Goal: Task Accomplishment & Management: Manage account settings

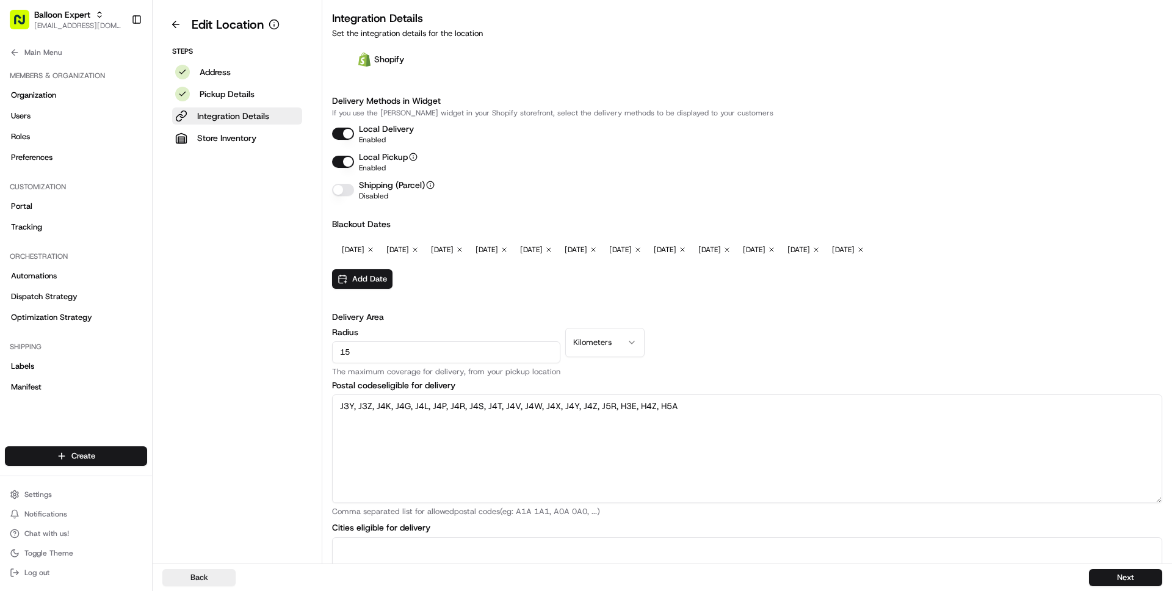
scroll to position [293, 0]
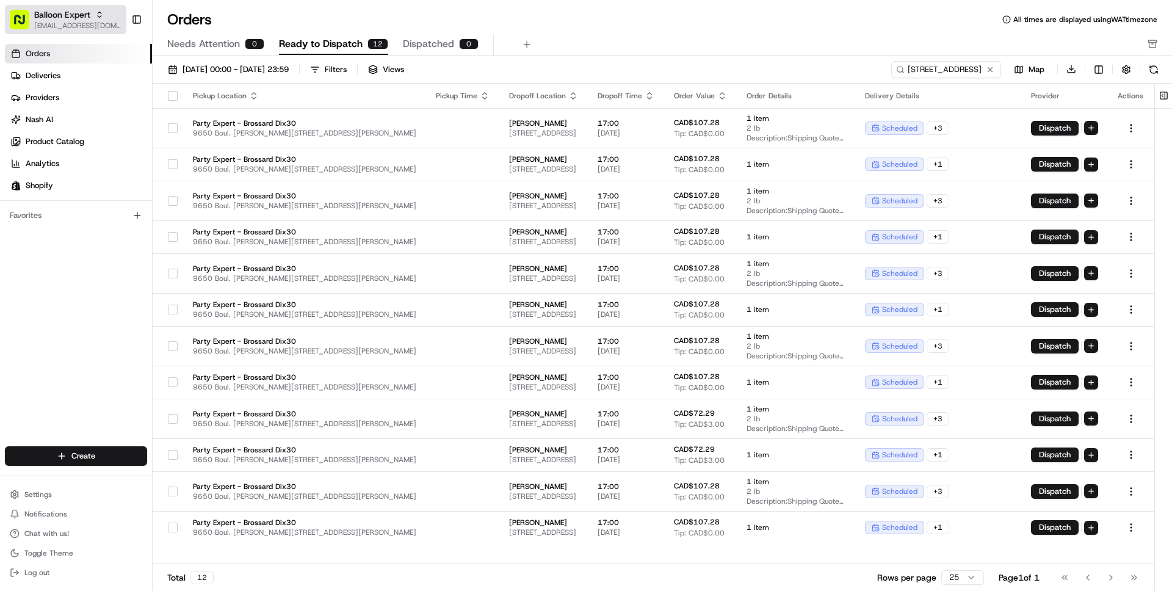
click at [54, 21] on span "[EMAIL_ADDRESS][DOMAIN_NAME]" at bounding box center [77, 26] width 87 height 10
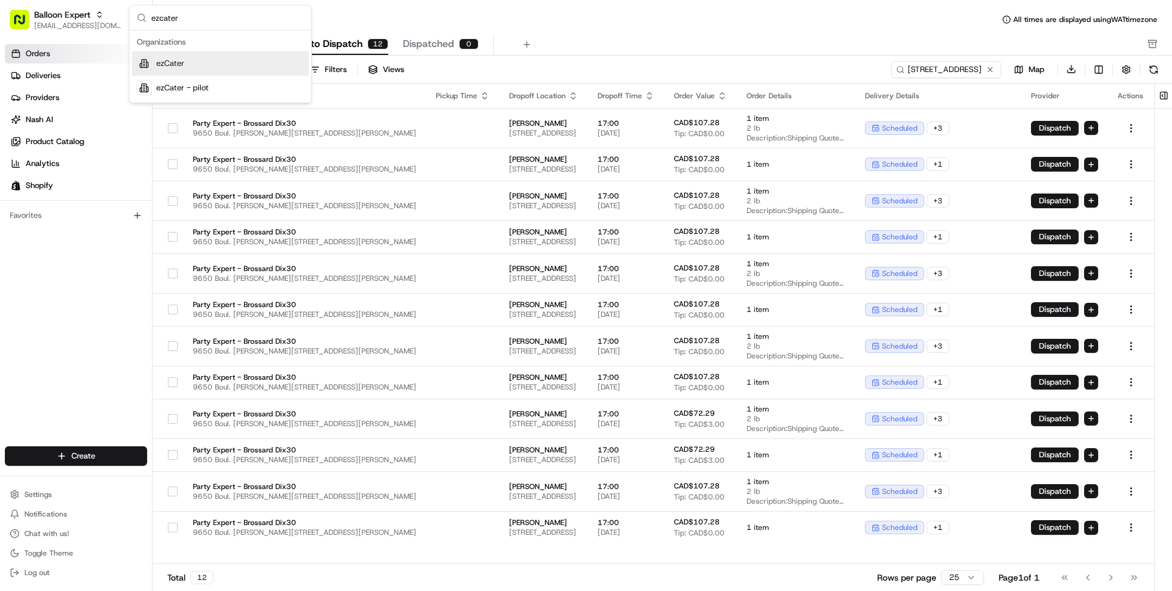
type input "ezcater"
click at [165, 56] on div "ezCater" at bounding box center [220, 63] width 177 height 24
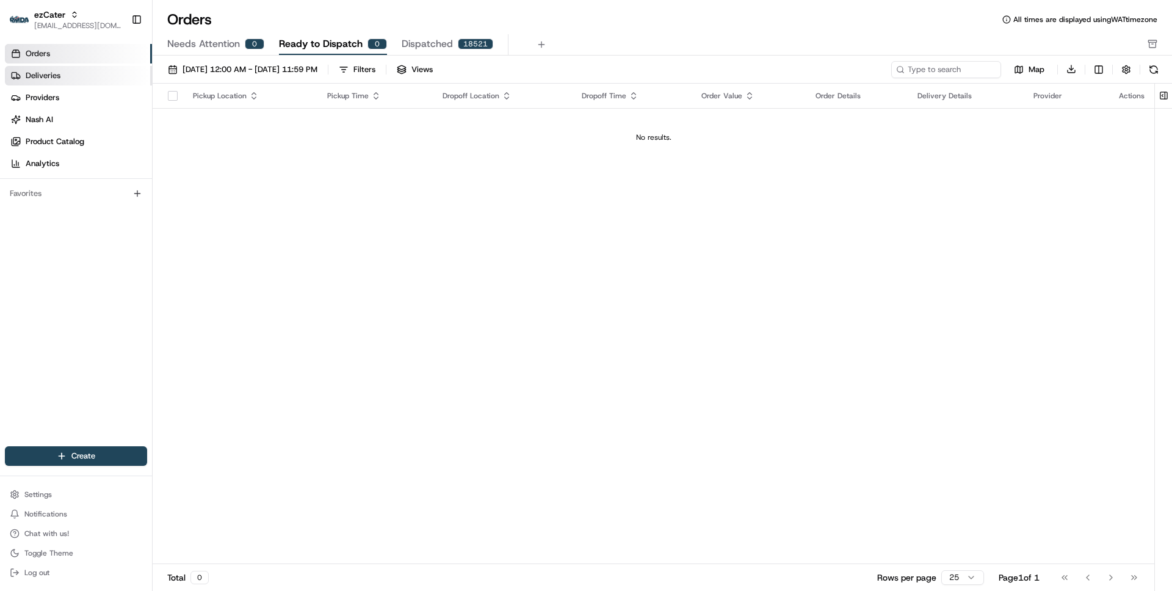
click at [32, 73] on span "Deliveries" at bounding box center [43, 75] width 35 height 11
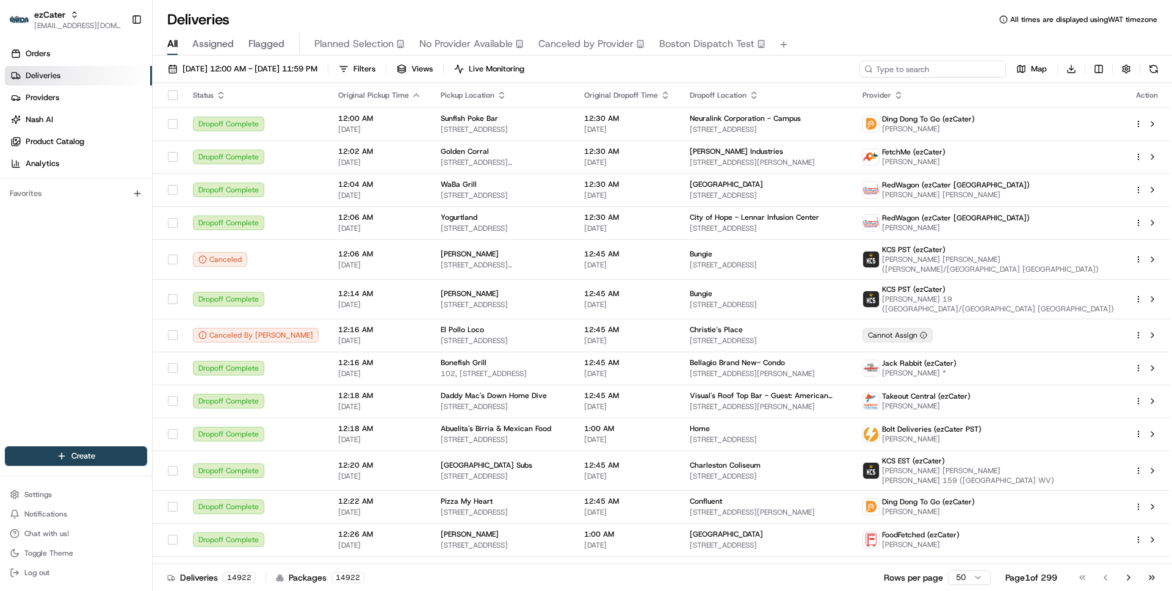
click at [930, 71] on input at bounding box center [932, 68] width 146 height 17
paste input "4UCWWW"
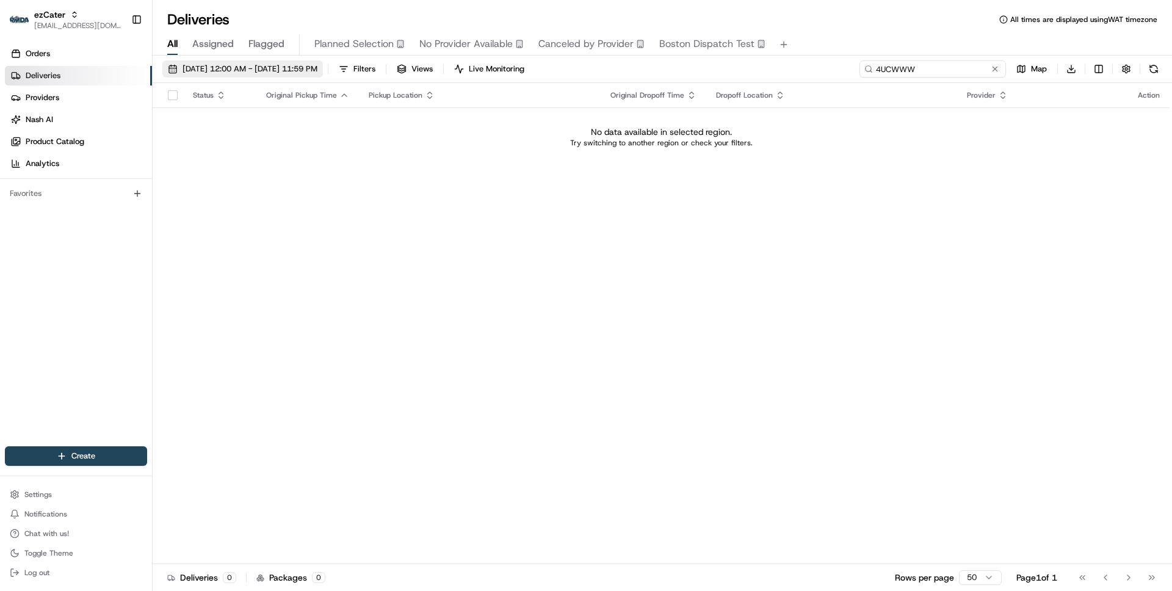
type input "4UCWWW"
click at [317, 73] on span "08/01/2025 12:00 AM - 08/19/2025 11:59 PM" at bounding box center [250, 68] width 135 height 11
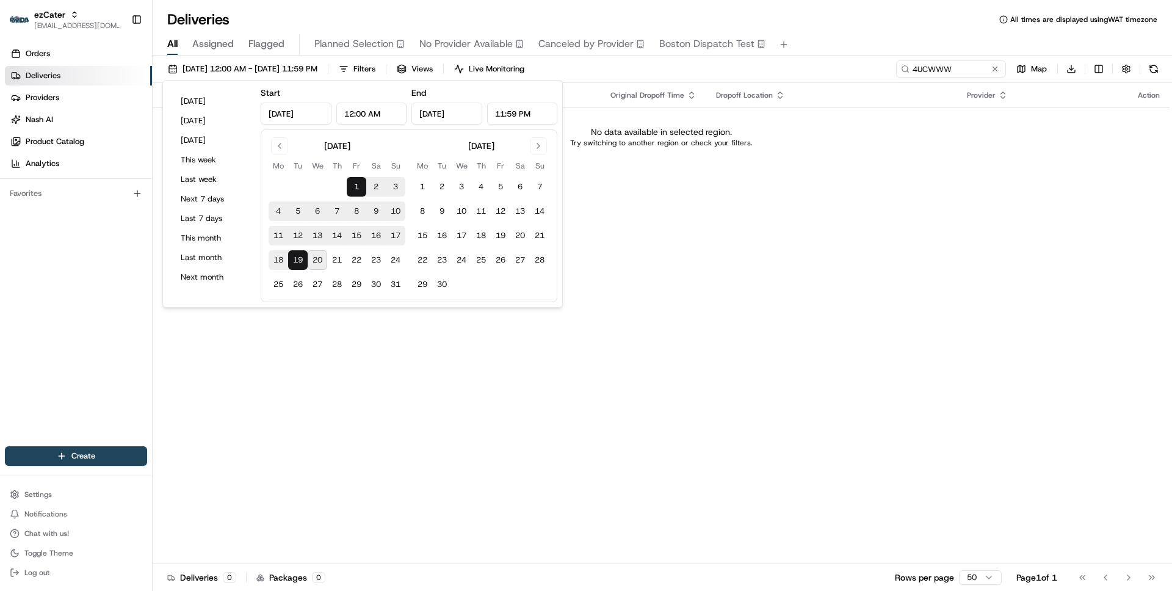
click at [319, 258] on button "20" at bounding box center [318, 260] width 20 height 20
type input "Aug 20, 2025"
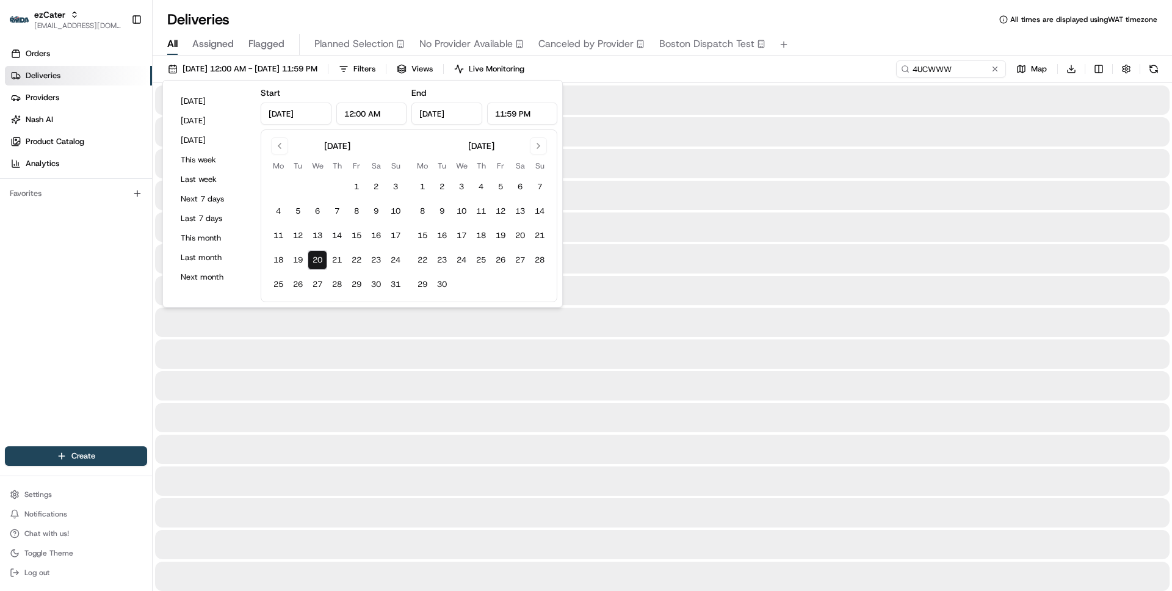
click at [794, 27] on div "Deliveries All times are displayed using WAT timezone" at bounding box center [662, 20] width 1019 height 20
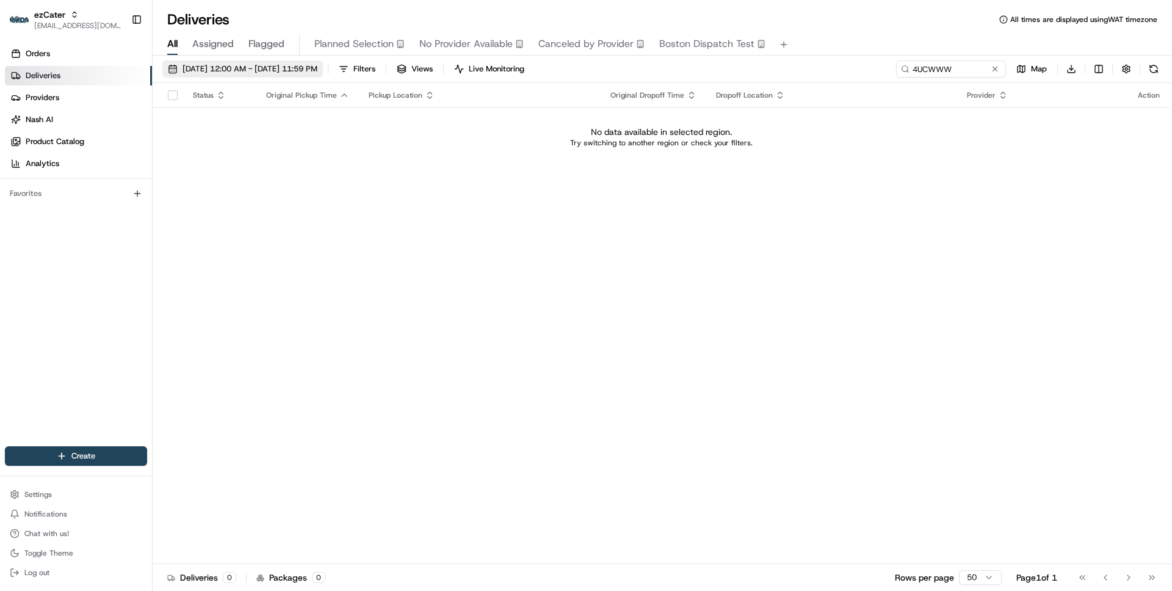
click at [234, 72] on span "08/20/2025 12:00 AM - 08/20/2025 11:59 PM" at bounding box center [250, 68] width 135 height 11
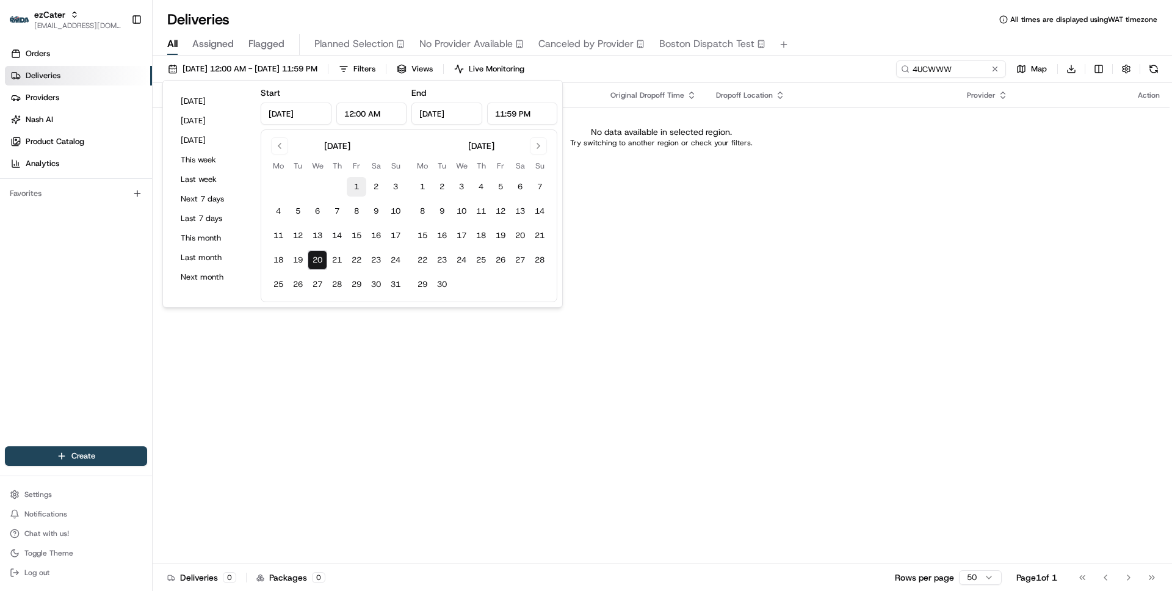
click at [355, 184] on button "1" at bounding box center [357, 187] width 20 height 20
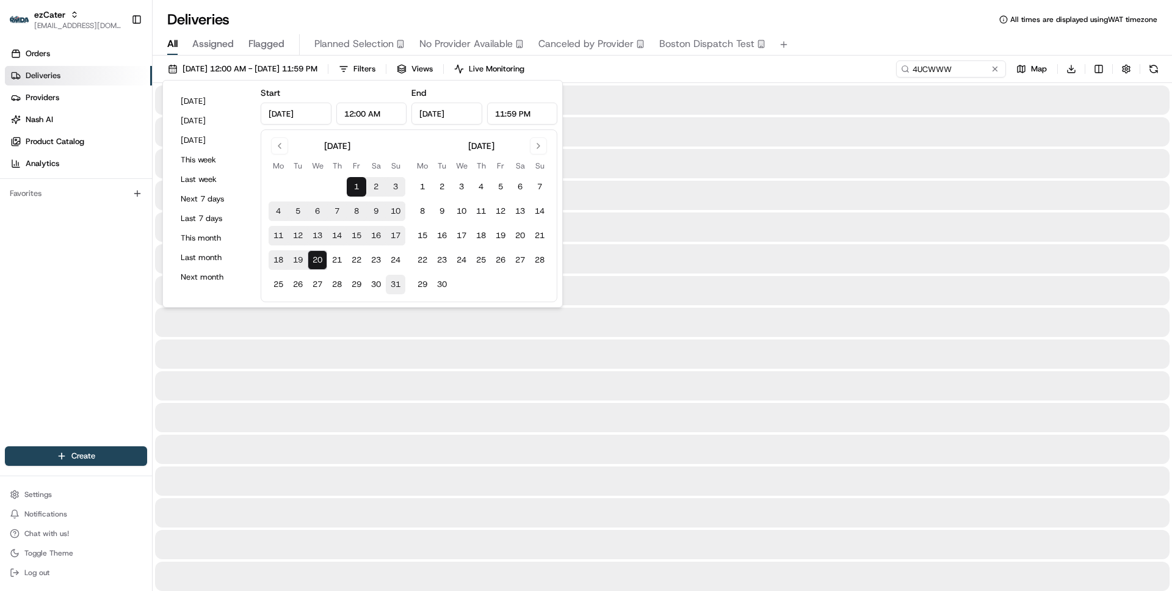
click at [399, 282] on button "31" at bounding box center [396, 285] width 20 height 20
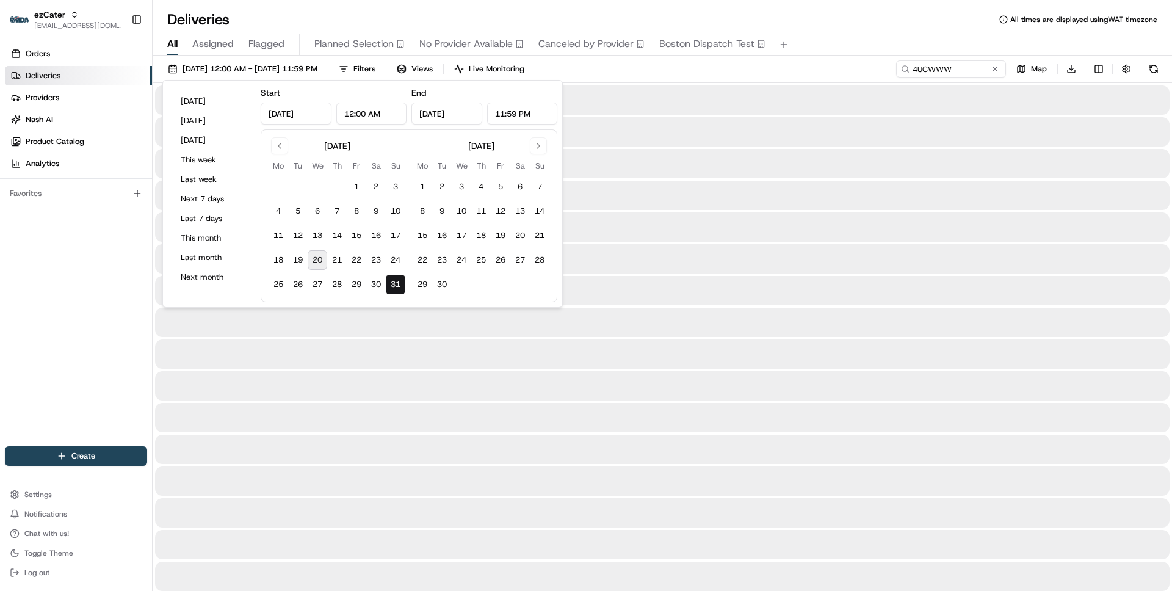
type input "Aug 31, 2025"
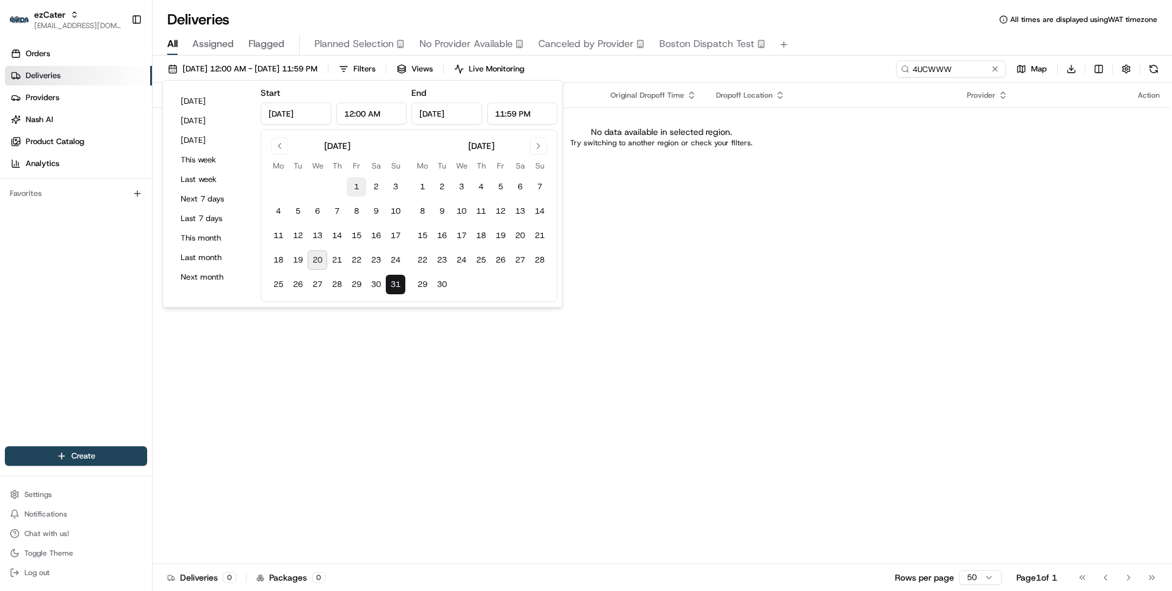
click at [356, 188] on button "1" at bounding box center [357, 187] width 20 height 20
type input "Aug 1, 2025"
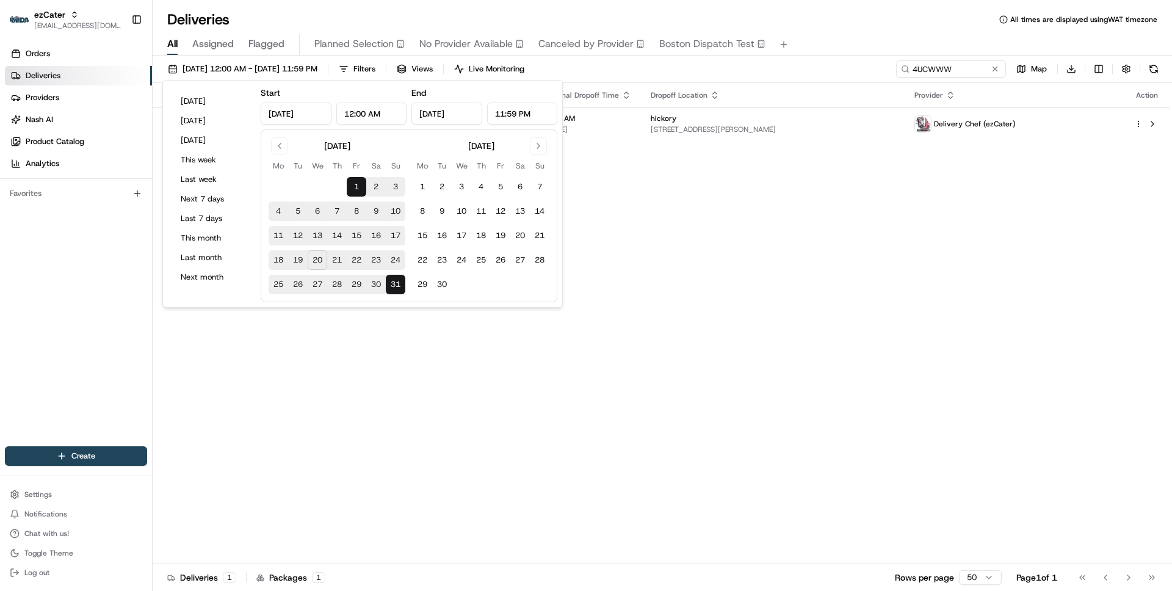
click at [878, 20] on div "Deliveries All times are displayed using WAT timezone" at bounding box center [662, 20] width 1019 height 20
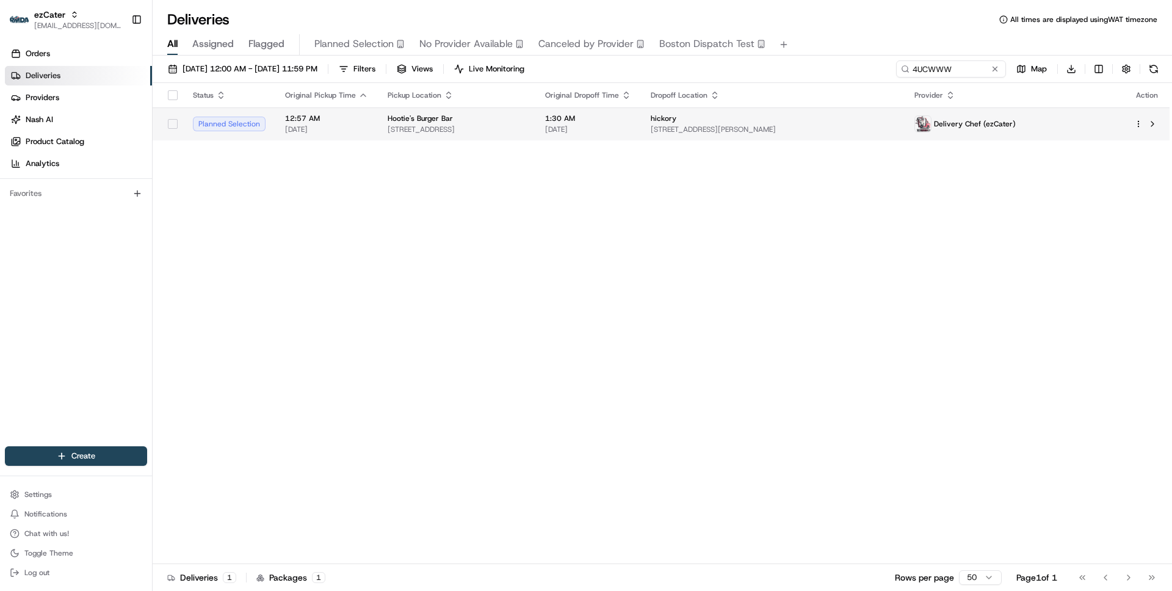
click at [526, 131] on span "1211 13th Ave Dr SE, Hickory, NC 28602, USA" at bounding box center [457, 130] width 138 height 10
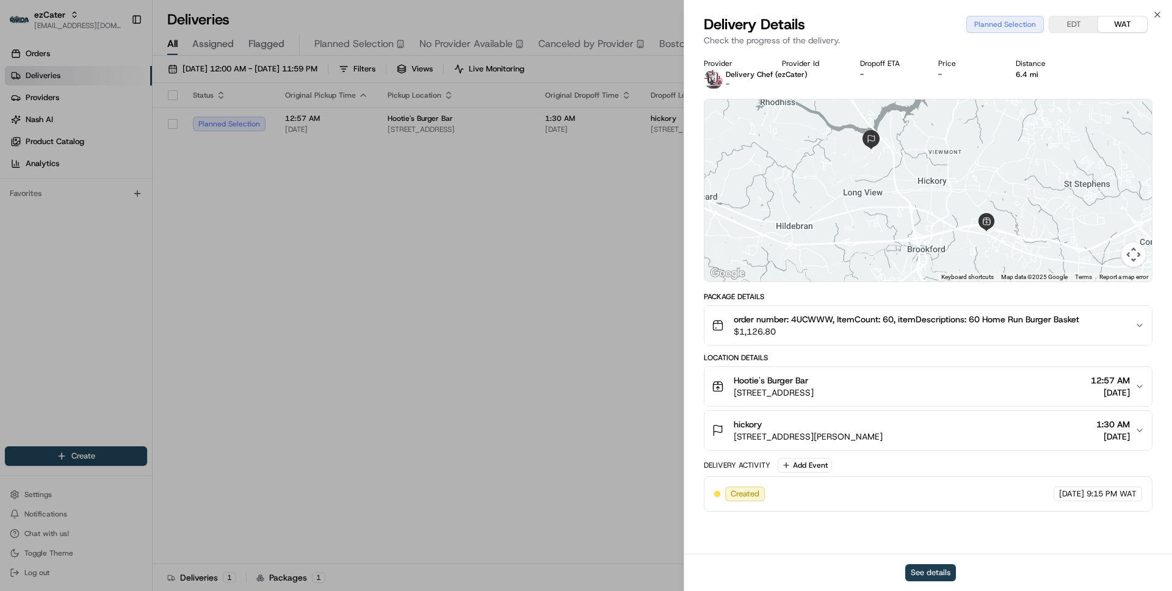
click at [923, 576] on button "See details" at bounding box center [930, 572] width 51 height 17
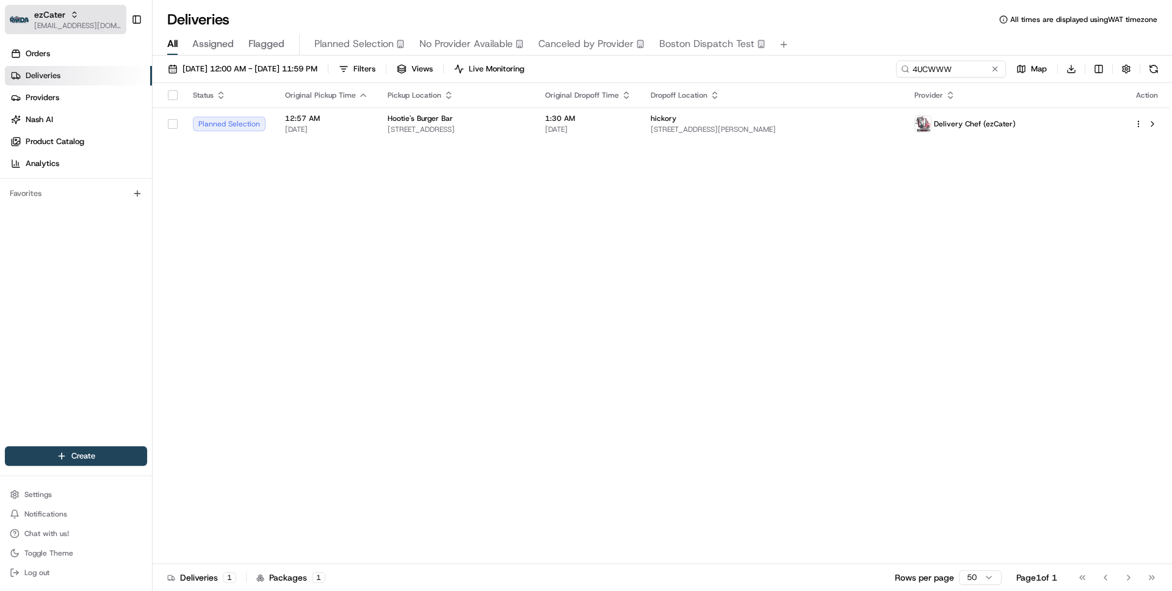
click at [90, 24] on span "[EMAIL_ADDRESS][DOMAIN_NAME]" at bounding box center [77, 26] width 87 height 10
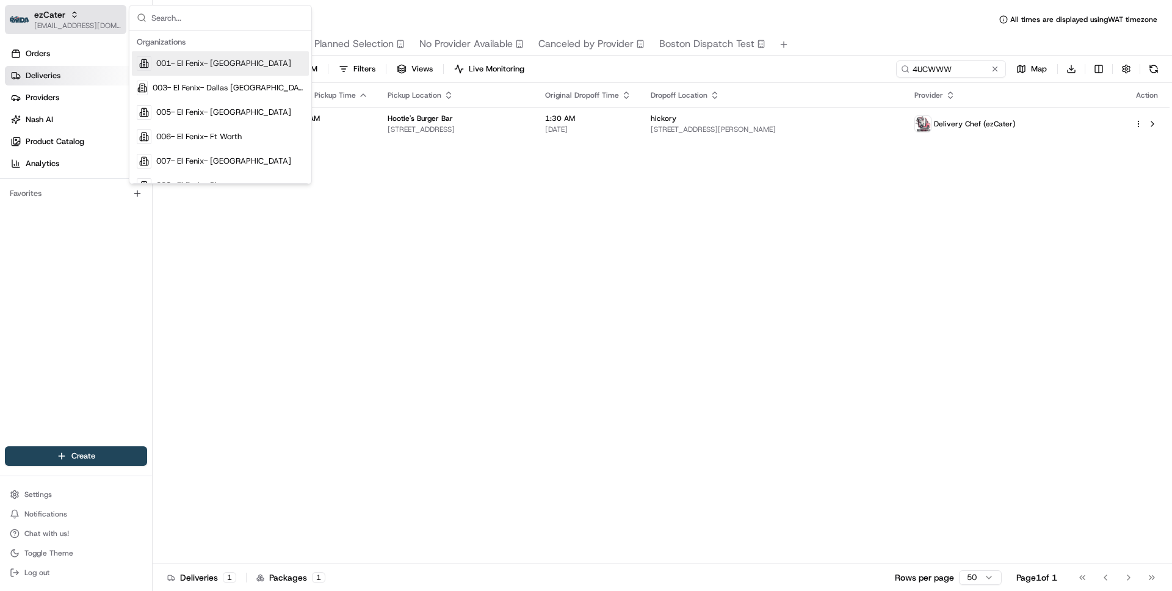
type input "b"
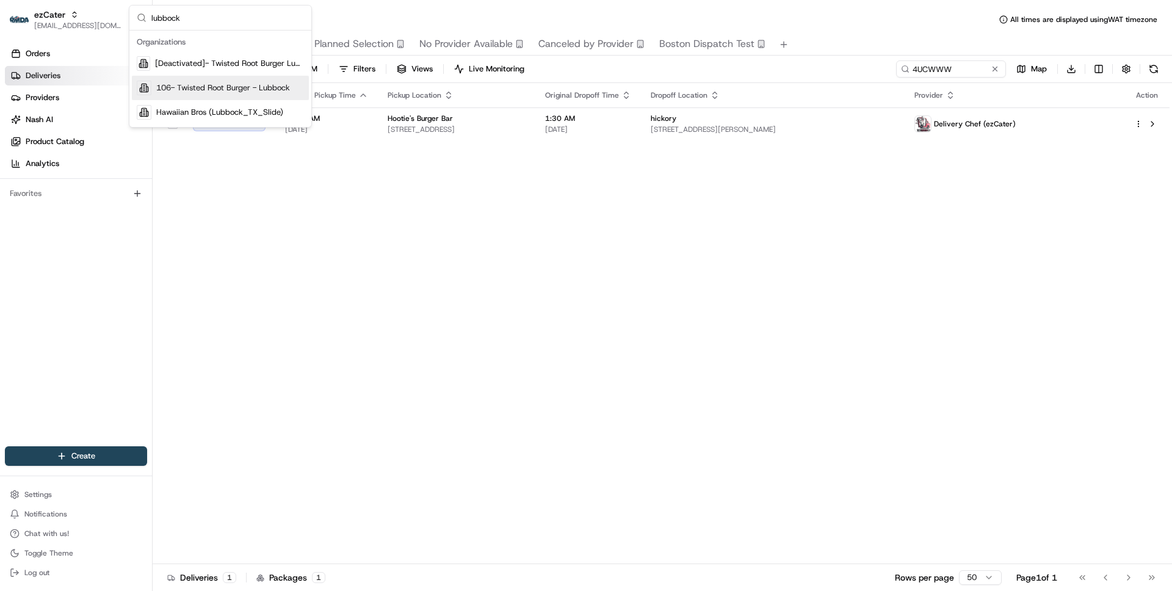
type input "lubbock"
click at [231, 92] on span "106- Twisted Root Burger - Lubbock" at bounding box center [223, 87] width 134 height 11
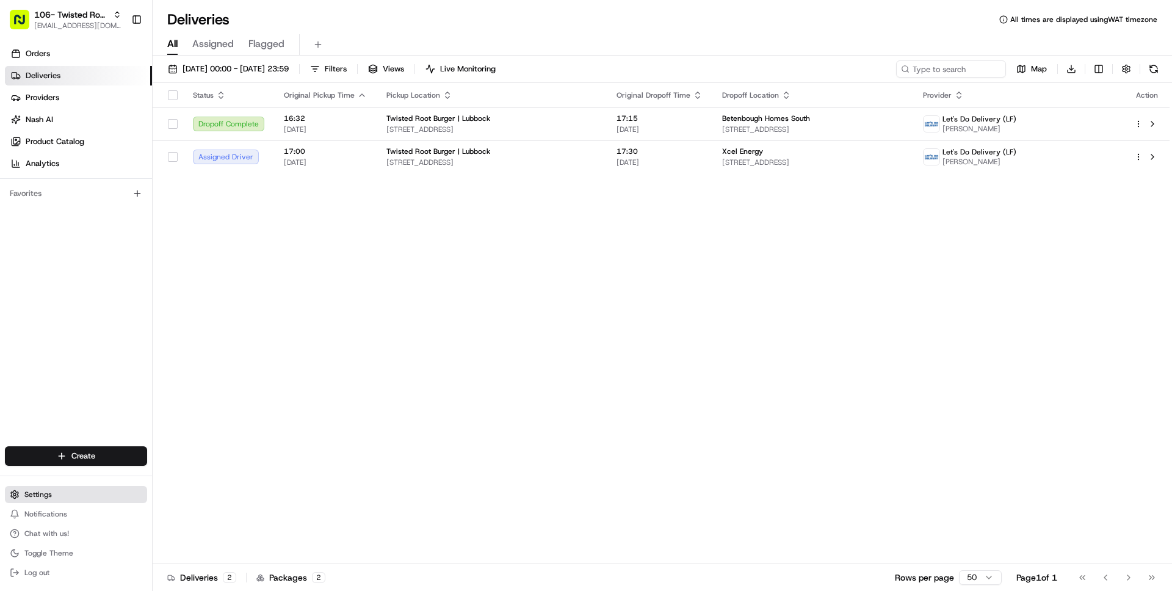
click at [64, 488] on button "Settings" at bounding box center [76, 494] width 142 height 17
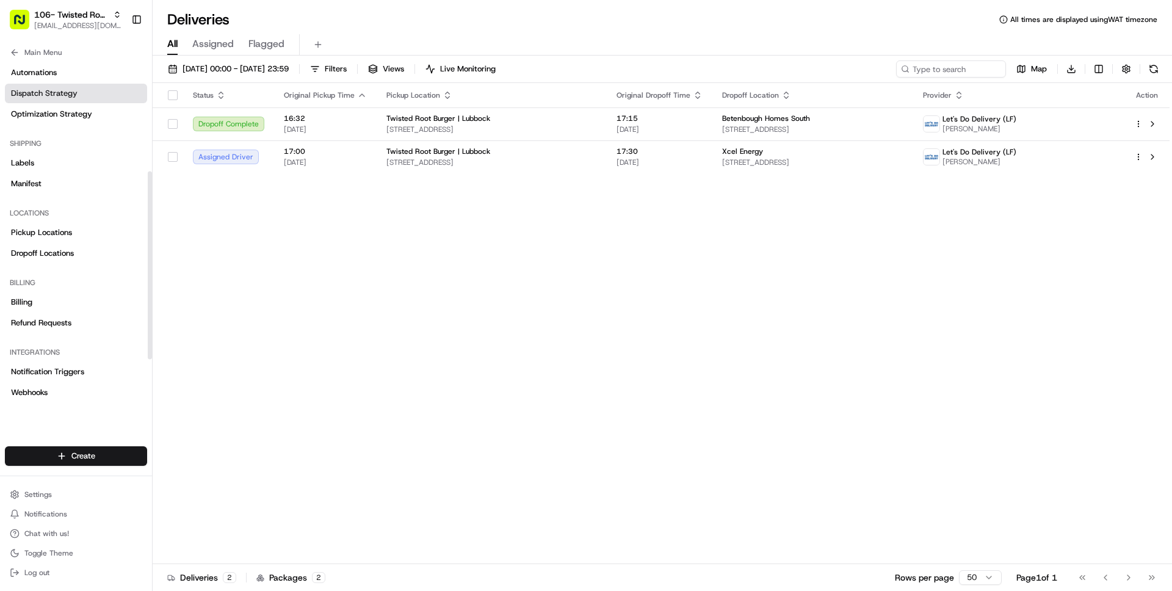
scroll to position [293, 0]
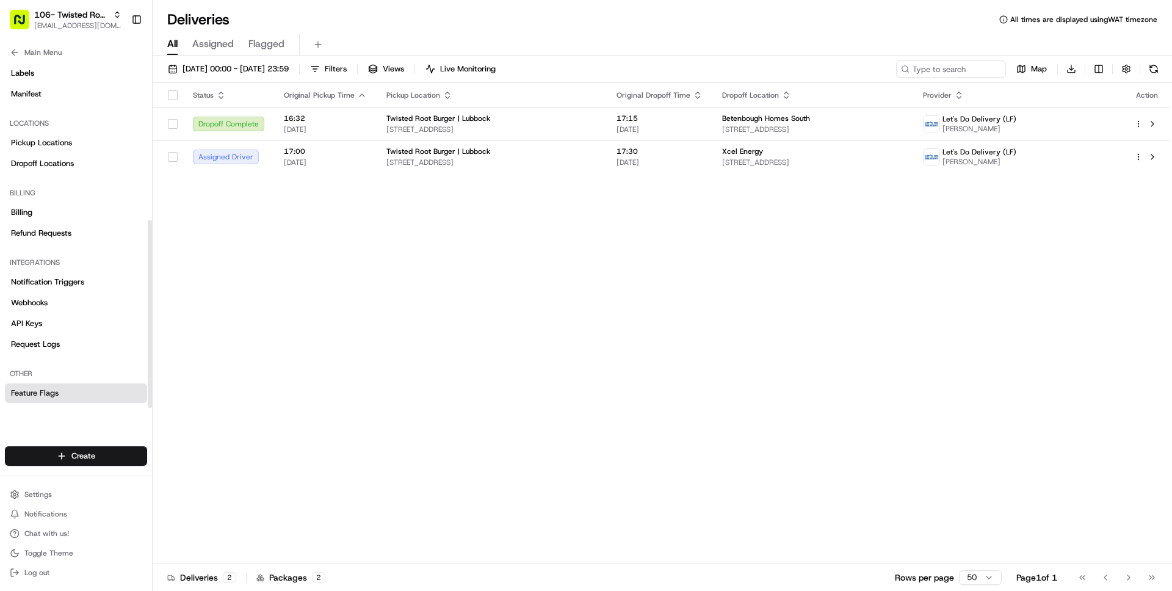
click at [40, 394] on span "Feature Flags" at bounding box center [35, 393] width 48 height 11
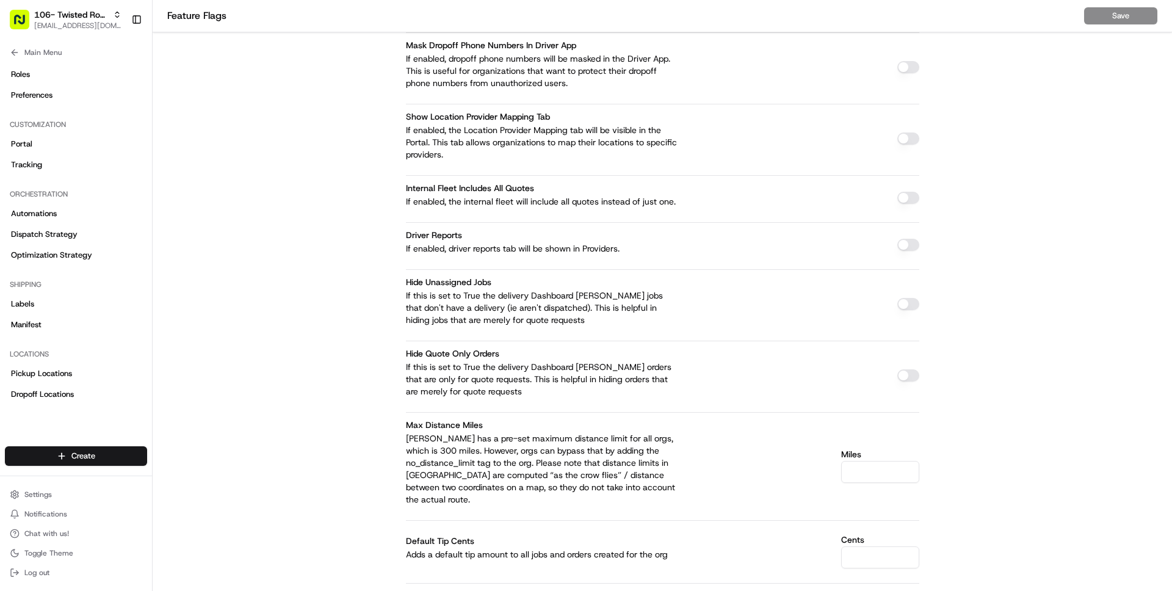
scroll to position [4402, 0]
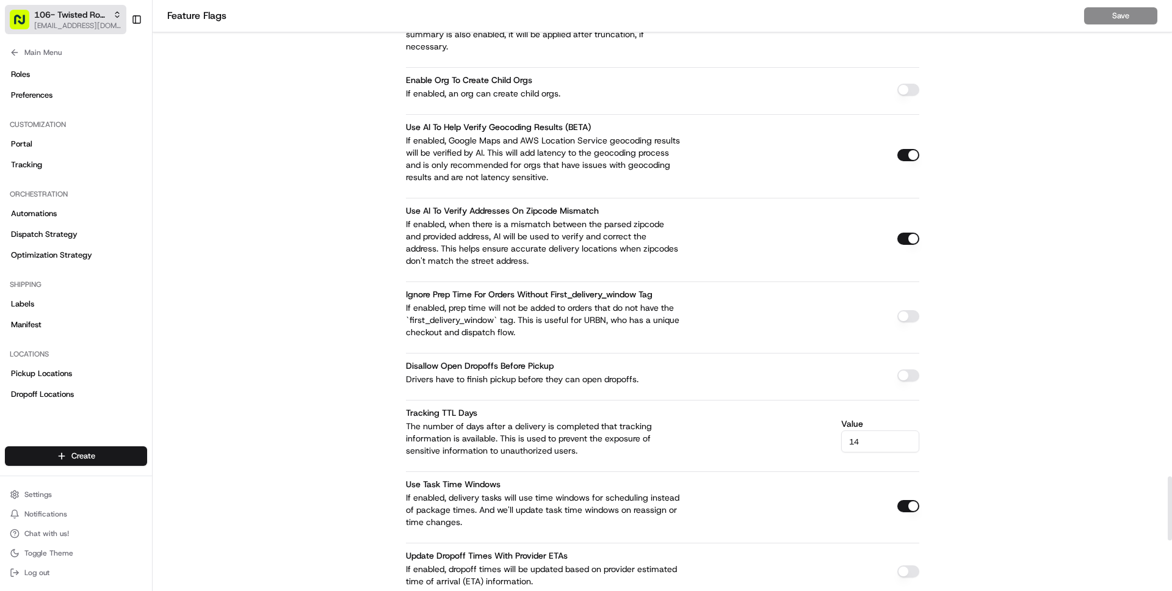
click at [94, 19] on span "106- Twisted Root Burger - Lubbock" at bounding box center [71, 15] width 74 height 12
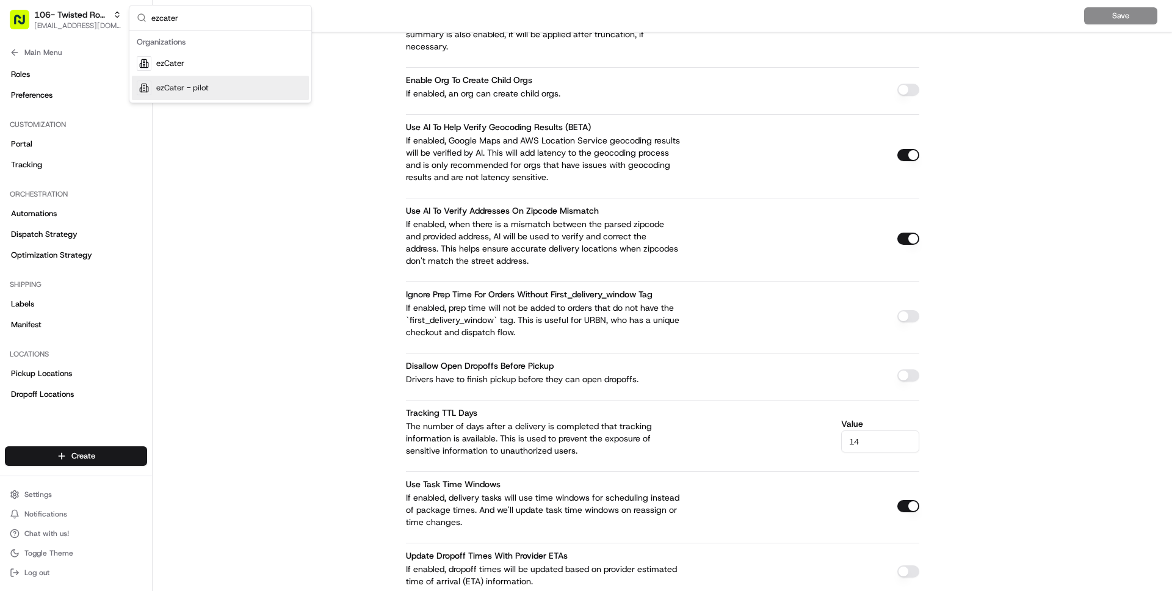
type input "ezcater"
click at [189, 74] on div "ezCater" at bounding box center [220, 63] width 177 height 24
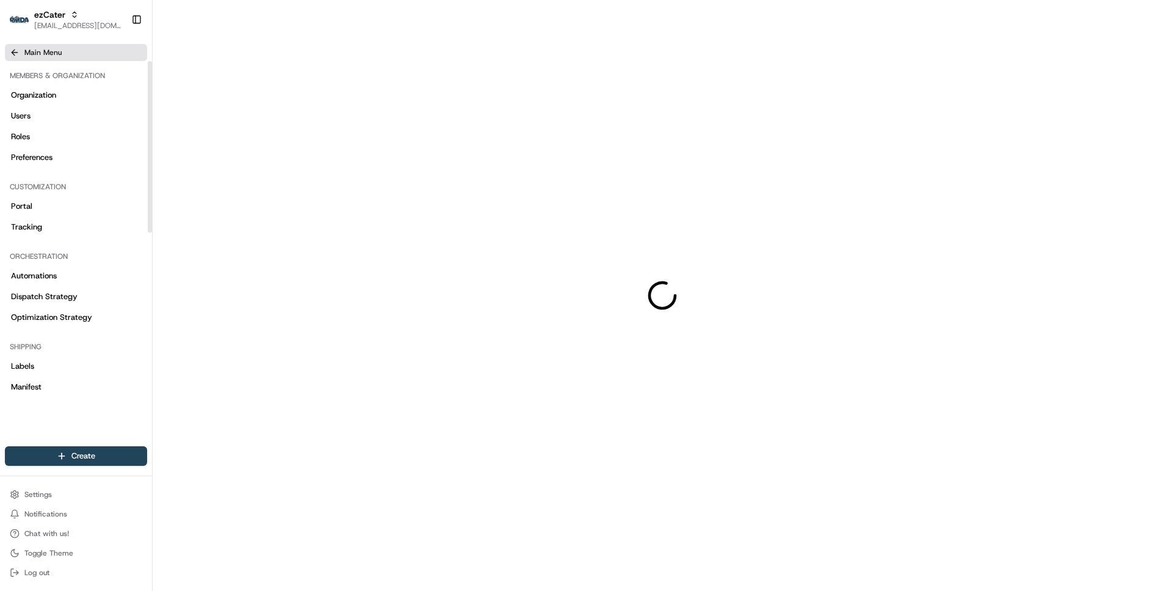
click at [53, 57] on button "Main Menu" at bounding box center [76, 52] width 142 height 17
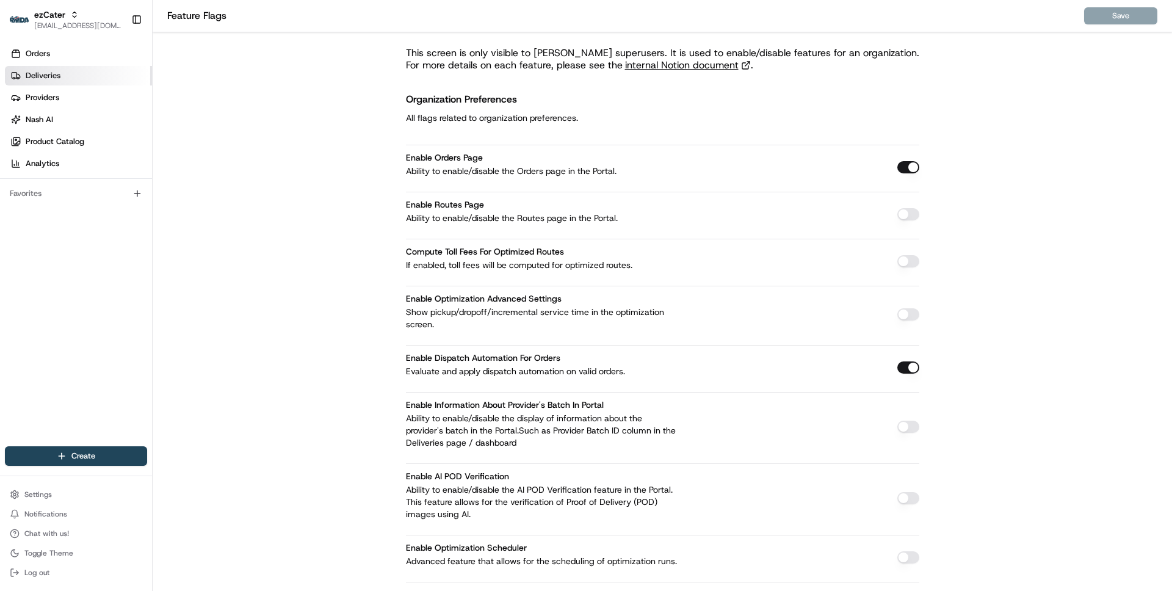
click at [48, 83] on link "Deliveries" at bounding box center [78, 76] width 147 height 20
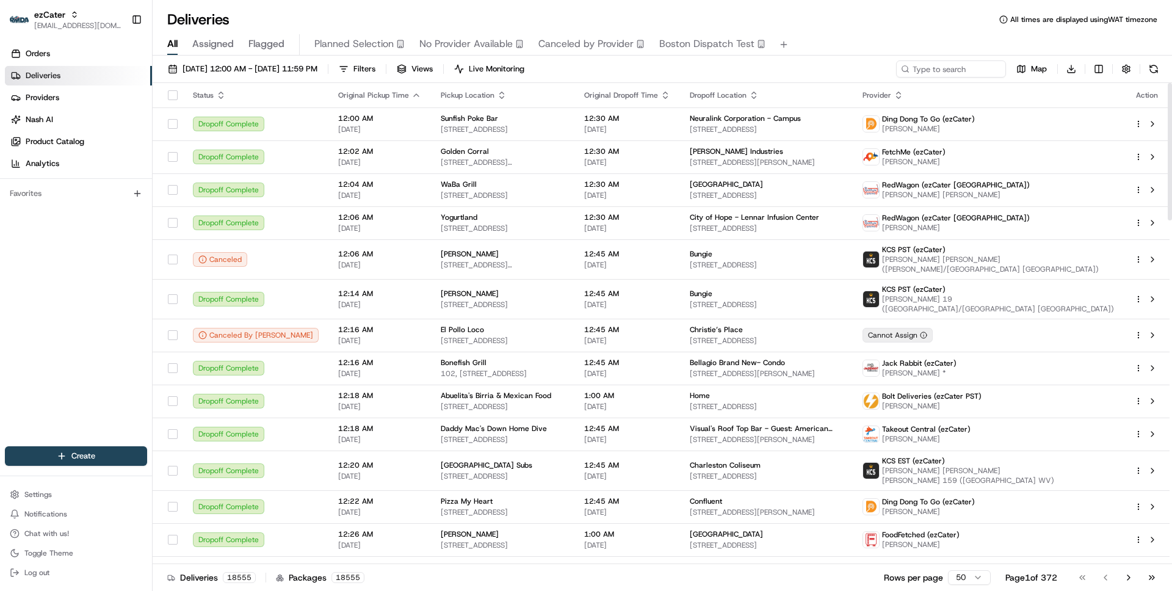
click at [90, 350] on div "Orders Deliveries Providers Nash AI Product Catalog Analytics Favorites" at bounding box center [76, 246] width 152 height 414
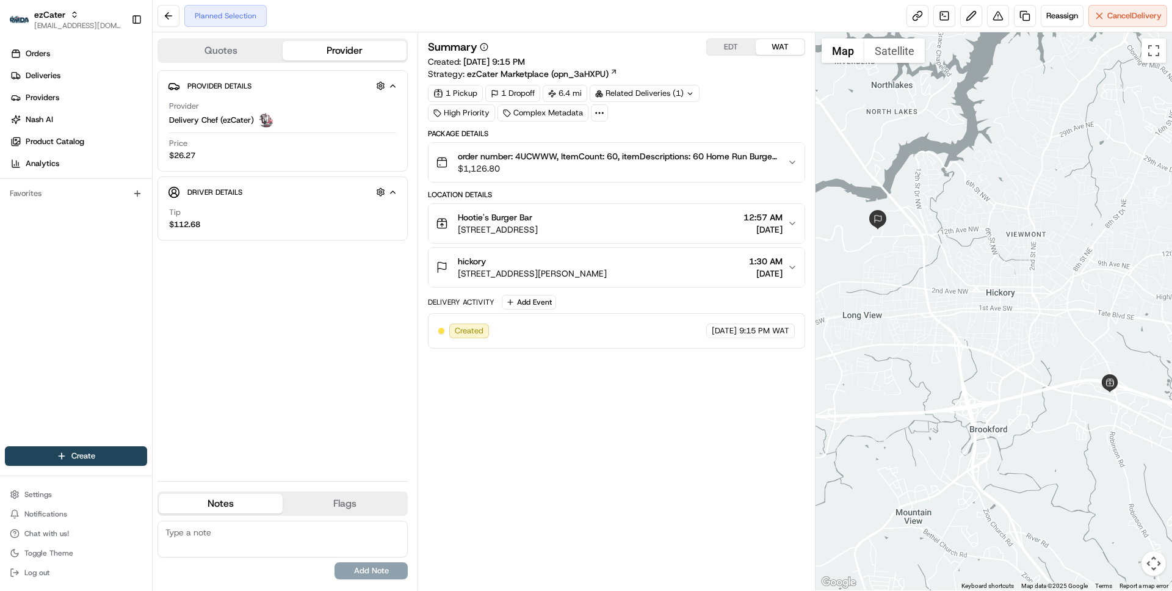
click at [735, 48] on button "EDT" at bounding box center [731, 47] width 49 height 16
click at [653, 96] on div "Related Deliveries (1)" at bounding box center [645, 93] width 110 height 17
click at [1116, 17] on span "Cancel Delivery" at bounding box center [1134, 15] width 54 height 11
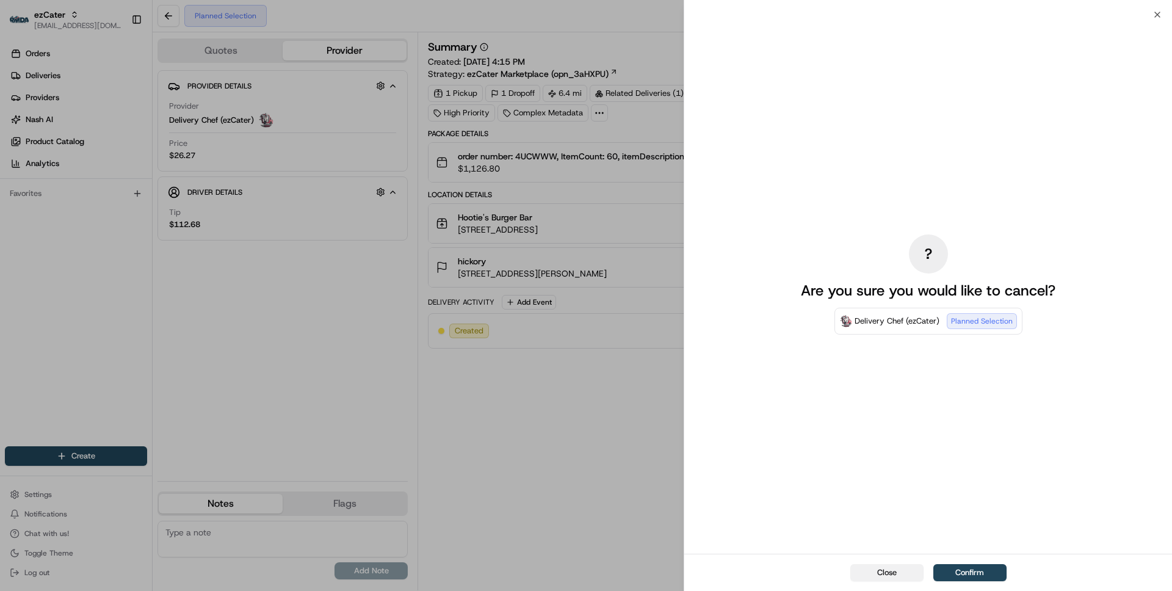
click at [888, 573] on button "Close" at bounding box center [886, 572] width 73 height 17
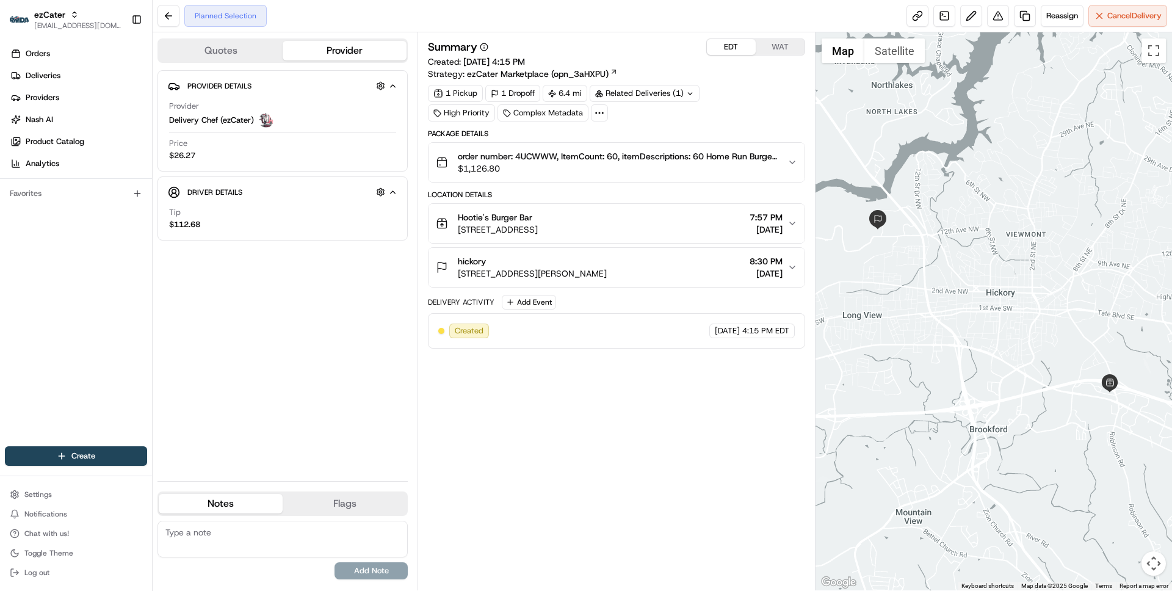
click at [214, 48] on button "Quotes" at bounding box center [221, 51] width 124 height 20
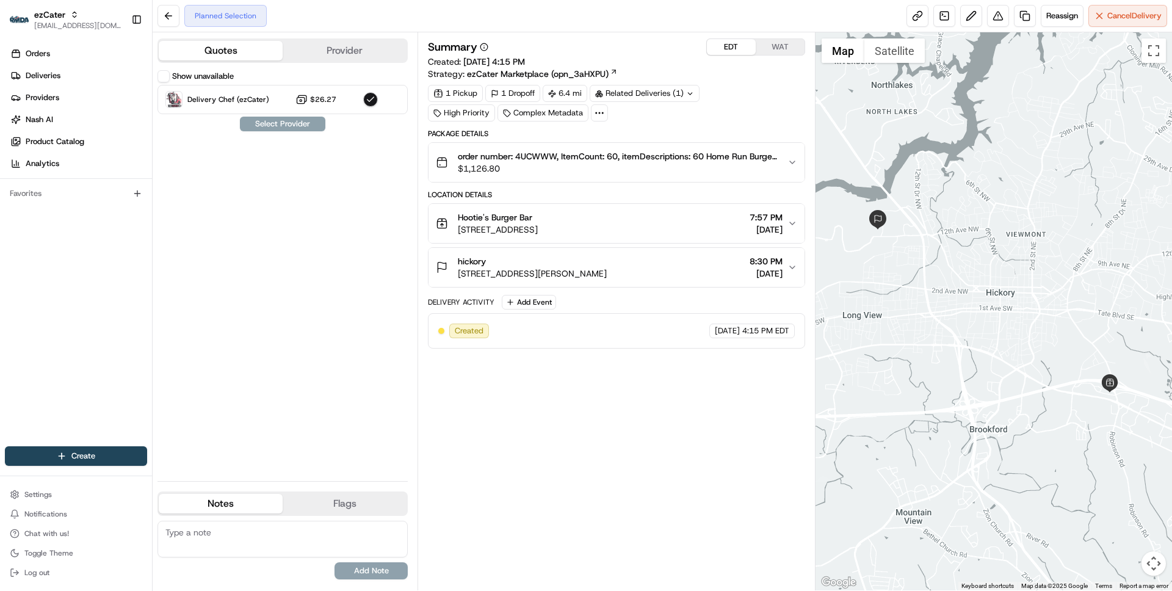
click at [168, 74] on button "Show unavailable" at bounding box center [163, 76] width 12 height 12
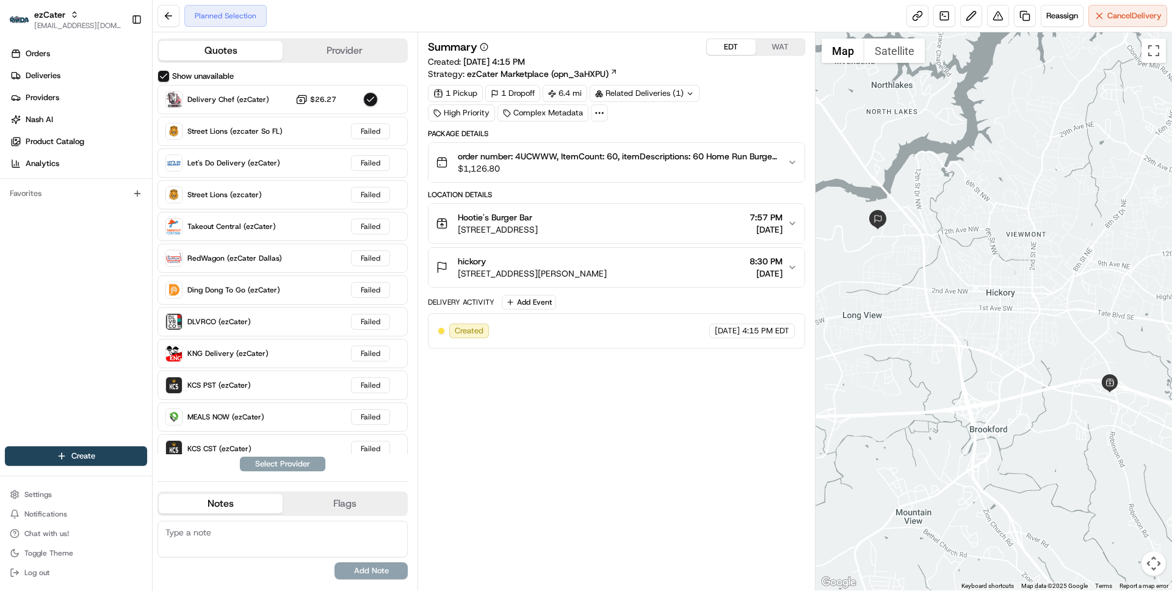
click at [364, 53] on button "Provider" at bounding box center [345, 51] width 124 height 20
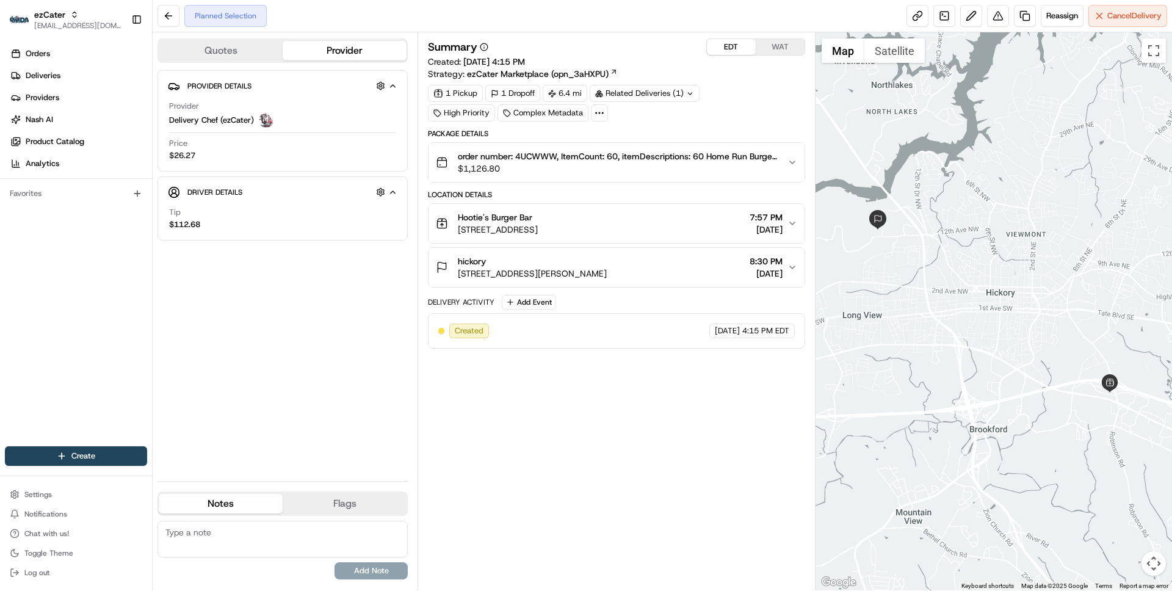
click at [538, 223] on span "[STREET_ADDRESS]" at bounding box center [498, 229] width 80 height 12
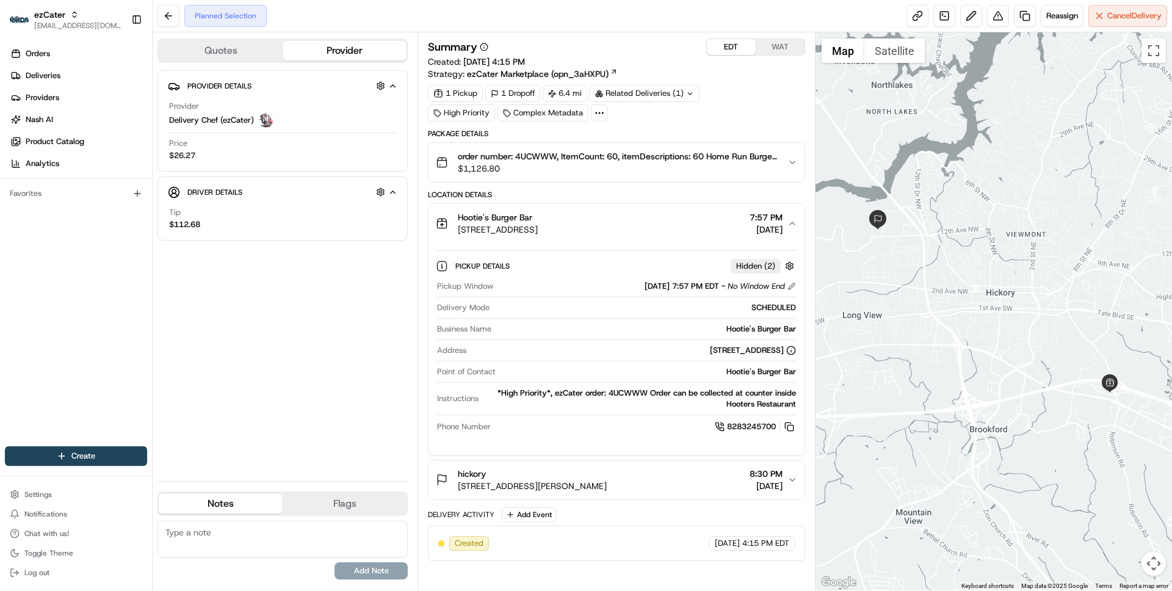
click at [538, 223] on span "[STREET_ADDRESS]" at bounding box center [498, 229] width 80 height 12
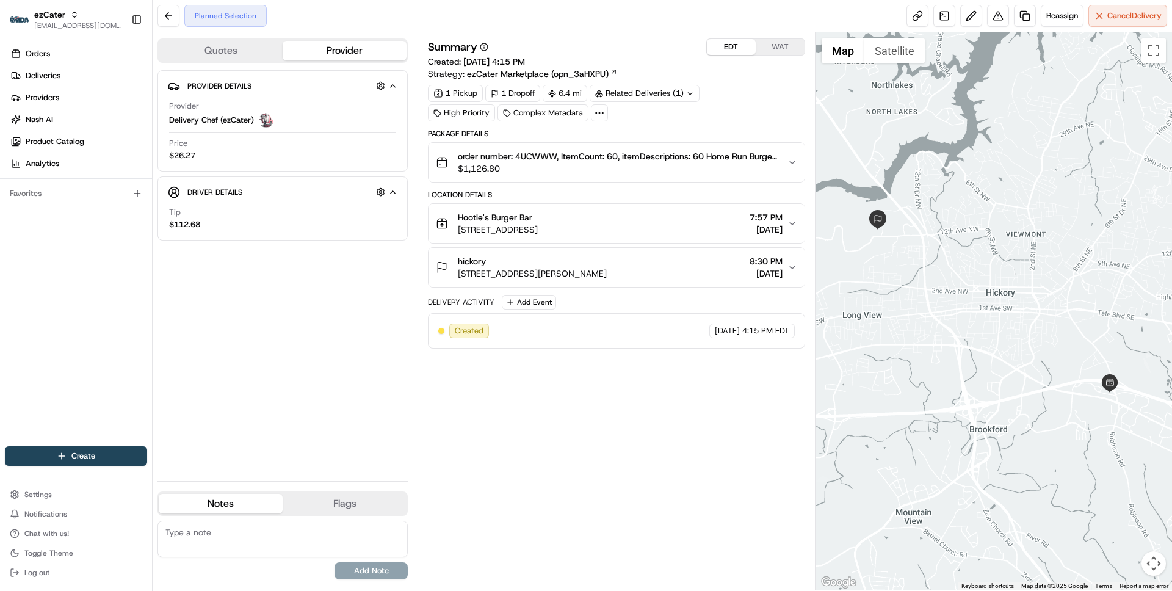
click at [606, 249] on button "hickory 2500 Clement Blvd NW, Hickory, NC 28601, USA 8:30 PM 08/20/2025" at bounding box center [615, 267] width 375 height 39
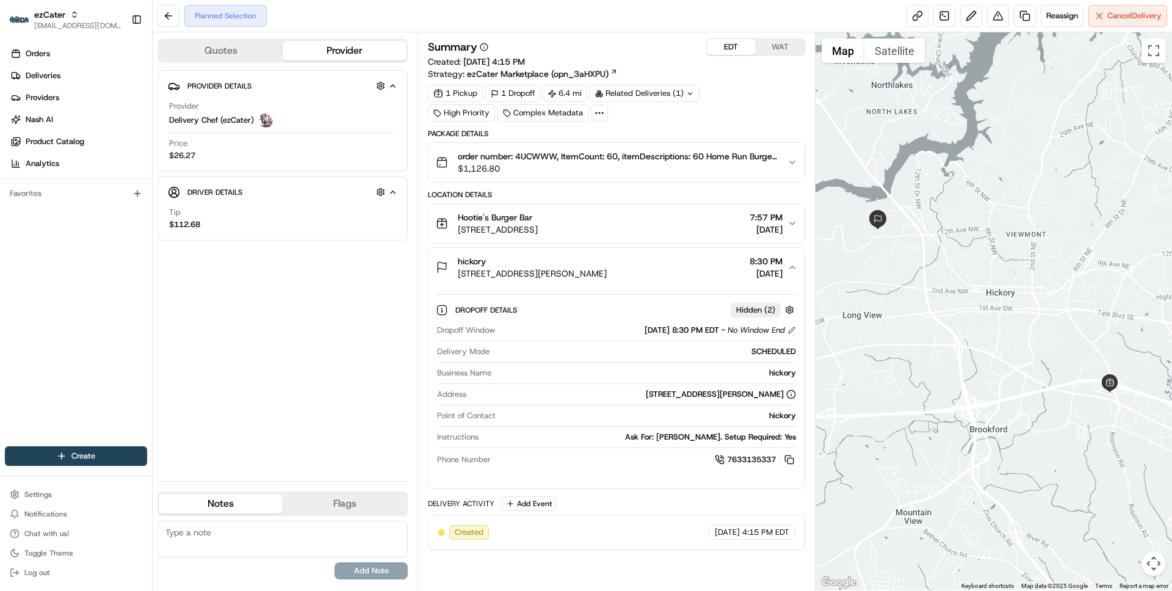
click at [606, 249] on button "hickory 2500 Clement Blvd NW, Hickory, NC 28601, USA 8:30 PM 08/20/2025" at bounding box center [615, 267] width 375 height 39
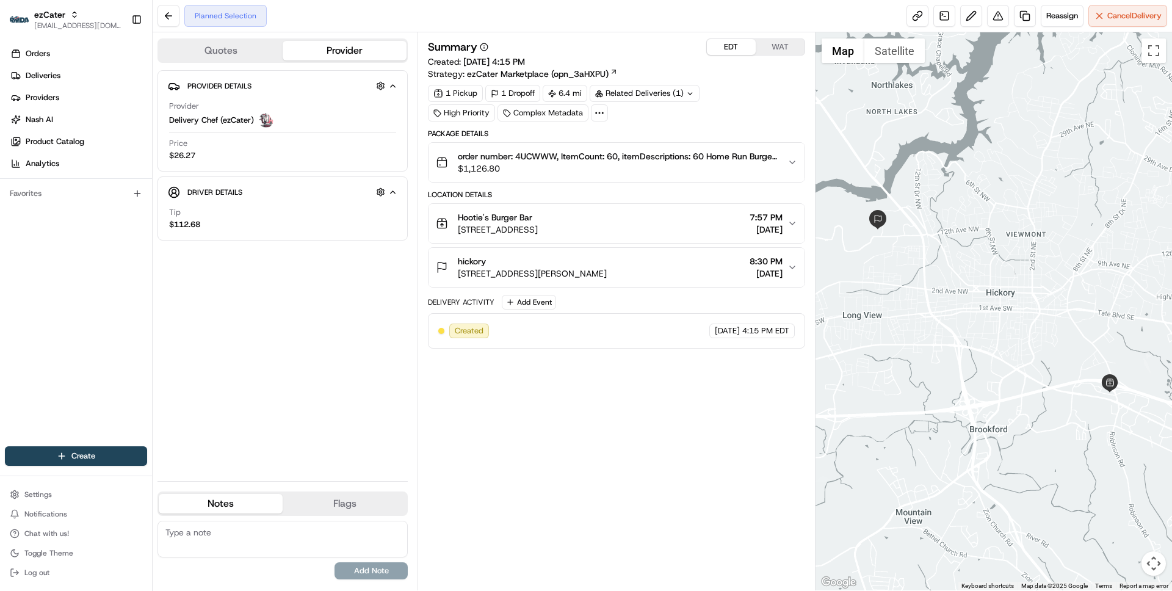
click at [538, 215] on div "Hootie's Burger Bar" at bounding box center [498, 217] width 80 height 12
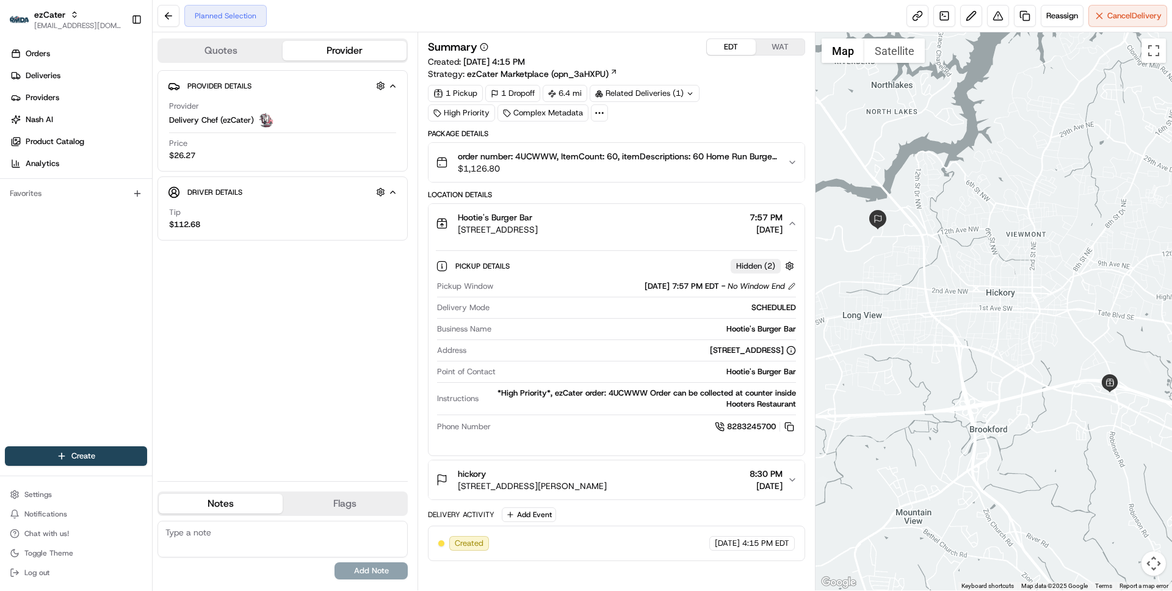
click at [538, 215] on div "Hootie's Burger Bar" at bounding box center [498, 217] width 80 height 12
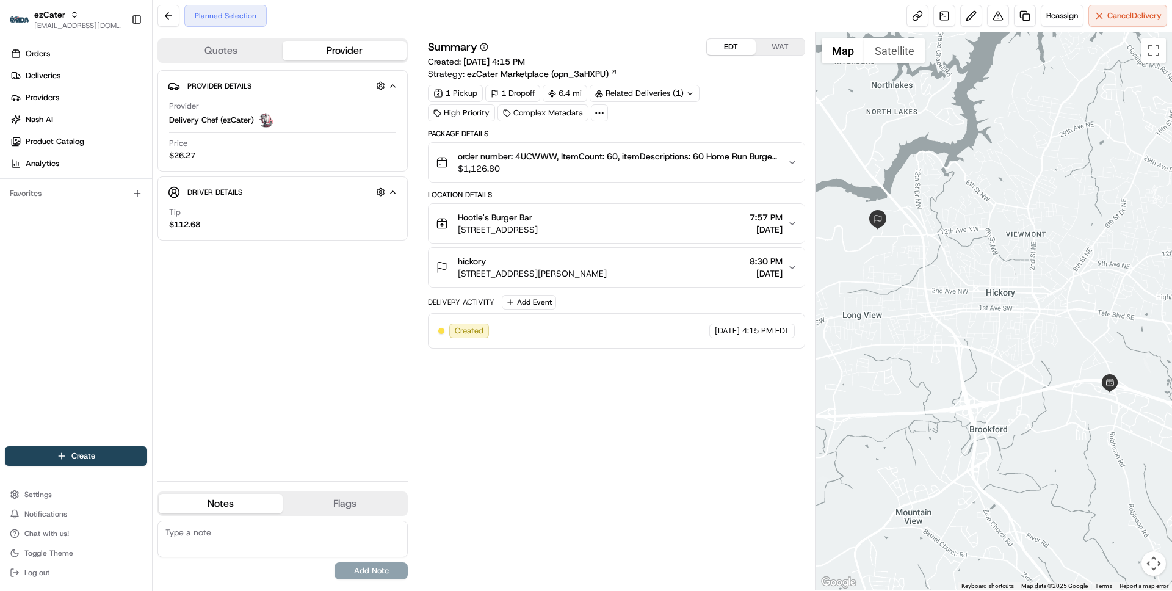
click at [777, 48] on button "WAT" at bounding box center [780, 47] width 49 height 16
click at [731, 43] on button "EDT" at bounding box center [731, 47] width 49 height 16
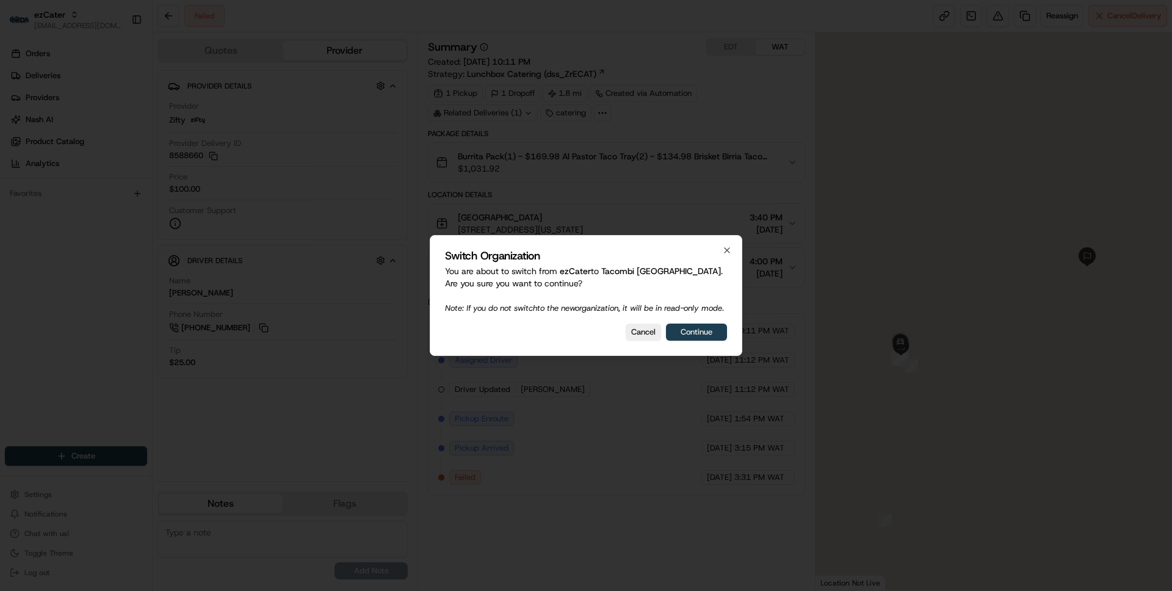
click at [692, 335] on button "Continue" at bounding box center [696, 332] width 61 height 17
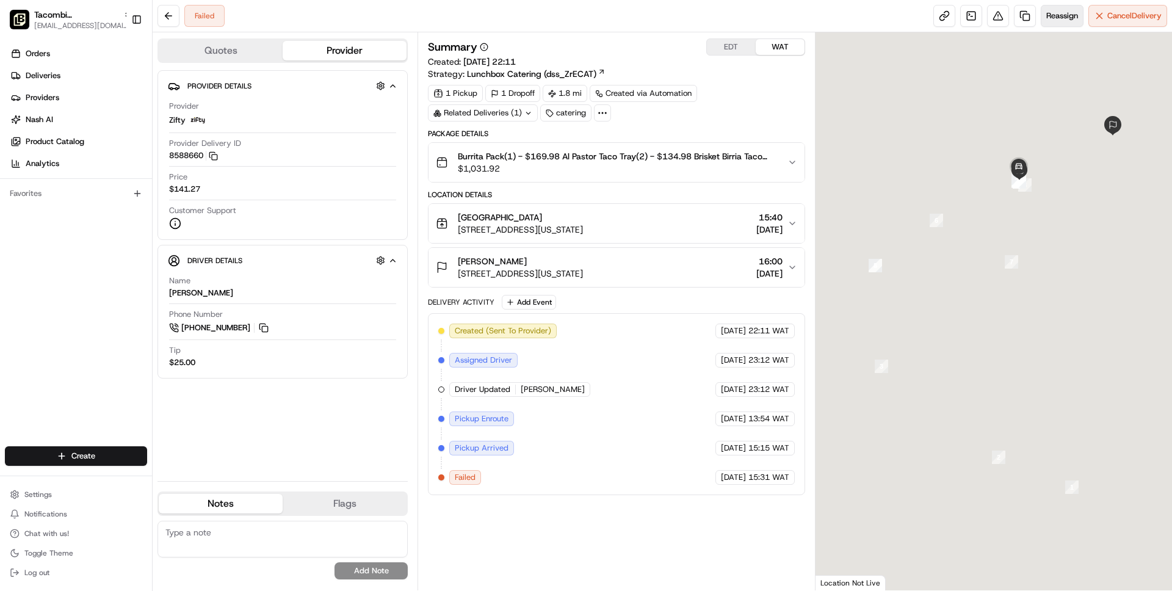
click at [1060, 15] on span "Reassign" at bounding box center [1062, 15] width 32 height 11
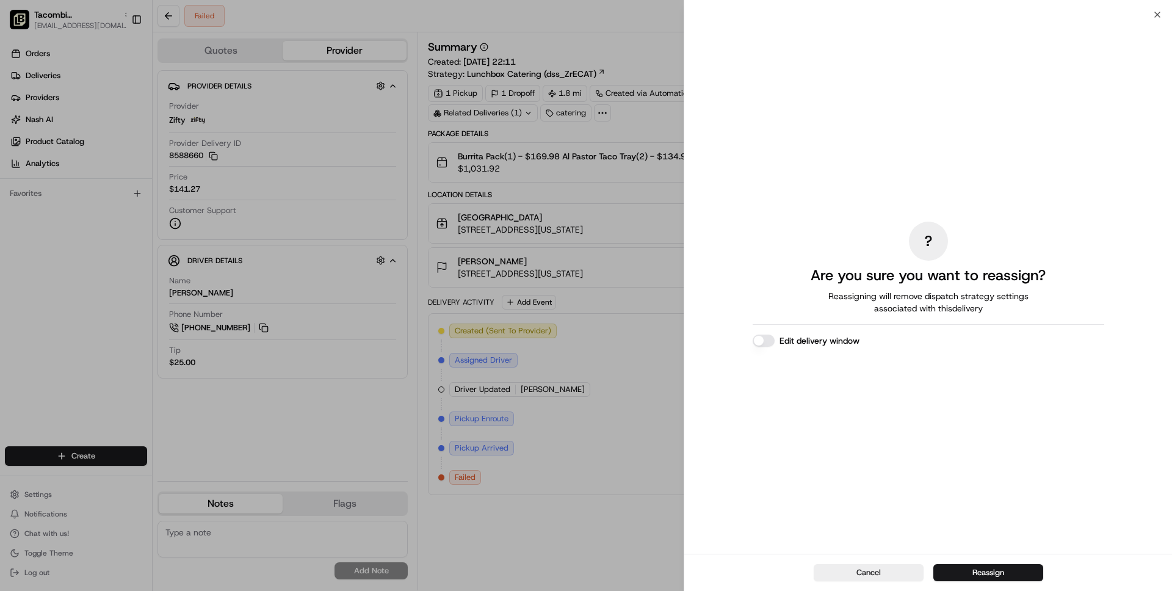
click at [766, 343] on button "Edit delivery window" at bounding box center [764, 340] width 22 height 12
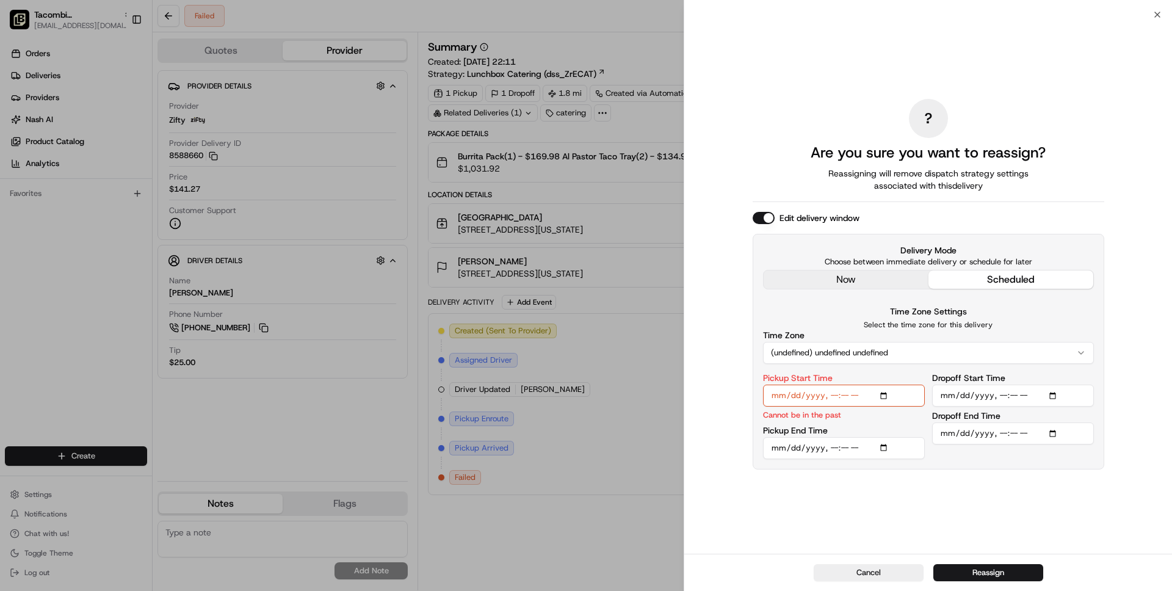
click at [939, 353] on button "(undefined) undefined undefined" at bounding box center [928, 353] width 331 height 22
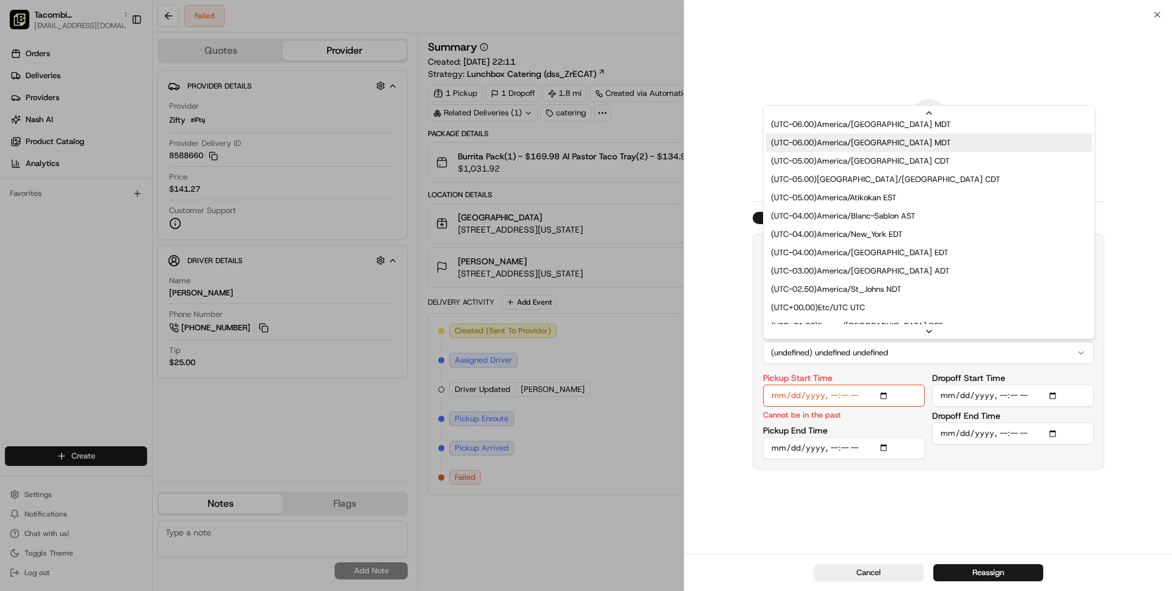
scroll to position [154, 0]
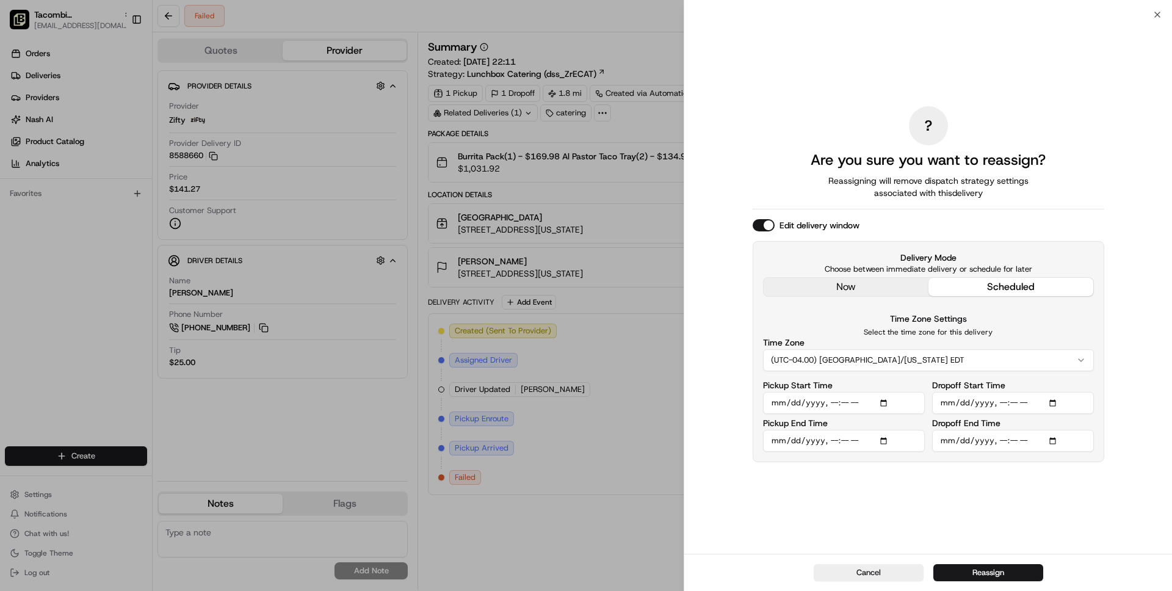
click at [874, 405] on input "Pickup Start Time" at bounding box center [844, 403] width 162 height 22
type input "2025-08-20T11:00"
click at [911, 383] on div "Pickup Start Time" at bounding box center [844, 397] width 162 height 33
click at [1040, 441] on input "Dropoff End Time" at bounding box center [1013, 441] width 162 height 22
type input "2025-08-20T11:20"
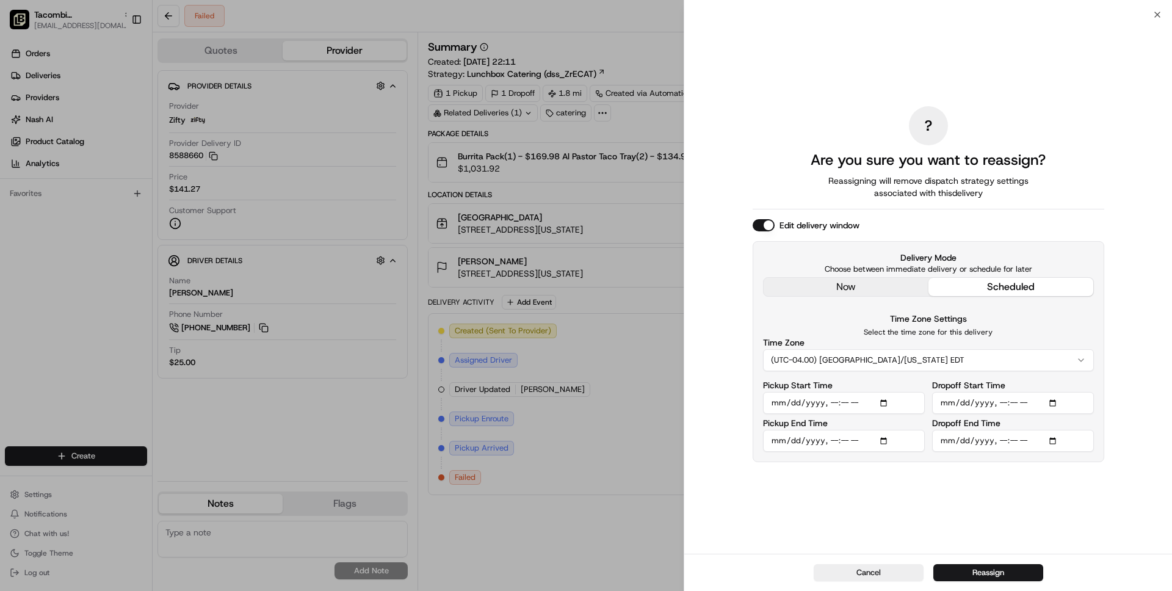
click at [1129, 217] on div "? Are you sure you want to reassign? Reassigning will remove dispatch strategy …" at bounding box center [928, 284] width 488 height 539
click at [983, 576] on button "Reassign" at bounding box center [988, 572] width 110 height 17
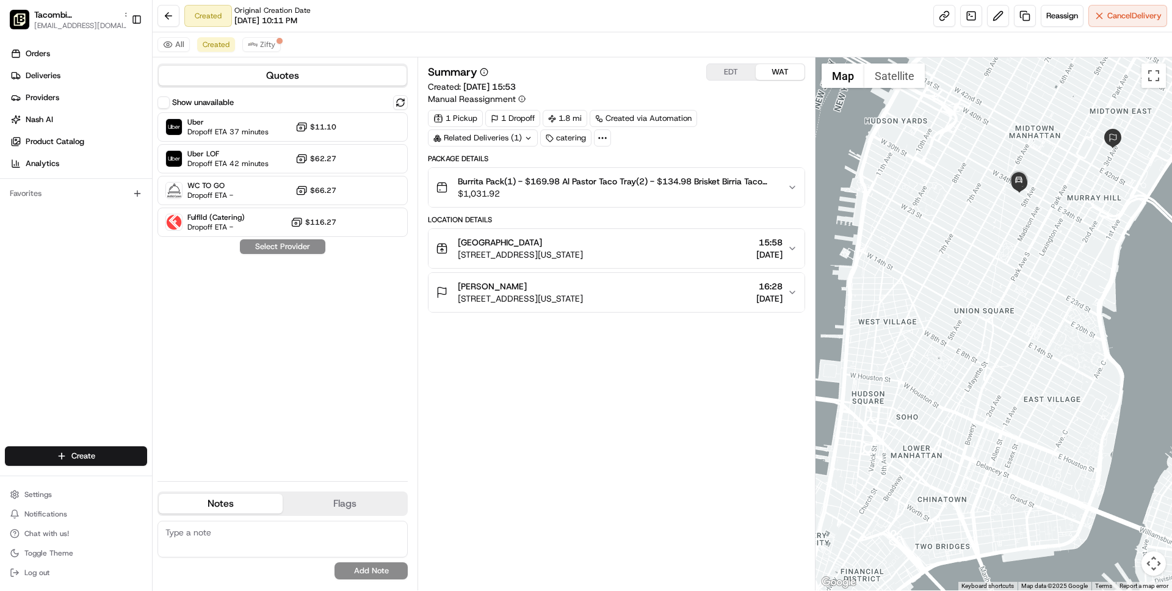
click at [163, 102] on button "Show unavailable" at bounding box center [163, 102] width 12 height 12
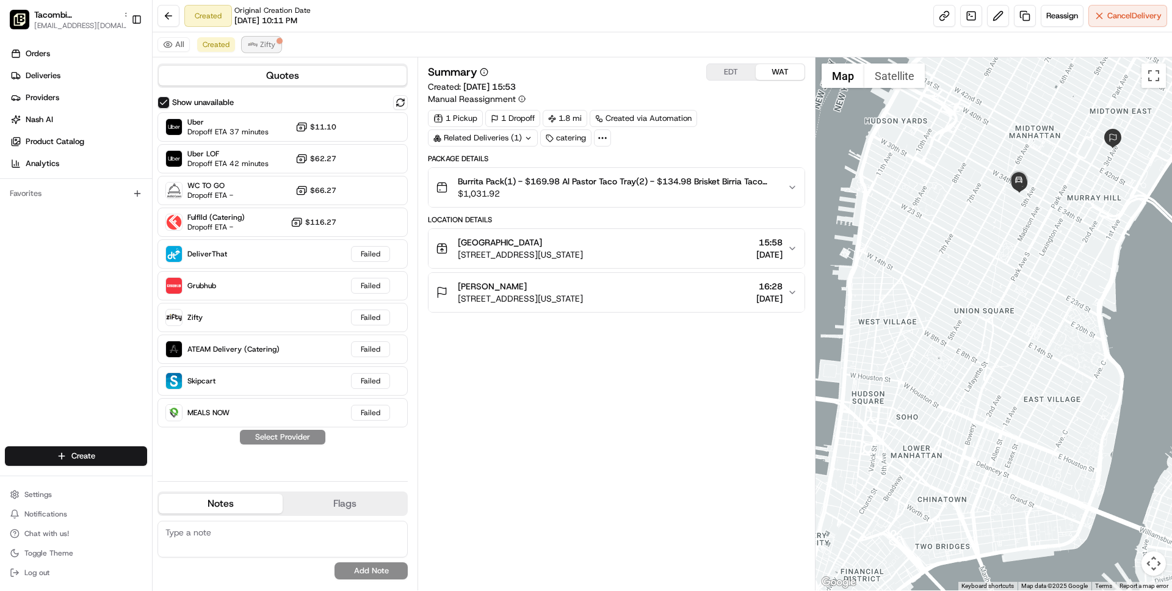
click at [261, 43] on span "Zifty" at bounding box center [267, 45] width 15 height 10
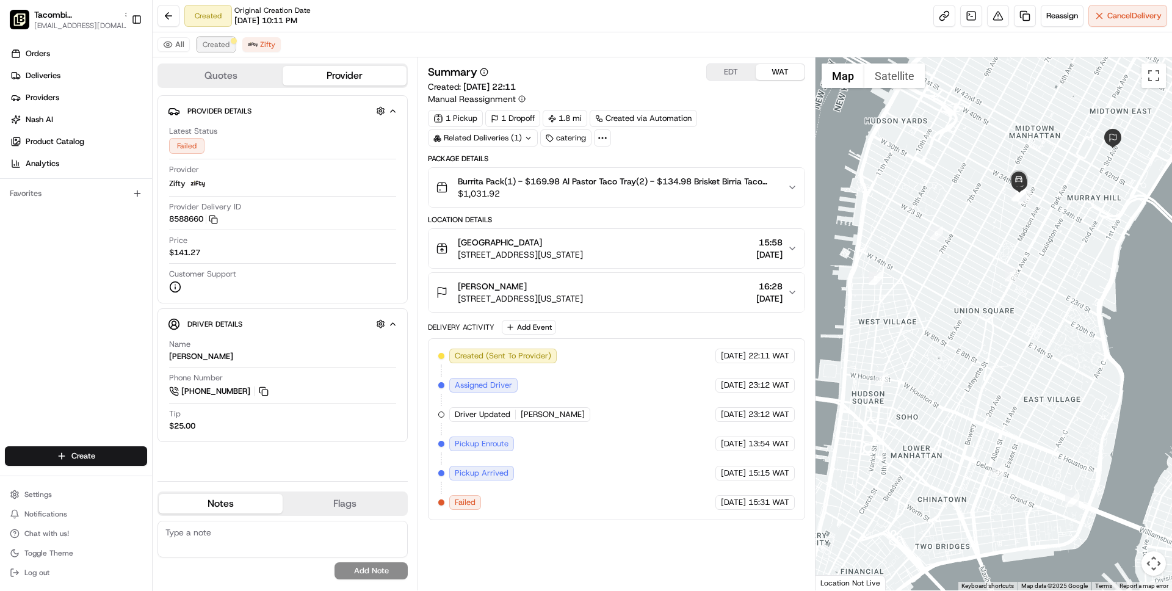
click at [210, 47] on span "Created" at bounding box center [216, 45] width 27 height 10
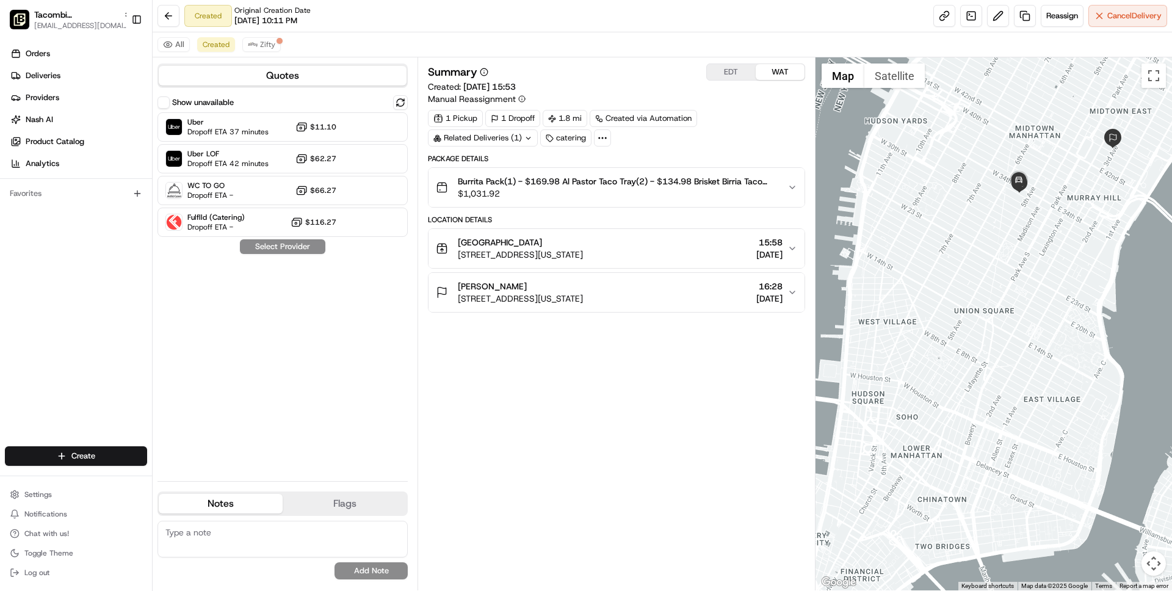
click at [162, 100] on button "Show unavailable" at bounding box center [163, 102] width 12 height 12
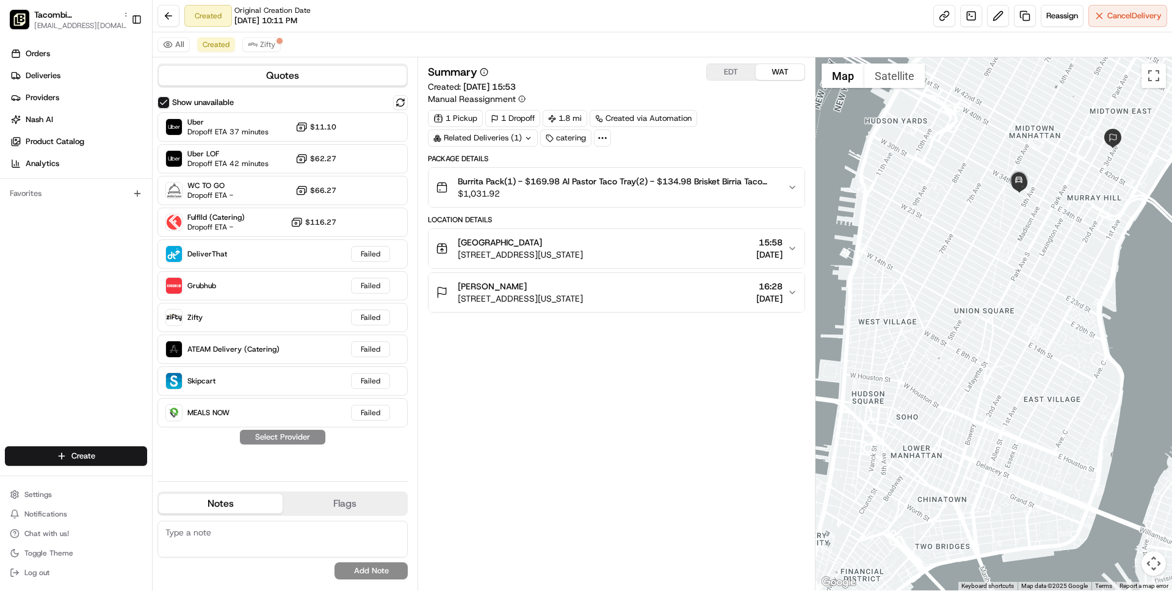
click at [571, 193] on span "$1,031.92" at bounding box center [617, 193] width 319 height 12
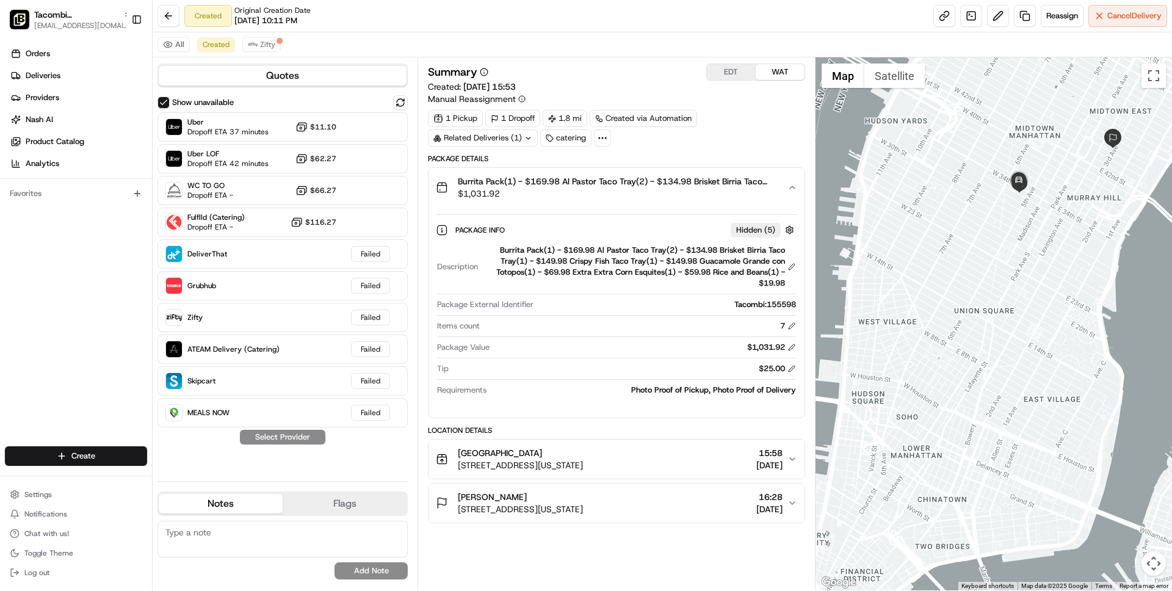
click at [571, 193] on span "$1,031.92" at bounding box center [617, 193] width 319 height 12
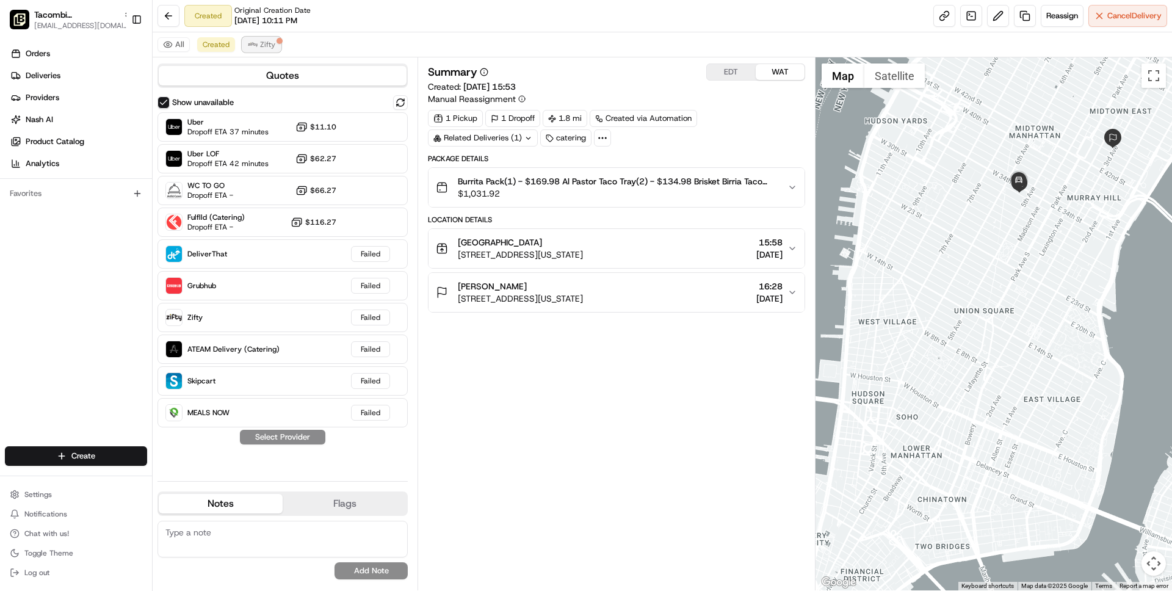
click at [267, 43] on span "Zifty" at bounding box center [267, 45] width 15 height 10
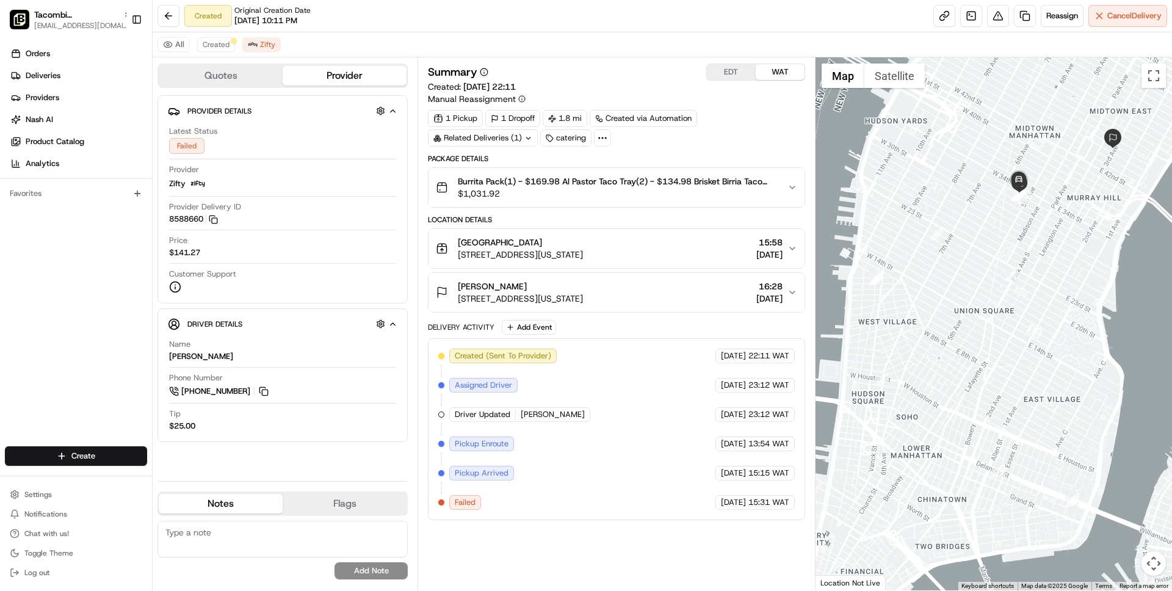
click at [591, 192] on span "$1,031.92" at bounding box center [617, 193] width 319 height 12
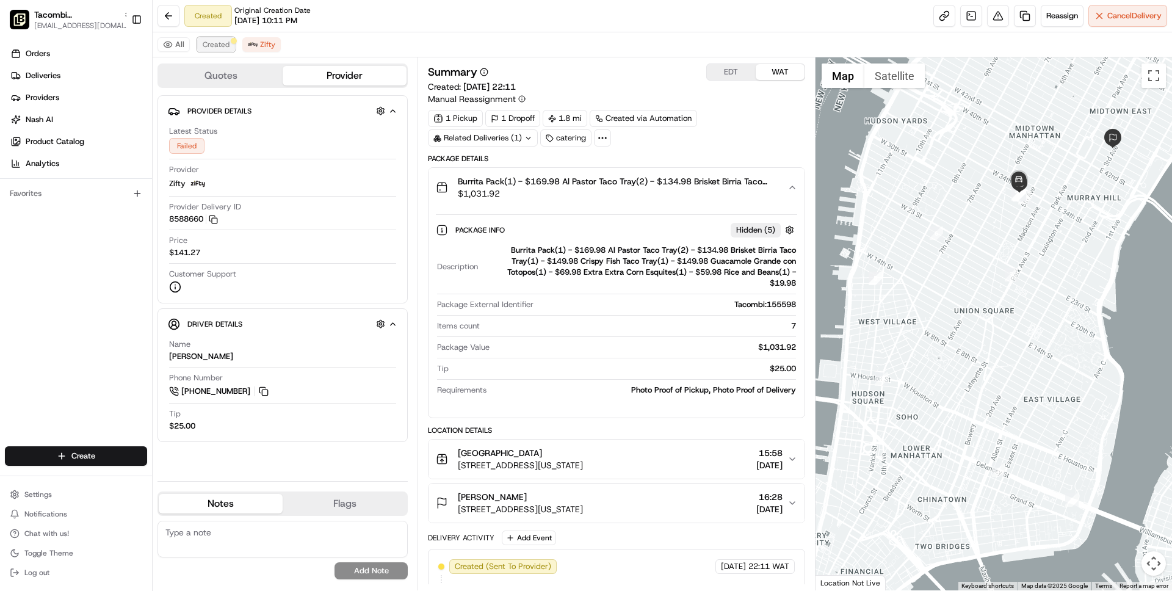
click at [215, 46] on span "Created" at bounding box center [216, 45] width 27 height 10
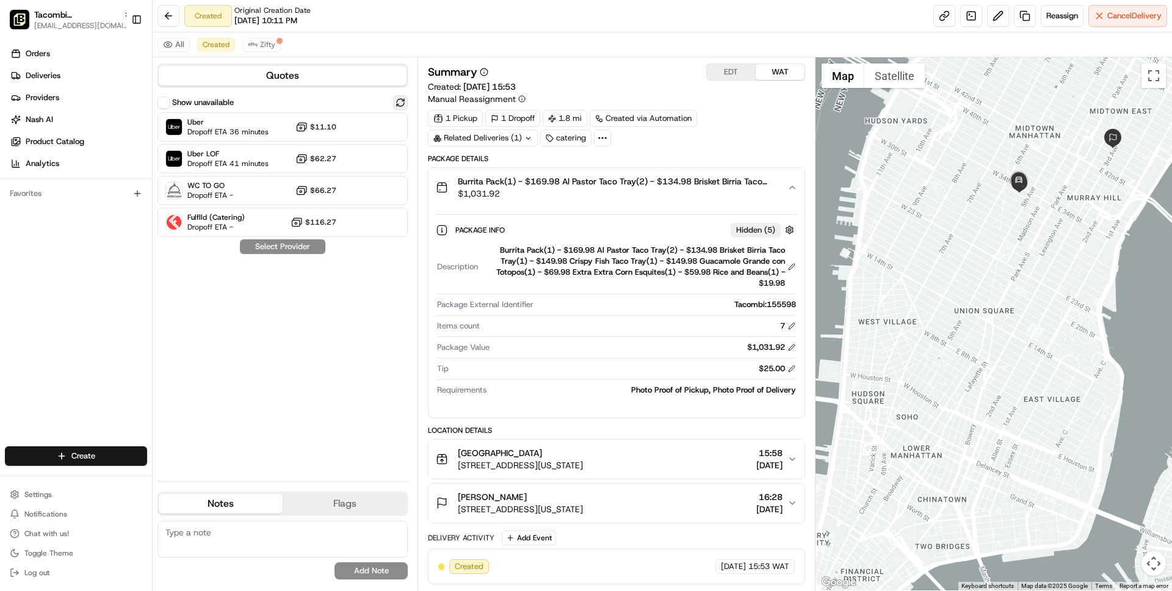
click at [402, 102] on button at bounding box center [400, 102] width 15 height 15
click at [162, 104] on button "Show unavailable" at bounding box center [163, 102] width 12 height 12
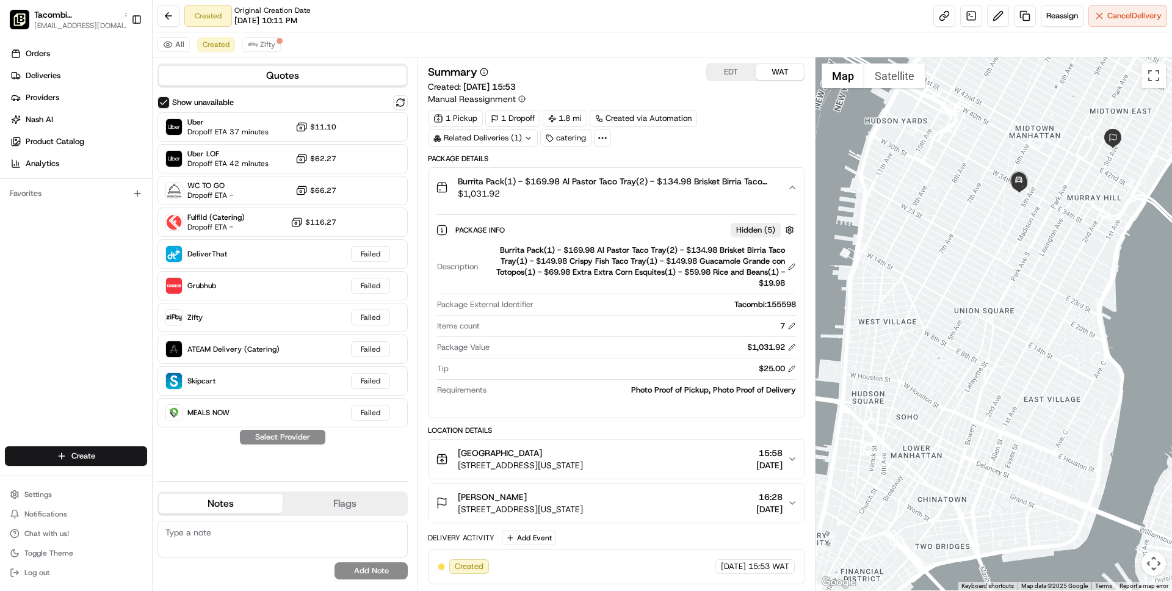
click at [583, 466] on span "[STREET_ADDRESS][US_STATE]" at bounding box center [520, 465] width 125 height 12
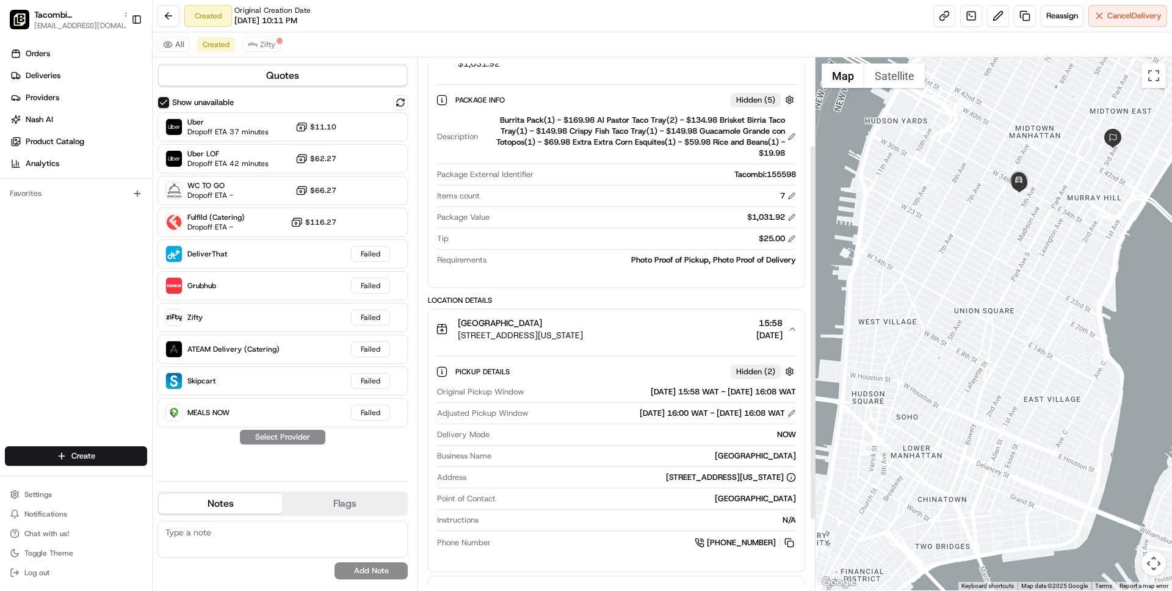
scroll to position [134, 0]
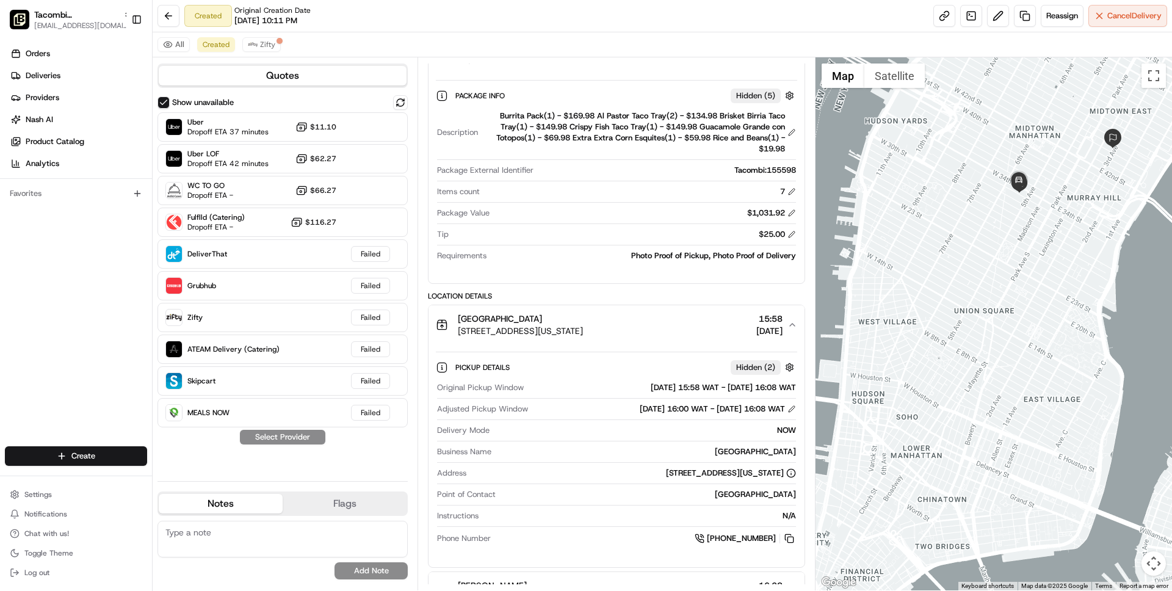
click at [624, 330] on div "EMPIRE STATE BUILDING 23 W 33rd St, New York, NY 10001, USA 15:58 20/08/2025" at bounding box center [611, 325] width 351 height 24
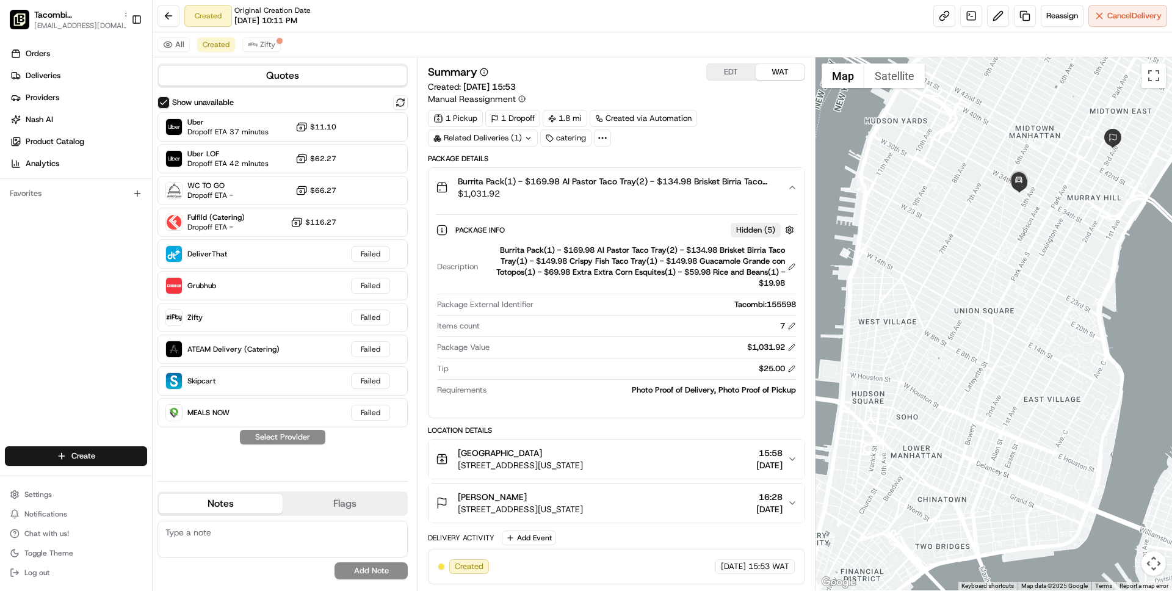
click at [649, 507] on div "Jonila Fetija 730 3rd Ave, New York, NY 10017, USA 16:28 20/08/2025" at bounding box center [611, 503] width 351 height 24
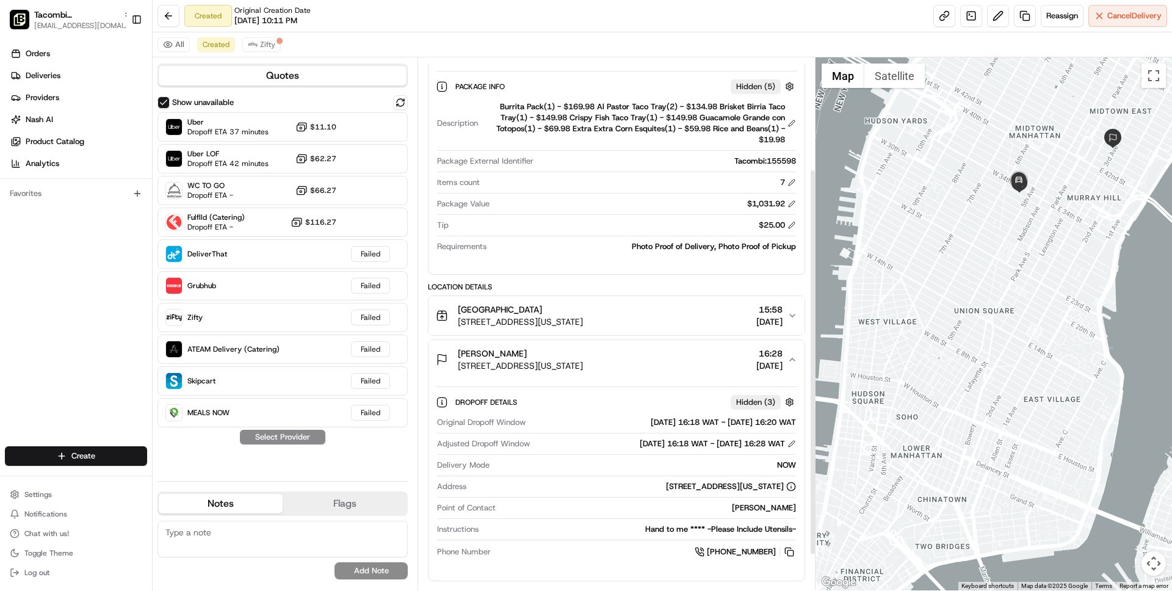
scroll to position [153, 0]
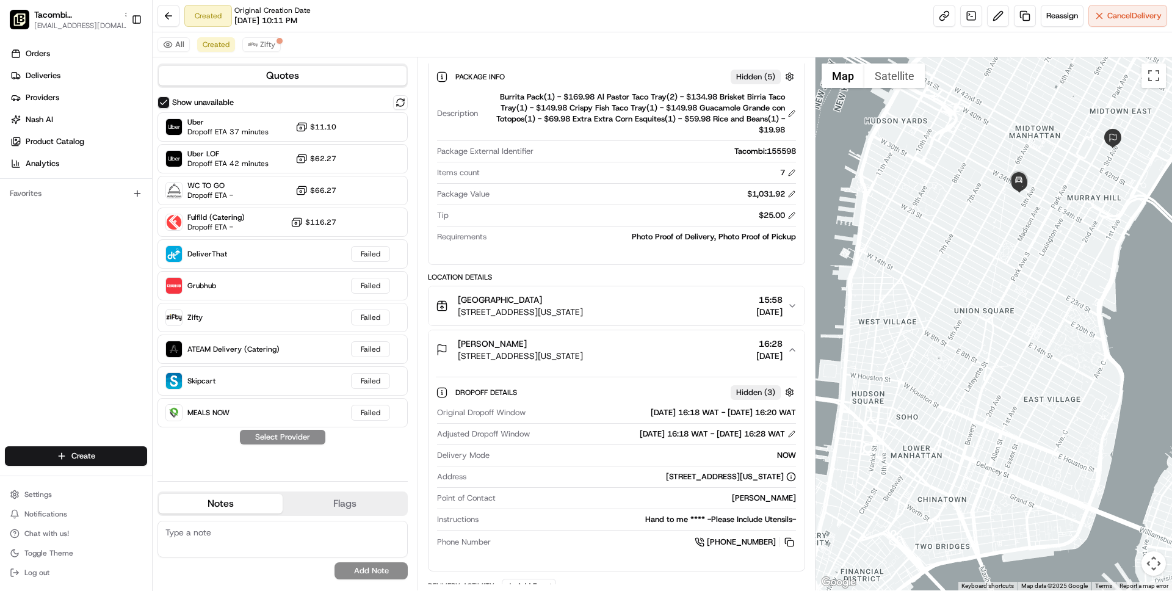
click at [583, 356] on span "[STREET_ADDRESS][US_STATE]" at bounding box center [520, 356] width 125 height 12
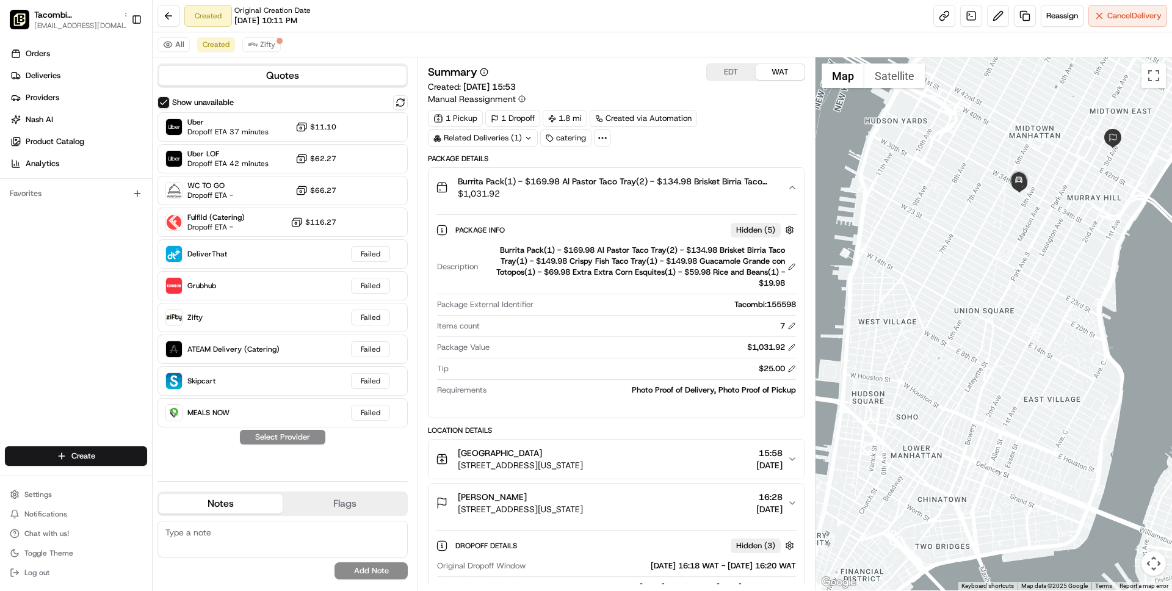
scroll to position [0, 0]
click at [261, 45] on span "Zifty" at bounding box center [267, 45] width 15 height 10
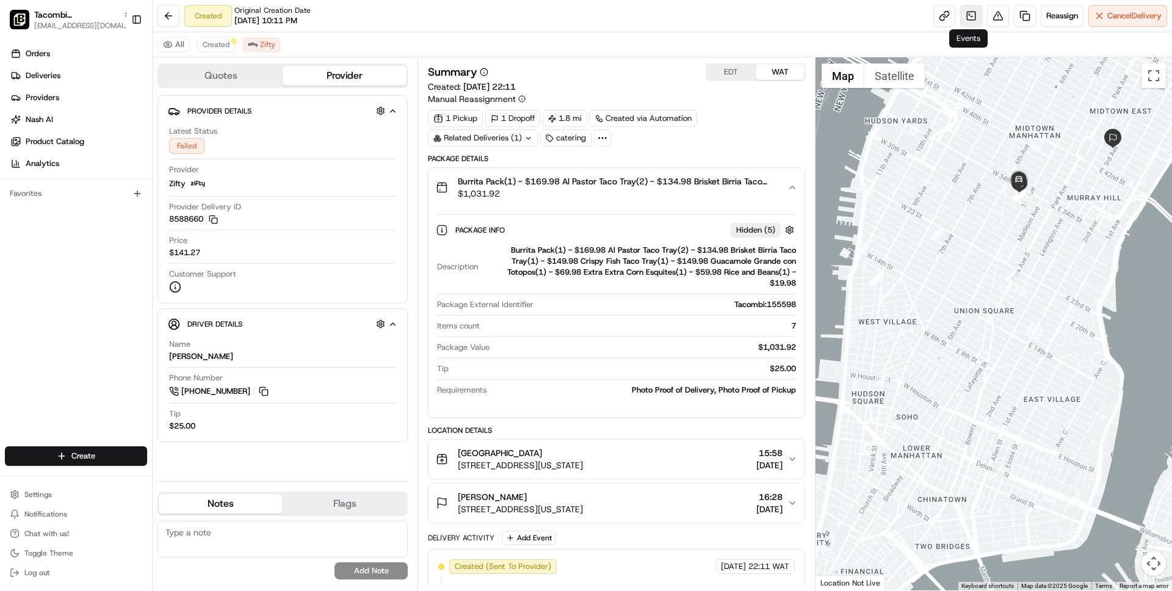
click at [974, 16] on link at bounding box center [971, 16] width 22 height 22
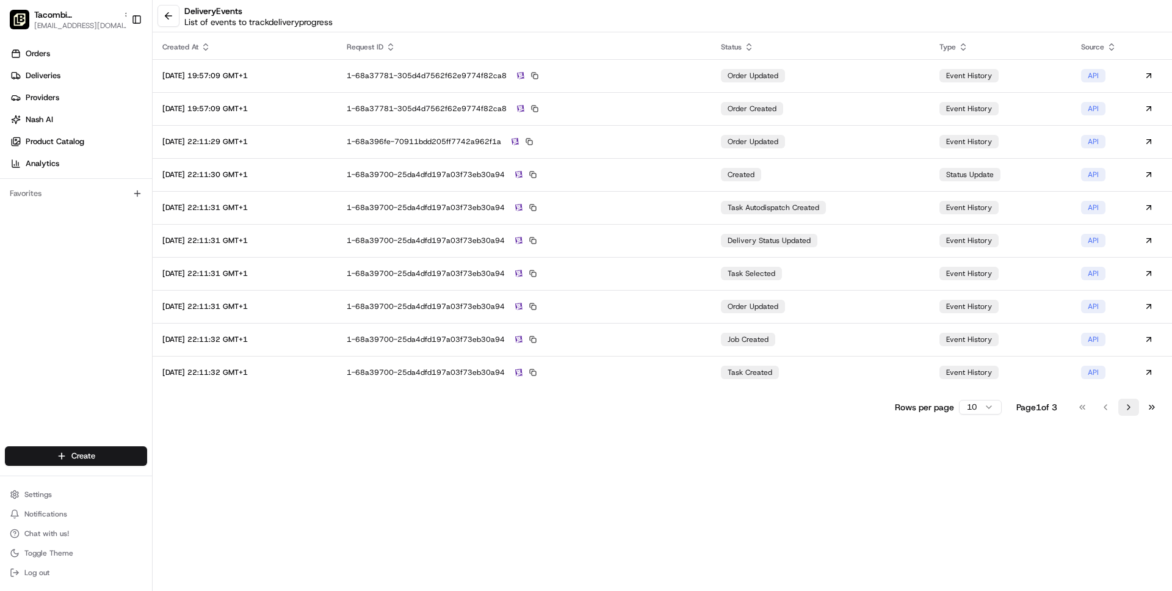
click at [1129, 406] on button "Go to next page" at bounding box center [1128, 407] width 21 height 17
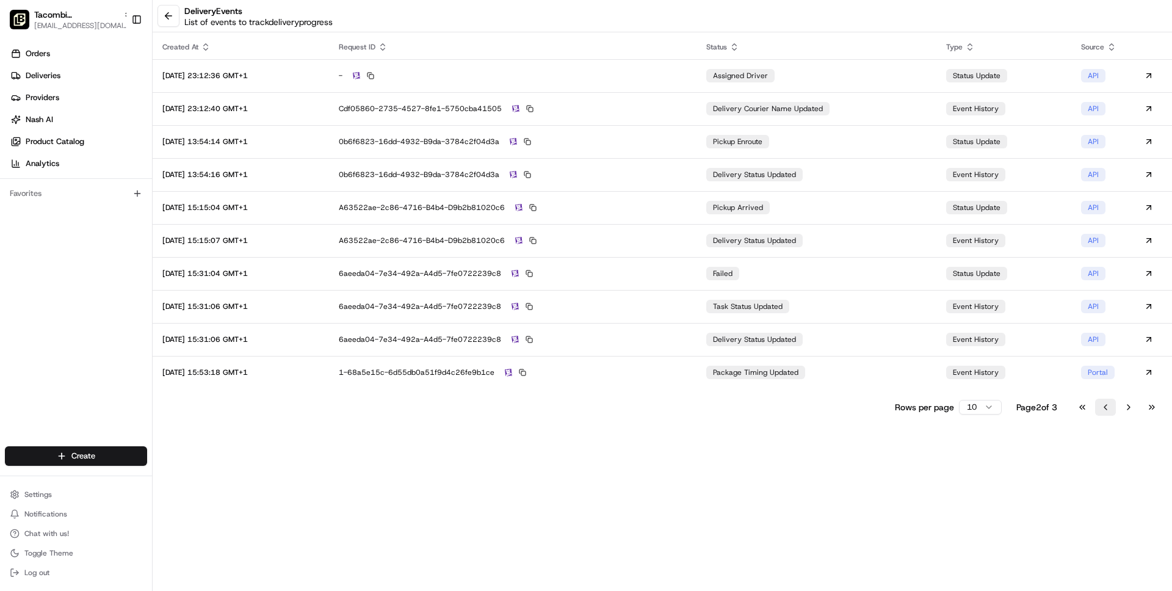
click at [1104, 408] on button "Go to previous page" at bounding box center [1105, 407] width 21 height 17
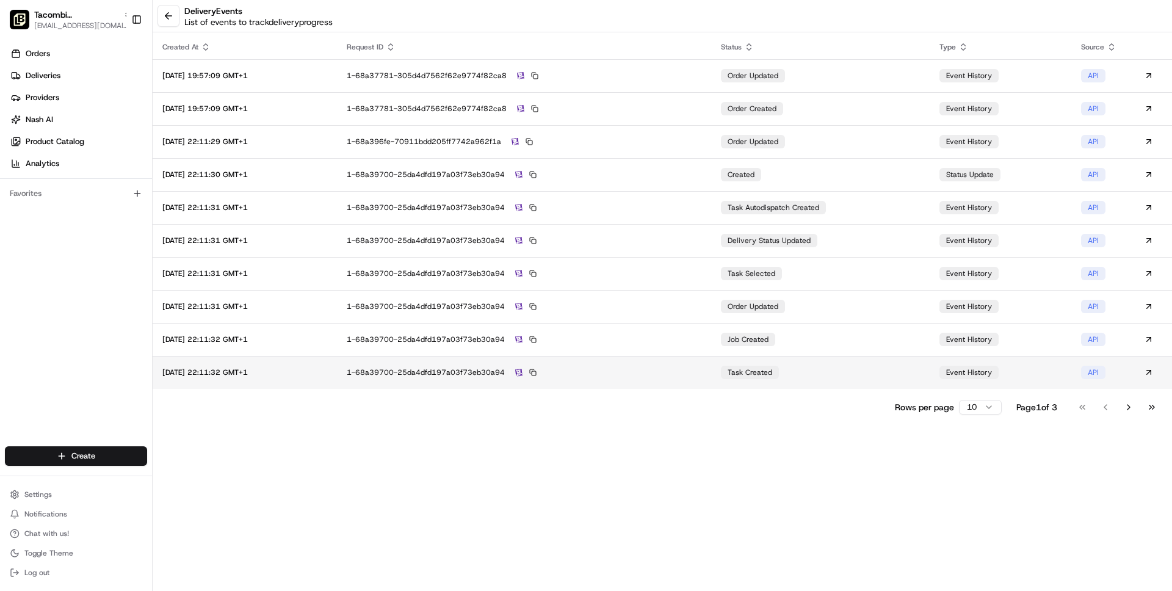
click at [701, 376] on div "1-68a39700-25da4dfd197a03f73eb30a94" at bounding box center [524, 372] width 355 height 11
click at [1126, 410] on button "Go to next page" at bounding box center [1128, 407] width 21 height 17
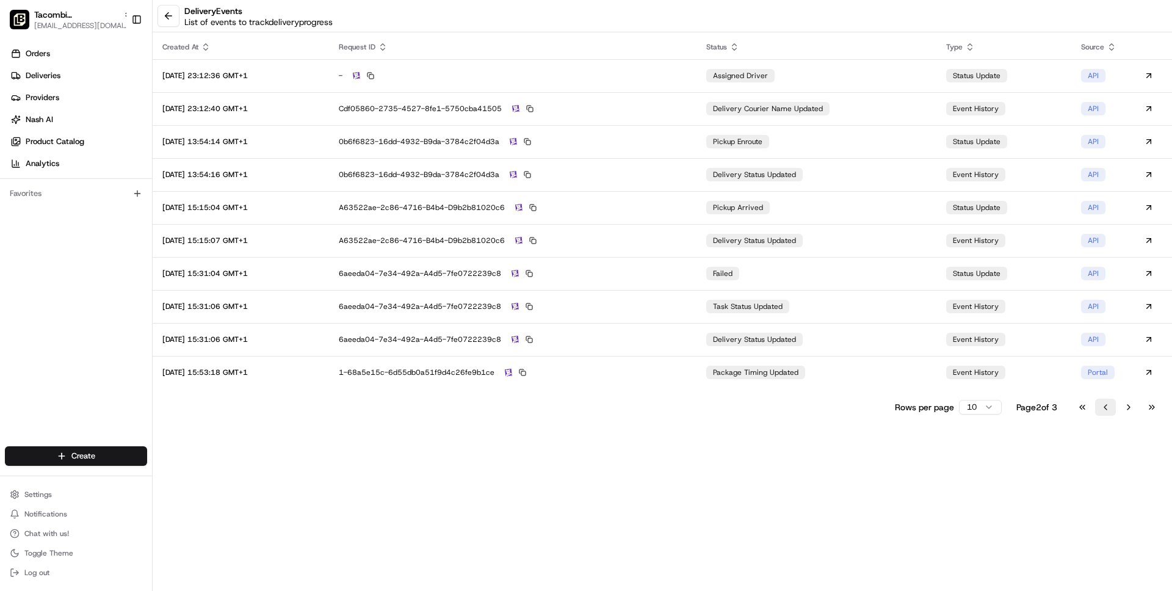
click at [1099, 406] on button "Go to previous page" at bounding box center [1105, 407] width 21 height 17
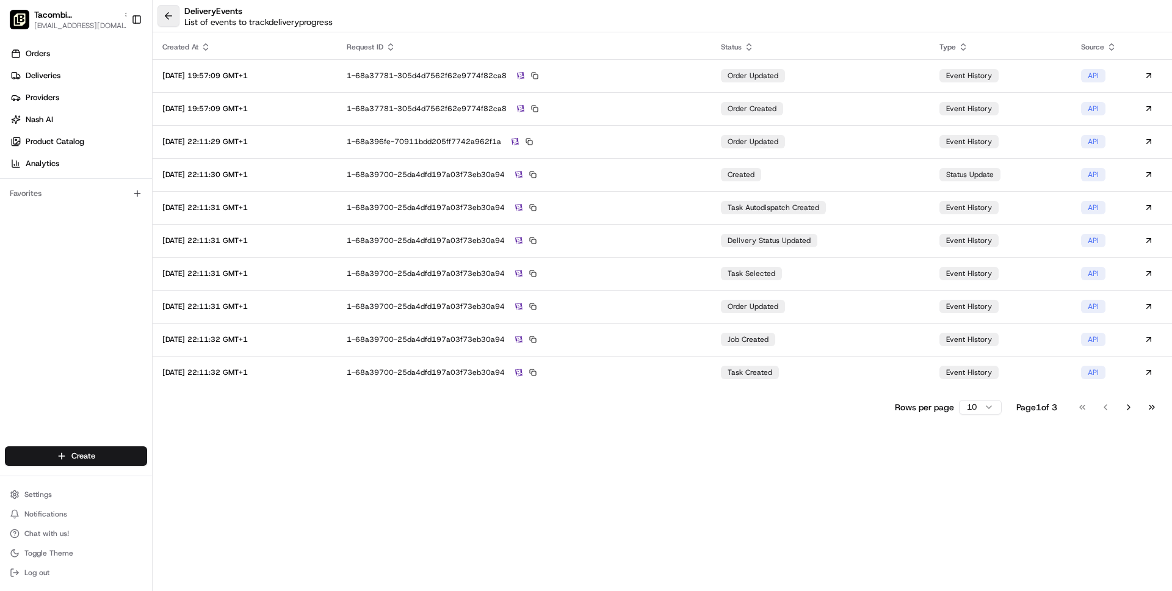
click at [175, 19] on button at bounding box center [168, 16] width 22 height 22
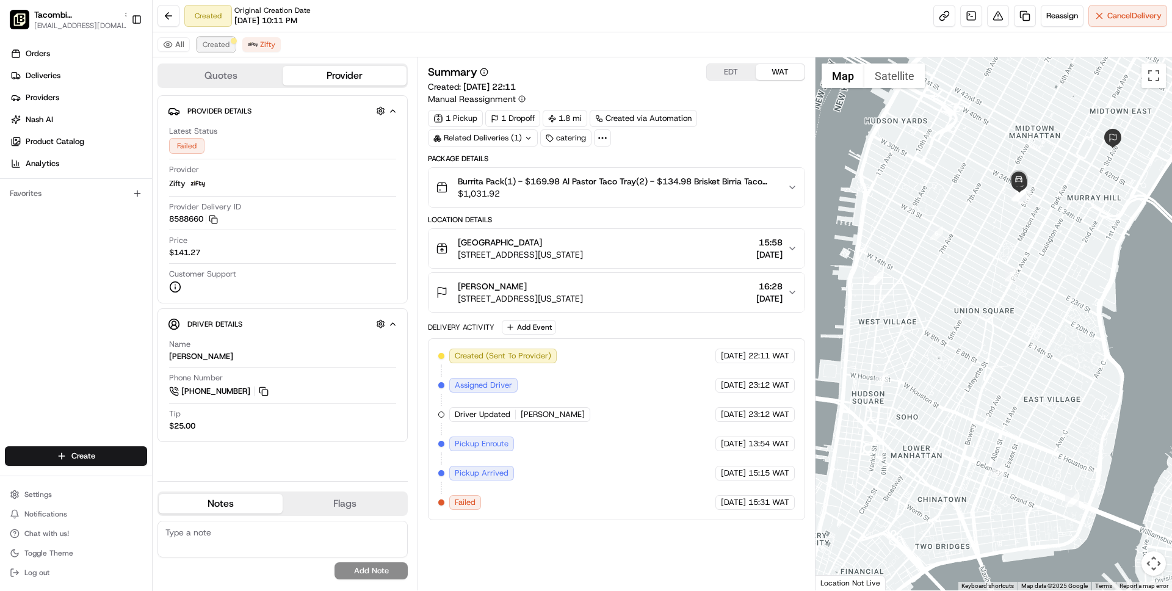
click at [220, 46] on span "Created" at bounding box center [216, 45] width 27 height 10
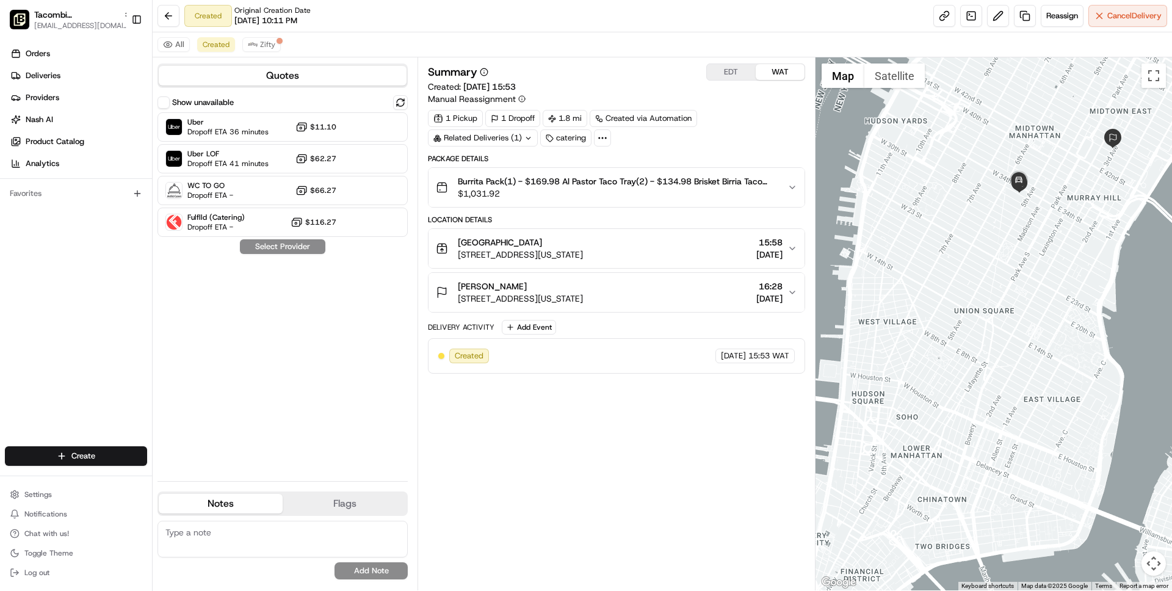
click at [511, 199] on span "$1,031.92" at bounding box center [617, 193] width 319 height 12
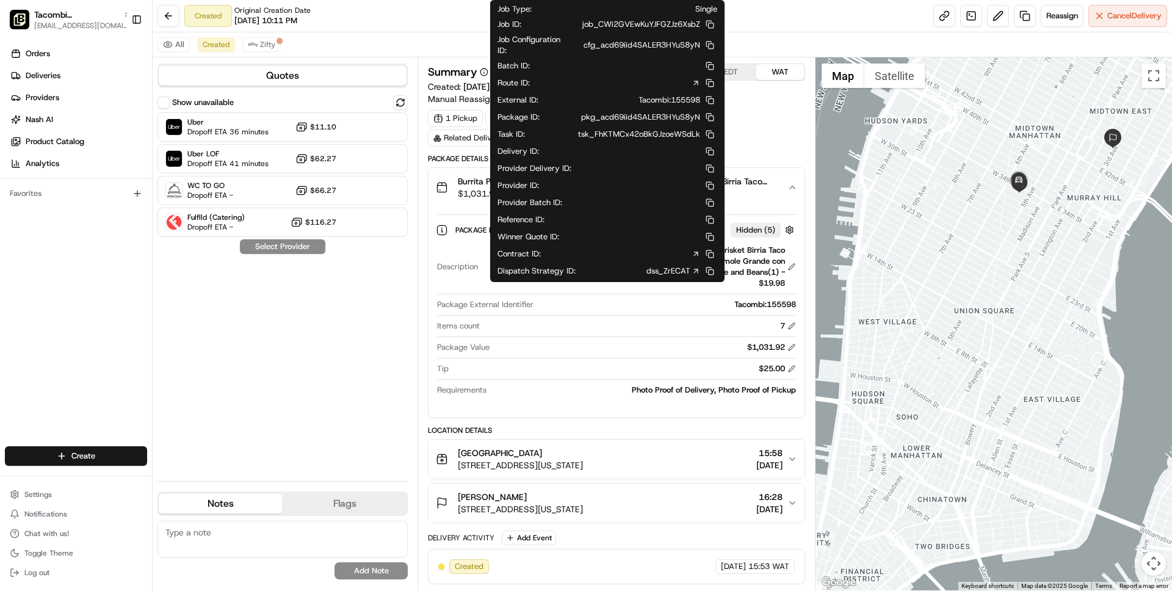
click at [685, 270] on link "dss_ZrECAT" at bounding box center [673, 271] width 54 height 11
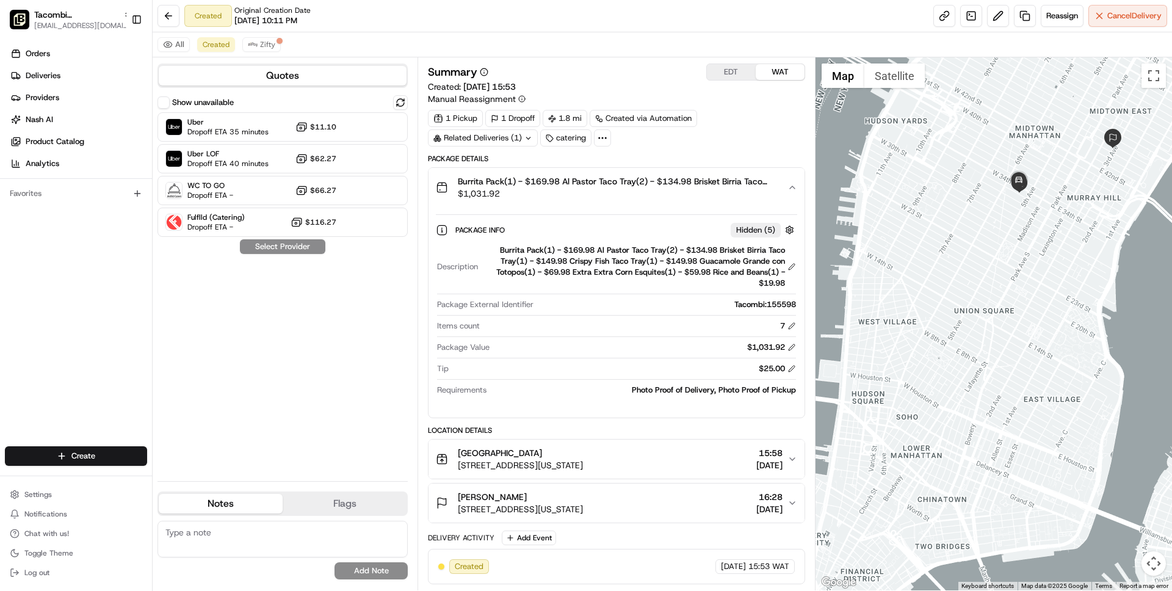
click at [322, 363] on div "Show unavailable Uber Dropoff ETA 35 minutes $11.10 Uber LOF Dropoff ETA 40 min…" at bounding box center [282, 283] width 250 height 376
click at [216, 45] on span "Created" at bounding box center [216, 45] width 27 height 10
click at [1128, 12] on span "Cancel Delivery" at bounding box center [1134, 15] width 54 height 11
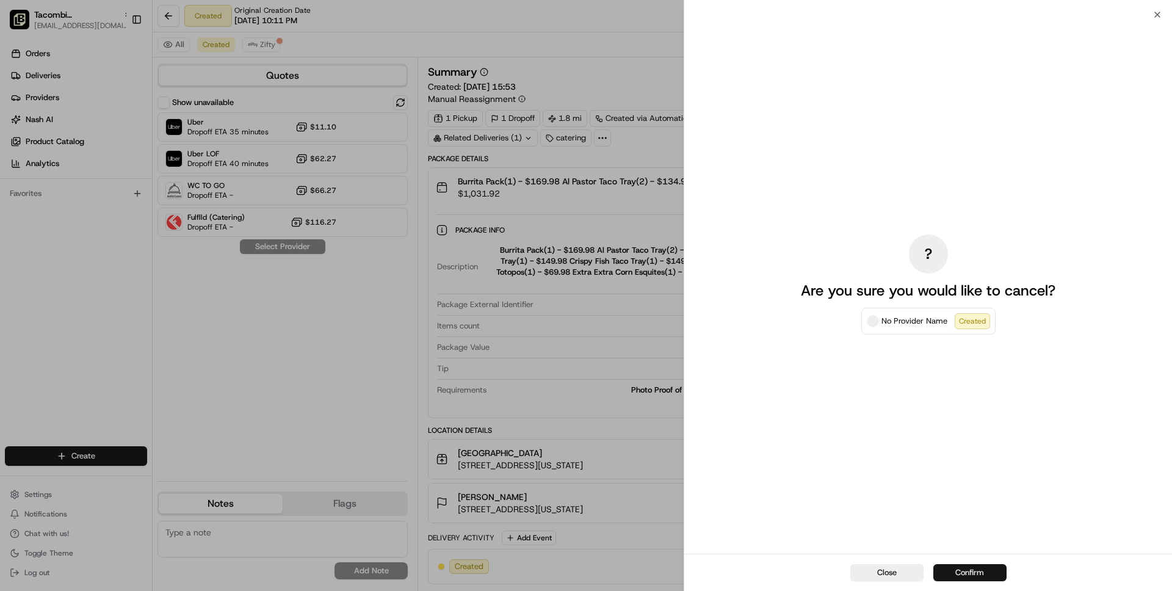
click at [972, 573] on button "Confirm" at bounding box center [969, 572] width 73 height 17
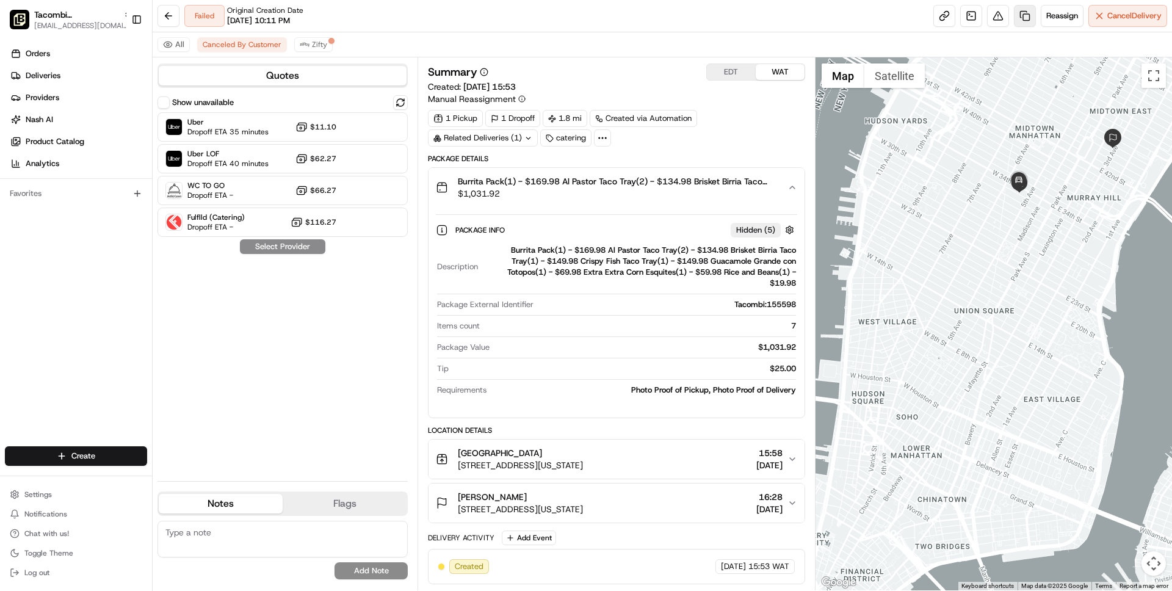
click at [1024, 15] on link at bounding box center [1025, 16] width 22 height 22
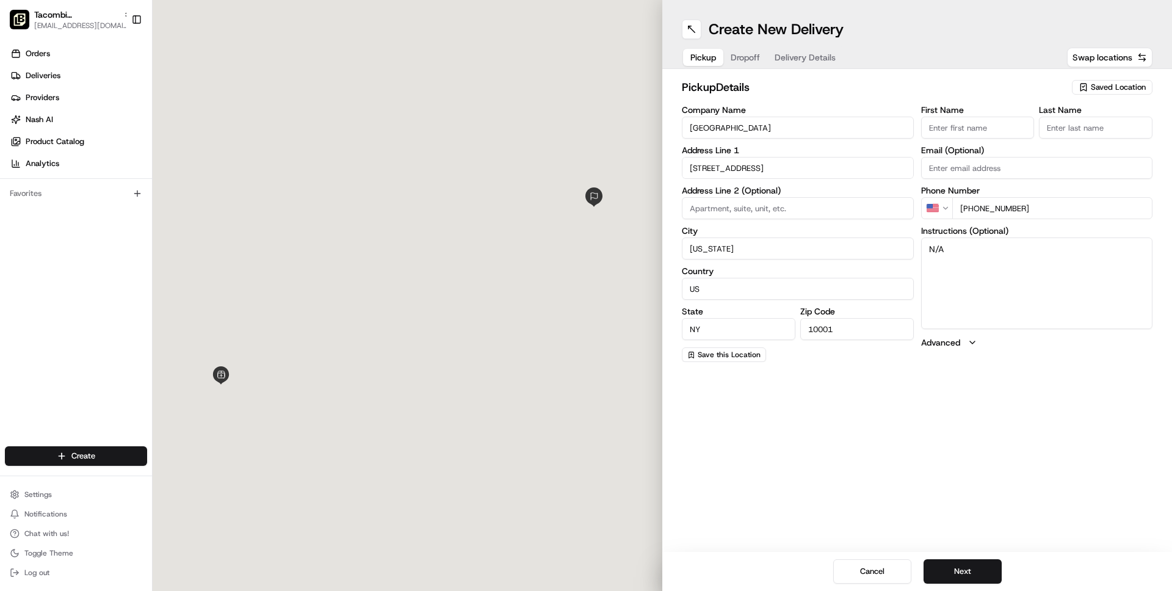
click at [799, 59] on span "Delivery Details" at bounding box center [805, 57] width 61 height 12
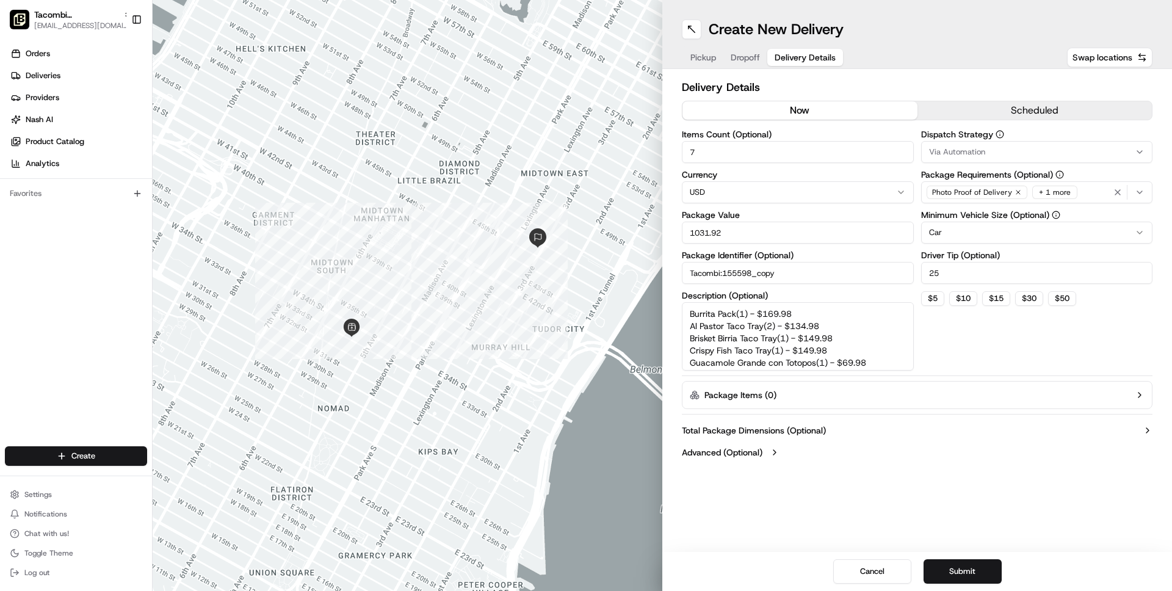
click at [972, 108] on button "scheduled" at bounding box center [1034, 110] width 235 height 18
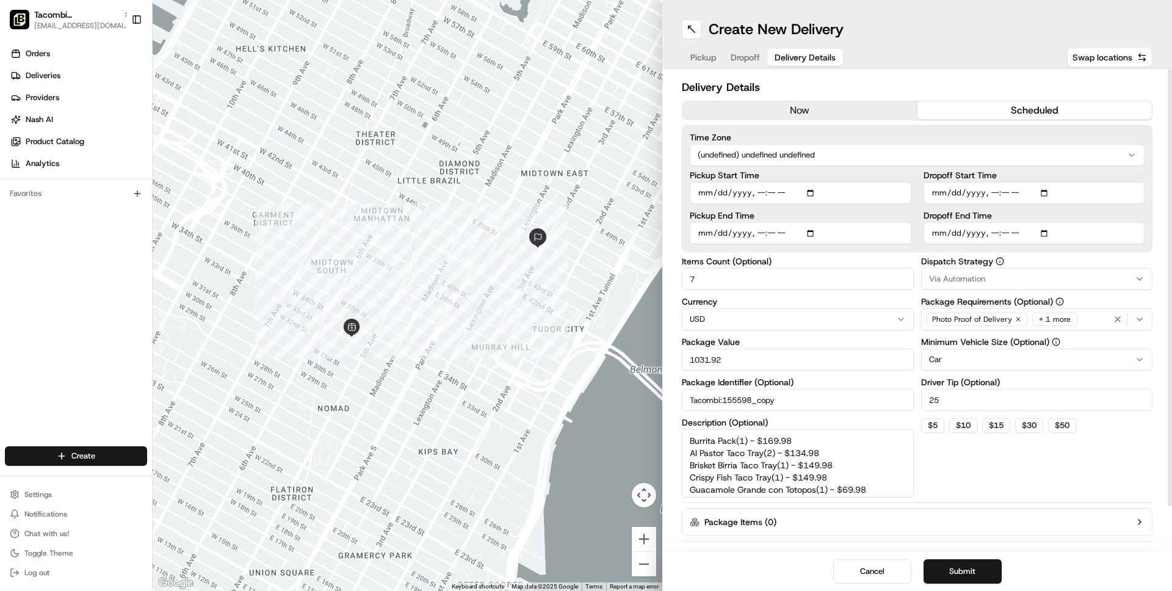
click at [949, 157] on html "Tacombi Empire State Building wisdom@usenash.com Toggle Sidebar Orders Deliveri…" at bounding box center [586, 295] width 1172 height 591
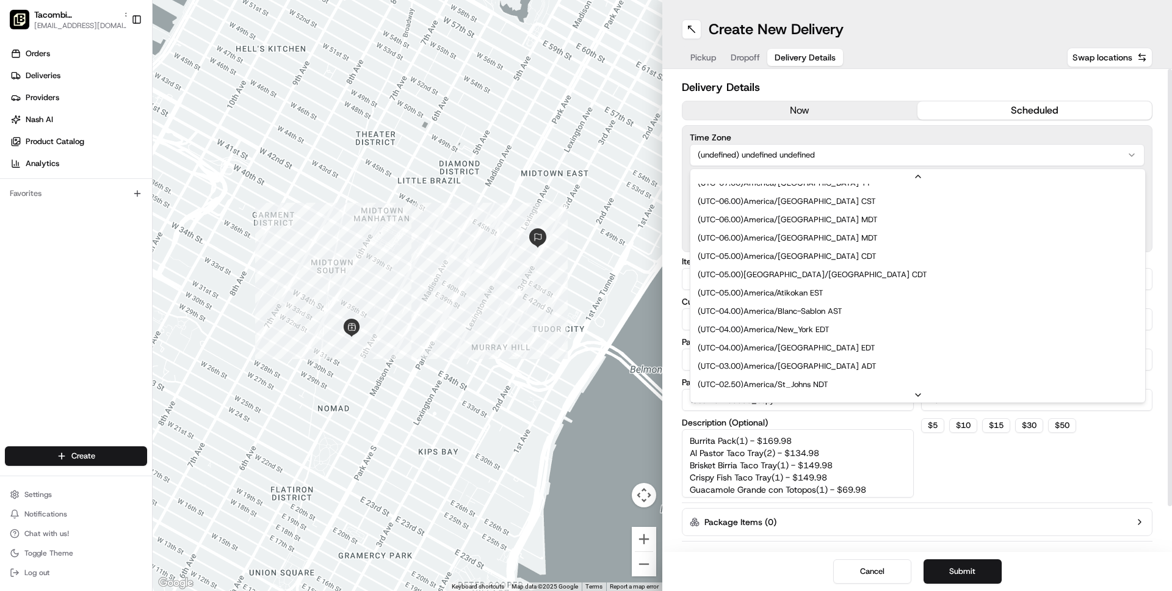
scroll to position [129, 0]
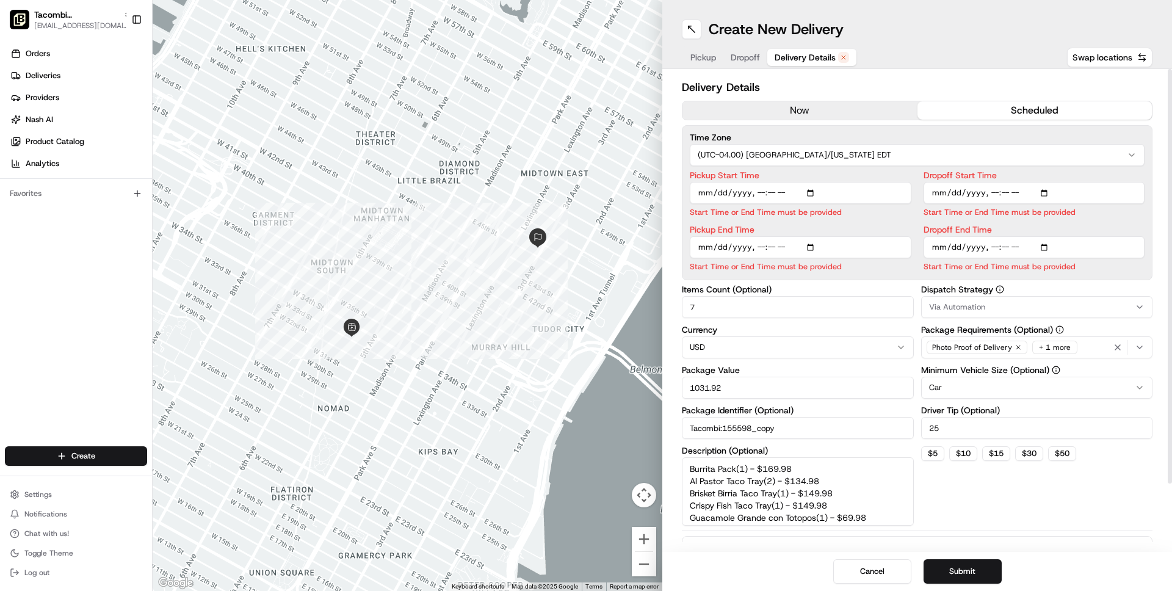
click at [802, 245] on input "Pickup End Time" at bounding box center [801, 247] width 222 height 22
click at [796, 193] on input "Pickup Start Time" at bounding box center [801, 193] width 222 height 22
type input "2025-08-20T11:00"
click at [876, 170] on div "Time Zone (UTC-04.00) America/New York EDT Pickup Start Time Pickup End Time St…" at bounding box center [917, 202] width 471 height 155
click at [1035, 248] on input "Dropoff End Time" at bounding box center [1035, 247] width 222 height 22
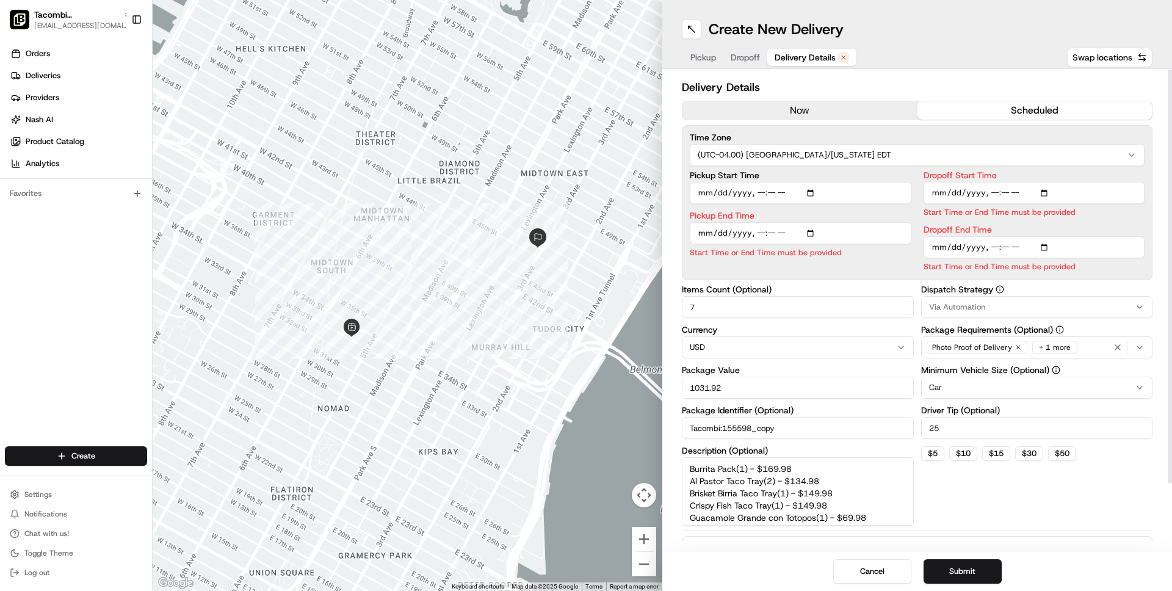
type input "2025-08-20T11:20"
click at [1104, 220] on div "Dropoff Start Time Start Time or End Time must be provided Dropoff End Time Sta…" at bounding box center [1035, 221] width 222 height 101
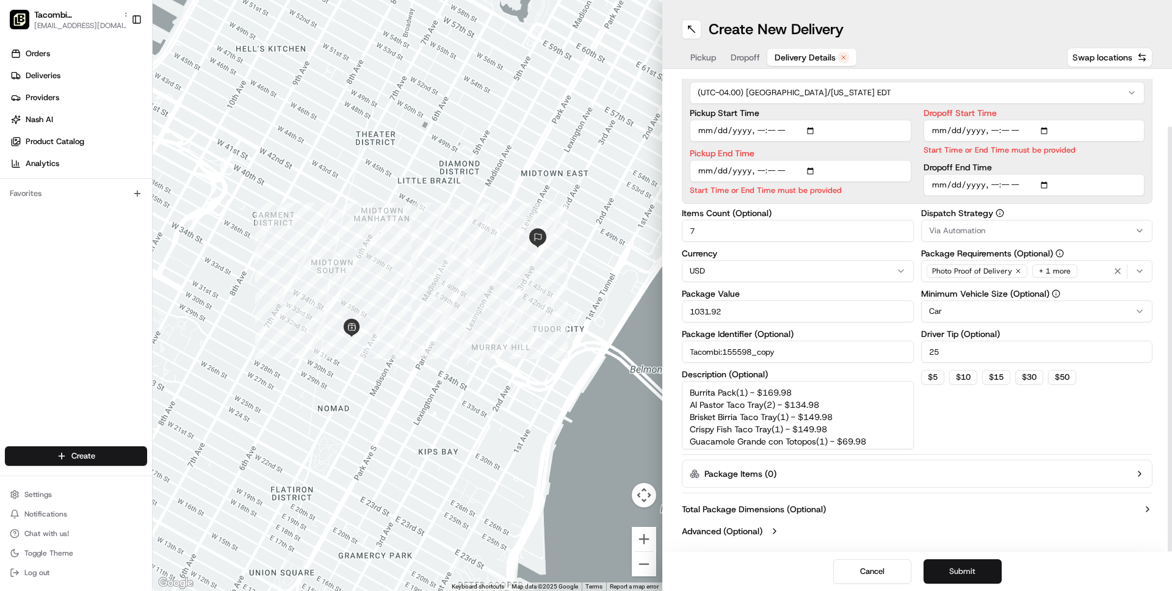
click at [963, 573] on button "Submit" at bounding box center [963, 571] width 78 height 24
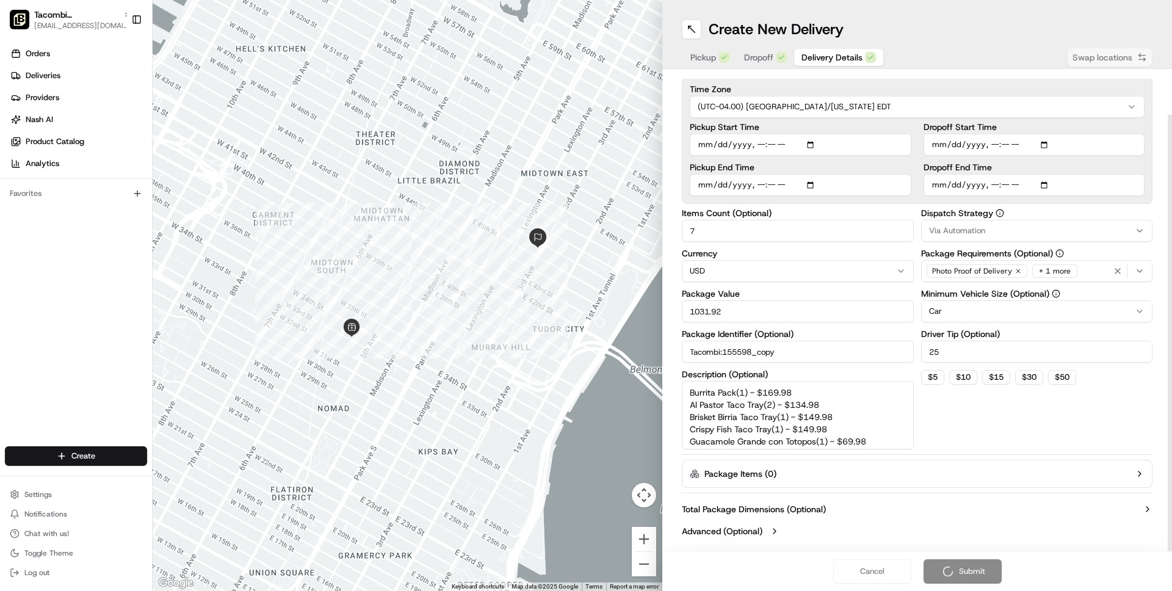
scroll to position [48, 0]
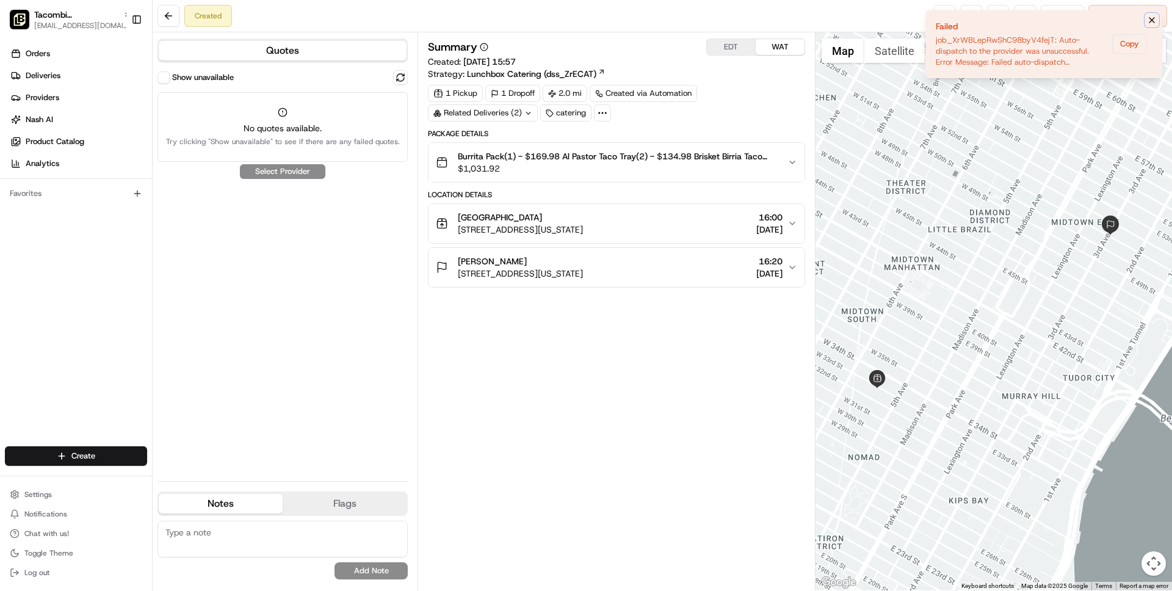
click at [1152, 16] on icon "Notifications (F8)" at bounding box center [1152, 20] width 10 height 10
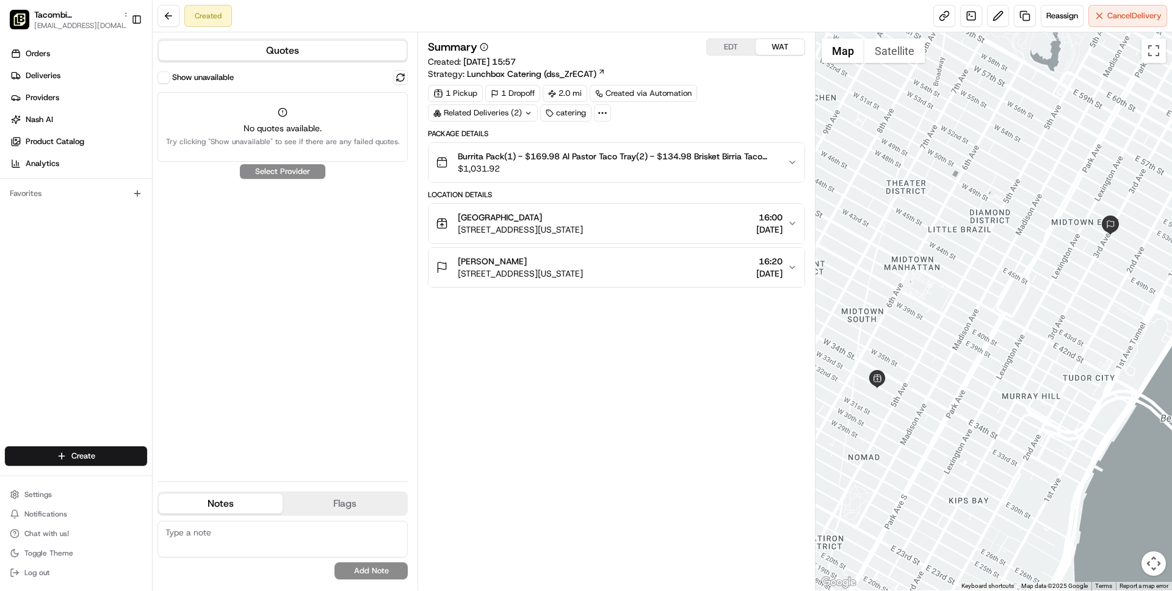
click at [162, 75] on button "Show unavailable" at bounding box center [163, 77] width 12 height 12
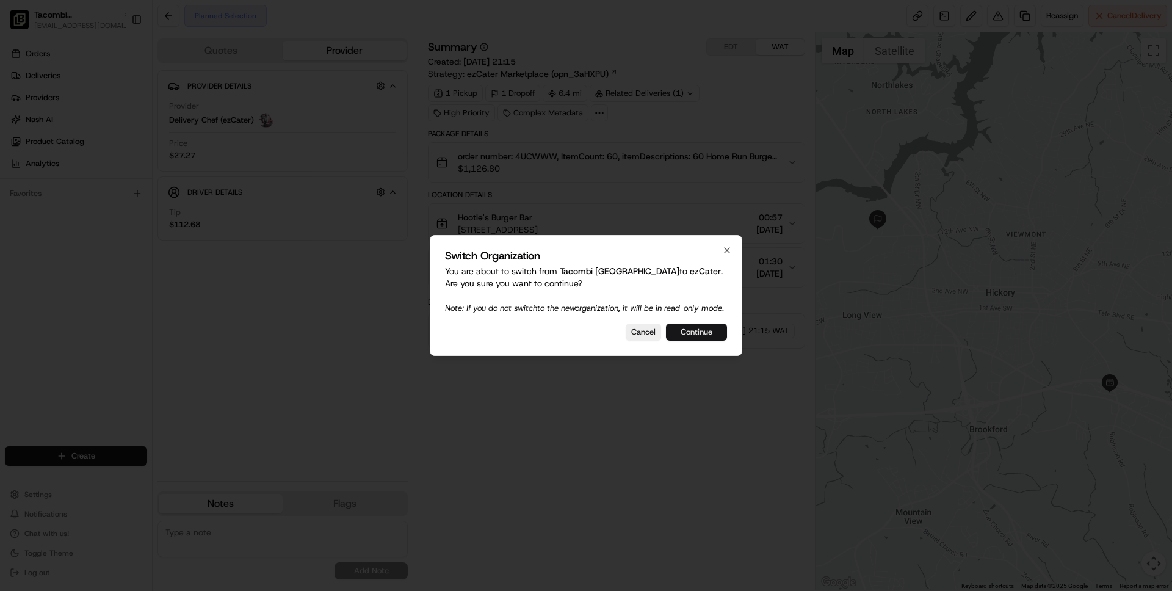
click at [689, 337] on button "Continue" at bounding box center [696, 332] width 61 height 17
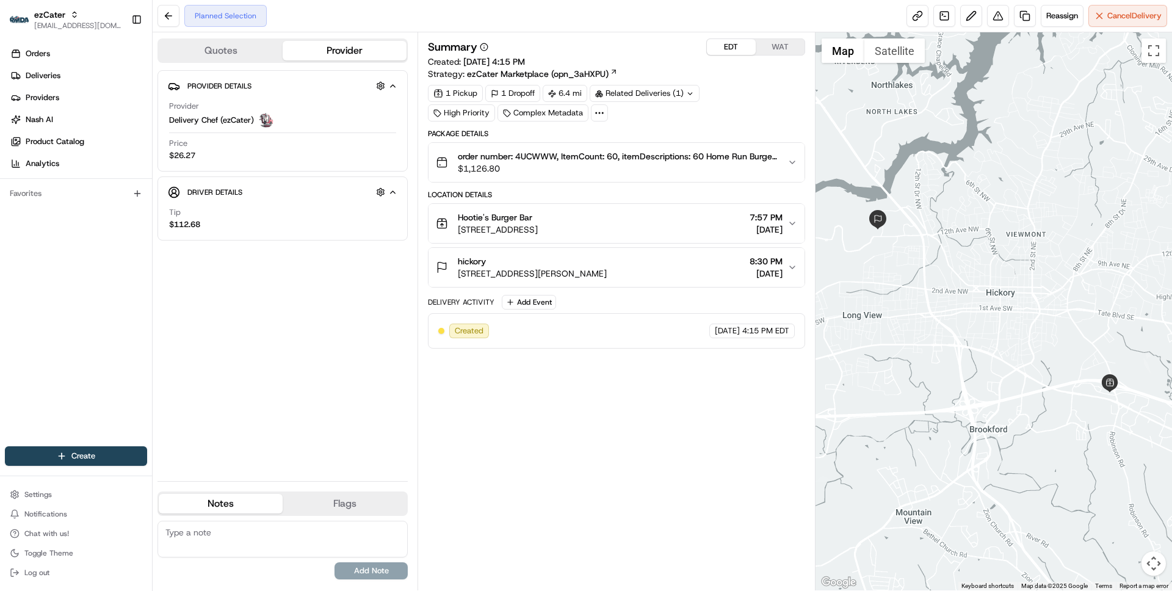
click at [728, 49] on button "EDT" at bounding box center [731, 47] width 49 height 16
click at [783, 51] on button "WAT" at bounding box center [780, 47] width 49 height 16
click at [776, 48] on button "WAT" at bounding box center [780, 47] width 49 height 16
click at [736, 49] on button "EDT" at bounding box center [731, 47] width 49 height 16
click at [779, 55] on div "EDT WAT" at bounding box center [755, 46] width 99 height 17
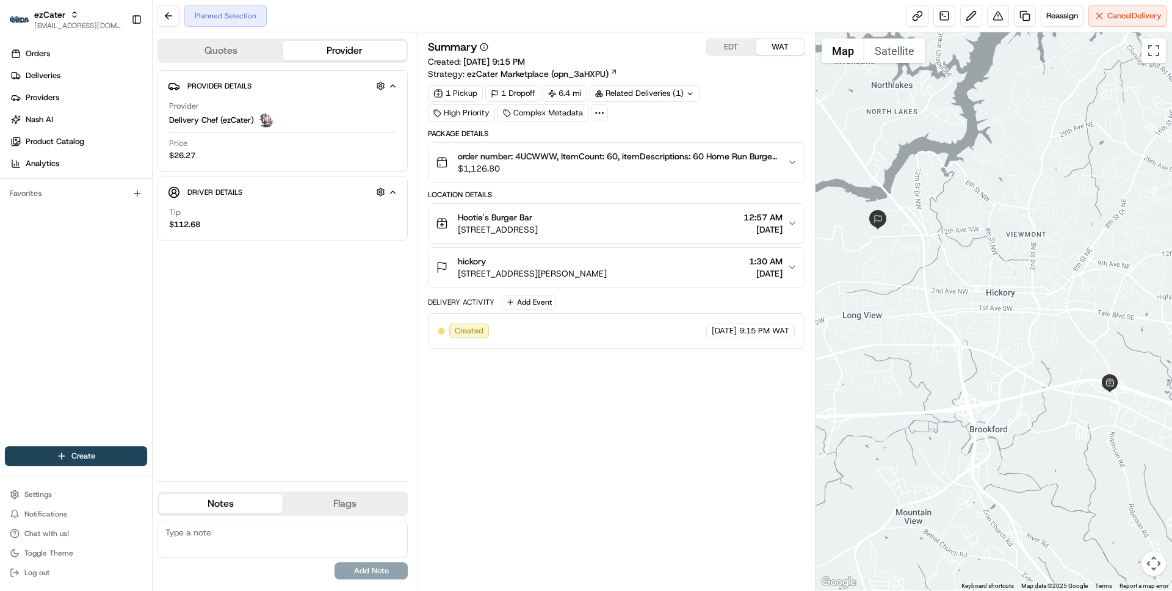
click at [772, 46] on button "WAT" at bounding box center [780, 47] width 49 height 16
click at [504, 7] on div "Planned Selection Reassign Cancel Delivery" at bounding box center [662, 16] width 1019 height 32
click at [203, 41] on button "Quotes" at bounding box center [221, 51] width 124 height 20
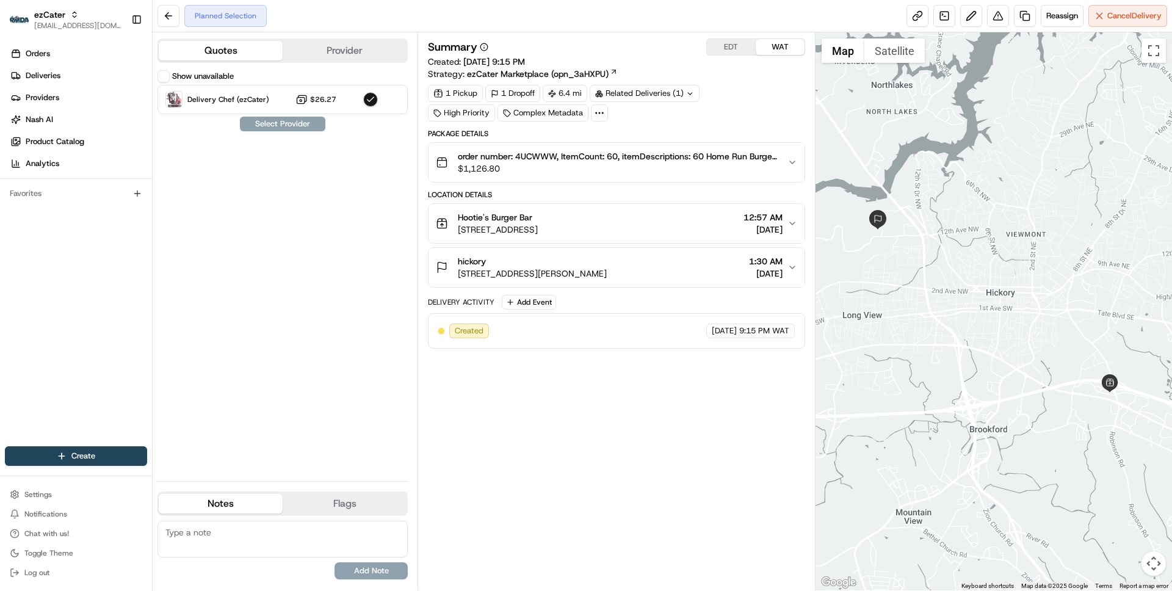
click at [165, 75] on button "Show unavailable" at bounding box center [163, 76] width 12 height 12
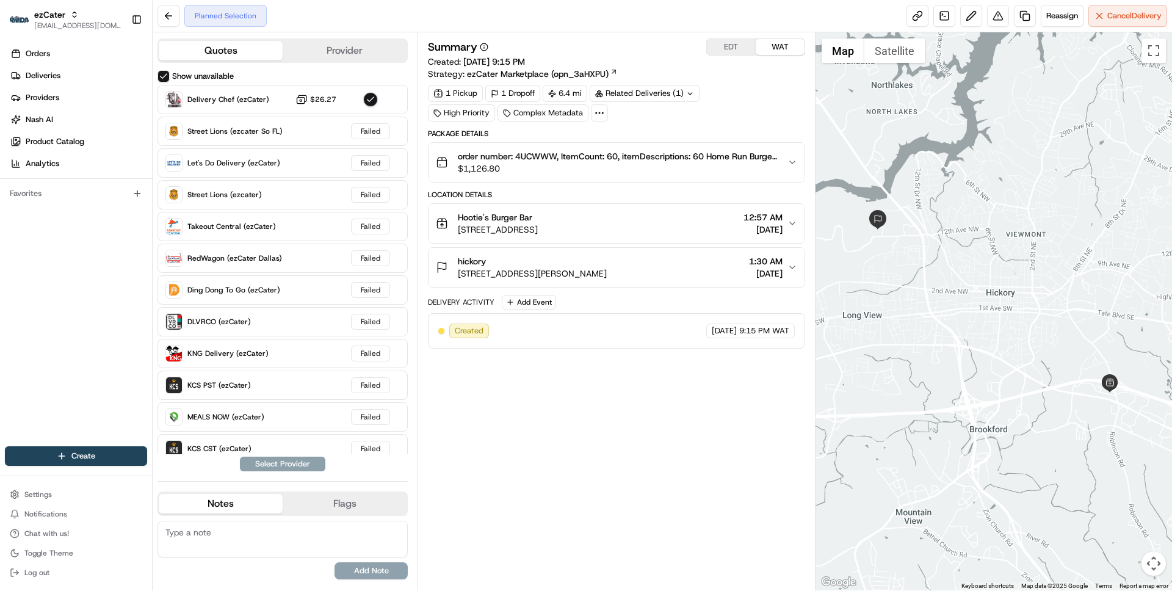
click at [336, 51] on button "Provider" at bounding box center [345, 51] width 124 height 20
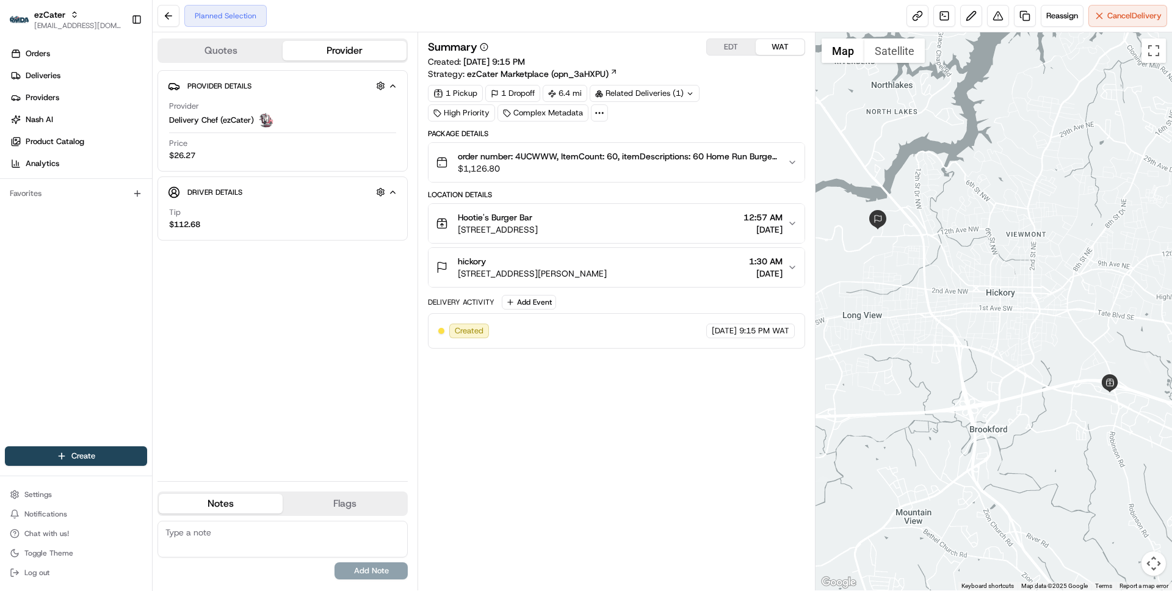
click at [255, 59] on button "Quotes" at bounding box center [221, 51] width 124 height 20
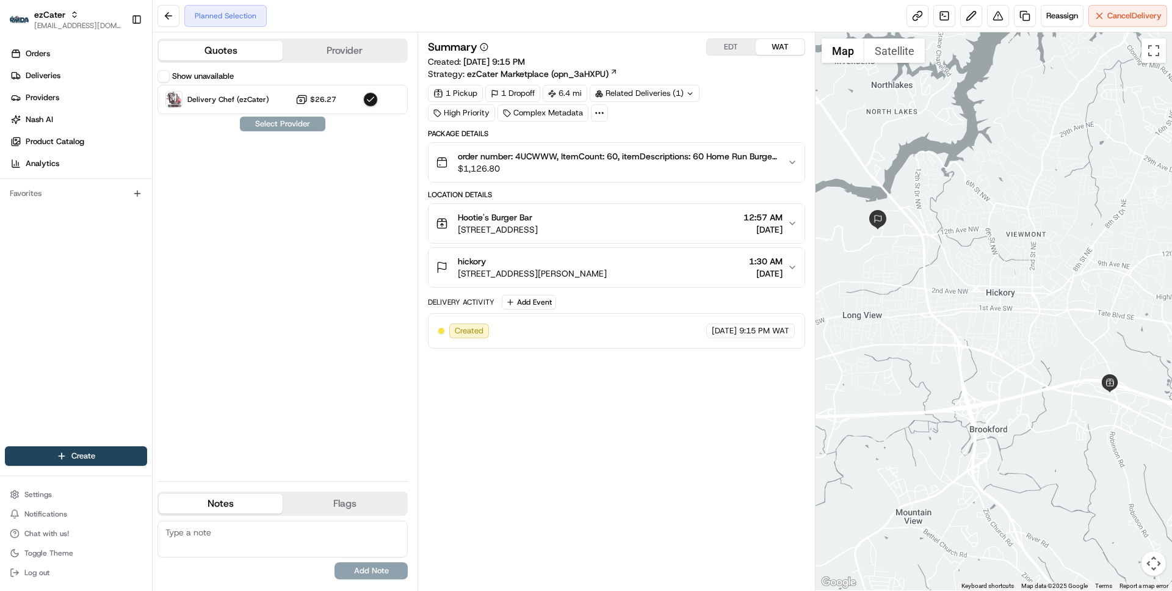
click at [165, 74] on button "Show unavailable" at bounding box center [163, 76] width 12 height 12
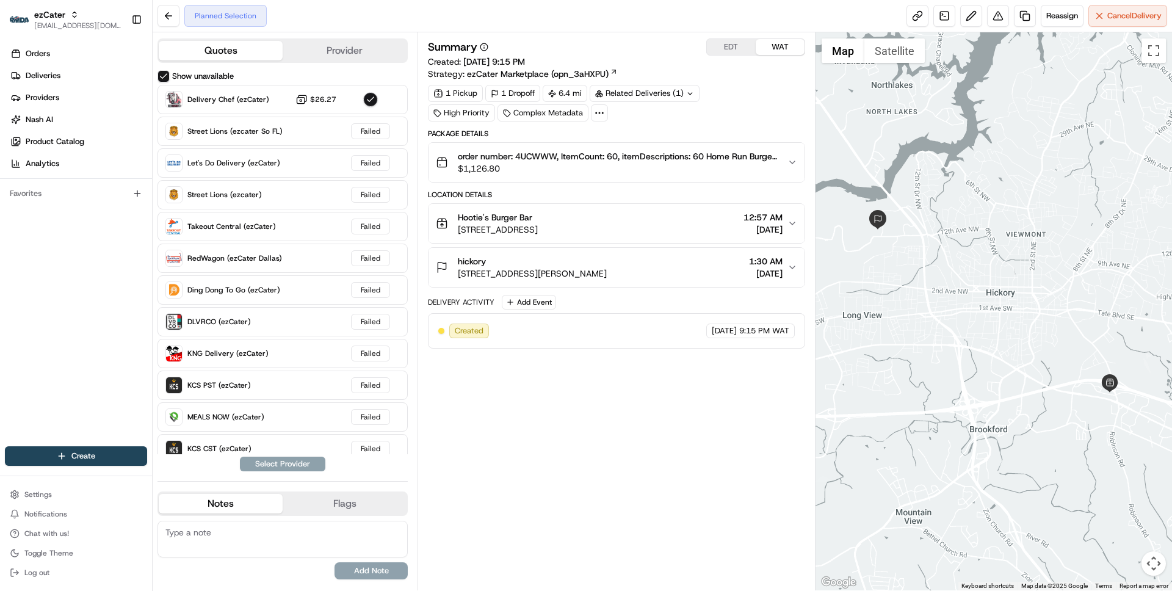
click at [324, 50] on button "Provider" at bounding box center [345, 51] width 124 height 20
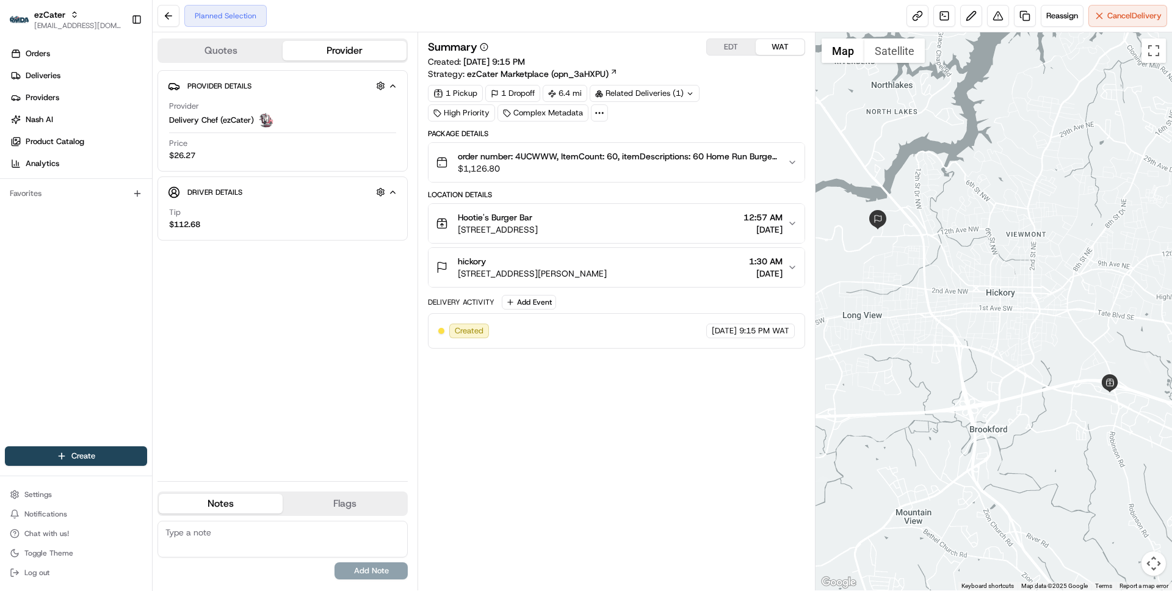
click at [178, 120] on span "Delivery Chef (ezCater)" at bounding box center [211, 120] width 85 height 11
drag, startPoint x: 178, startPoint y: 120, endPoint x: 208, endPoint y: 121, distance: 29.3
click at [208, 121] on span "Delivery Chef (ezCater)" at bounding box center [211, 120] width 85 height 11
copy span "Delivery Chef"
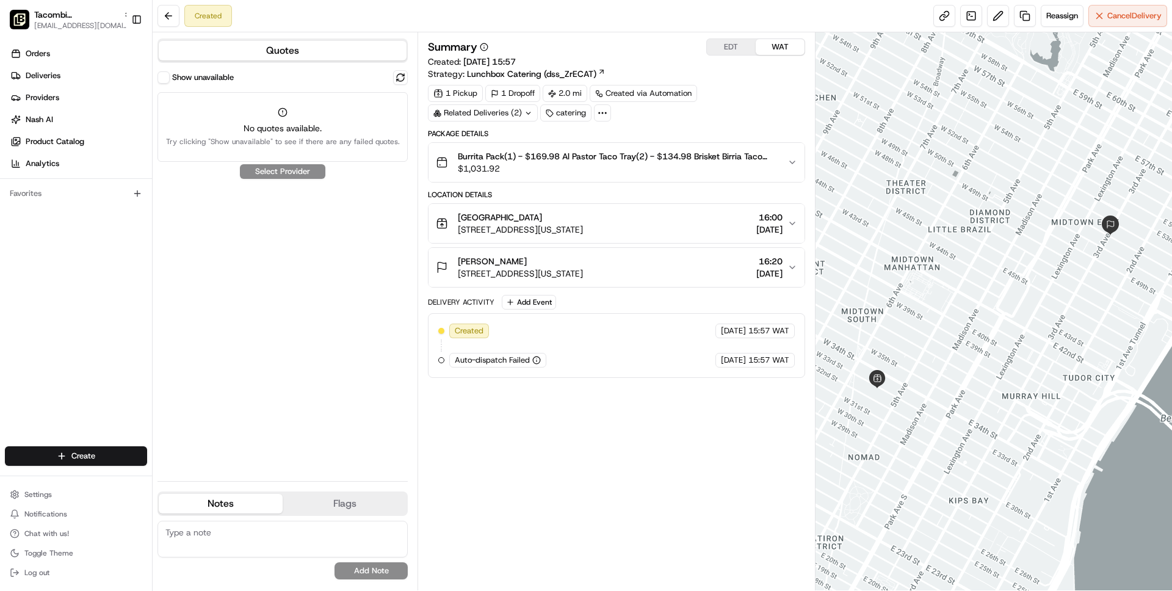
click at [164, 74] on button "Show unavailable" at bounding box center [163, 77] width 12 height 12
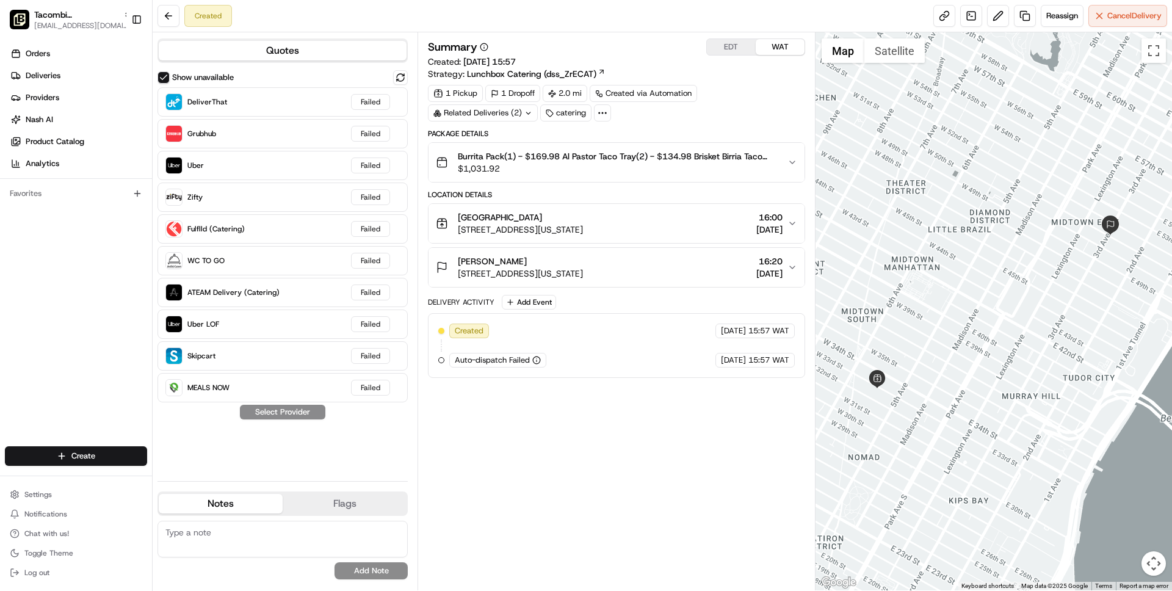
click at [495, 114] on div "Related Deliveries (2)" at bounding box center [483, 112] width 110 height 17
click at [496, 159] on span "job_CWi2GVEwKuYJFGZJz6XsbZ" at bounding box center [514, 161] width 118 height 11
click at [1124, 18] on span "Cancel Delivery" at bounding box center [1134, 15] width 54 height 11
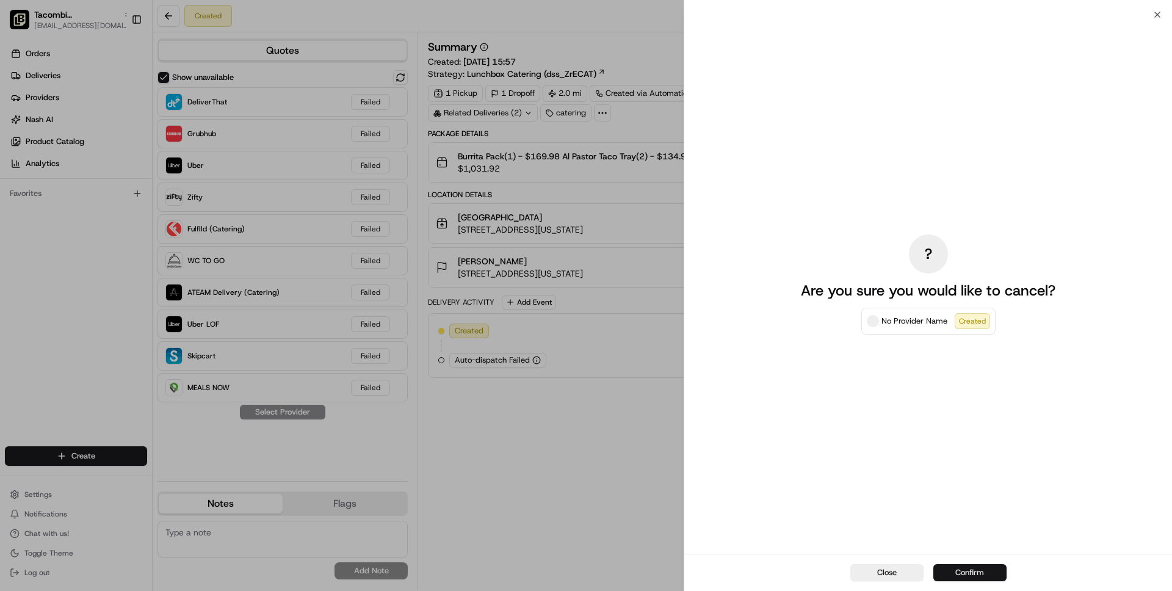
click at [967, 568] on button "Confirm" at bounding box center [969, 572] width 73 height 17
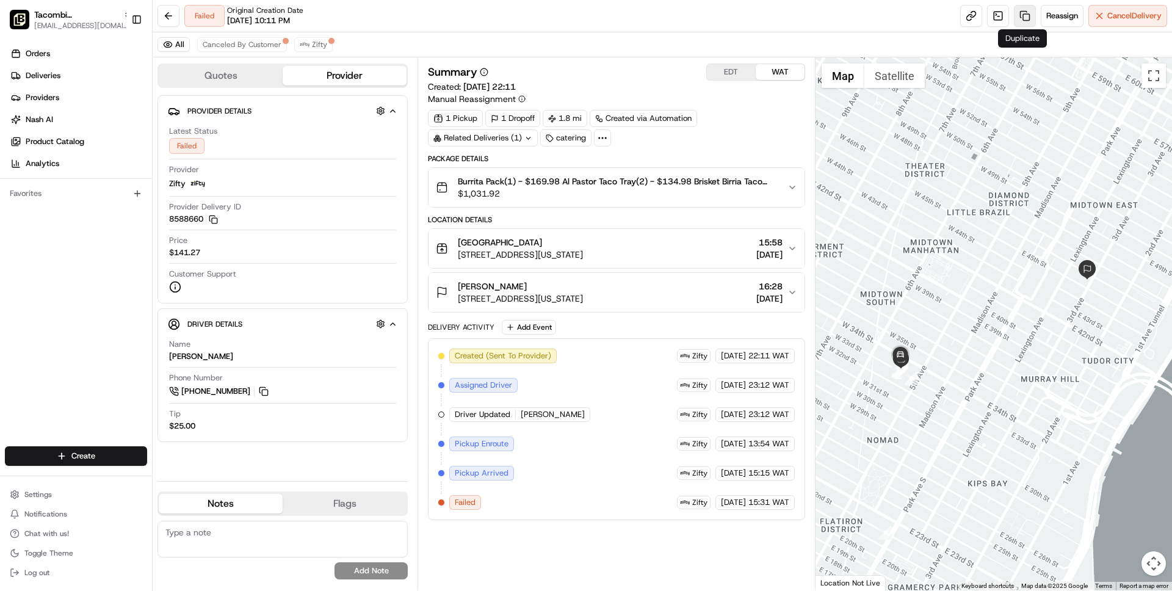
click at [1024, 14] on link at bounding box center [1025, 16] width 22 height 22
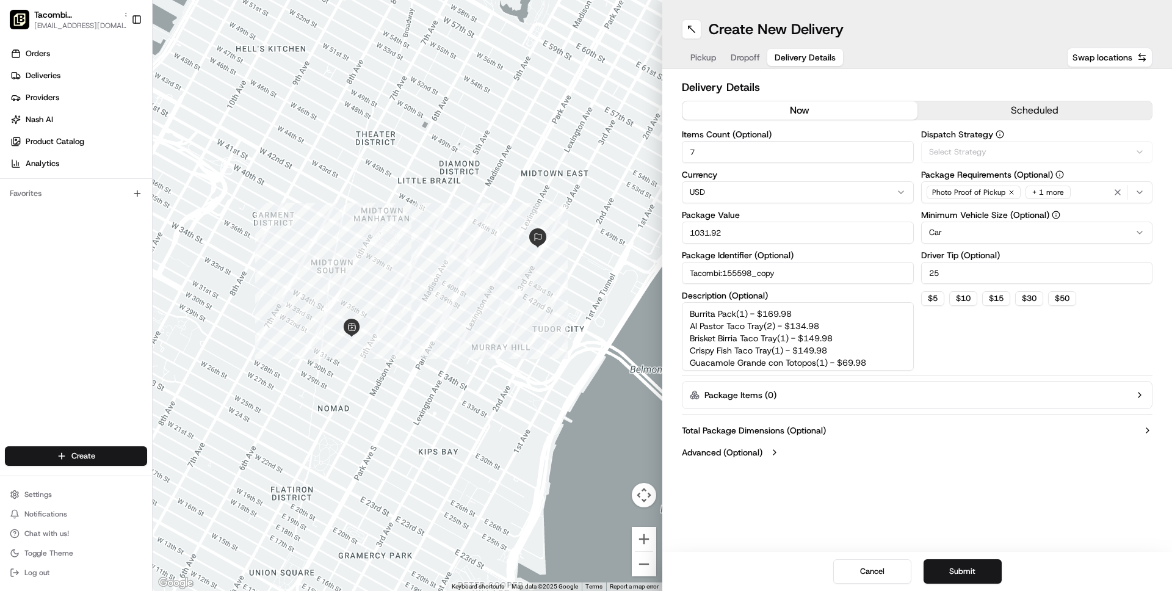
click at [811, 59] on span "Delivery Details" at bounding box center [805, 57] width 61 height 12
click at [812, 269] on input "Tacombi:155598_copy" at bounding box center [798, 273] width 232 height 22
type input "Tacombi:155598_copy_copy"
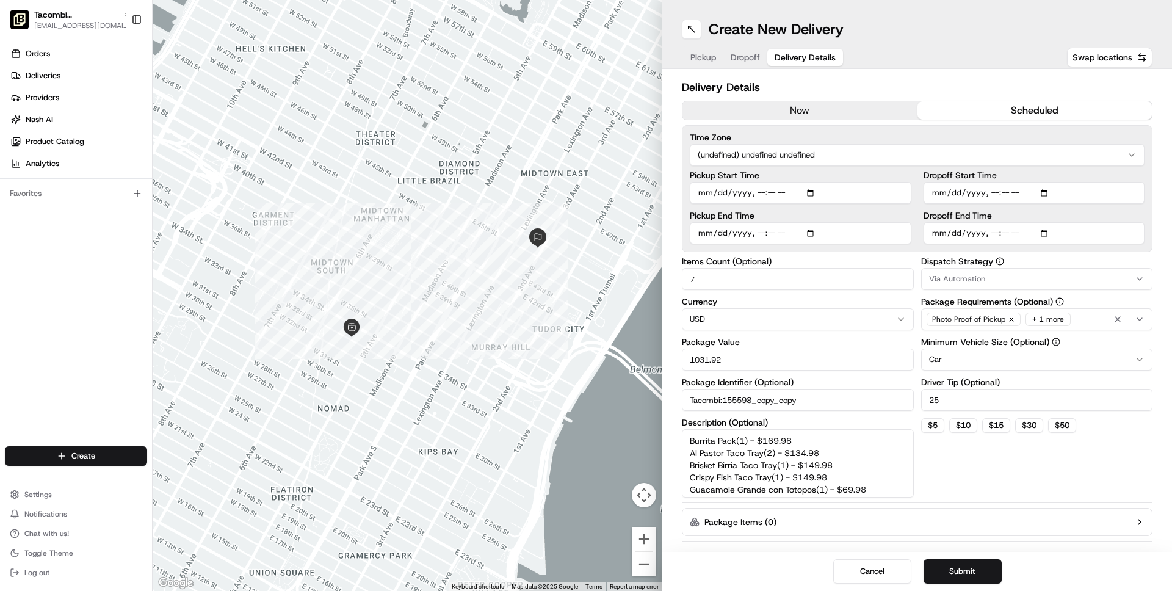
click at [1002, 118] on button "scheduled" at bounding box center [1034, 110] width 235 height 18
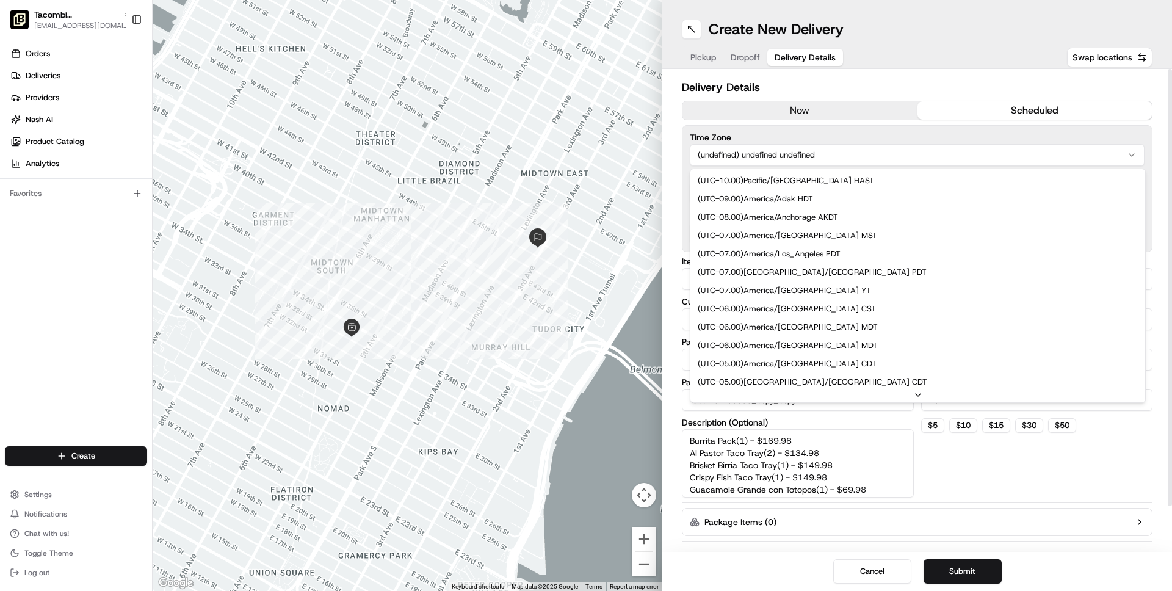
click at [931, 165] on html "Tacombi Empire State Building [EMAIL_ADDRESS][DOMAIN_NAME] Toggle Sidebar Order…" at bounding box center [586, 295] width 1172 height 591
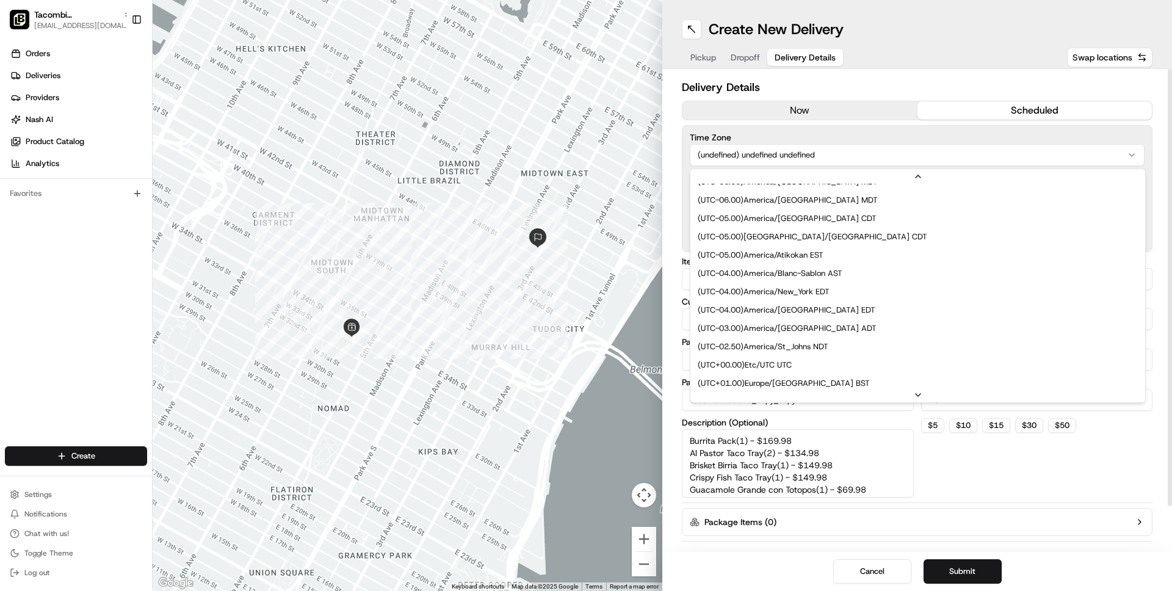
scroll to position [161, 0]
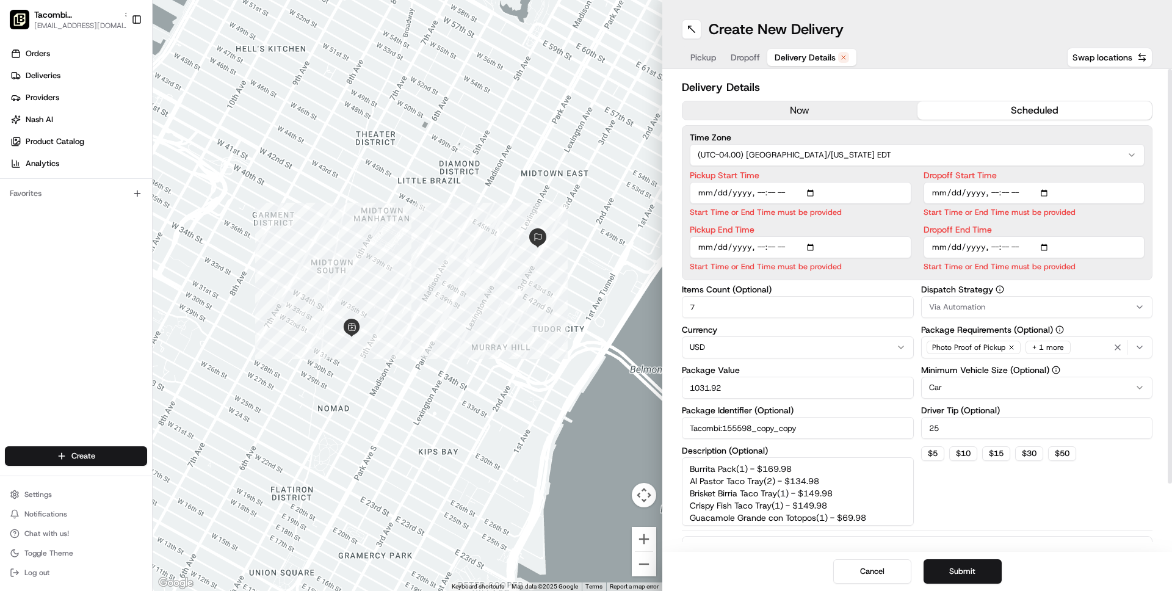
click at [800, 195] on input "Pickup Start Time" at bounding box center [801, 193] width 222 height 22
type input "[DATE]T11:00"
click at [892, 172] on label "Pickup Start Time" at bounding box center [801, 175] width 222 height 9
click at [892, 182] on input "Pickup Start Time" at bounding box center [801, 193] width 222 height 22
click at [1025, 247] on input "Dropoff End Time" at bounding box center [1035, 247] width 222 height 22
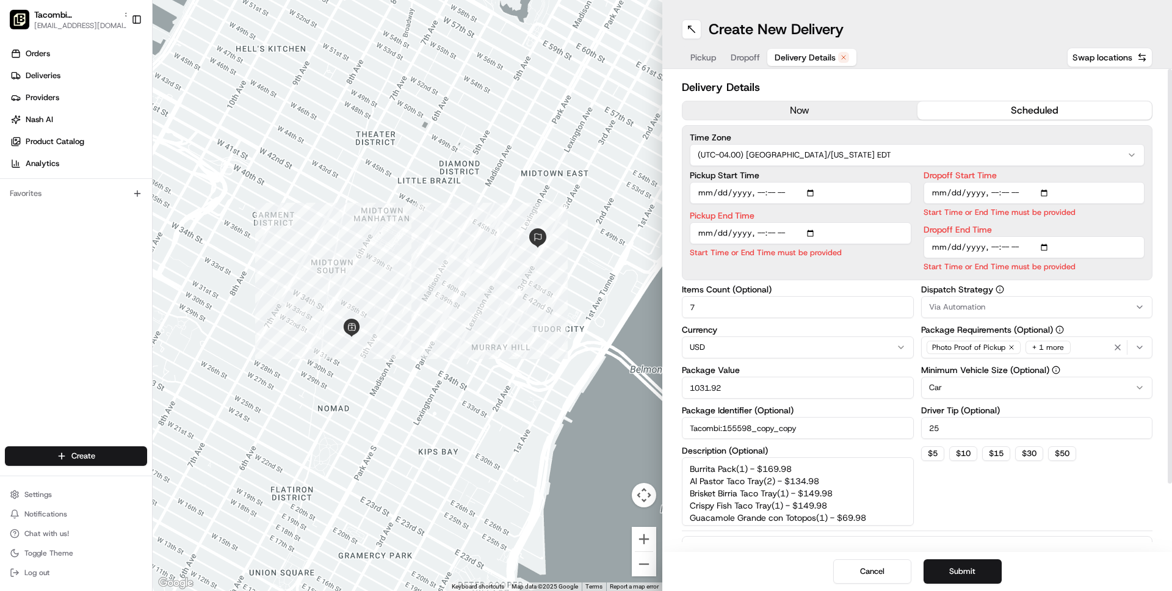
click at [1030, 247] on input "Dropoff End Time" at bounding box center [1035, 247] width 222 height 22
type input "[DATE]T11:20"
click at [1087, 227] on label "Dropoff End Time" at bounding box center [1035, 229] width 222 height 9
click at [1087, 236] on input "Dropoff End Time" at bounding box center [1035, 247] width 222 height 22
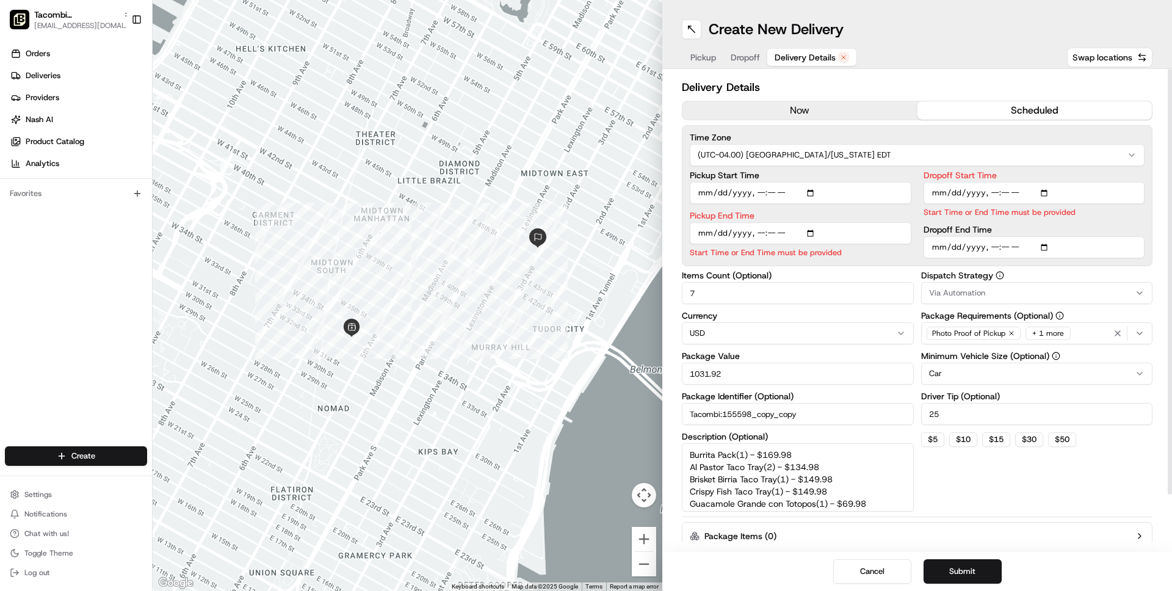
click at [1148, 333] on div "button" at bounding box center [1130, 333] width 38 height 15
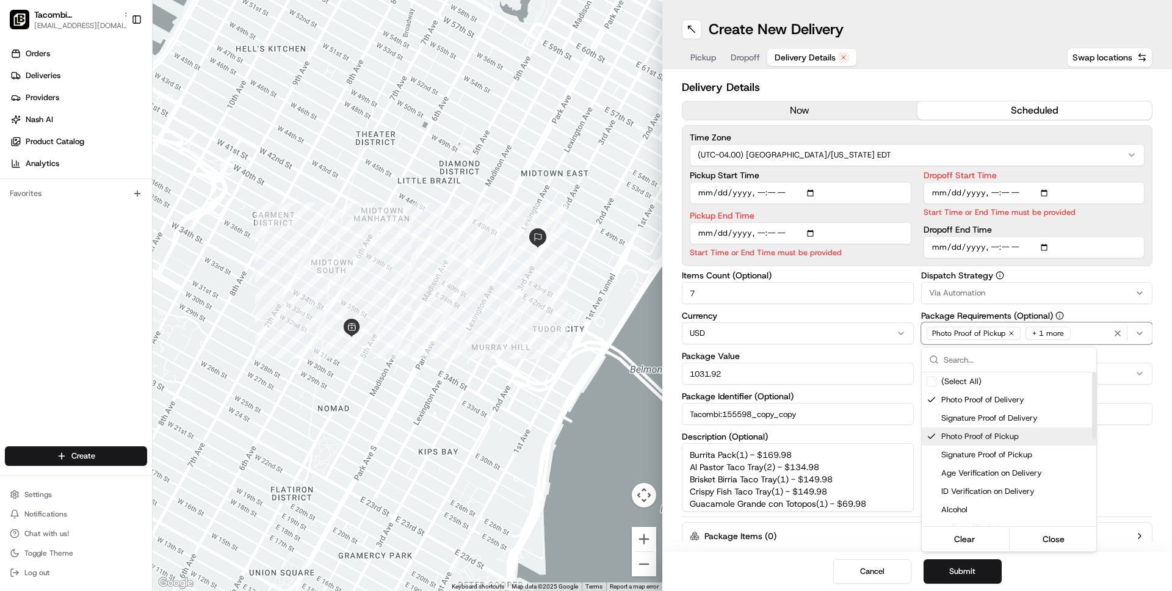
click at [989, 435] on span "Photo Proof of Pickup" at bounding box center [1016, 436] width 150 height 11
click at [1046, 537] on button "Close" at bounding box center [1054, 538] width 84 height 17
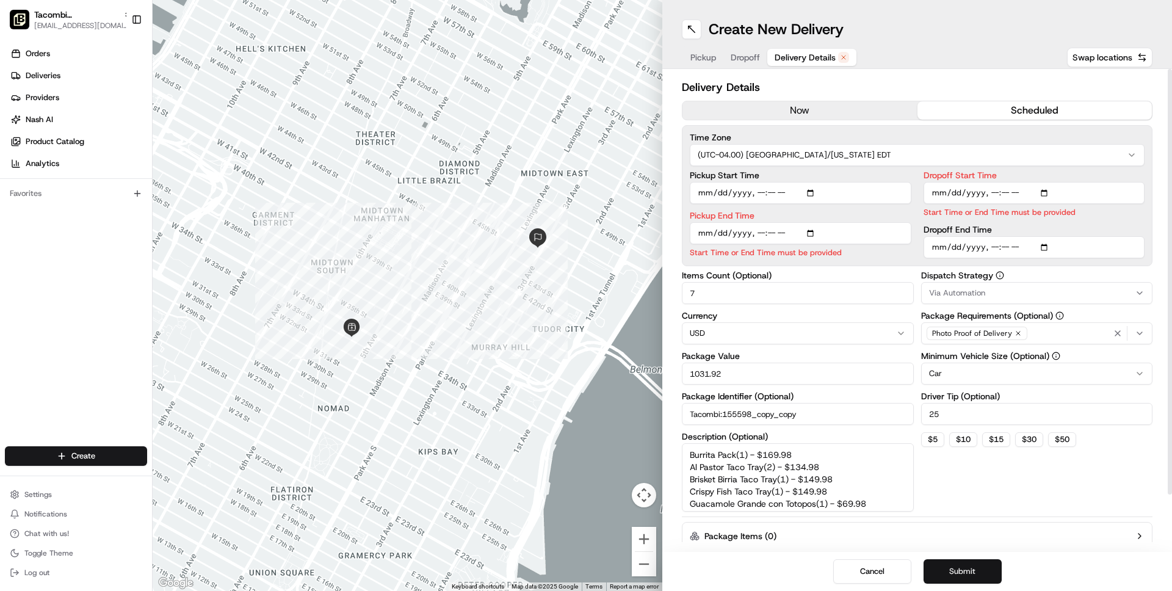
click at [960, 569] on button "Submit" at bounding box center [963, 571] width 78 height 24
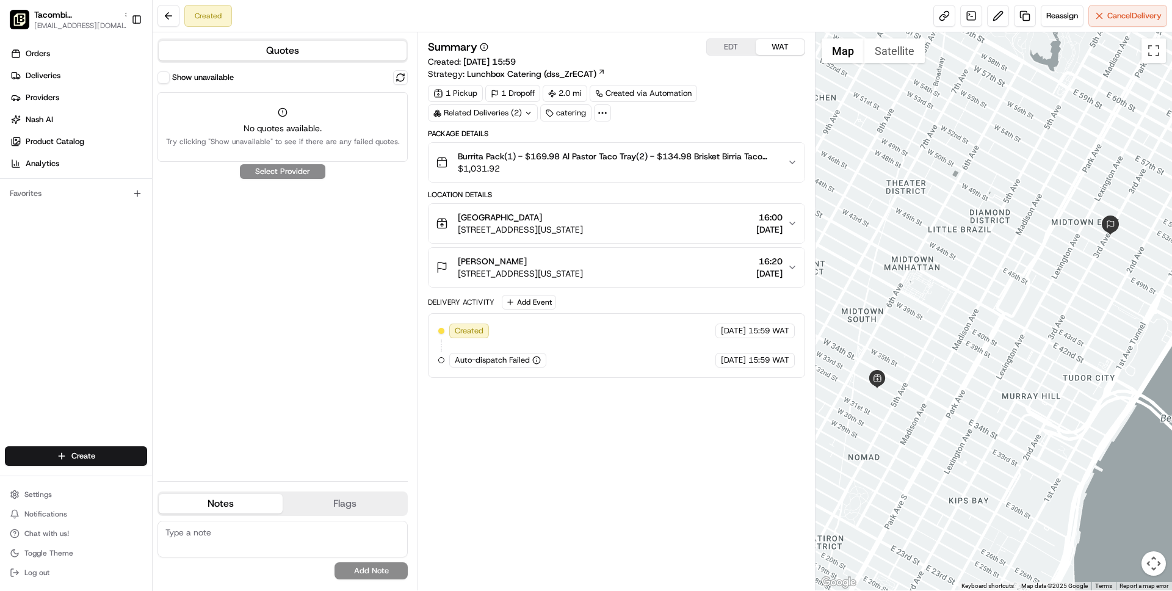
click at [171, 74] on div "Show unavailable" at bounding box center [195, 77] width 76 height 12
click at [162, 75] on button "Show unavailable" at bounding box center [163, 77] width 12 height 12
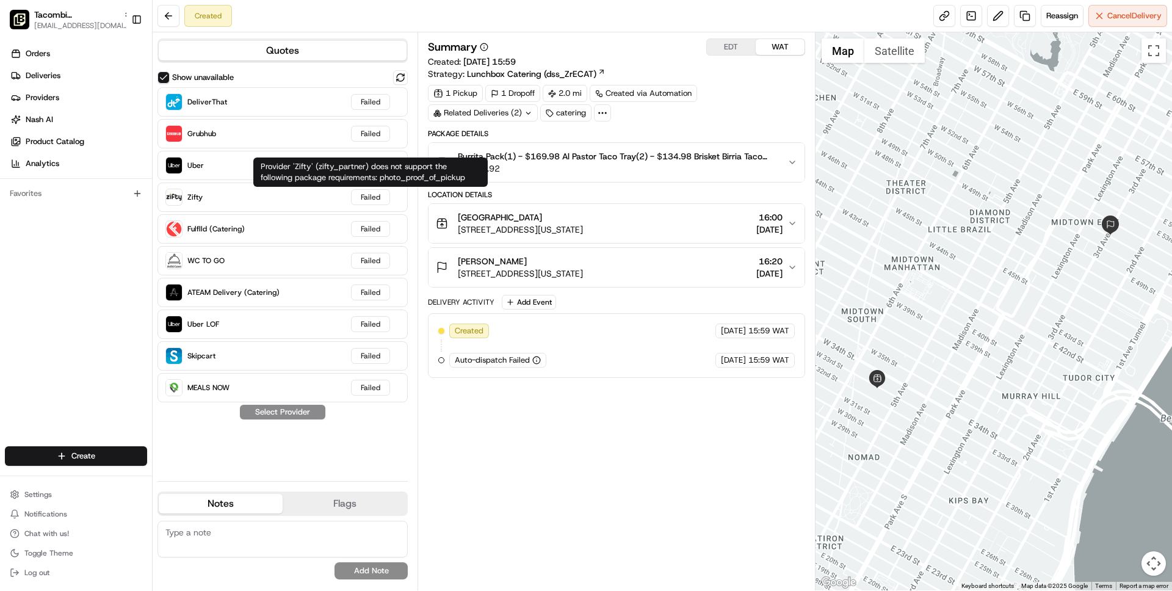
click at [588, 161] on span "Burrita Pack(1) - $169.98 Al Pastor Taco Tray(2) - $134.98 Brisket Birria Taco …" at bounding box center [617, 156] width 319 height 12
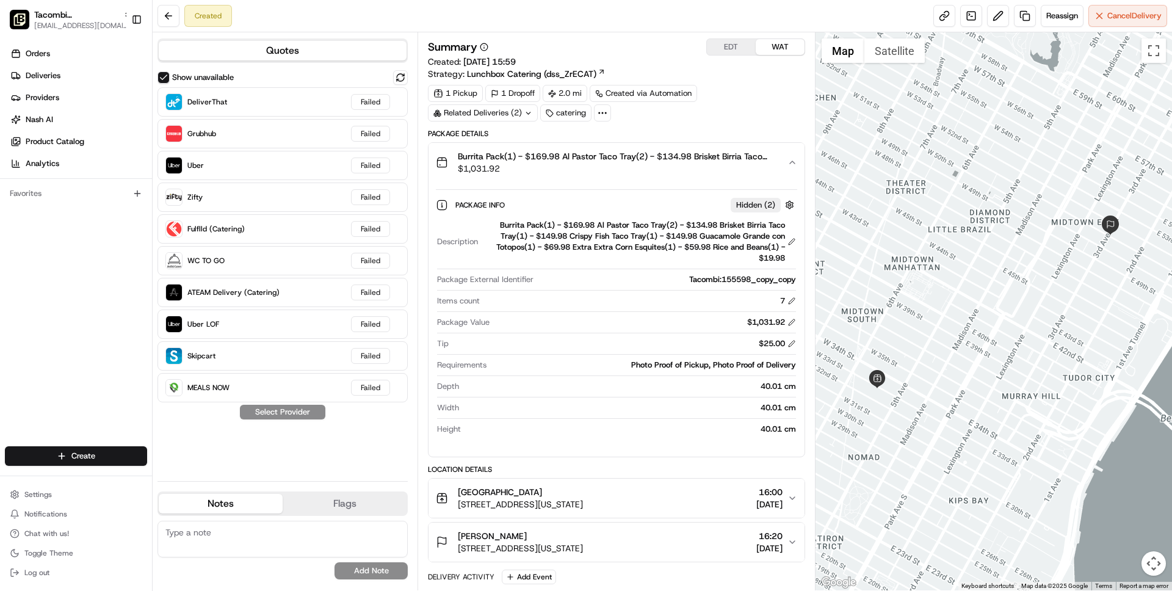
click at [527, 78] on span "Lunchbox Catering (dss_ZrECAT)" at bounding box center [531, 74] width 129 height 12
click at [1118, 14] on span "Cancel Delivery" at bounding box center [1134, 15] width 54 height 11
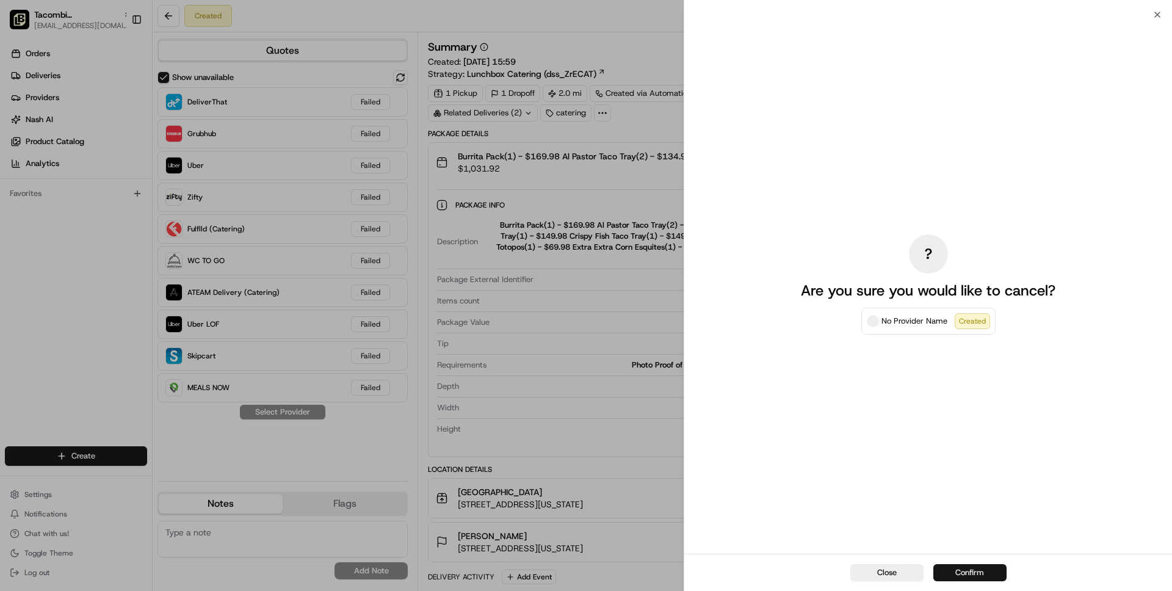
click at [975, 571] on button "Confirm" at bounding box center [969, 572] width 73 height 17
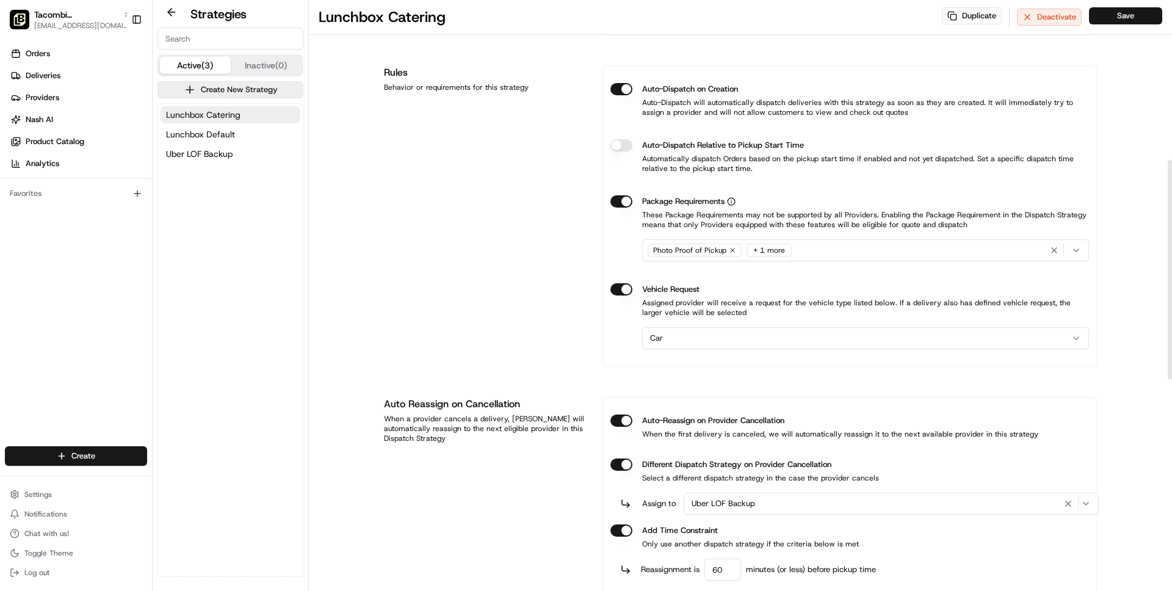
click at [1079, 248] on icon "button" at bounding box center [1076, 250] width 10 height 10
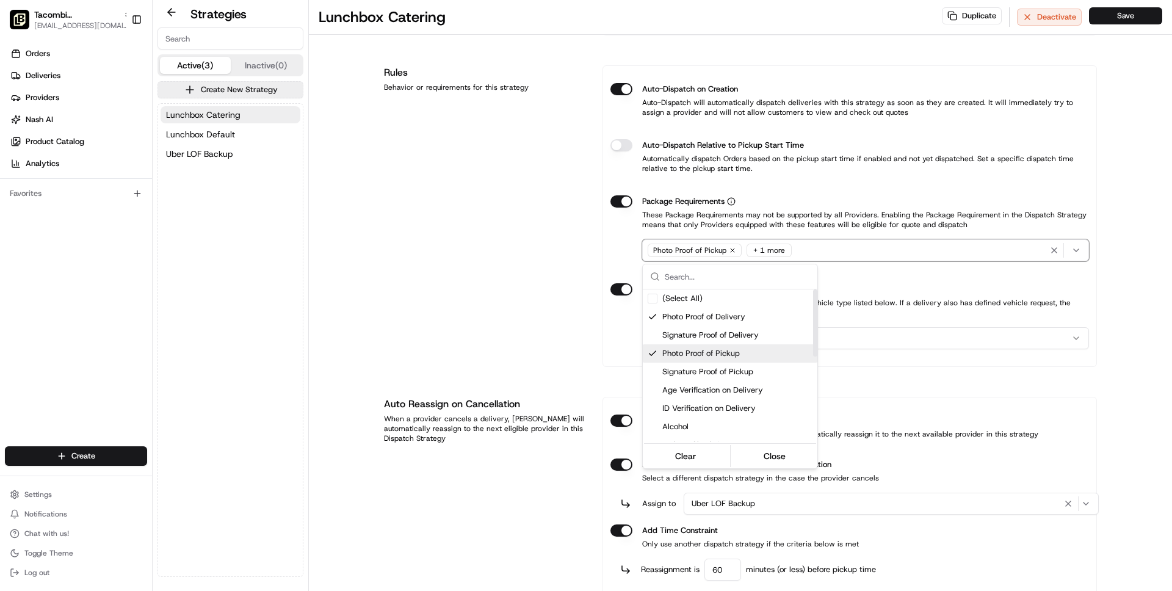
click at [723, 354] on span "Photo Proof of Pickup" at bounding box center [737, 353] width 150 height 11
click at [1138, 95] on html "Tacombi Empire State Building [EMAIL_ADDRESS][DOMAIN_NAME] Toggle Sidebar Order…" at bounding box center [586, 295] width 1172 height 591
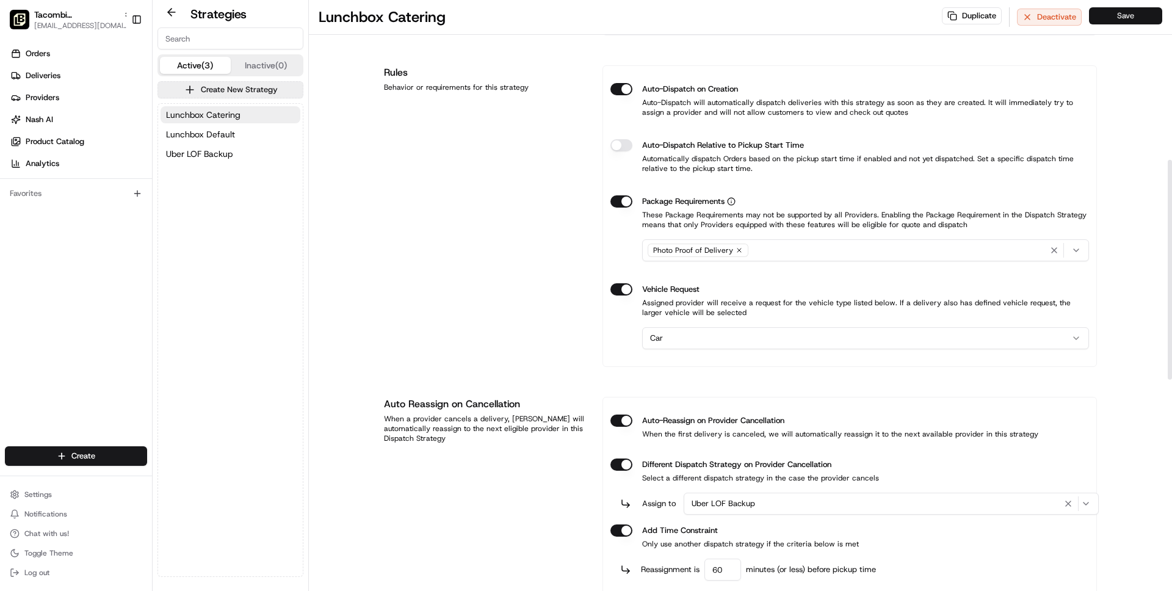
click at [1122, 17] on button "Save" at bounding box center [1125, 15] width 73 height 17
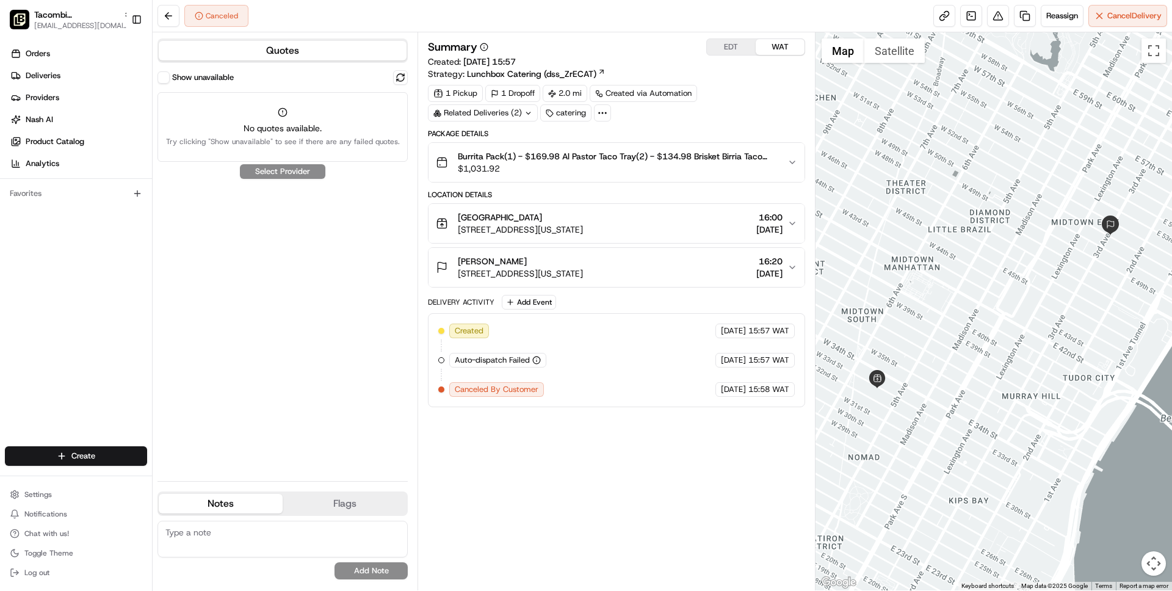
click at [499, 113] on div "Related Deliveries (2)" at bounding box center [483, 112] width 110 height 17
click at [499, 114] on div "Related Deliveries (2)" at bounding box center [483, 112] width 110 height 17
click at [497, 162] on span "job_CWi2GVEwKuYJFGZJz6XsbZ" at bounding box center [514, 161] width 118 height 11
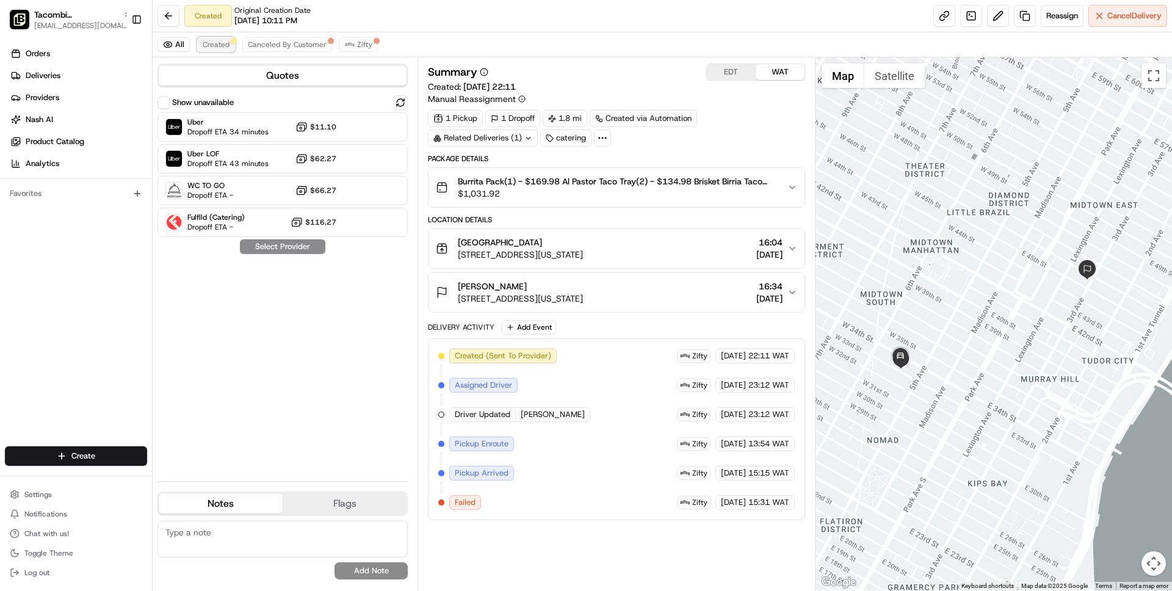
click at [217, 43] on span "Created" at bounding box center [216, 45] width 27 height 10
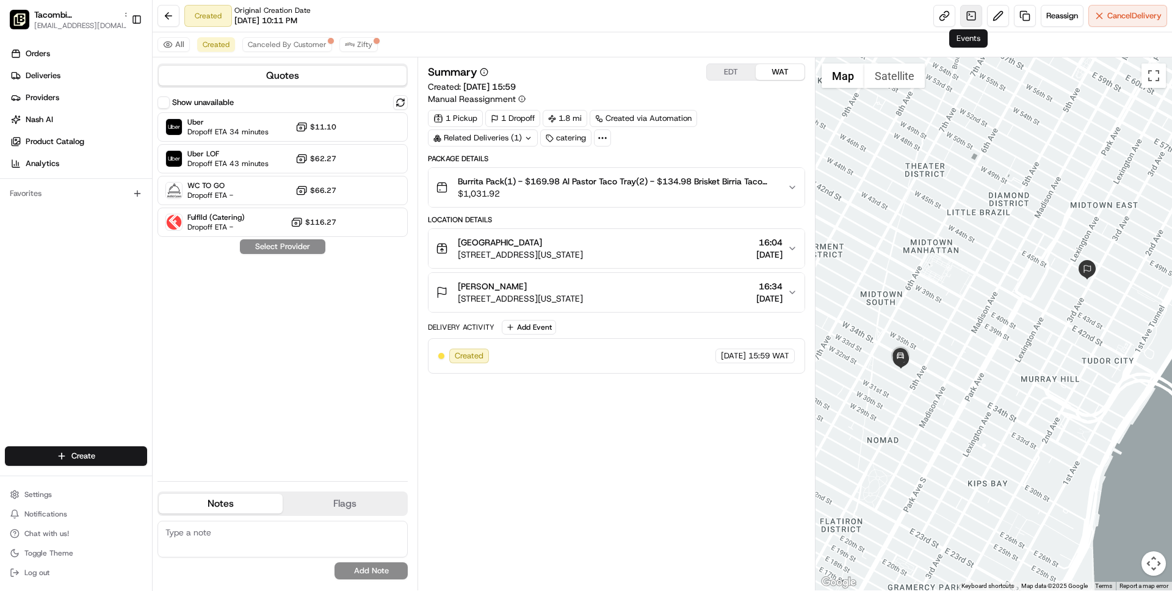
click at [967, 15] on link at bounding box center [971, 16] width 22 height 22
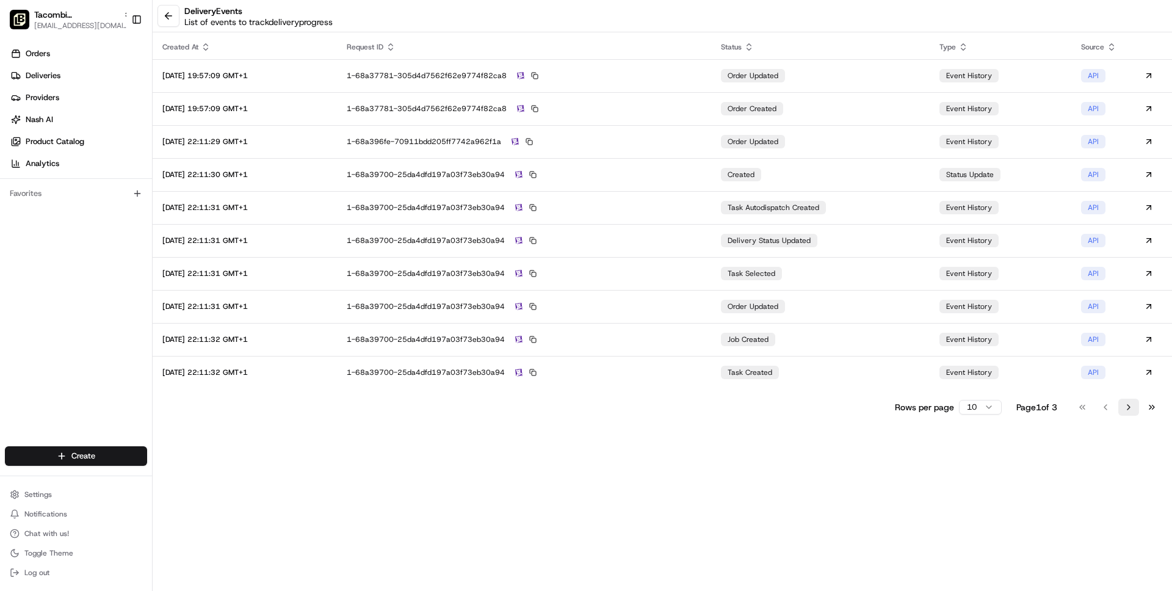
click at [1126, 402] on button "Go to next page" at bounding box center [1128, 407] width 21 height 17
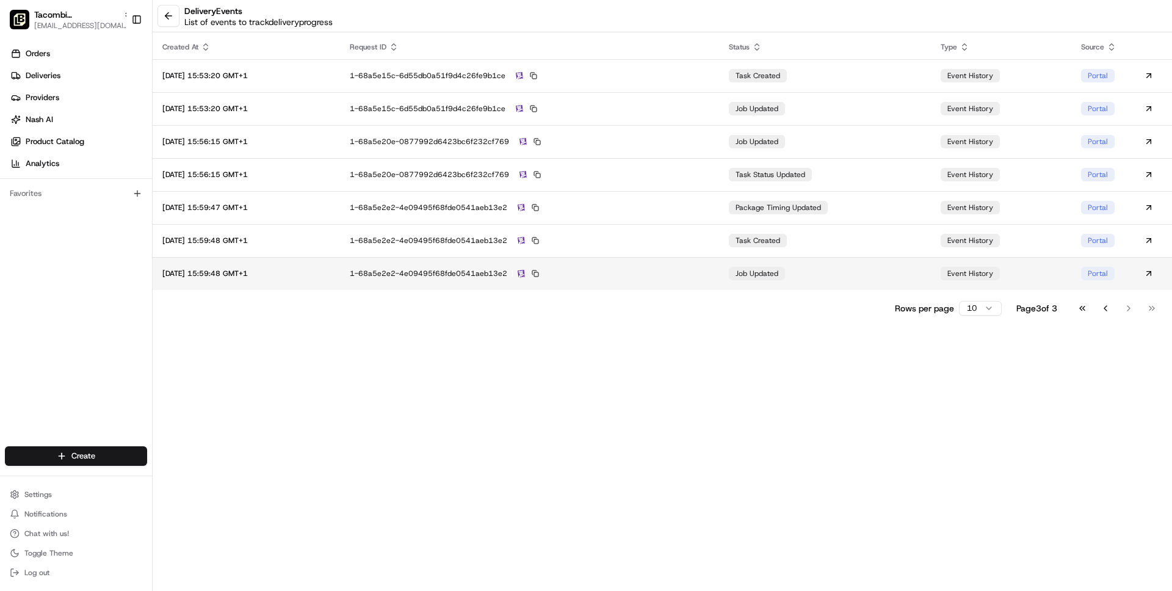
click at [694, 274] on div "1-68a5e2e2-4e09495f68fde0541aeb13e2" at bounding box center [530, 273] width 360 height 11
click at [158, 12] on button at bounding box center [168, 16] width 22 height 22
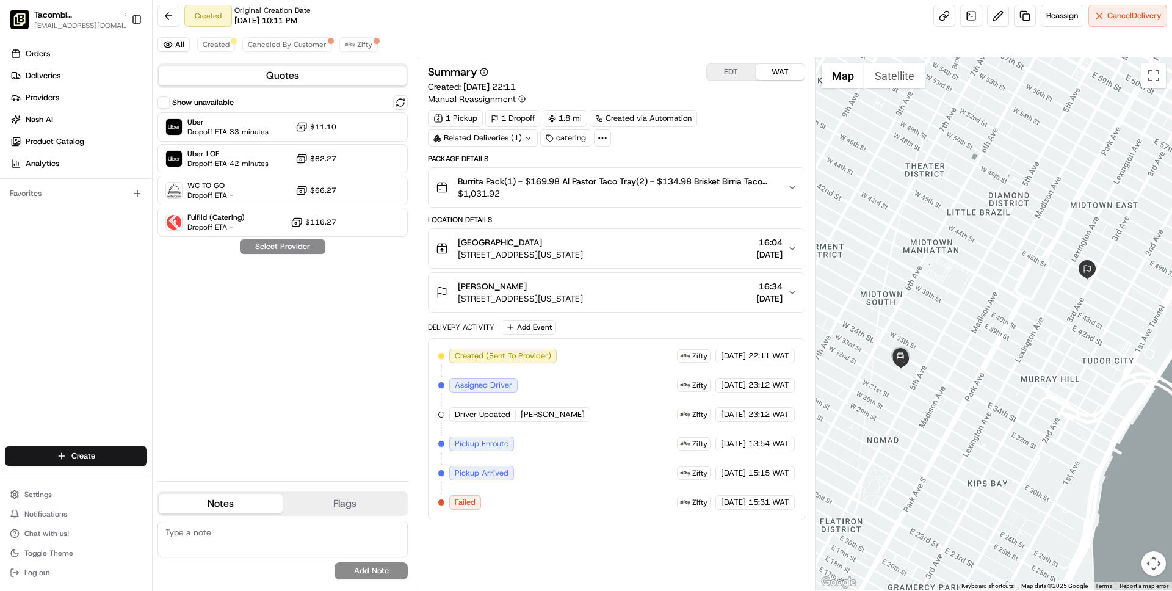
click at [493, 136] on div "Related Deliveries (1)" at bounding box center [483, 137] width 110 height 17
click at [555, 291] on div "[PERSON_NAME]" at bounding box center [520, 286] width 125 height 12
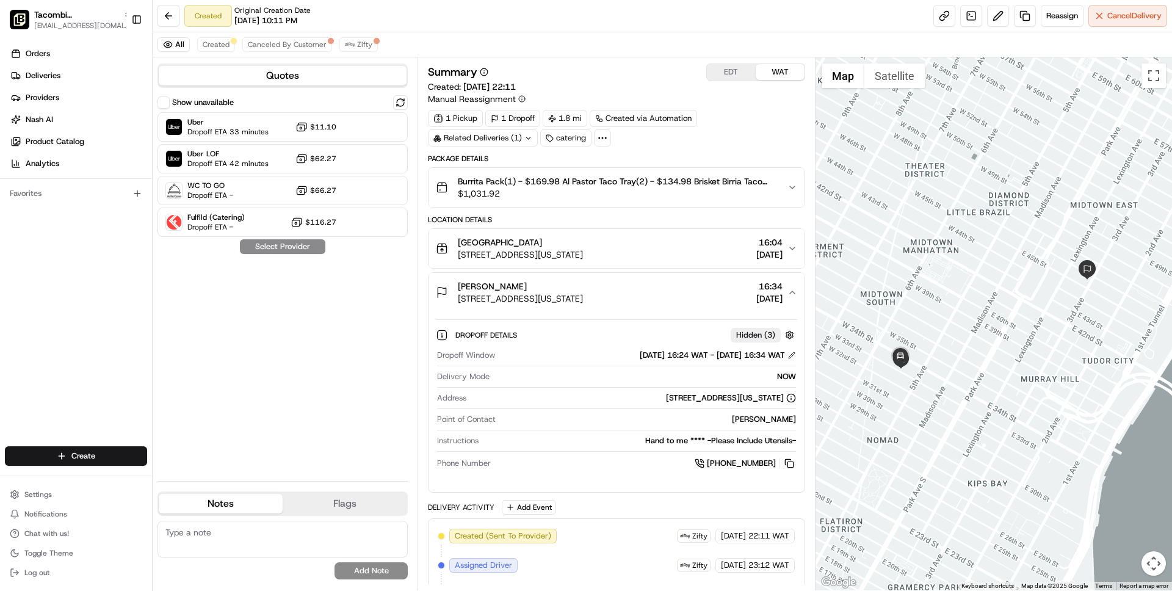
click at [766, 419] on div "[PERSON_NAME]" at bounding box center [648, 419] width 295 height 11
copy div "Jonila"
click at [46, 77] on span "Deliveries" at bounding box center [43, 75] width 35 height 11
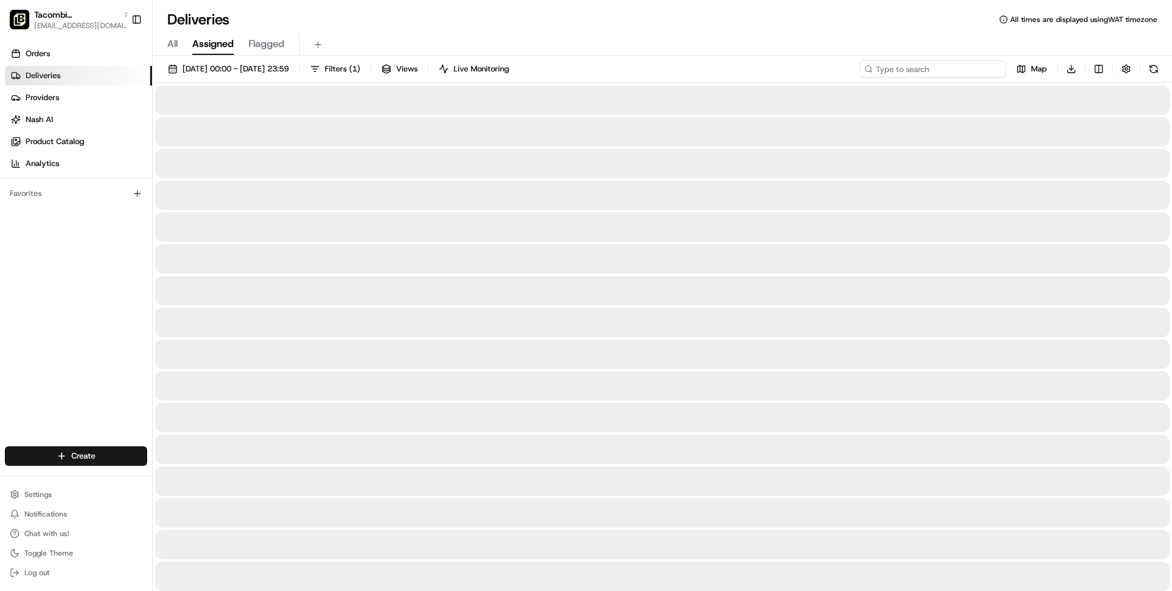
click at [966, 62] on input at bounding box center [932, 68] width 146 height 17
paste input "Jonila"
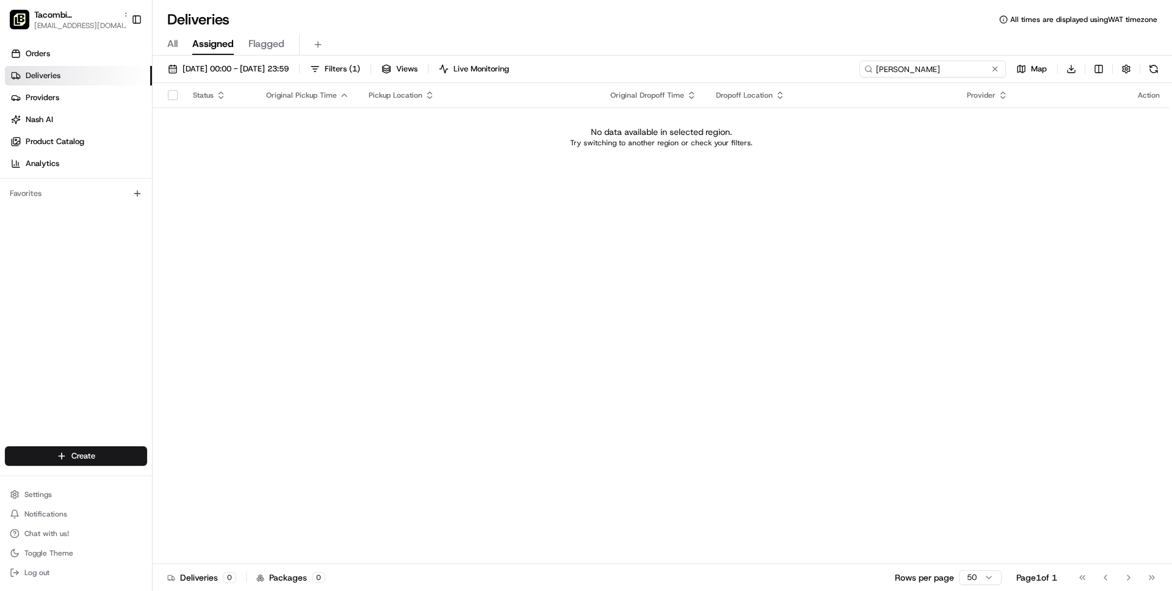
type input "Jonila"
click at [178, 43] on div "All Assigned Flagged" at bounding box center [662, 44] width 1019 height 21
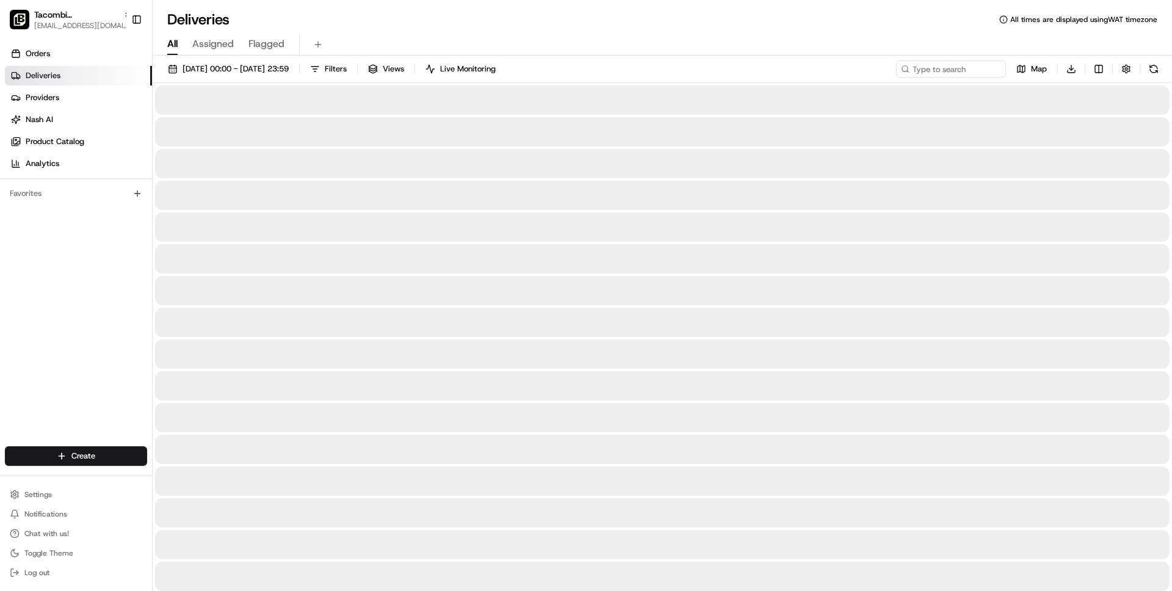
click at [170, 43] on span "All" at bounding box center [172, 44] width 10 height 15
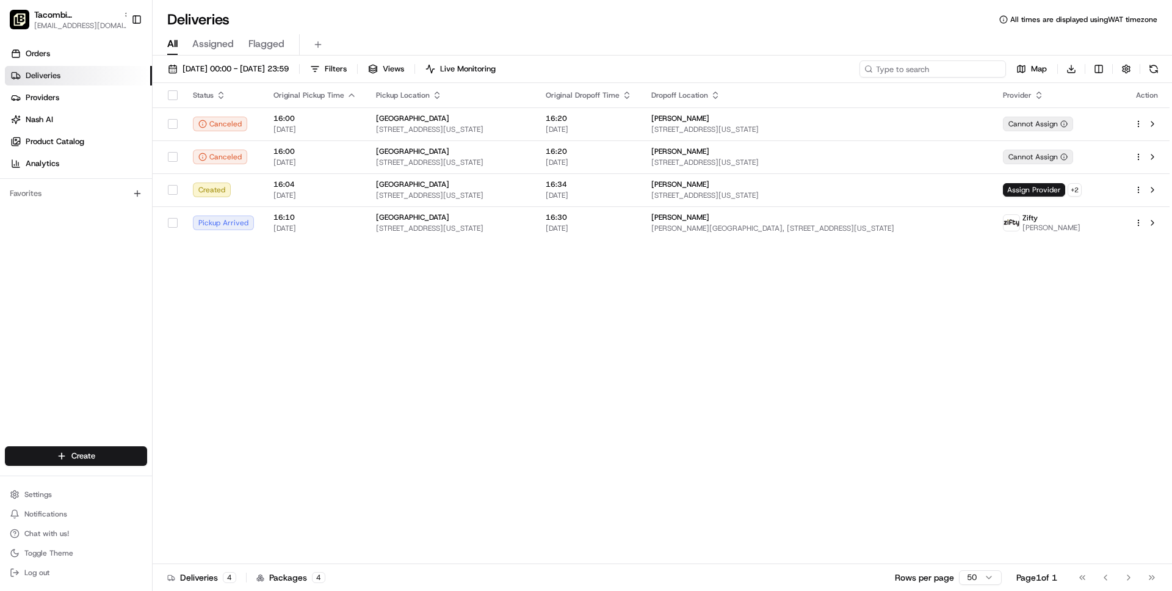
click at [936, 71] on input at bounding box center [932, 68] width 146 height 17
paste input "Jonila"
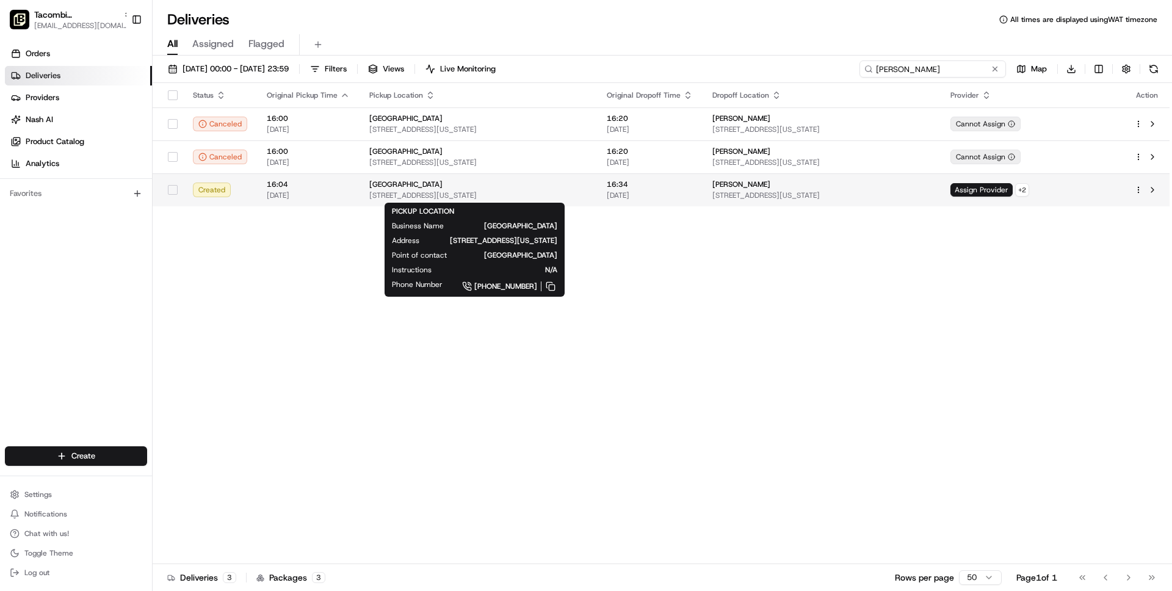
type input "Jonila"
click at [566, 193] on span "[STREET_ADDRESS][US_STATE]" at bounding box center [478, 195] width 218 height 10
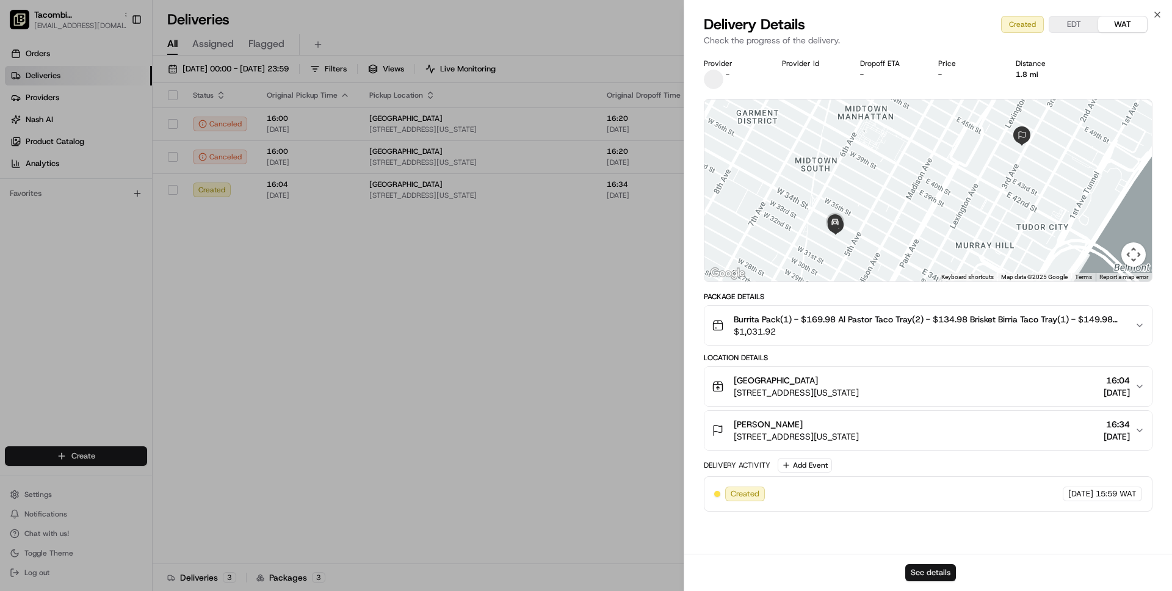
click at [931, 575] on button "See details" at bounding box center [930, 572] width 51 height 17
click at [924, 572] on button "See details" at bounding box center [930, 572] width 51 height 17
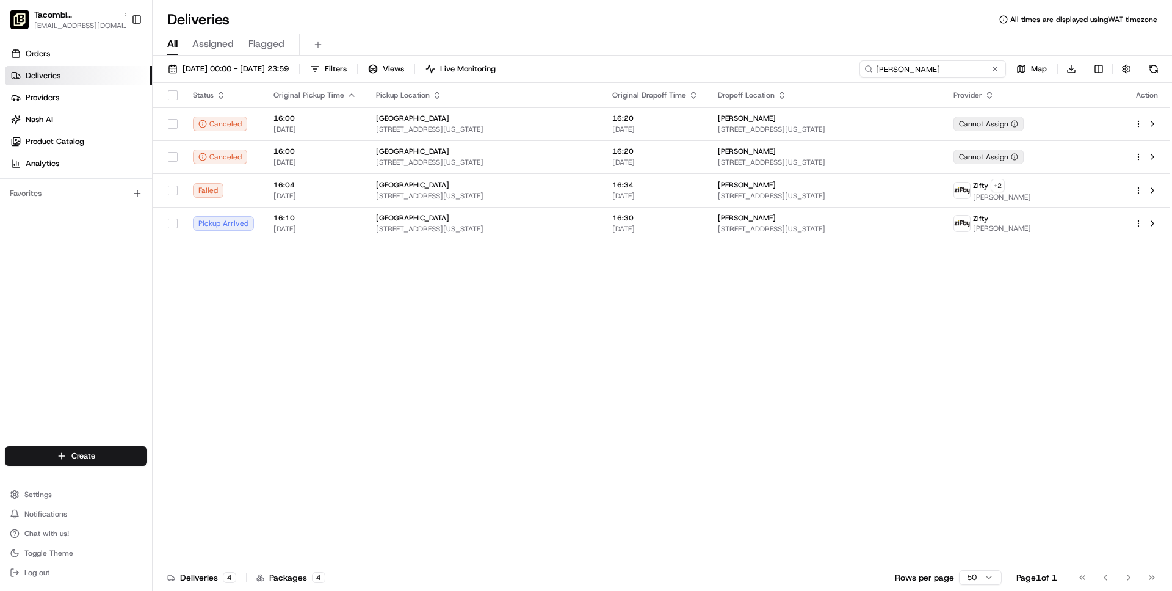
click at [948, 74] on input "Jonila" at bounding box center [932, 68] width 146 height 17
paste input "Jonila"
type input "Jonila"
click at [273, 73] on span "20/08/2025 00:00 - 20/08/2025 23:59" at bounding box center [236, 68] width 106 height 11
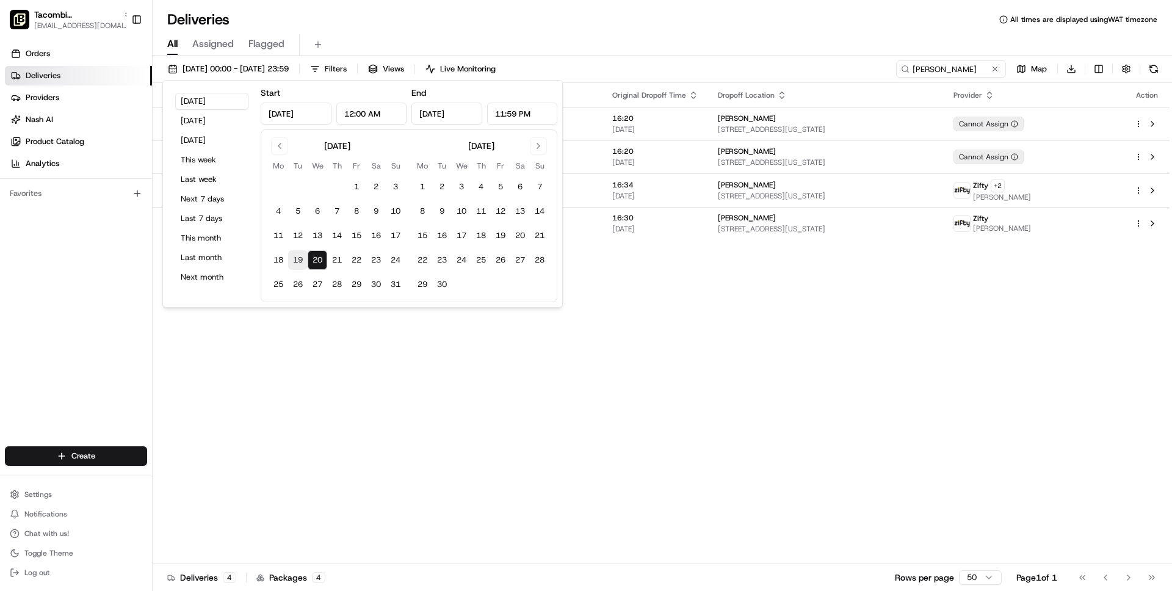
click at [297, 258] on button "19" at bounding box center [298, 260] width 20 height 20
type input "Aug 19, 2025"
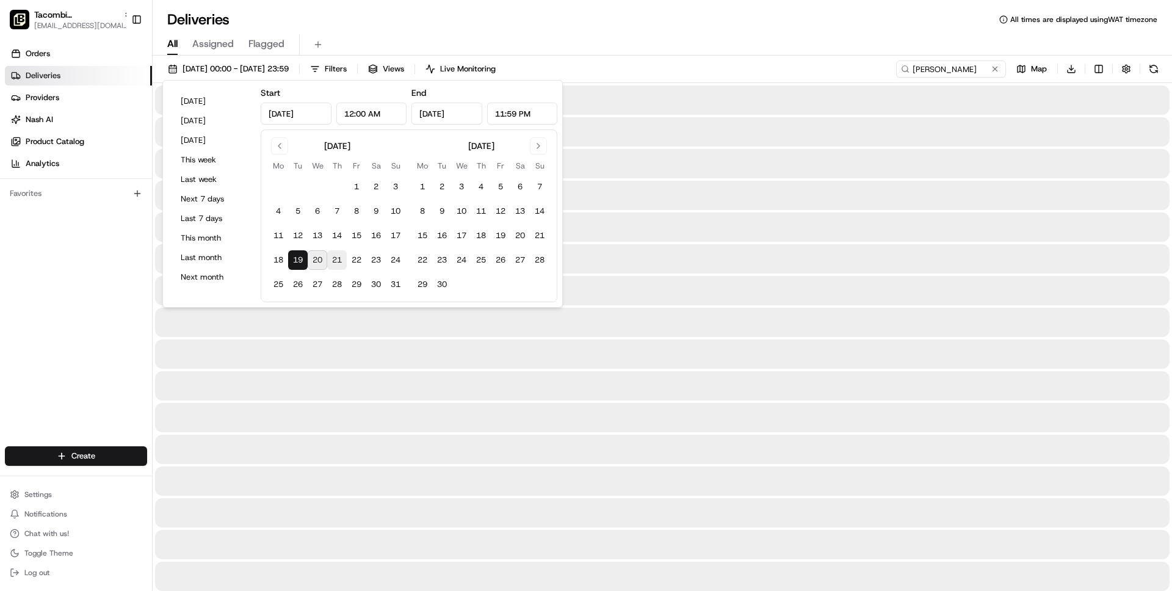
click at [338, 259] on button "21" at bounding box center [337, 260] width 20 height 20
type input "Aug 21, 2025"
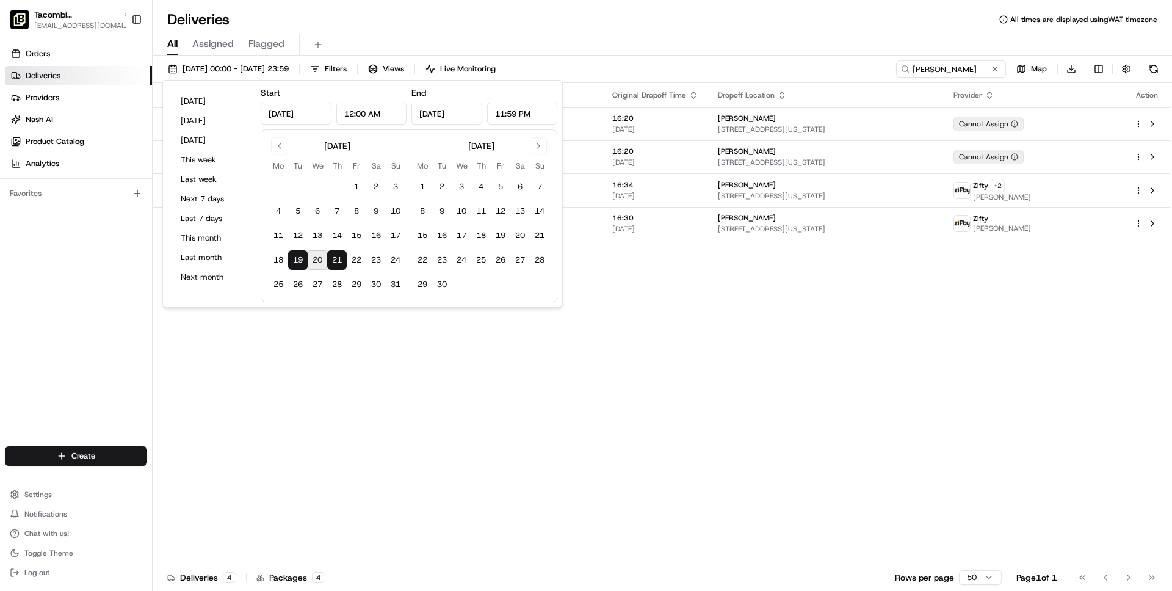
click at [730, 23] on div "Deliveries All times are displayed using WAT timezone" at bounding box center [662, 20] width 1019 height 20
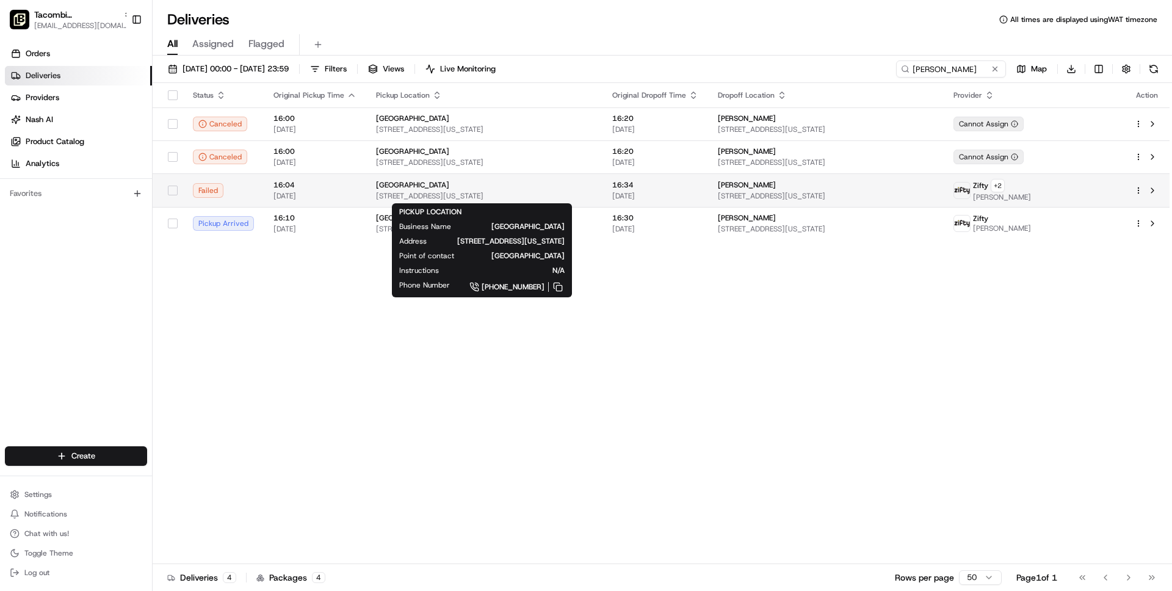
click at [559, 189] on div "[GEOGRAPHIC_DATA]" at bounding box center [484, 185] width 217 height 10
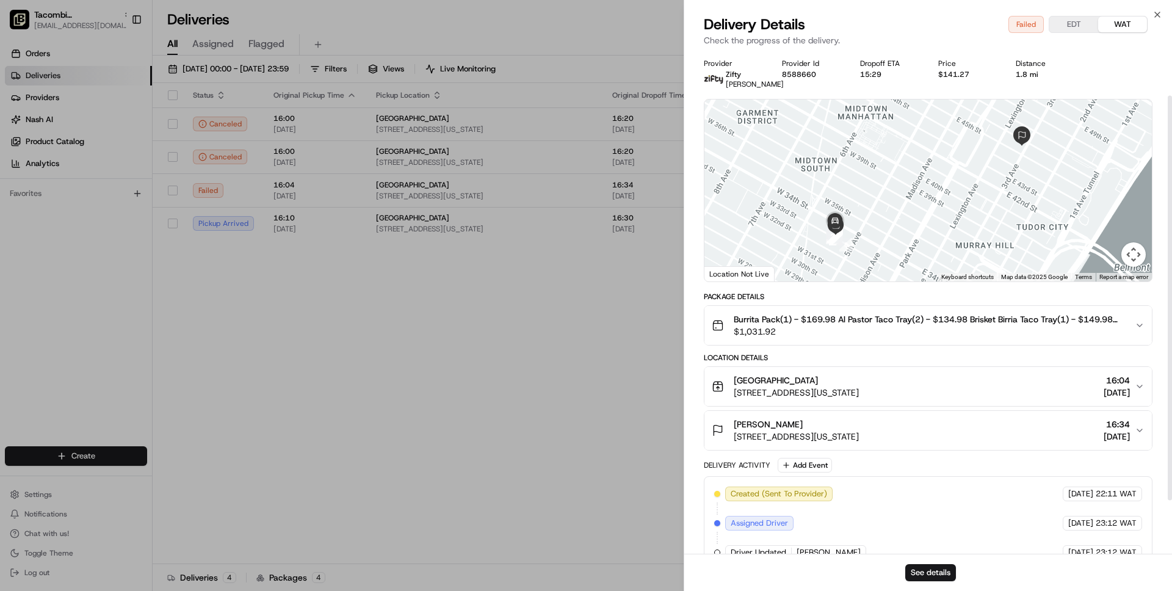
scroll to position [121, 0]
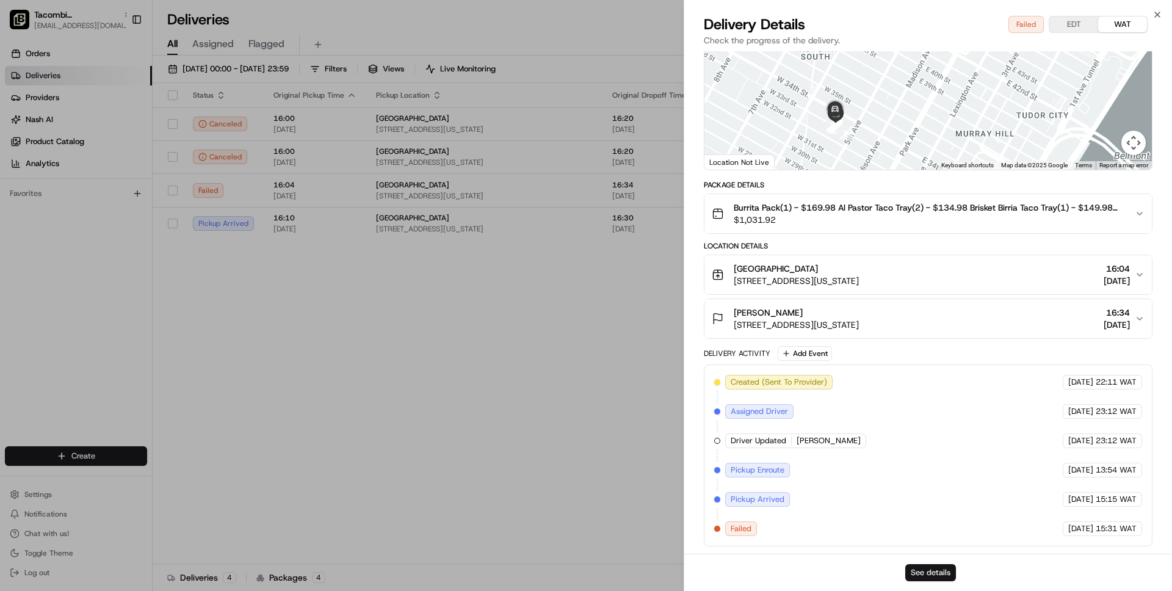
click at [922, 577] on button "See details" at bounding box center [930, 572] width 51 height 17
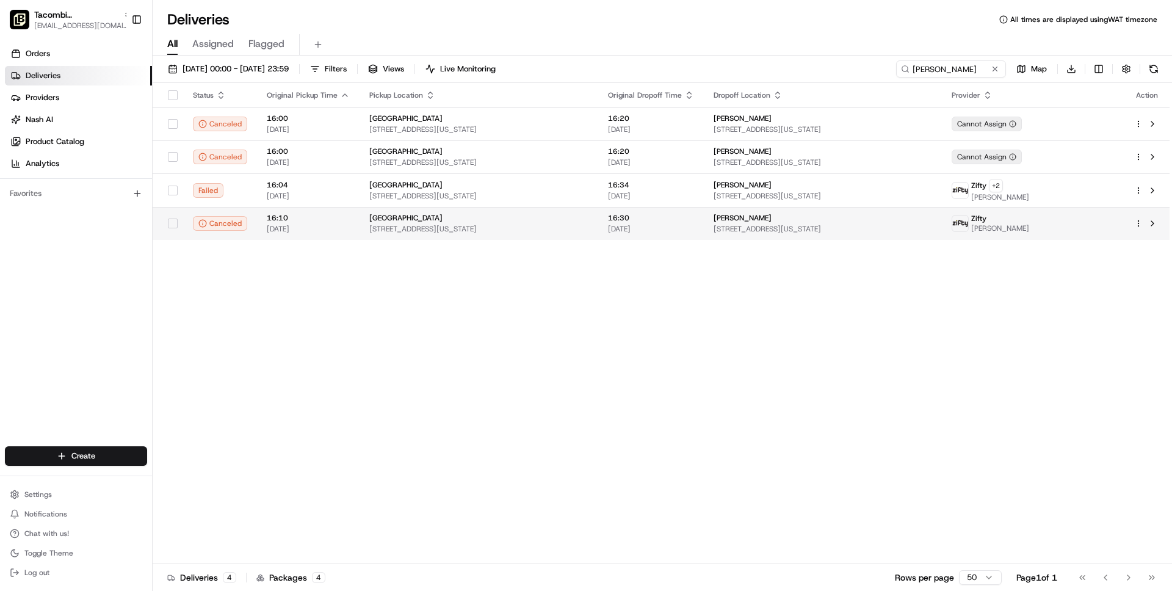
click at [356, 224] on td "16:10 20/08/2025" at bounding box center [308, 223] width 103 height 33
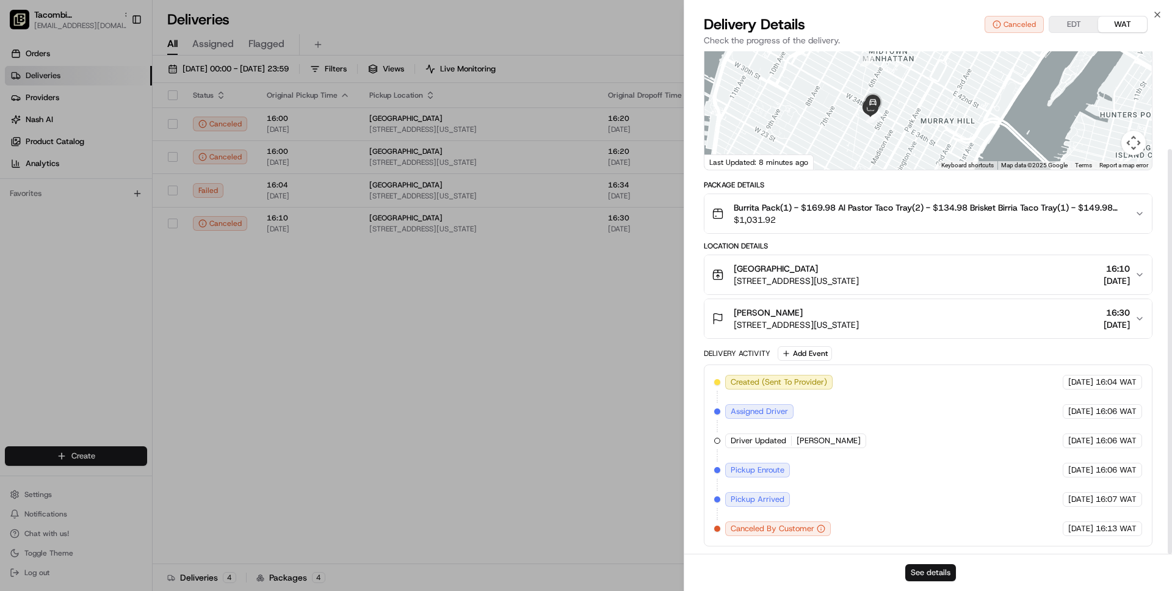
click at [929, 576] on button "See details" at bounding box center [930, 572] width 51 height 17
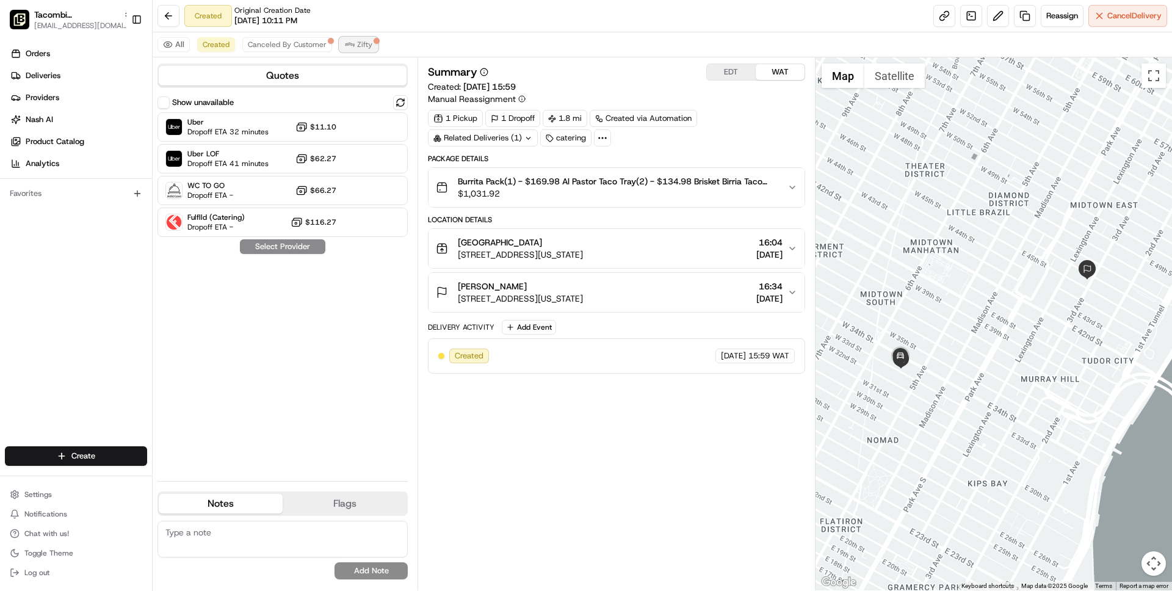
click at [351, 40] on button "Zifty" at bounding box center [358, 44] width 38 height 15
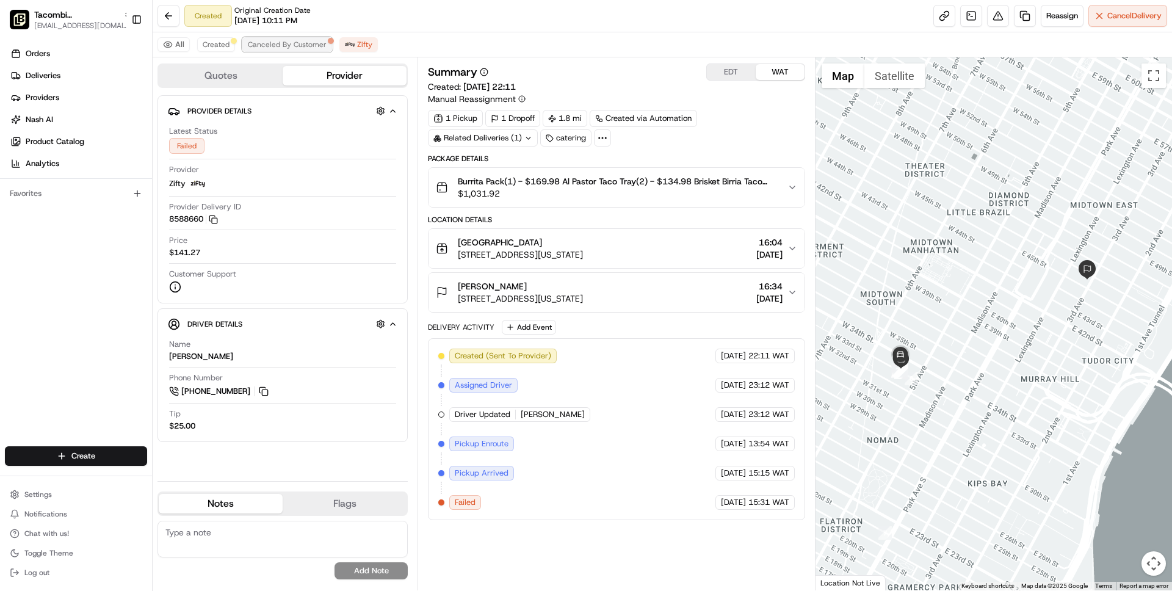
click at [309, 43] on span "Canceled By Customer" at bounding box center [287, 45] width 79 height 10
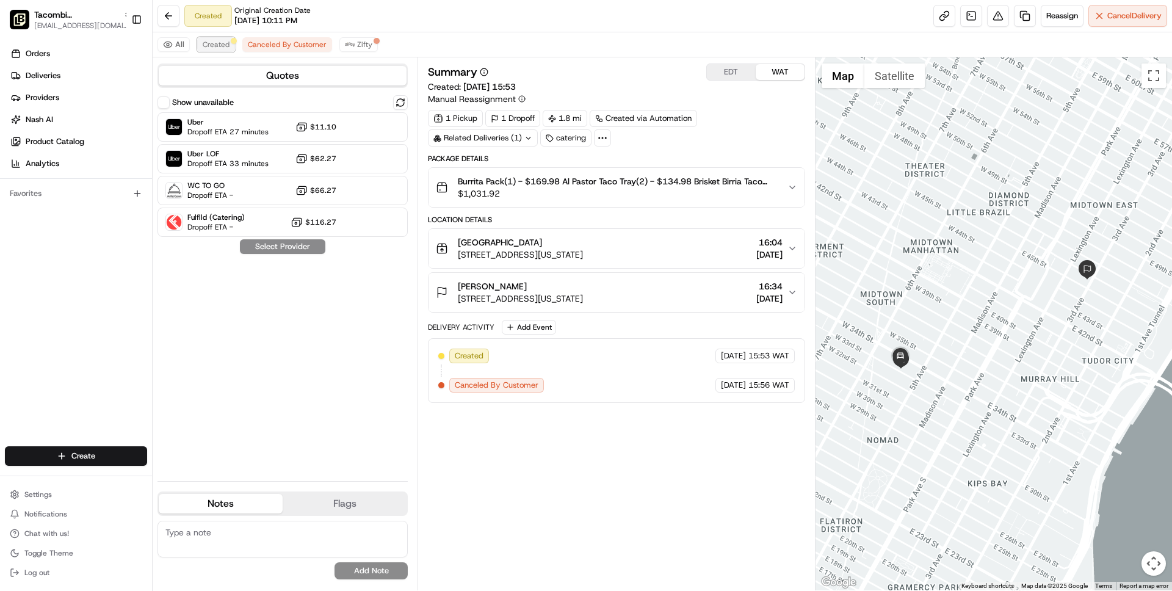
click at [215, 42] on span "Created" at bounding box center [216, 45] width 27 height 10
click at [1021, 13] on link at bounding box center [1025, 16] width 22 height 22
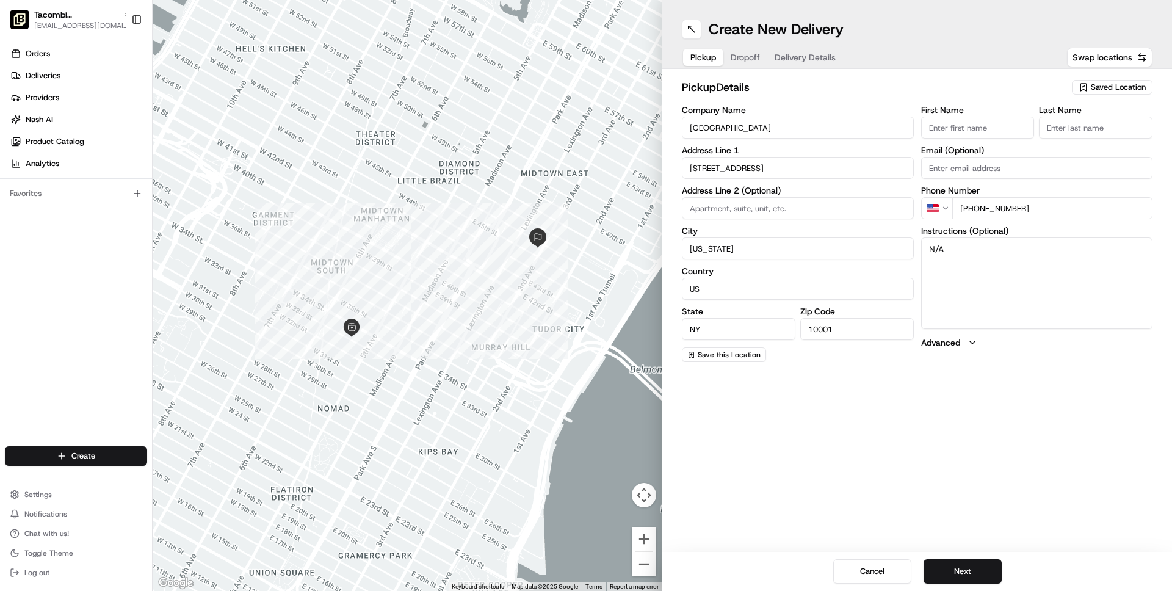
click at [807, 55] on span "Delivery Details" at bounding box center [805, 57] width 61 height 12
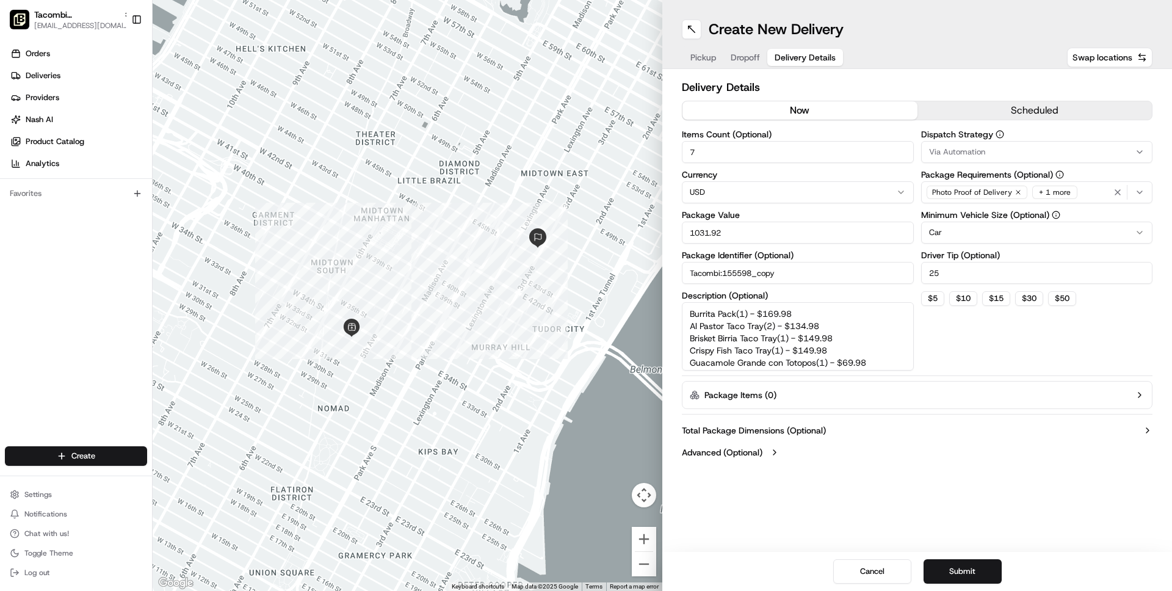
click at [980, 106] on button "scheduled" at bounding box center [1034, 110] width 235 height 18
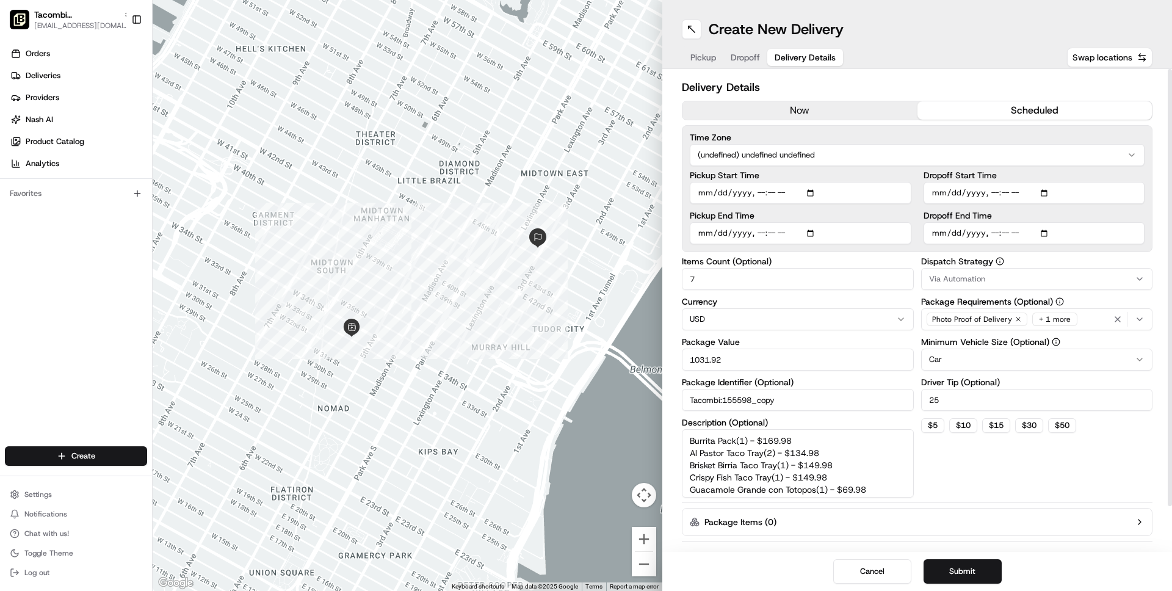
click at [934, 149] on html "Tacombi Empire State Building [EMAIL_ADDRESS][DOMAIN_NAME] Toggle Sidebar Order…" at bounding box center [586, 295] width 1172 height 591
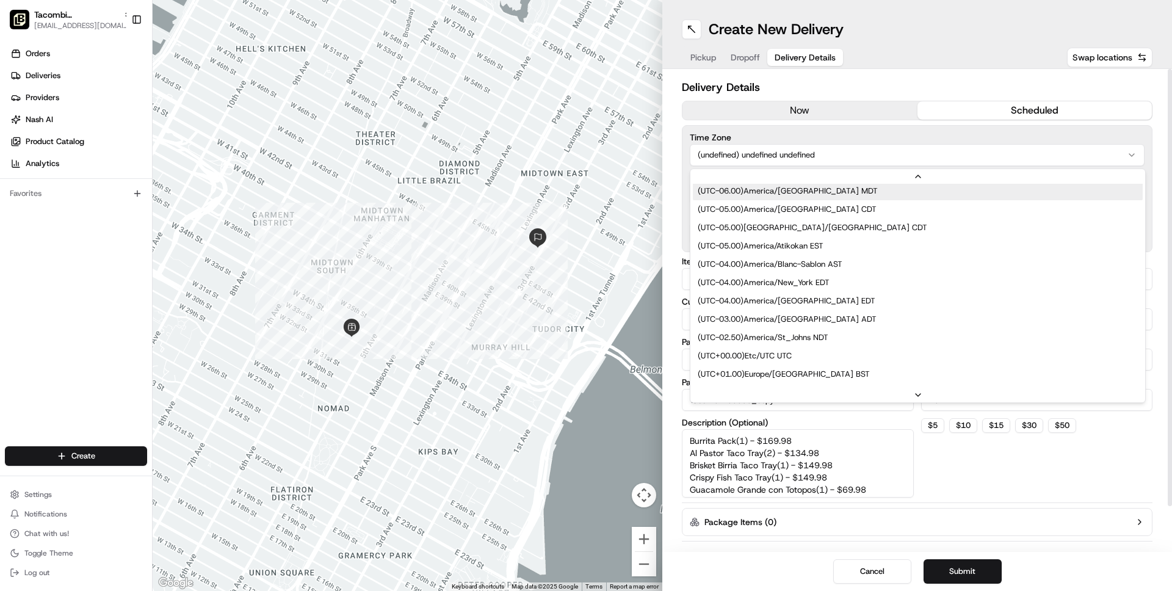
scroll to position [183, 0]
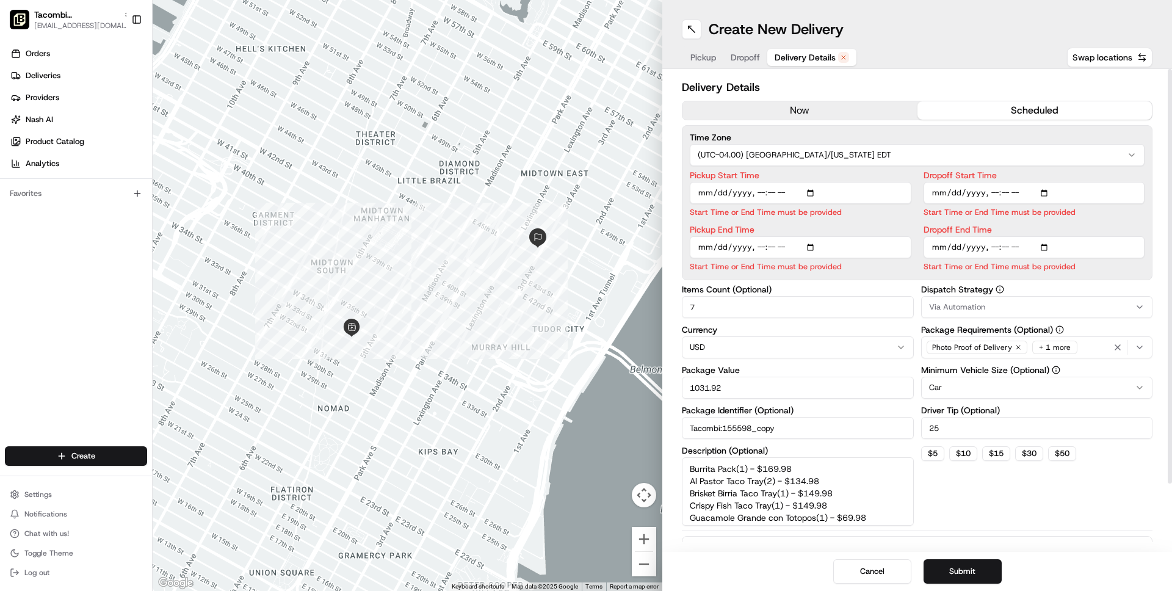
click at [796, 193] on input "Pickup Start Time" at bounding box center [801, 193] width 222 height 22
click at [1057, 225] on label "Dropoff End Time" at bounding box center [1035, 229] width 222 height 9
click at [1057, 236] on input "Dropoff End Time" at bounding box center [1035, 247] width 222 height 22
click at [801, 189] on input "Pickup Start Time" at bounding box center [801, 193] width 222 height 22
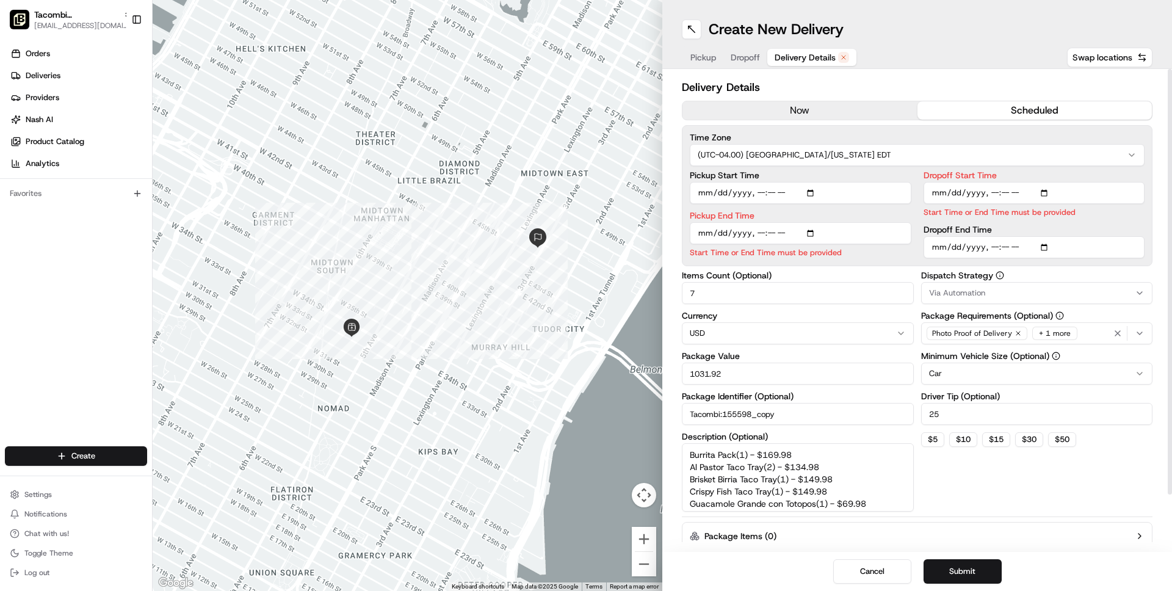
type input "[DATE]T11:10"
click at [1052, 217] on p "Start Time or End Time must be provided" at bounding box center [1035, 212] width 222 height 12
click at [1033, 245] on input "Dropoff End Time" at bounding box center [1035, 247] width 222 height 22
type input "[DATE]T11:30"
click at [1088, 220] on div "Dropoff Start Time Start Time or End Time must be provided Dropoff End Time" at bounding box center [1035, 214] width 222 height 87
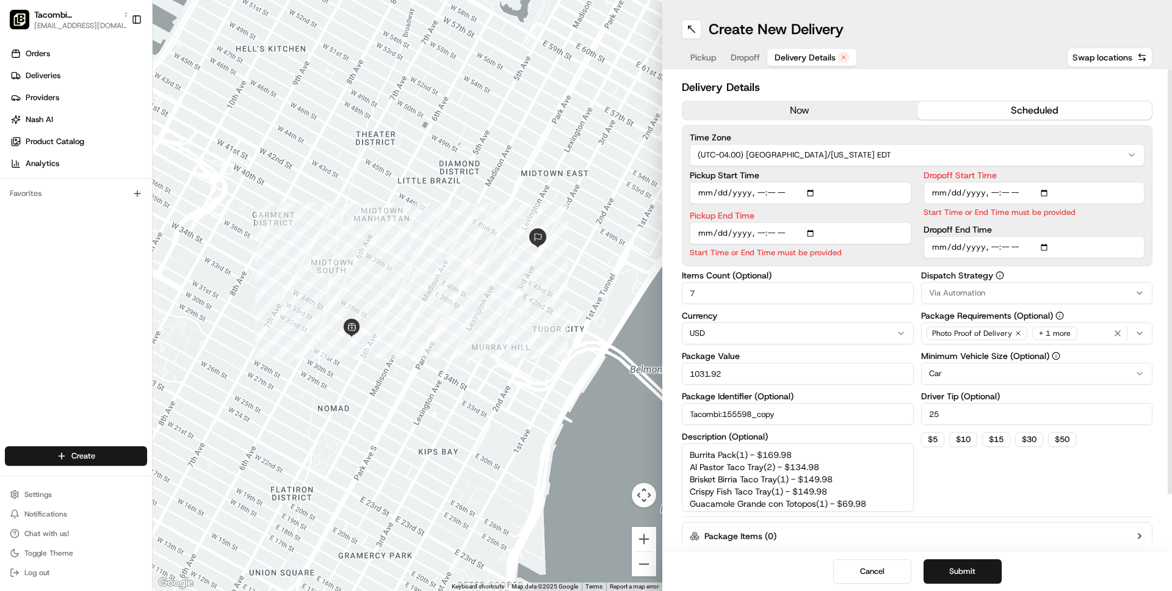
click at [1091, 332] on div "Photo Proof of Delivery + 1 more" at bounding box center [1037, 333] width 226 height 18
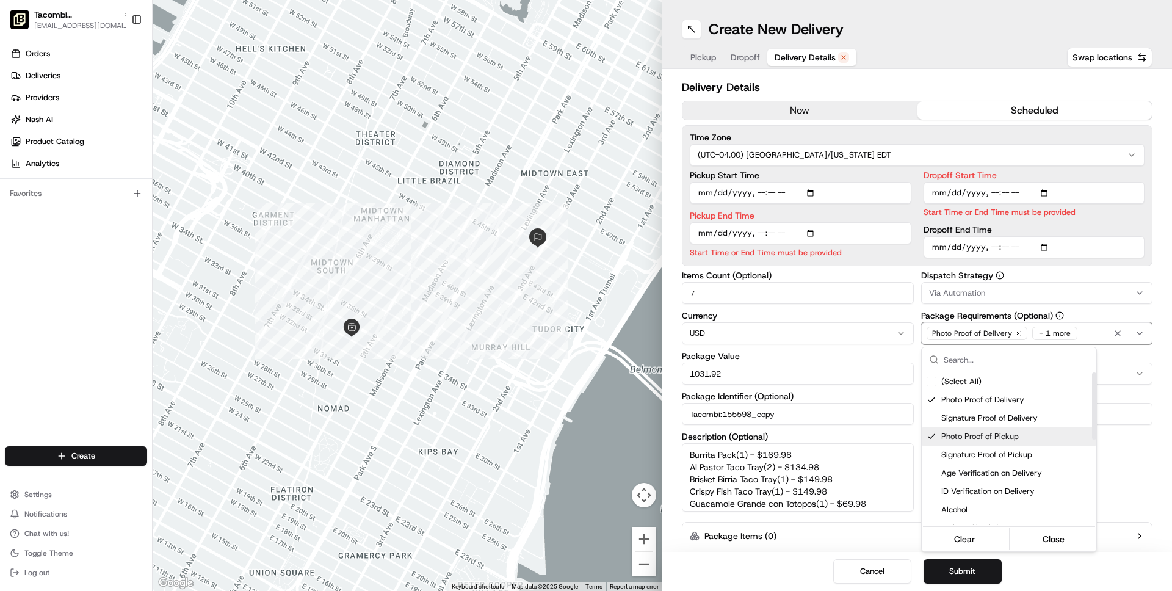
click at [1006, 436] on span "Photo Proof of Pickup" at bounding box center [1016, 436] width 150 height 11
click at [1140, 473] on html "Tacombi Empire State Building [EMAIL_ADDRESS][DOMAIN_NAME] Toggle Sidebar Order…" at bounding box center [586, 295] width 1172 height 591
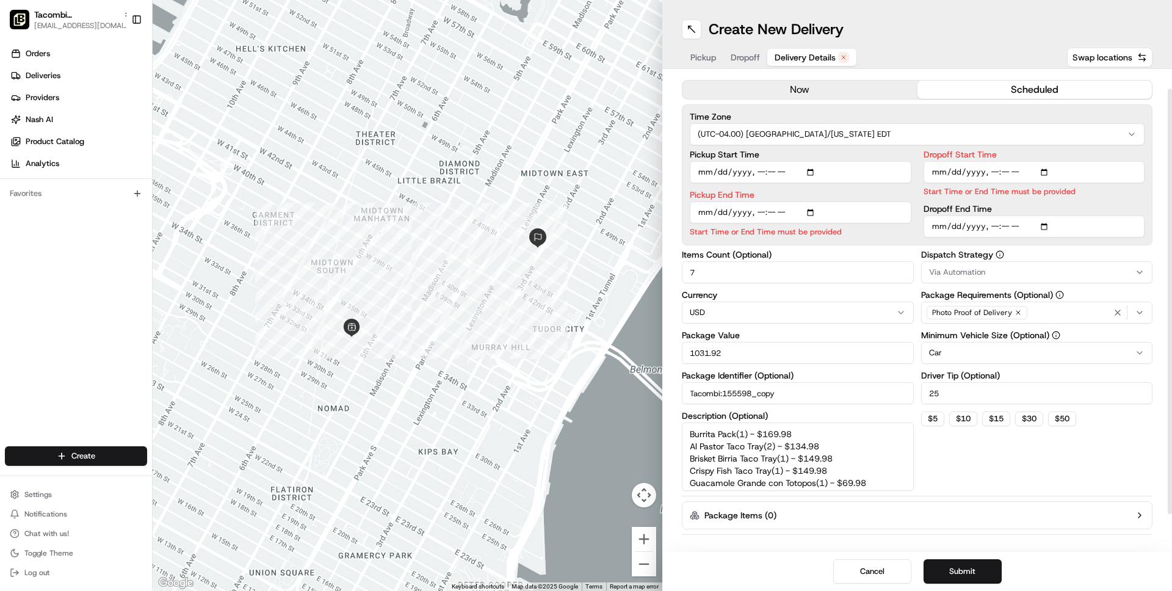
scroll to position [22, 0]
click at [839, 393] on input "Tacombi:155598_copy" at bounding box center [798, 392] width 232 height 22
type input "Tacombi:155598_copy_copy_copy"
click at [952, 572] on button "Submit" at bounding box center [963, 571] width 78 height 24
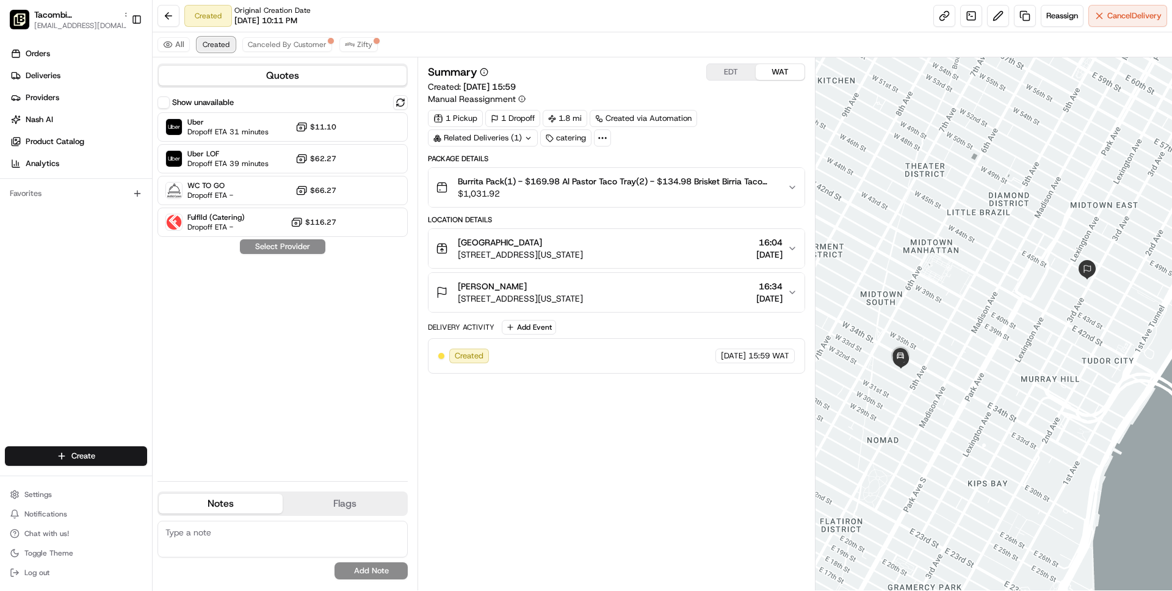
click at [212, 38] on button "Created" at bounding box center [216, 44] width 38 height 15
click at [1115, 16] on span "Cancel Delivery" at bounding box center [1134, 15] width 54 height 11
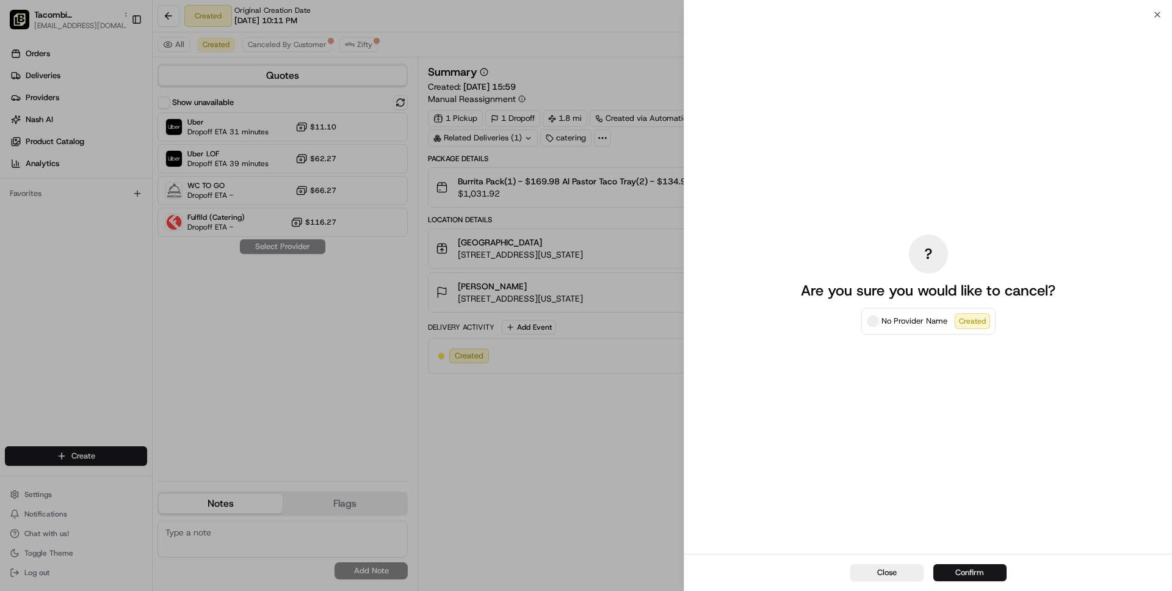
click at [967, 569] on button "Confirm" at bounding box center [969, 572] width 73 height 17
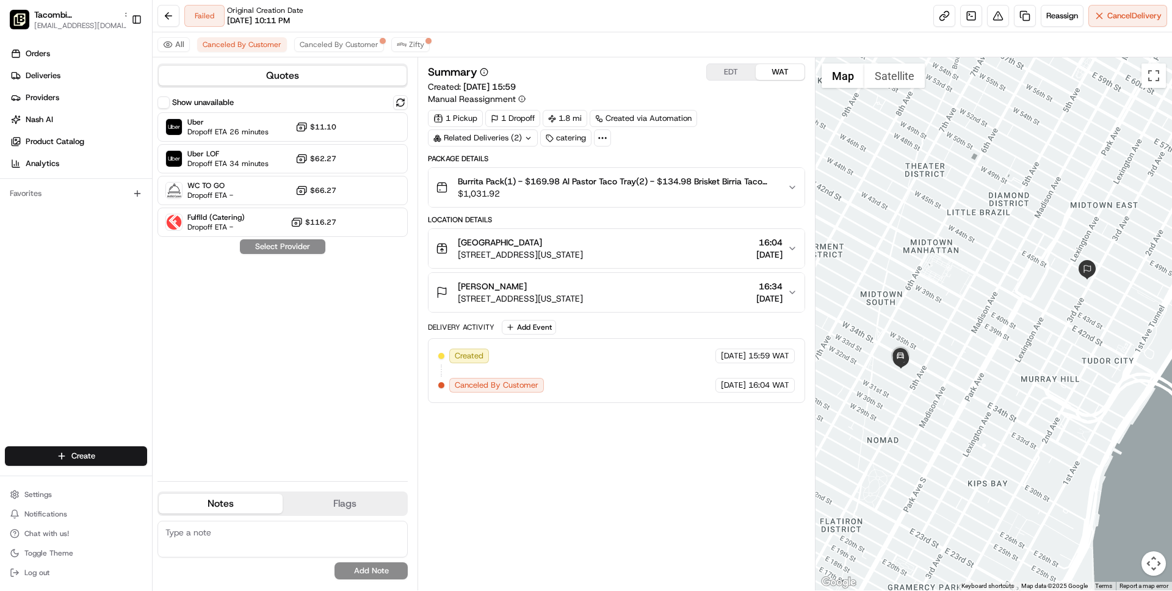
click at [638, 289] on div "Jonila Fetija 730 3rd Ave, New York, NY 10017, USA 16:34 20/08/2025" at bounding box center [611, 292] width 351 height 24
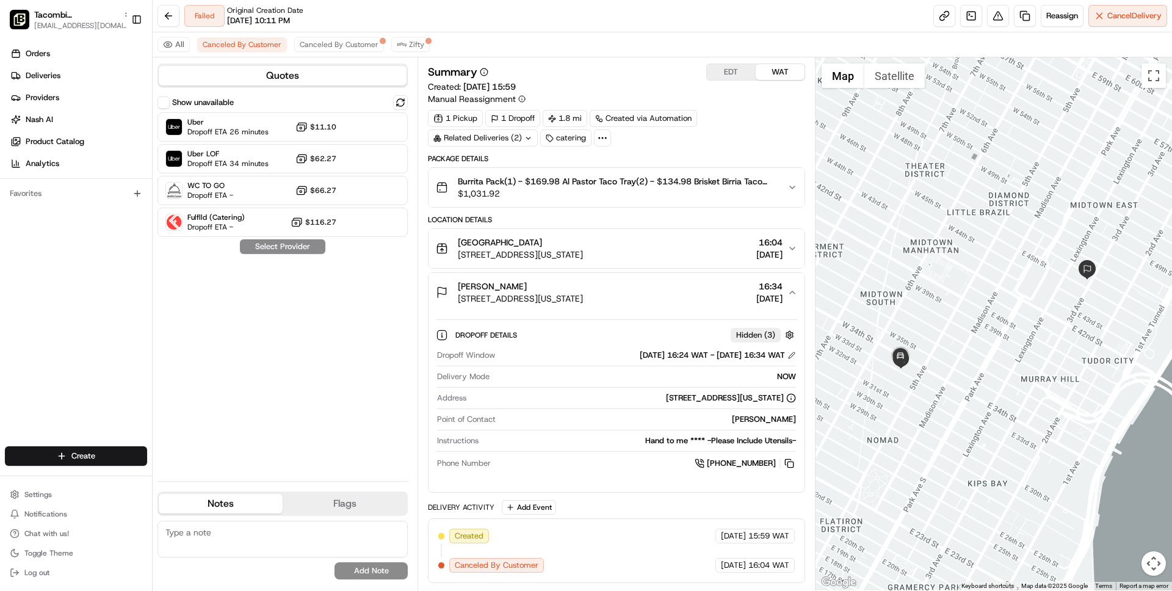
click at [762, 418] on div "Jonila Fetija" at bounding box center [648, 419] width 295 height 11
copy div "Jonila"
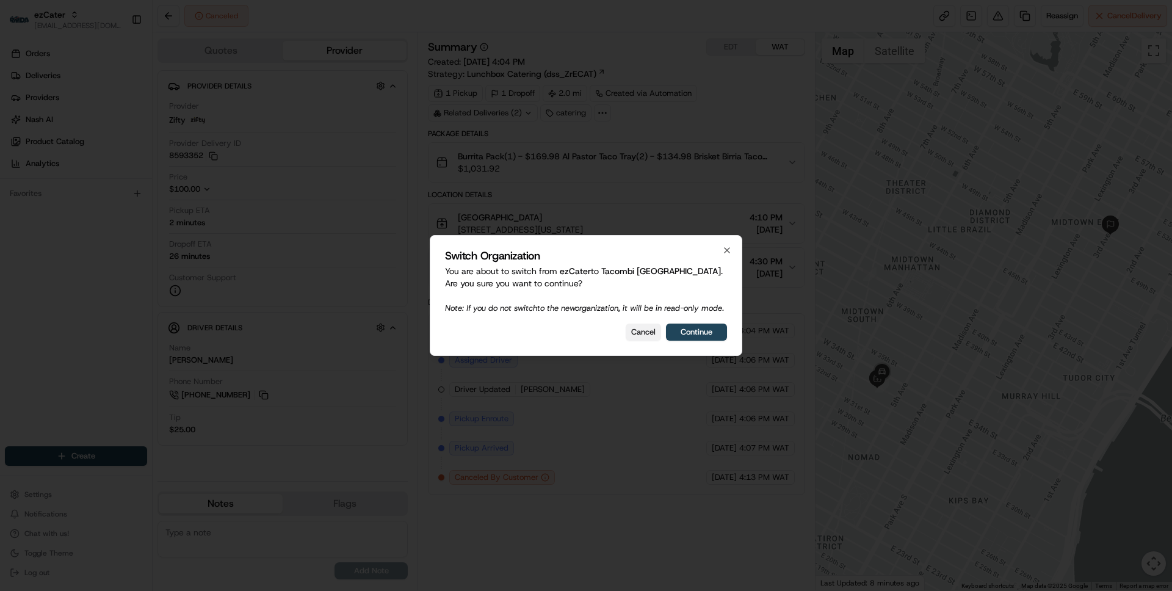
click at [642, 337] on button "Cancel" at bounding box center [643, 332] width 35 height 17
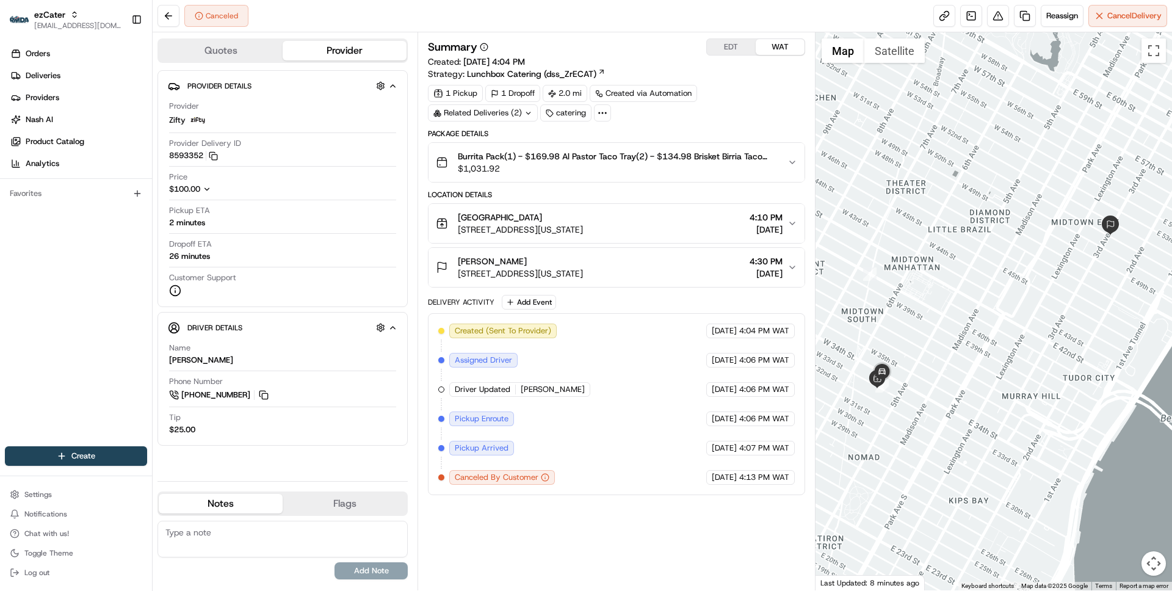
click at [207, 188] on icon "button" at bounding box center [207, 189] width 9 height 9
click at [206, 224] on icon "button" at bounding box center [207, 221] width 9 height 9
click at [899, 18] on div "Canceled Reassign Cancel Delivery" at bounding box center [662, 16] width 1019 height 32
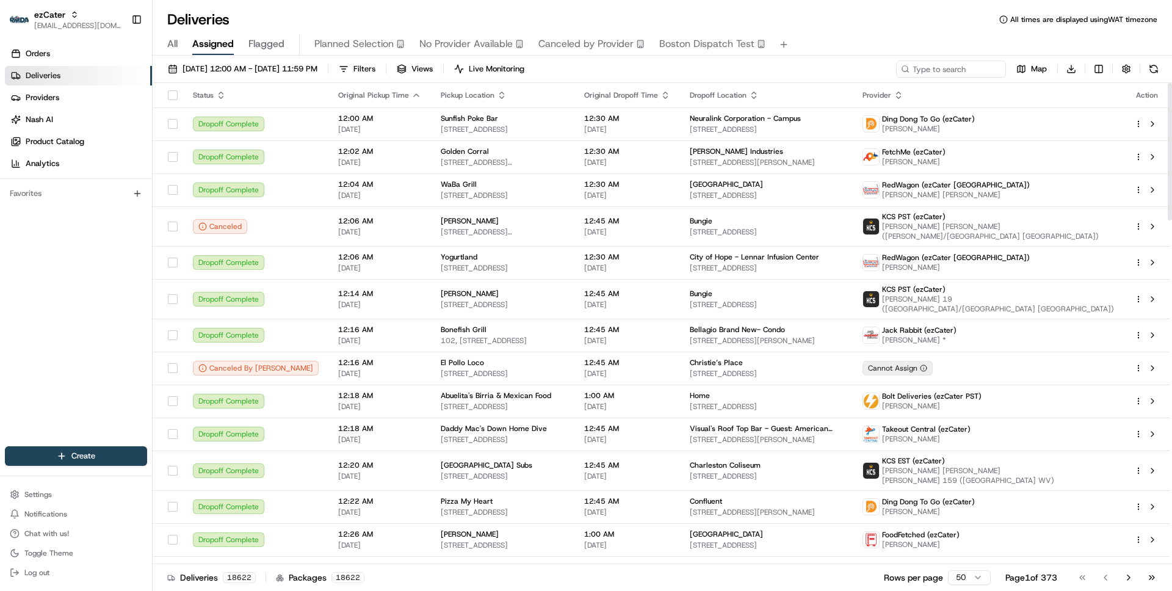
click at [940, 79] on div "[DATE] 12:00 AM - [DATE] 11:59 PM Filters Views Live Monitoring Map Download" at bounding box center [662, 71] width 1019 height 23
click at [940, 74] on input at bounding box center [932, 68] width 146 height 17
paste input "4UCWWW"
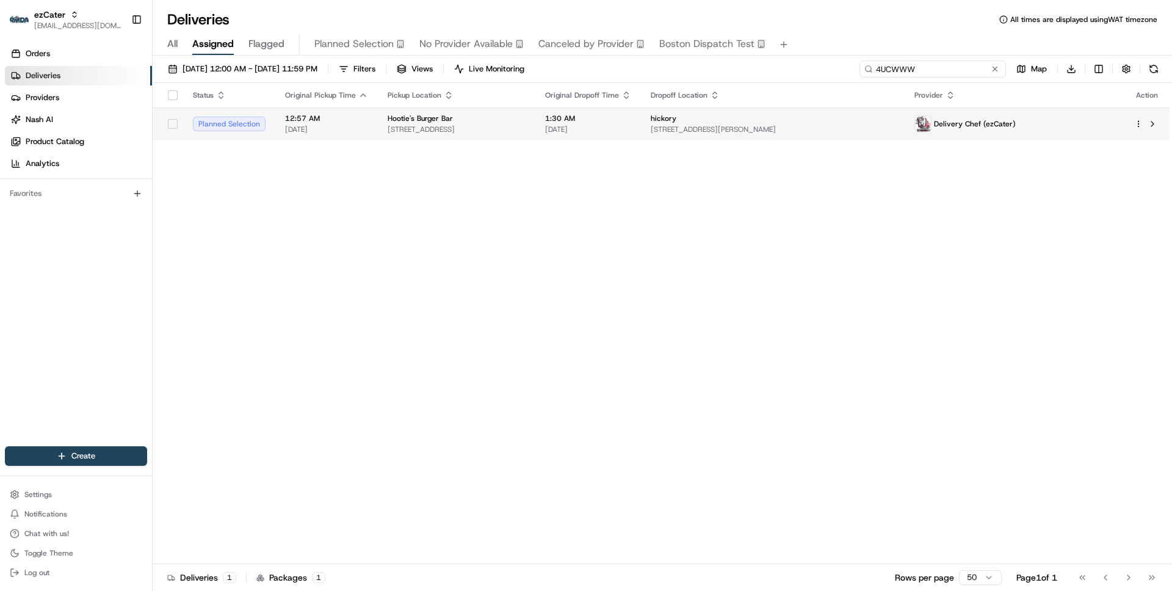
type input "4UCWWW"
click at [535, 126] on td "Hootie's Burger Bar [STREET_ADDRESS]" at bounding box center [456, 123] width 157 height 33
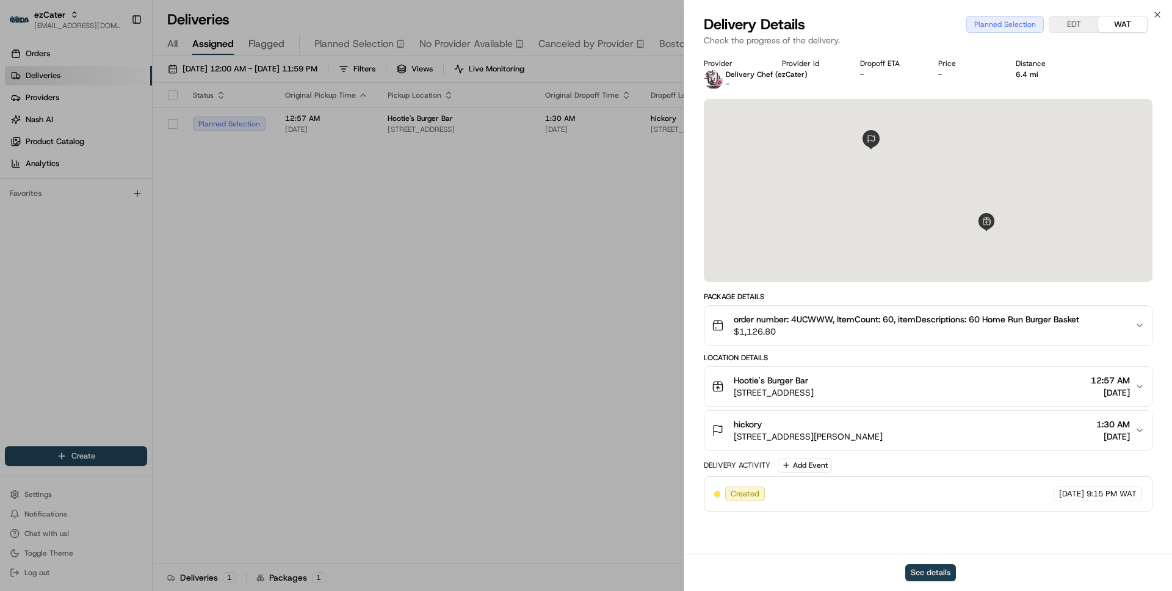
click at [925, 573] on button "See details" at bounding box center [930, 572] width 51 height 17
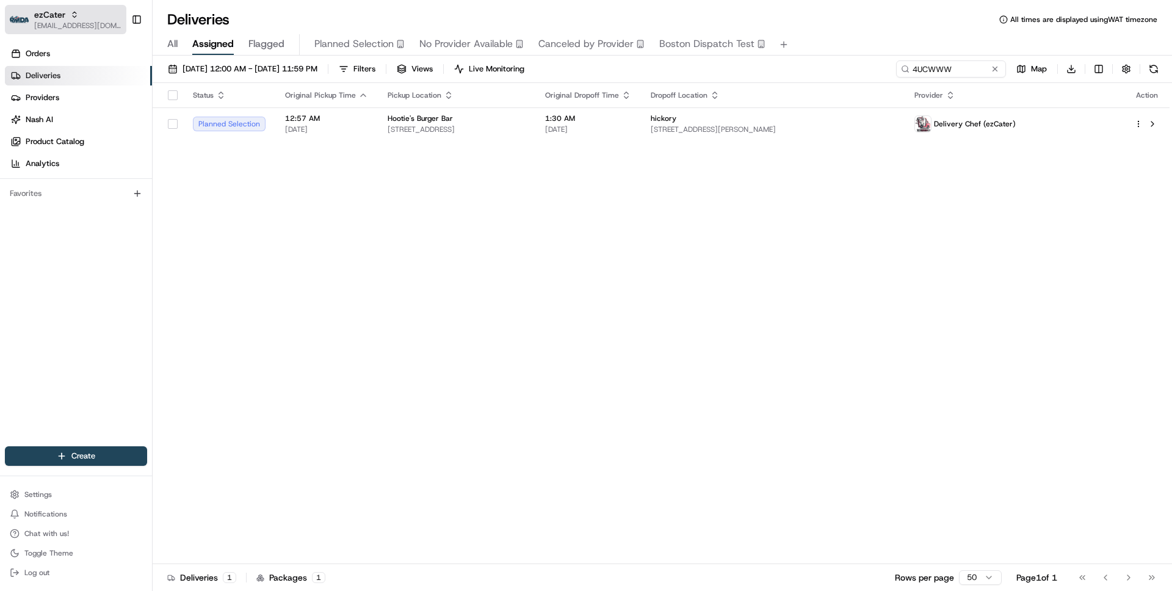
click at [102, 13] on div "ezCater" at bounding box center [77, 15] width 87 height 12
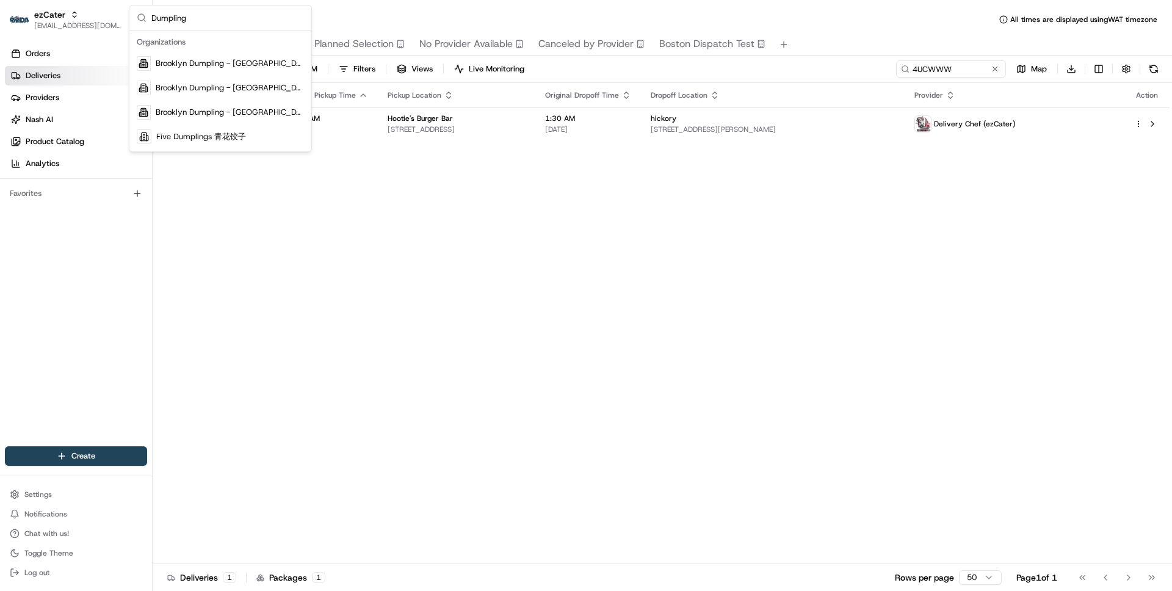
type input "Dumpling"
click at [214, 63] on span "Brooklyn Dumpling - [GEOGRAPHIC_DATA]" at bounding box center [230, 63] width 148 height 11
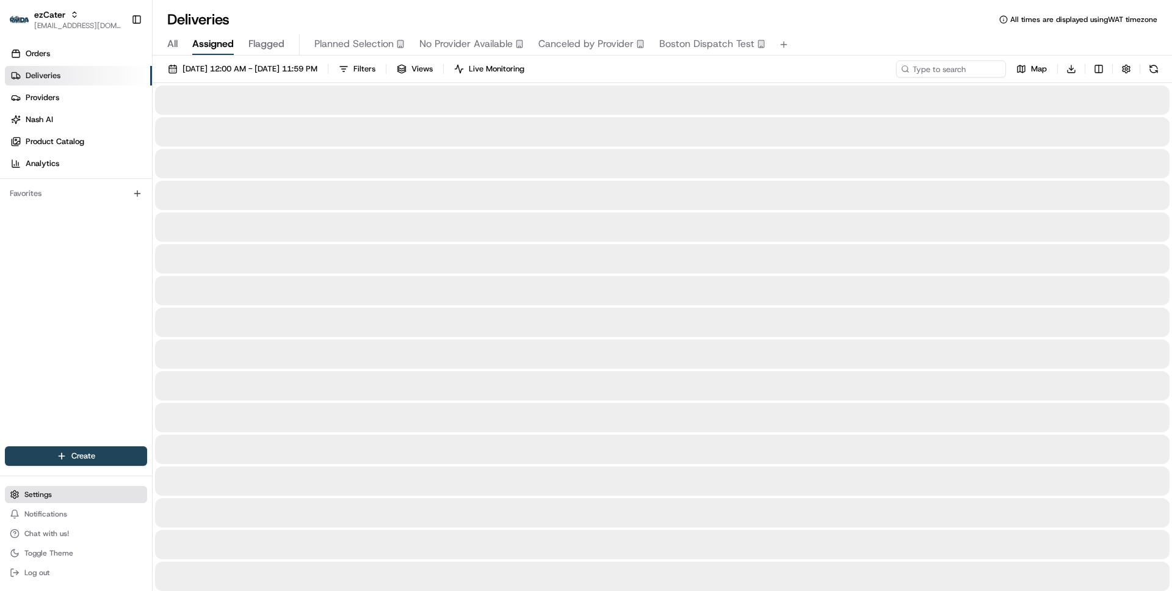
click at [41, 492] on span "Settings" at bounding box center [37, 495] width 27 height 10
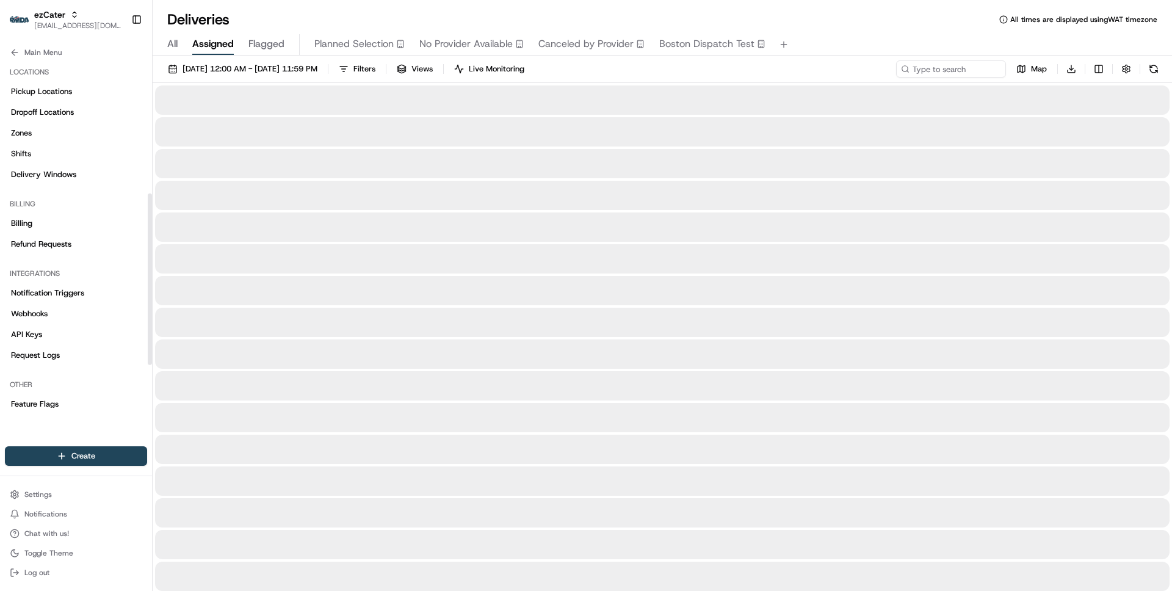
scroll to position [355, 0]
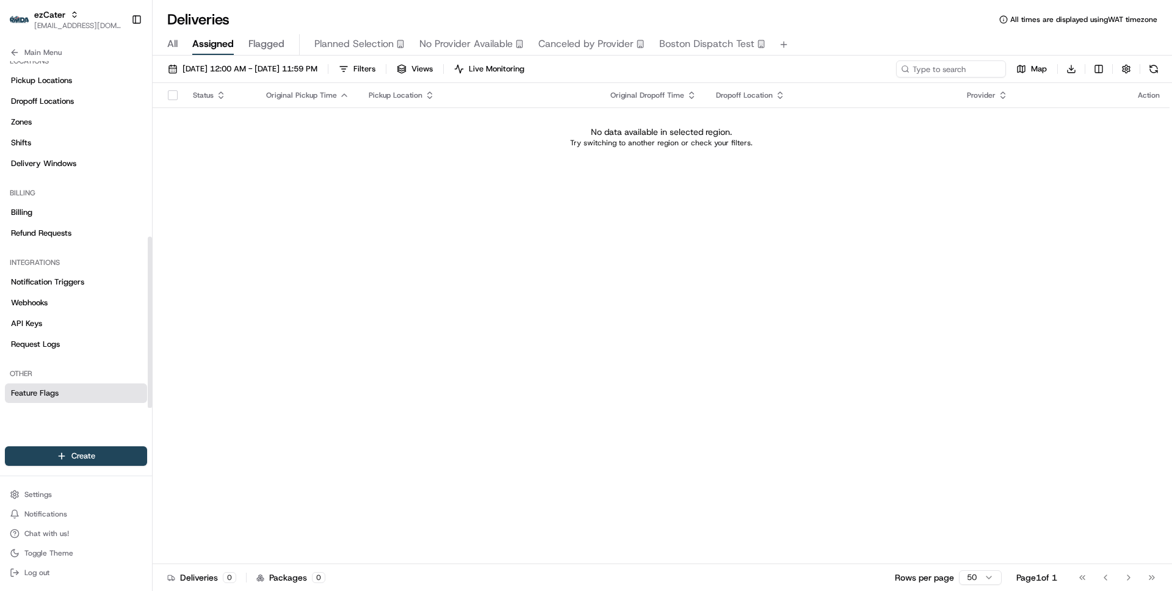
click at [35, 395] on span "Feature Flags" at bounding box center [35, 393] width 48 height 11
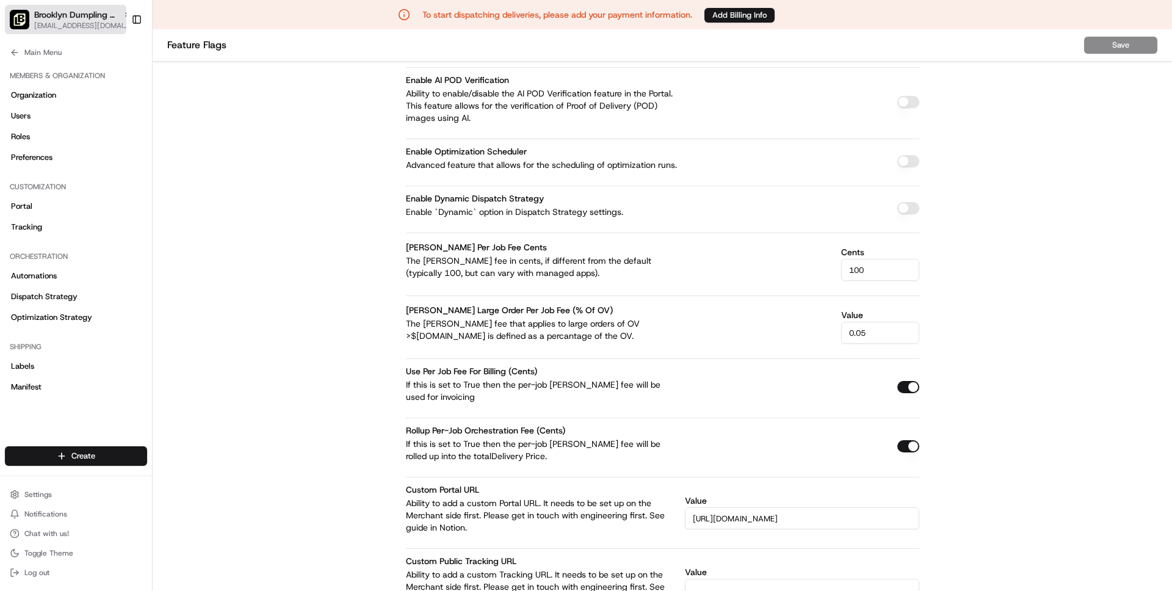
click at [62, 12] on span "Brooklyn Dumpling - [GEOGRAPHIC_DATA]" at bounding box center [76, 15] width 84 height 12
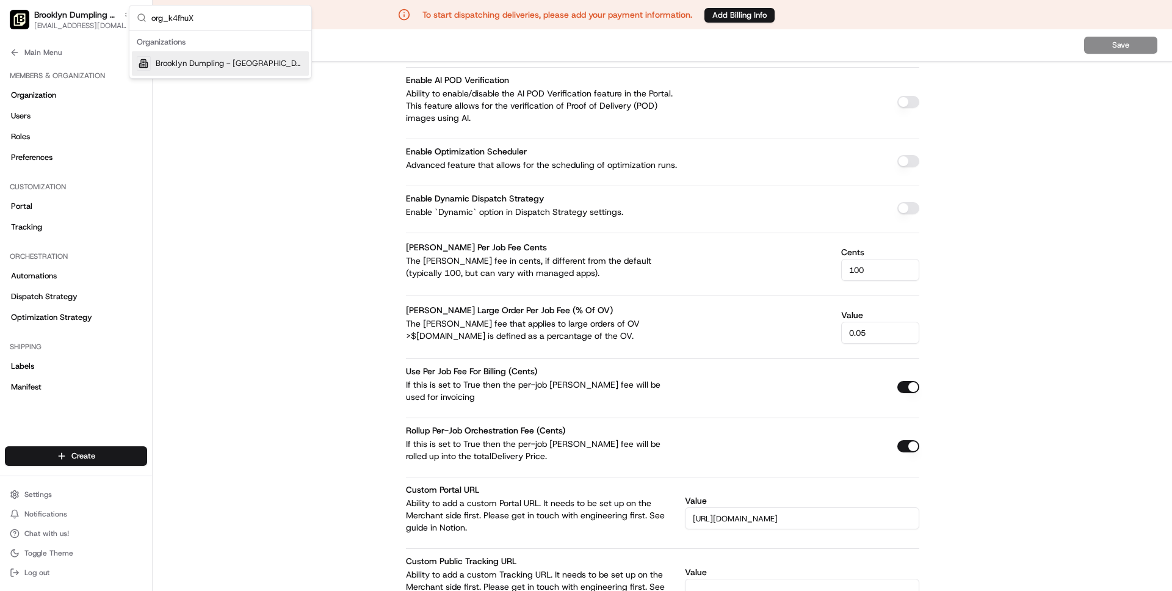
type input "org_k4fhuX"
click at [176, 66] on span "Brooklyn Dumpling - [GEOGRAPHIC_DATA]" at bounding box center [230, 63] width 148 height 11
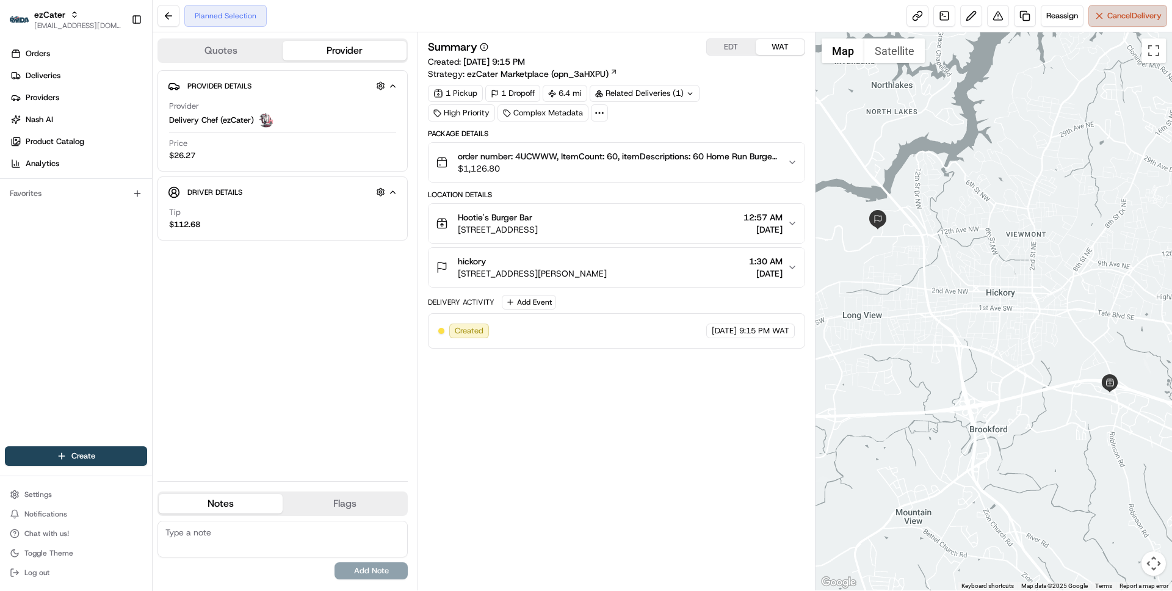
click at [1101, 23] on button "Cancel Delivery" at bounding box center [1127, 16] width 79 height 22
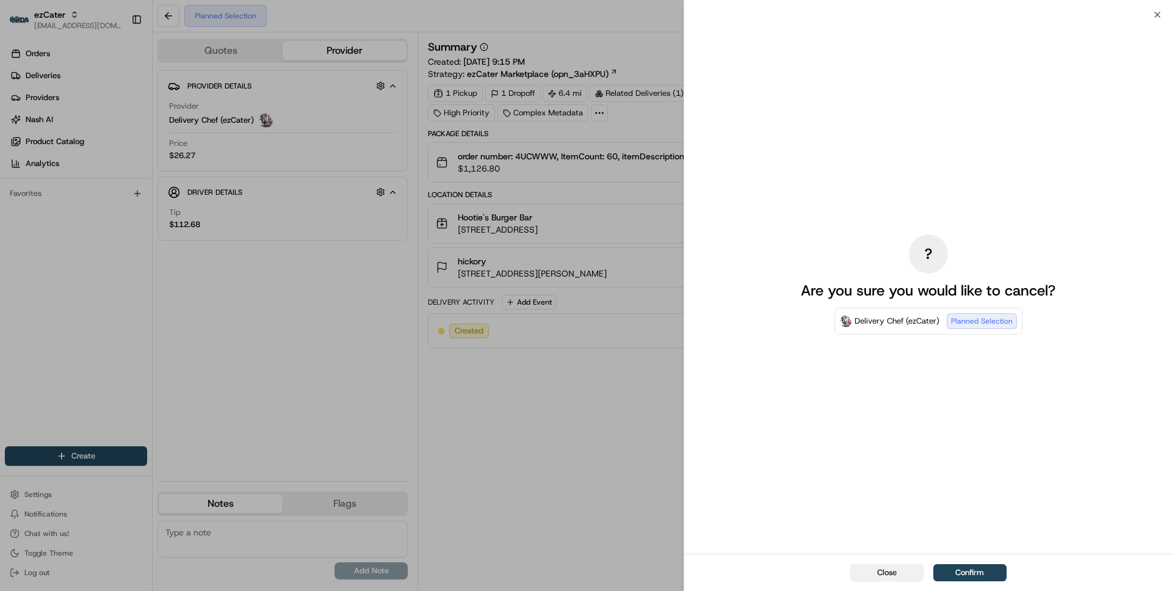
click at [881, 580] on button "Close" at bounding box center [886, 572] width 73 height 17
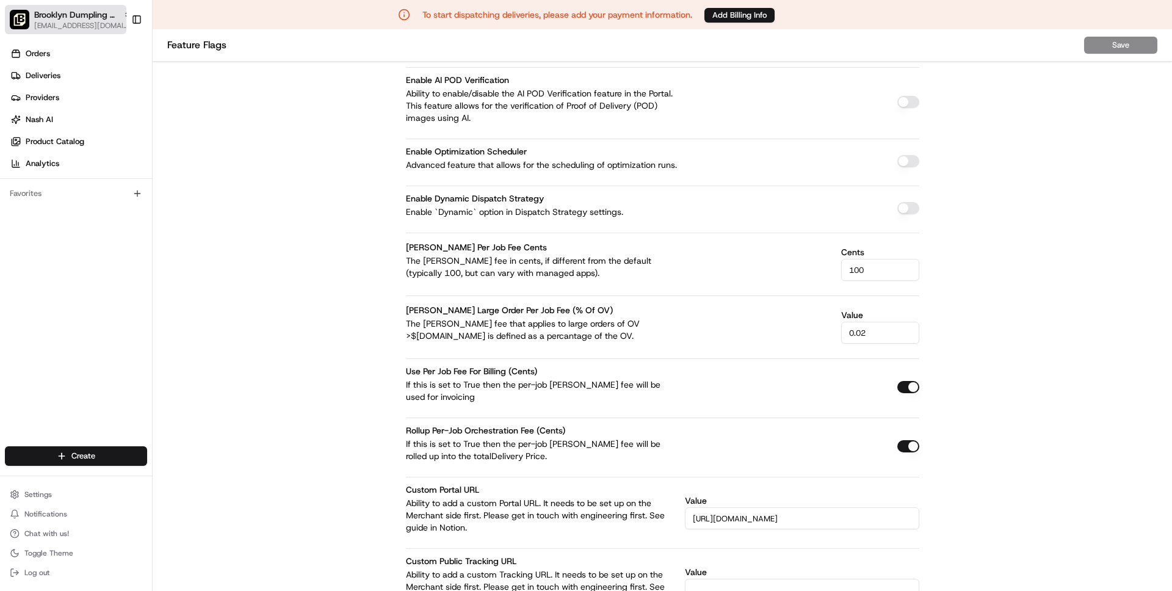
click at [50, 21] on span "[EMAIL_ADDRESS][DOMAIN_NAME]" at bounding box center [83, 26] width 98 height 10
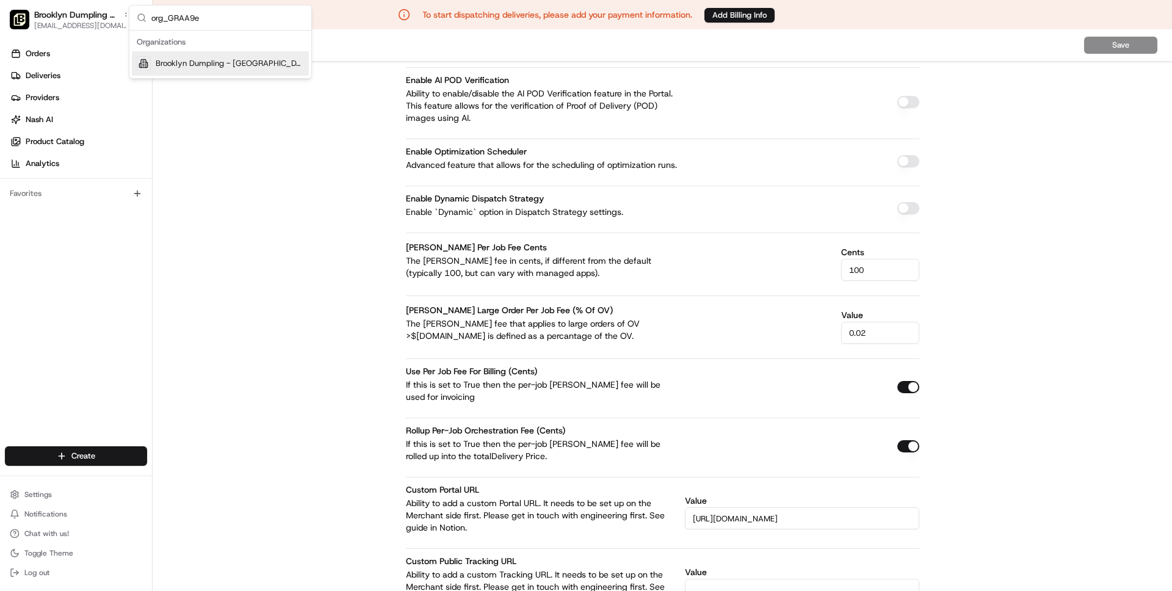
type input "org_GRAA9e"
click at [192, 66] on span "Brooklyn Dumpling - Garden City" at bounding box center [230, 63] width 148 height 11
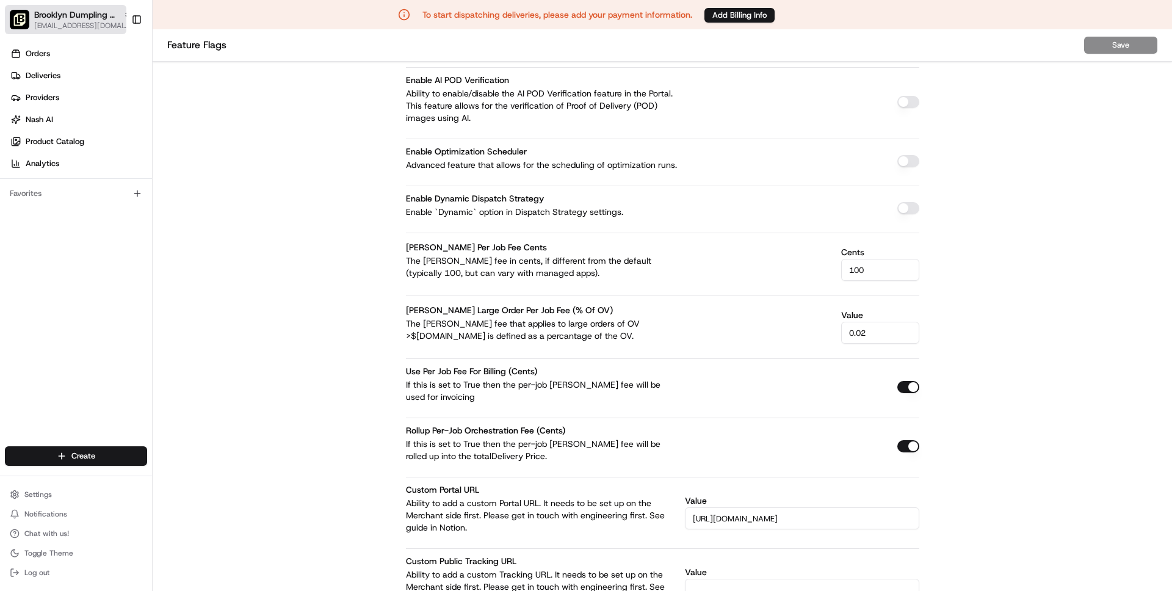
click at [98, 5] on button "Brooklyn Dumpling - Garden City wisdom@usenash.com" at bounding box center [65, 19] width 121 height 29
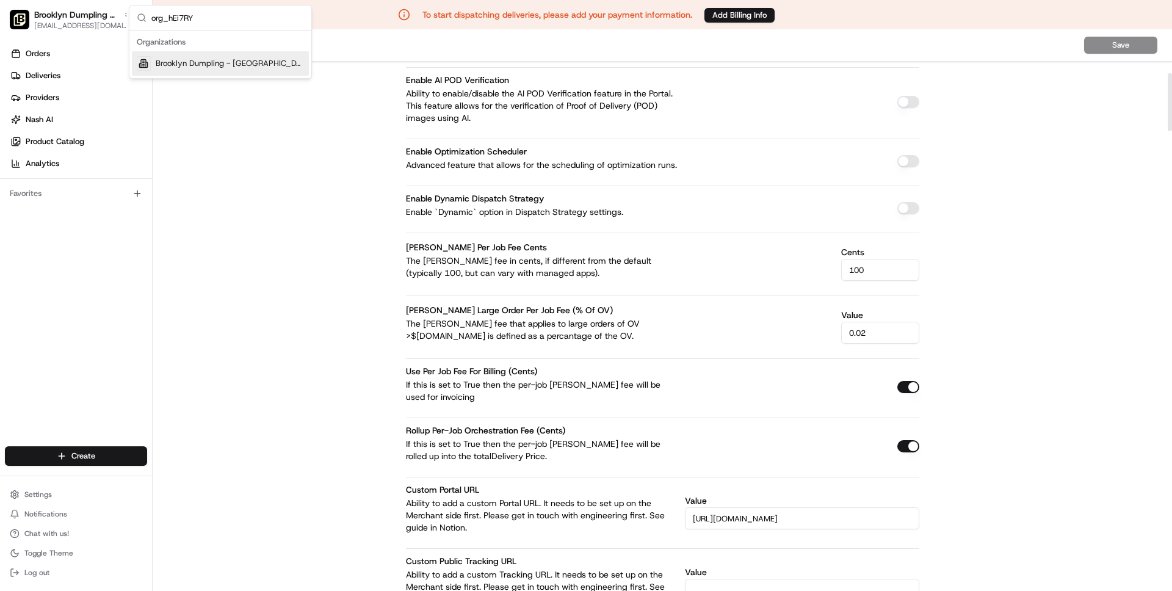
type input "org_hEi7RY"
click at [193, 68] on span "Brooklyn Dumpling - Upper East Side" at bounding box center [230, 63] width 148 height 11
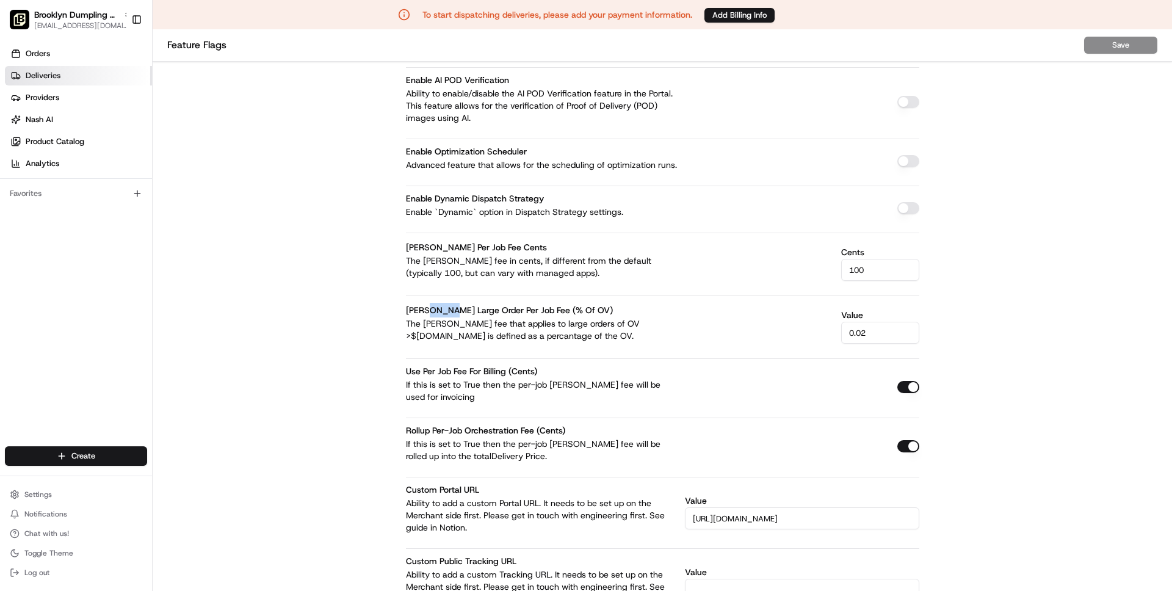
click at [40, 72] on span "Deliveries" at bounding box center [43, 75] width 35 height 11
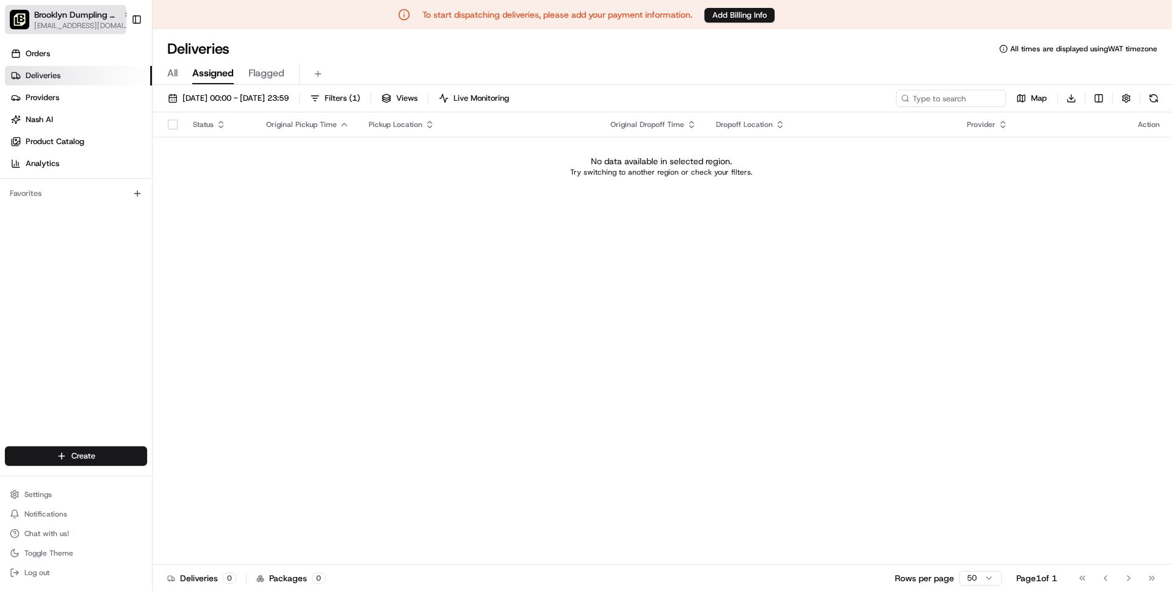
click at [62, 26] on span "[EMAIL_ADDRESS][DOMAIN_NAME]" at bounding box center [83, 26] width 98 height 10
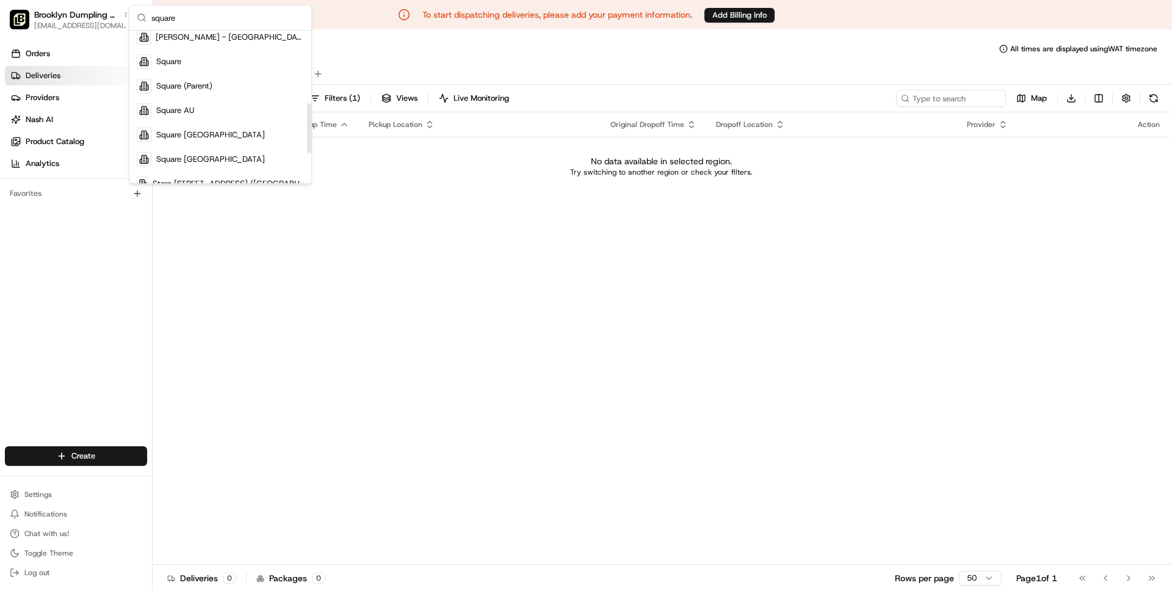
scroll to position [220, 0]
type input "square"
click at [179, 57] on span "Square" at bounding box center [168, 62] width 25 height 11
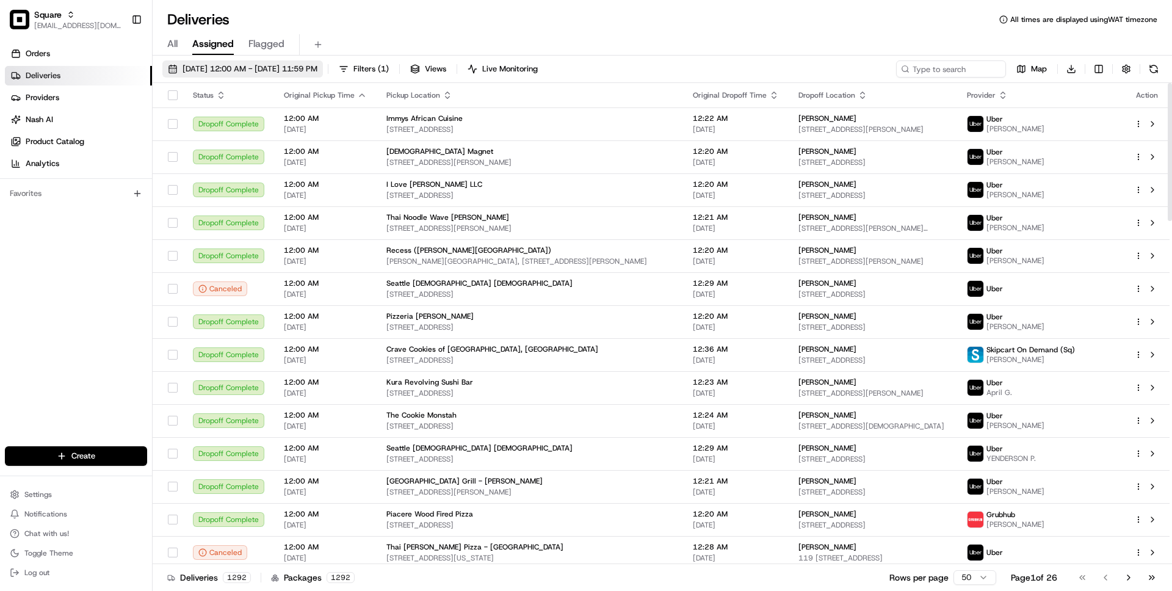
click at [288, 63] on span "[DATE] 12:00 AM - [DATE] 11:59 PM" at bounding box center [250, 68] width 135 height 11
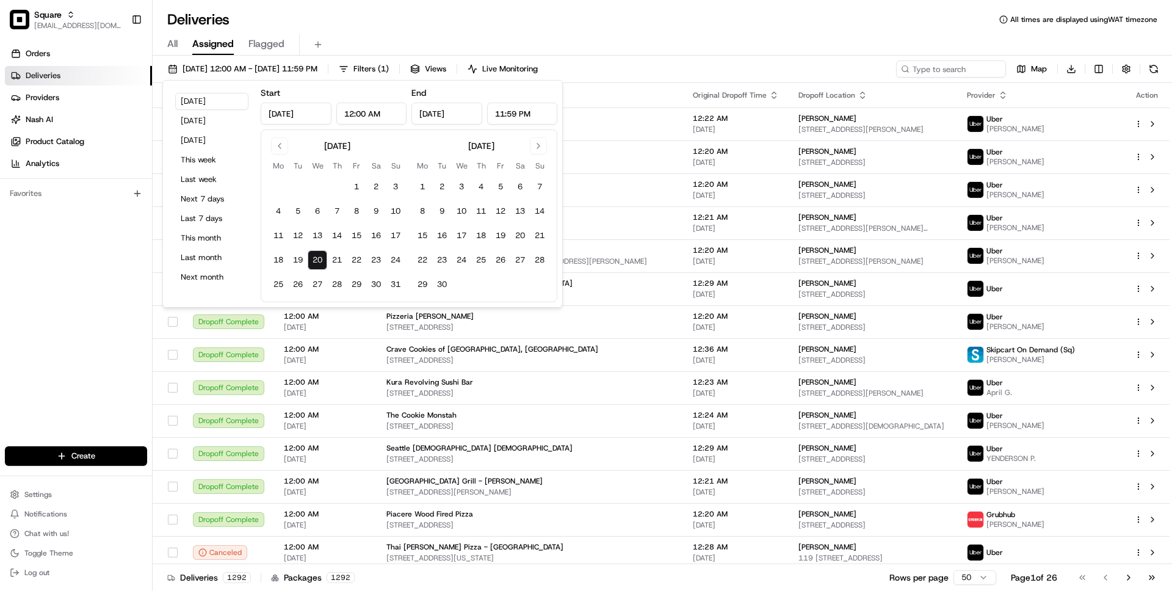
click at [629, 33] on div "All Assigned Flagged" at bounding box center [662, 42] width 1019 height 26
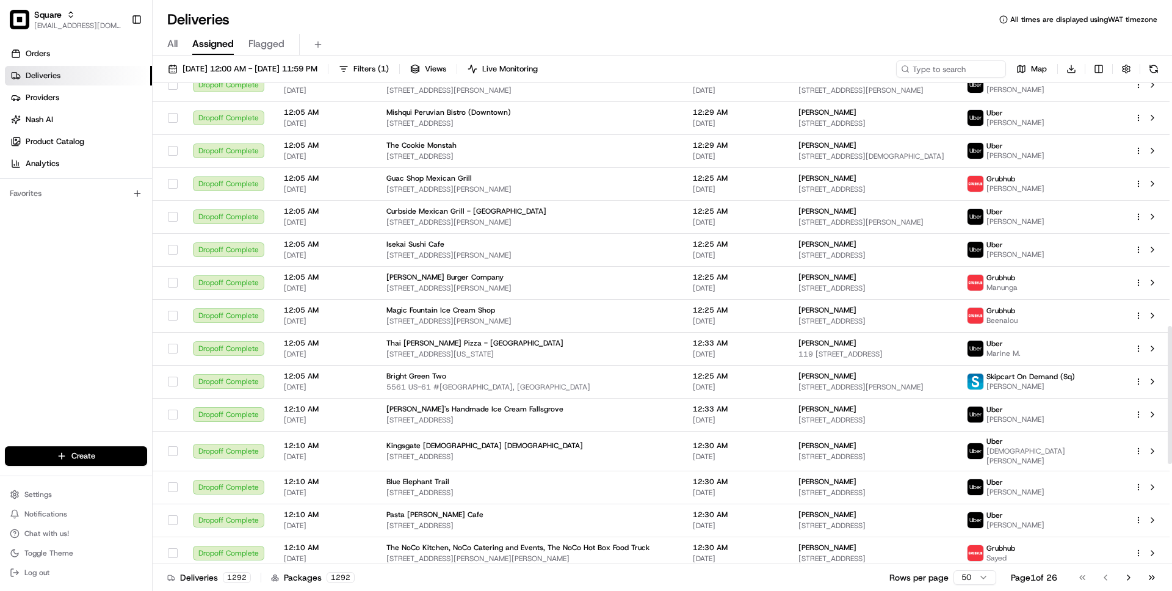
scroll to position [1193, 0]
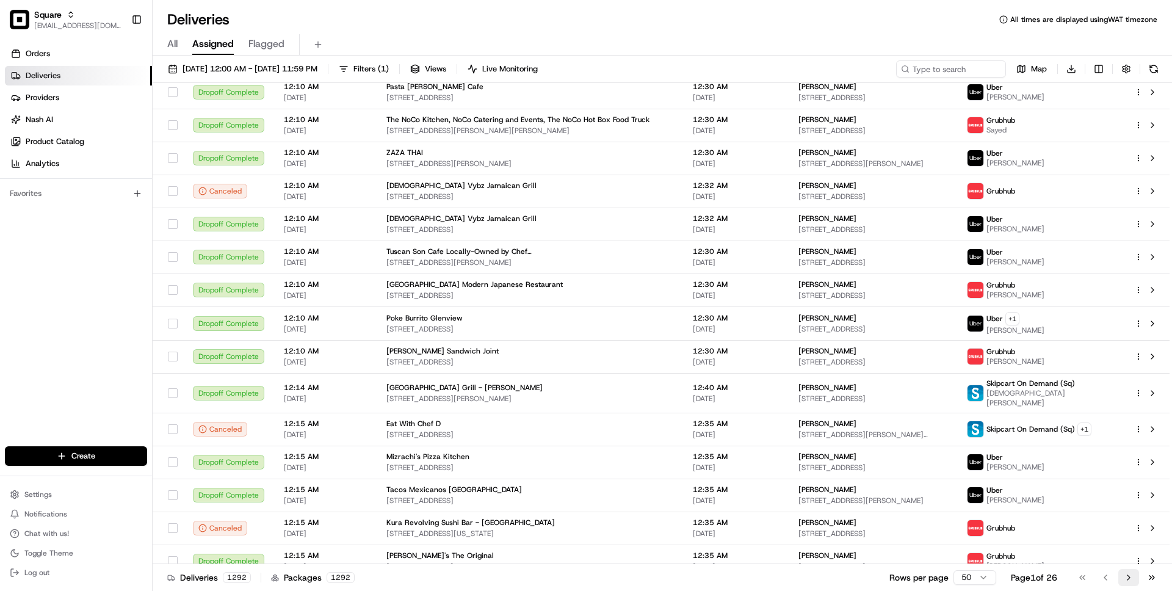
click at [1124, 577] on button "Go to next page" at bounding box center [1128, 577] width 21 height 17
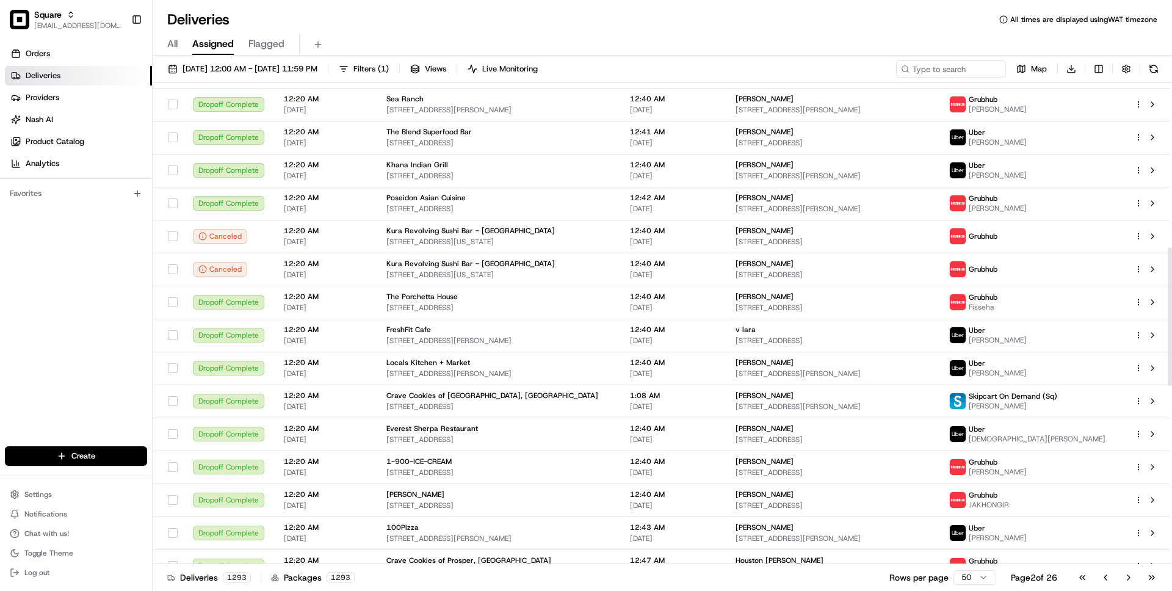
scroll to position [1191, 0]
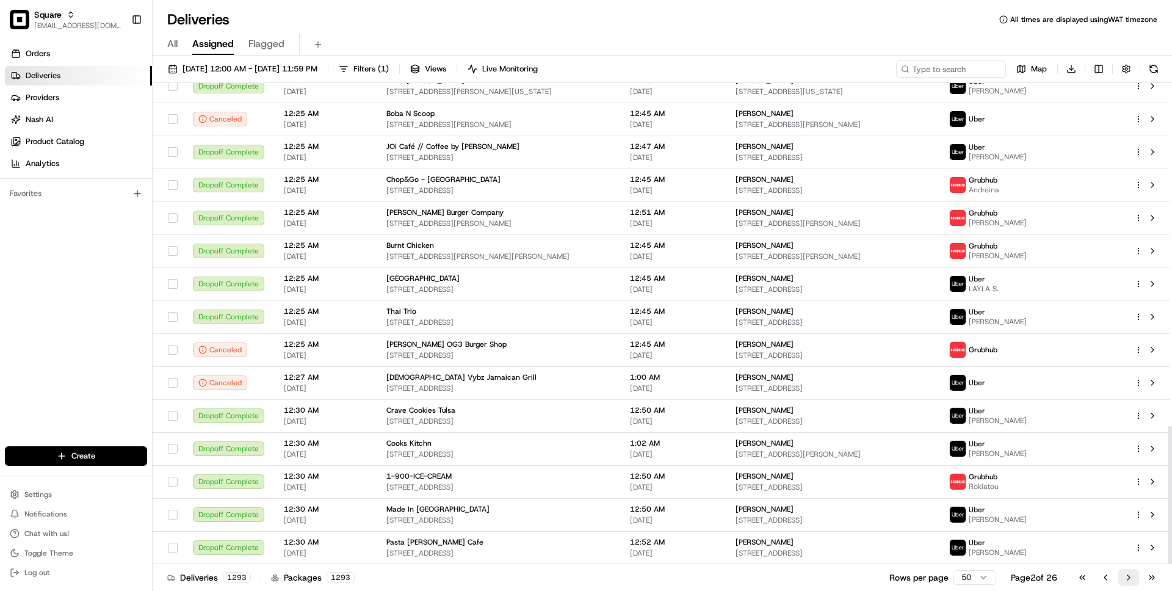
click at [1133, 577] on button "Go to next page" at bounding box center [1128, 577] width 21 height 17
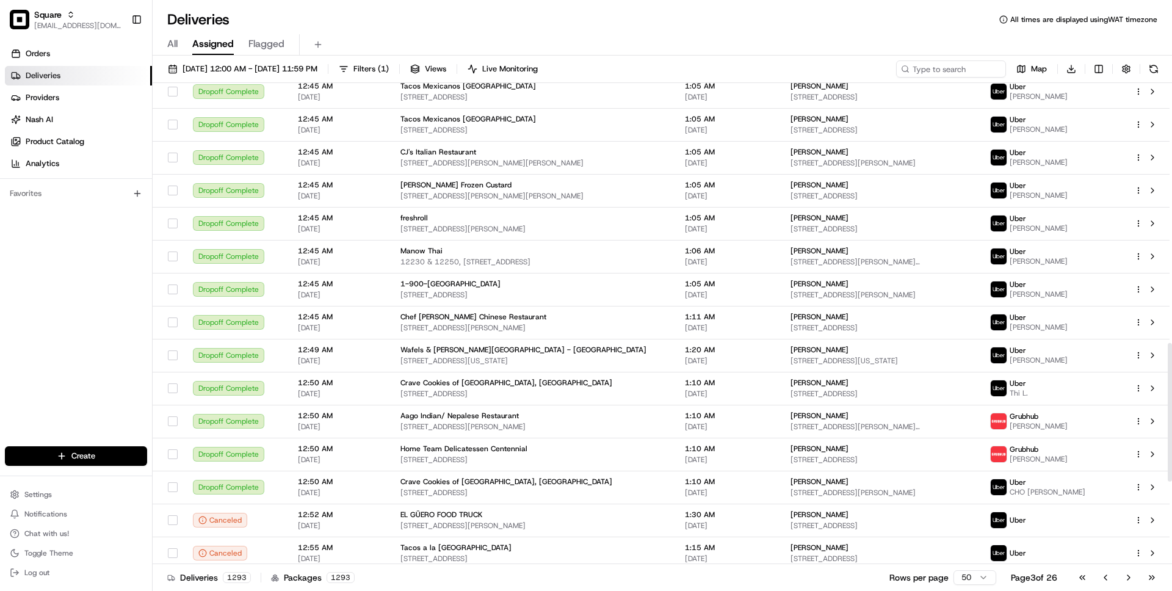
scroll to position [1192, 0]
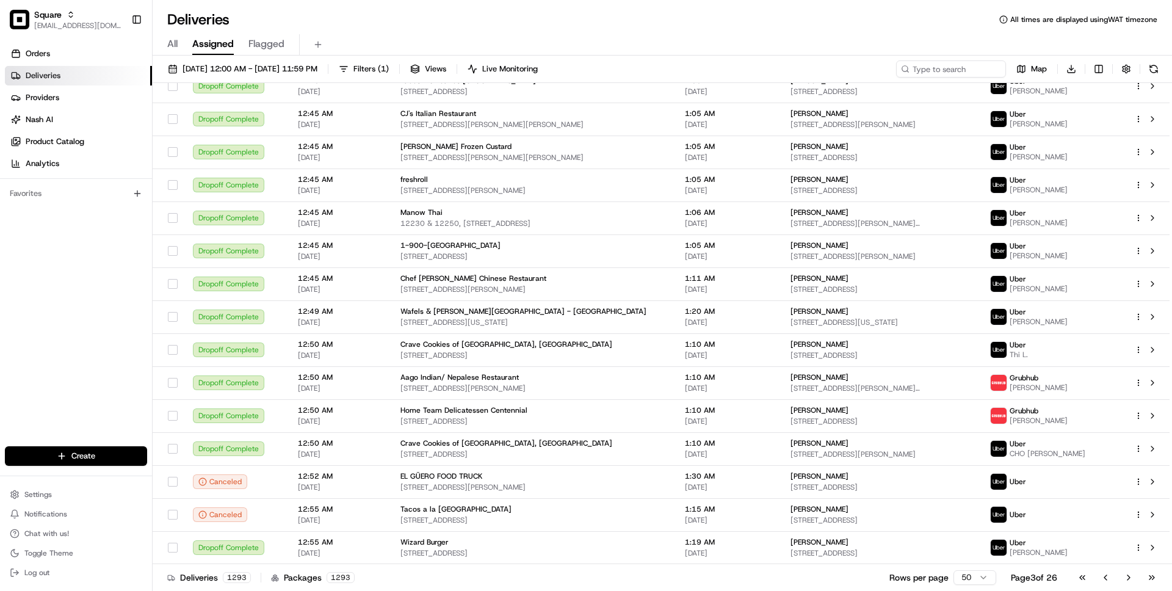
click at [963, 578] on html "Square wisdom@usenash.com Toggle Sidebar Orders Deliveries Providers Nash AI Pr…" at bounding box center [586, 295] width 1172 height 591
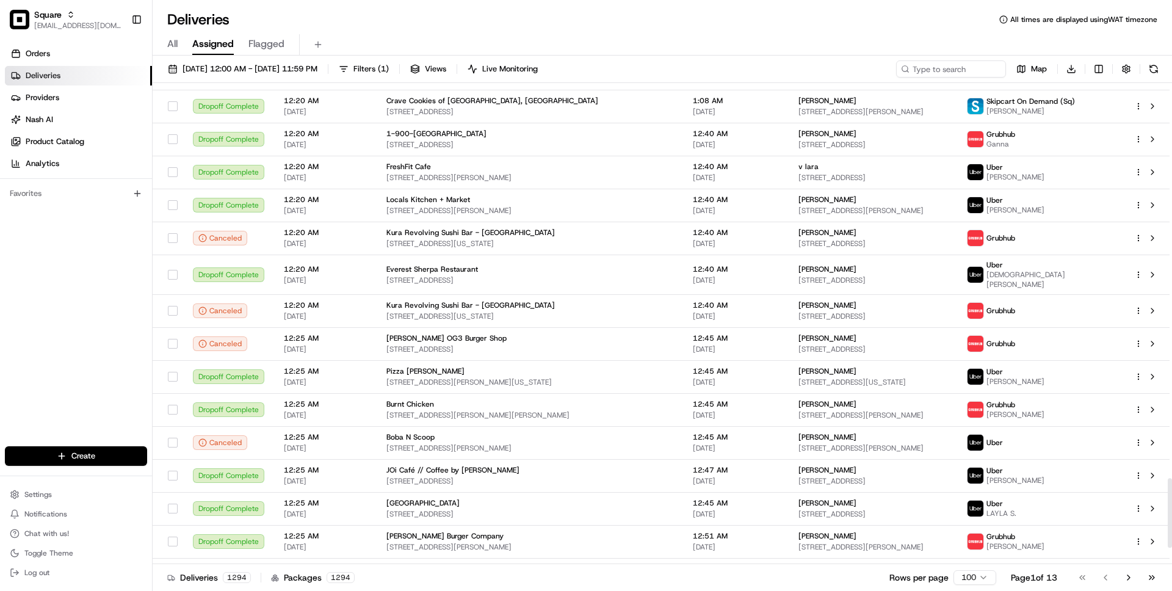
scroll to position [2841, 0]
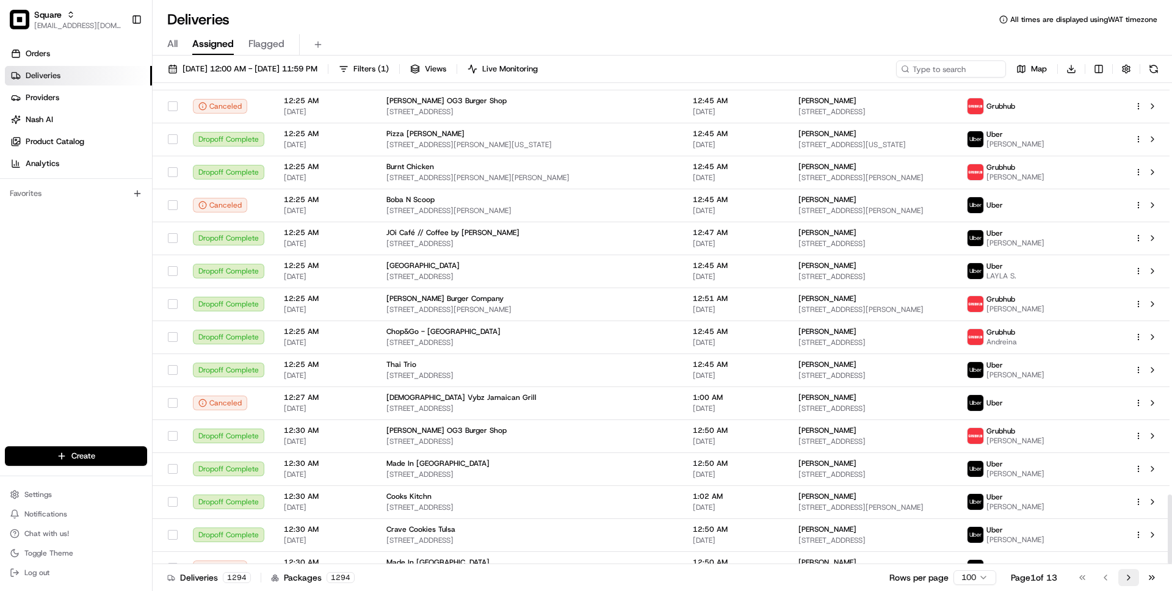
click at [1129, 580] on button "Go to next page" at bounding box center [1128, 577] width 21 height 17
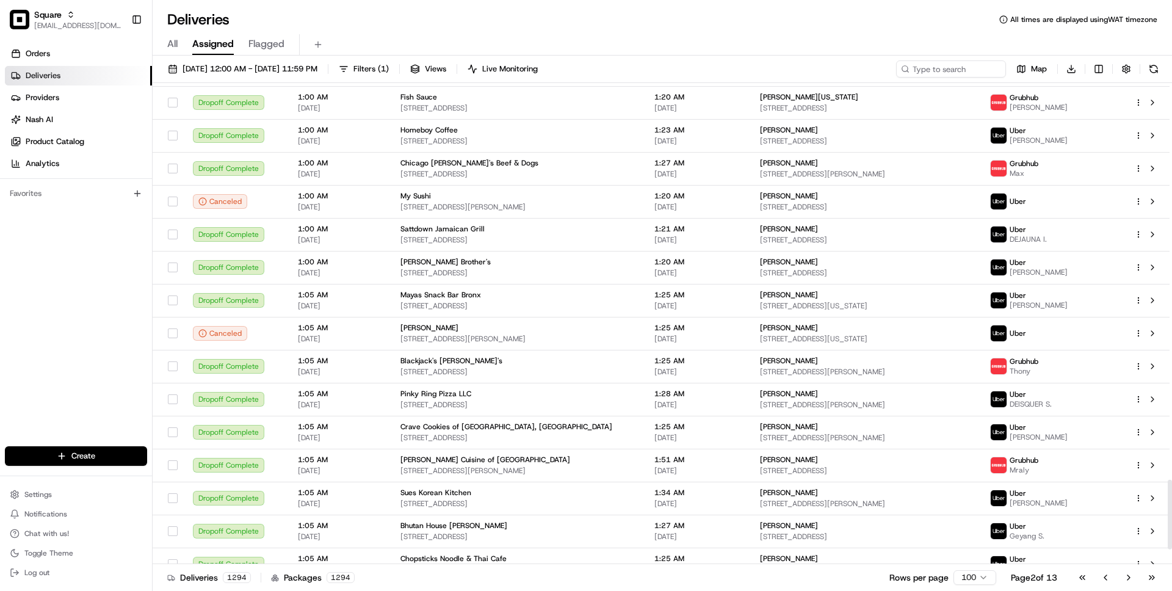
scroll to position [2840, 0]
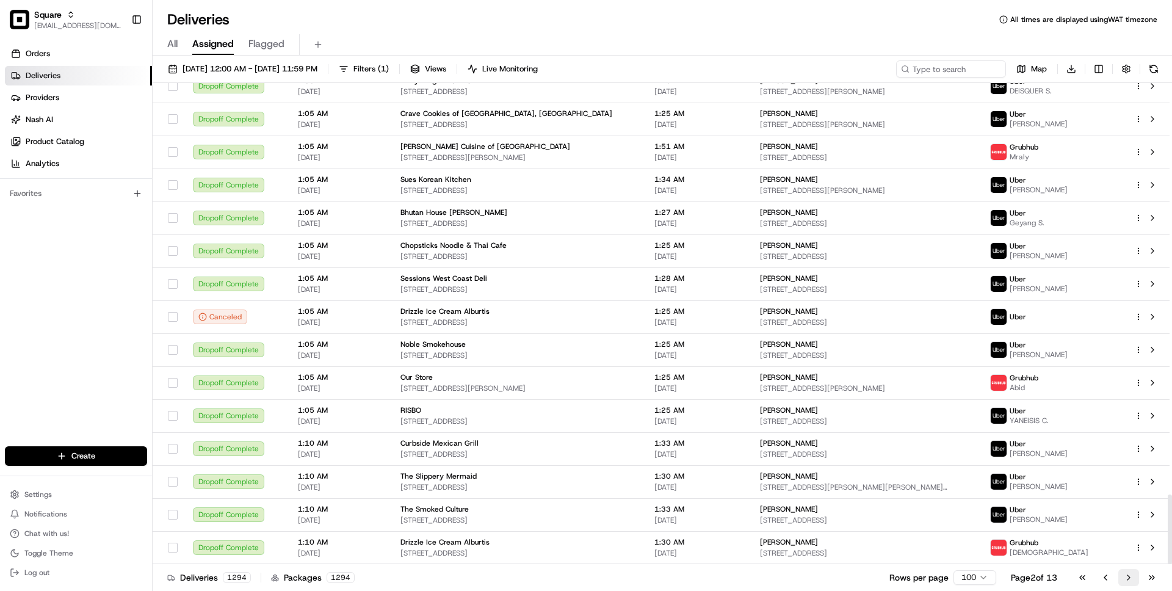
click at [1127, 581] on button "Go to next page" at bounding box center [1128, 577] width 21 height 17
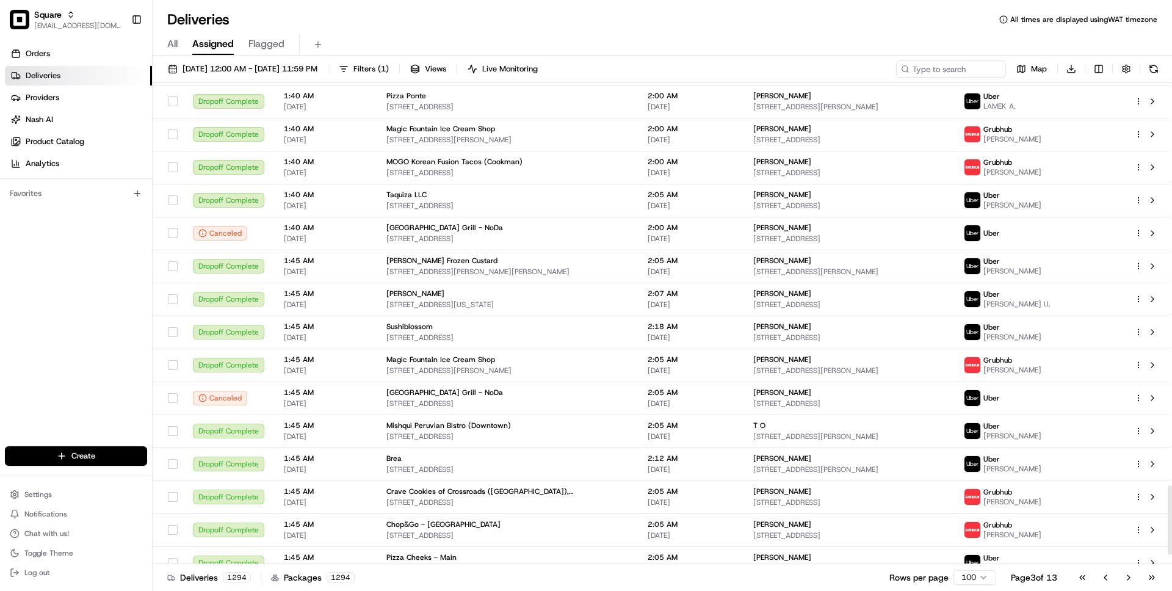
scroll to position [2840, 0]
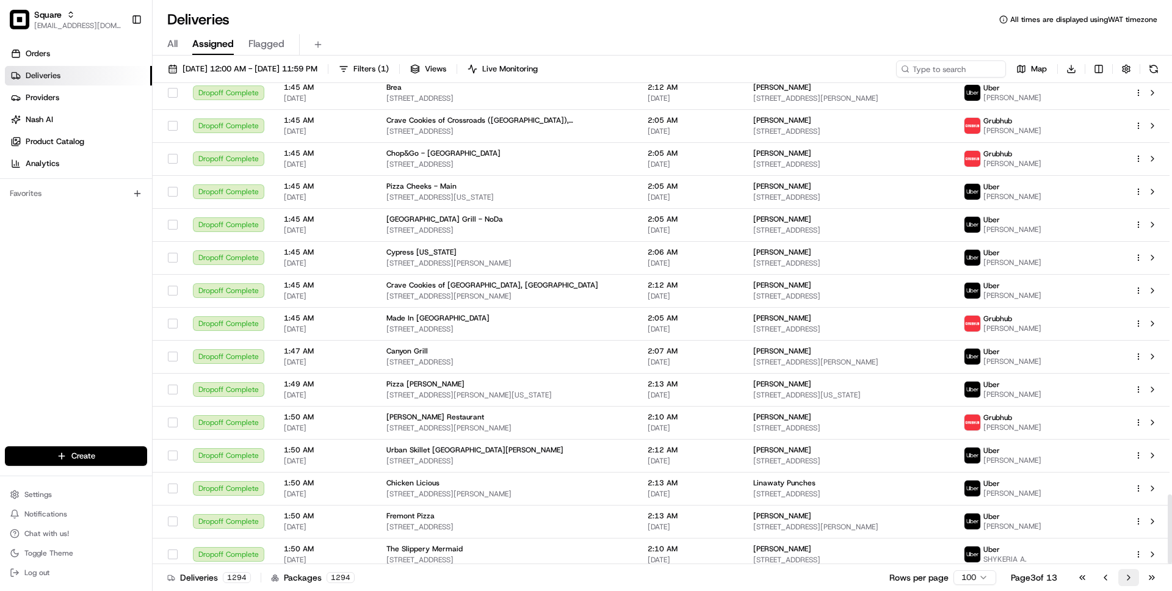
click at [1123, 577] on button "Go to next page" at bounding box center [1128, 577] width 21 height 17
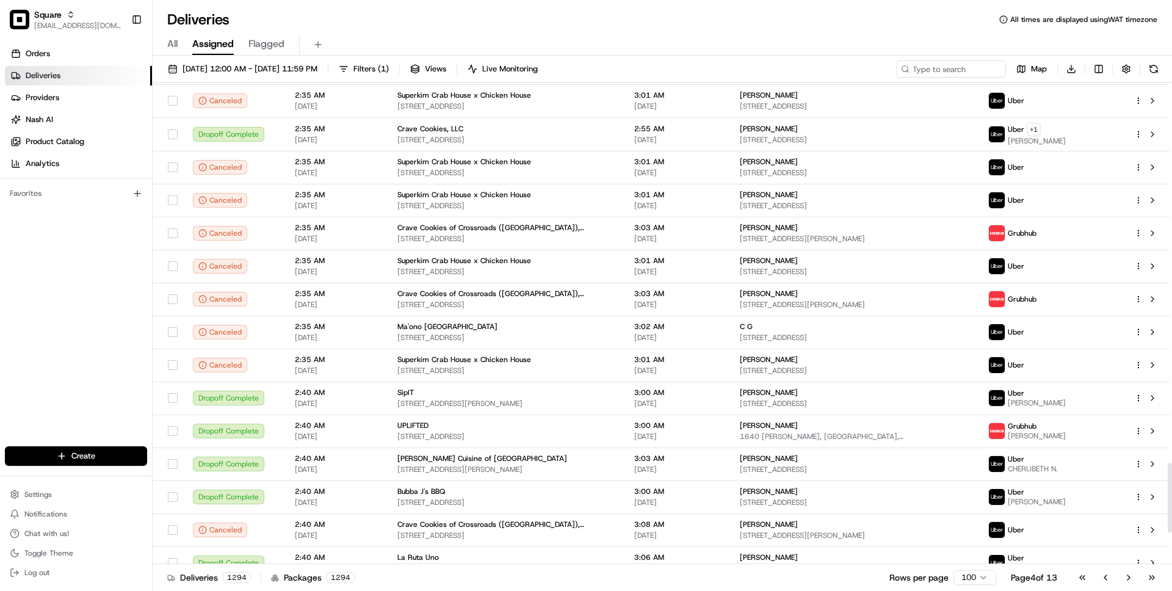
scroll to position [2841, 0]
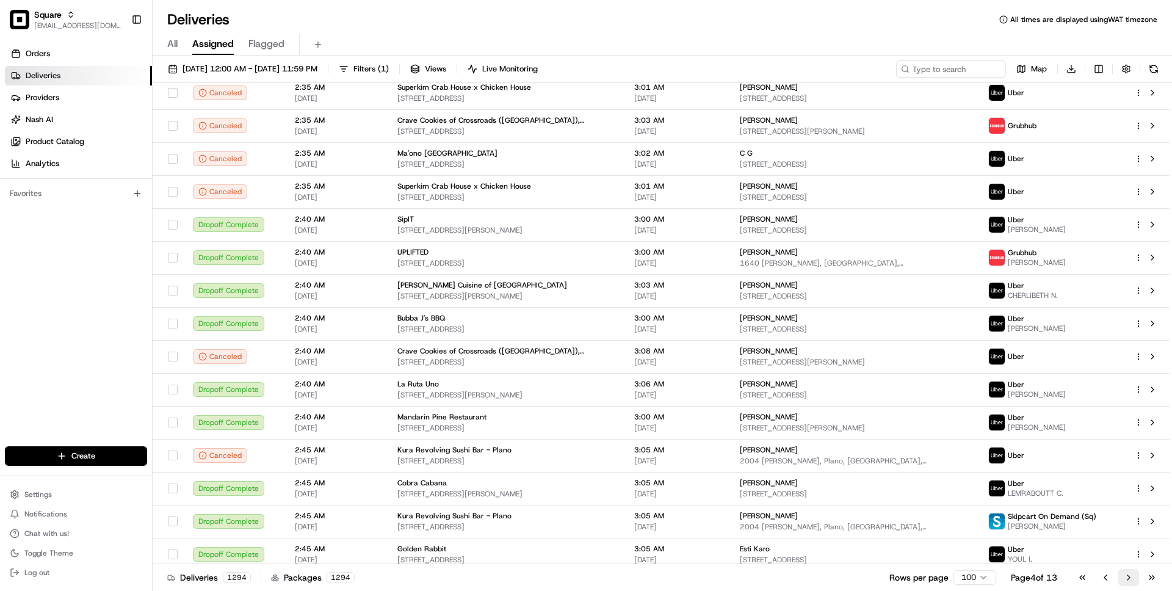
click at [1132, 576] on button "Go to next page" at bounding box center [1128, 577] width 21 height 17
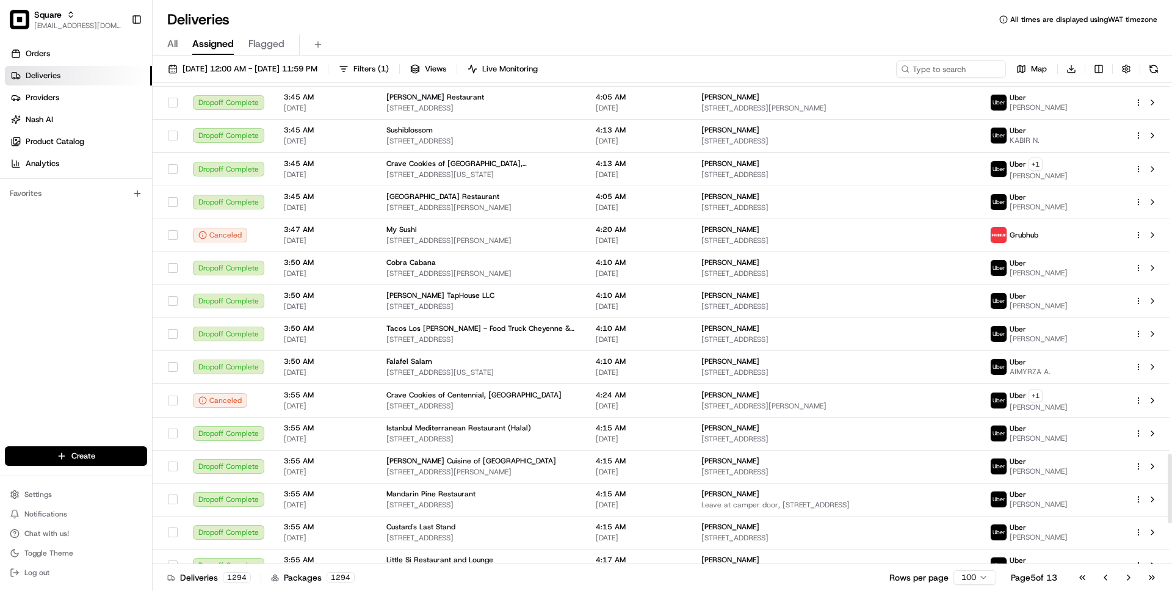
scroll to position [2842, 0]
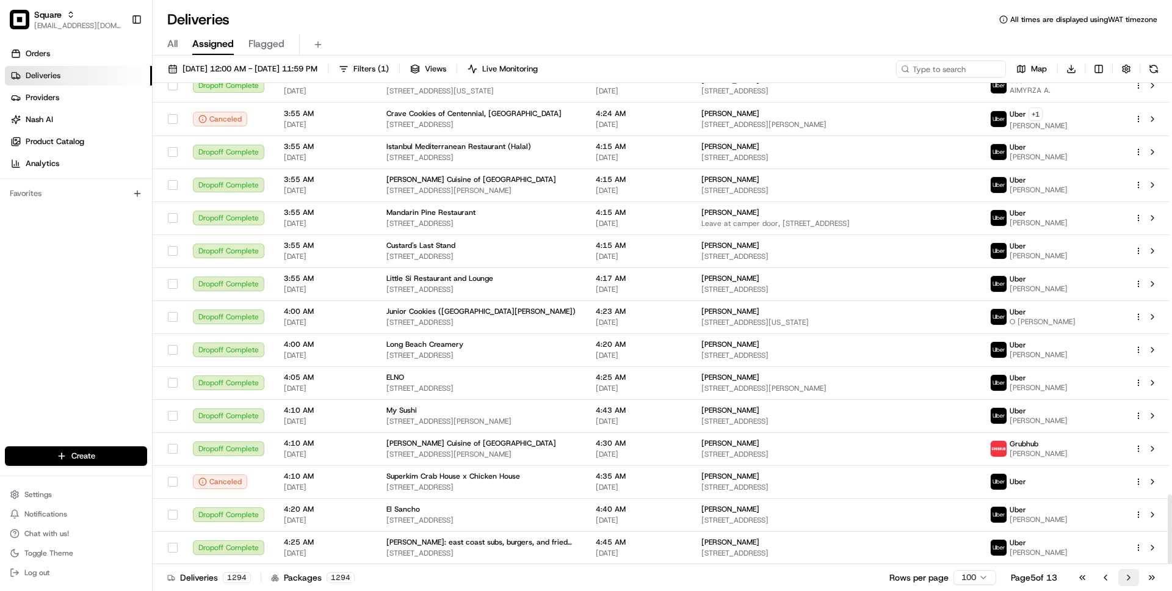
click at [1129, 576] on button "Go to next page" at bounding box center [1128, 577] width 21 height 17
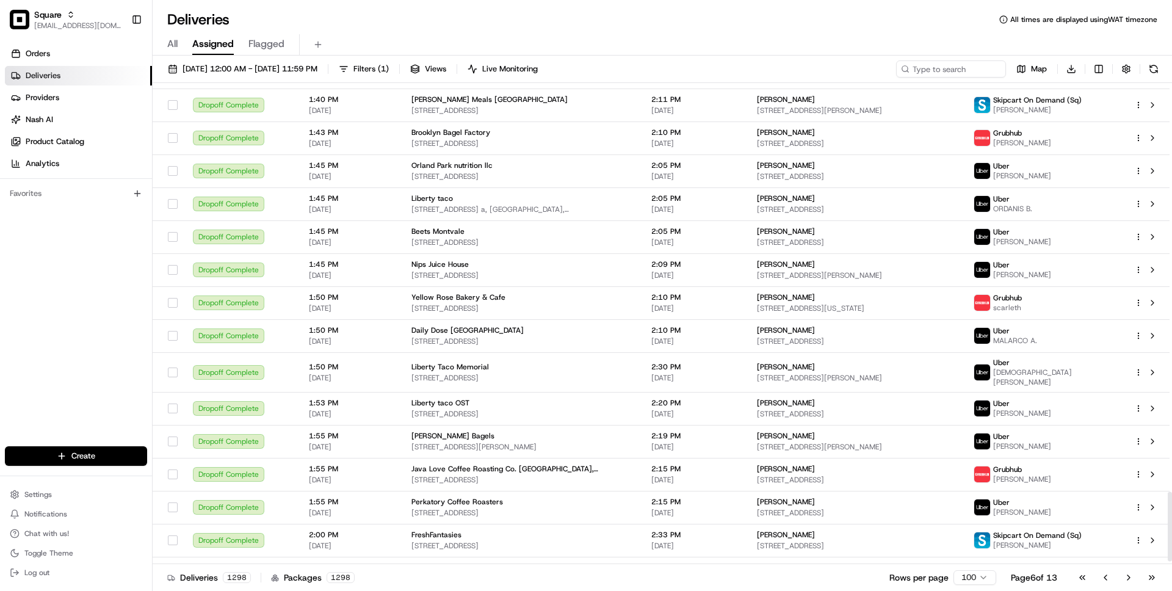
scroll to position [2843, 0]
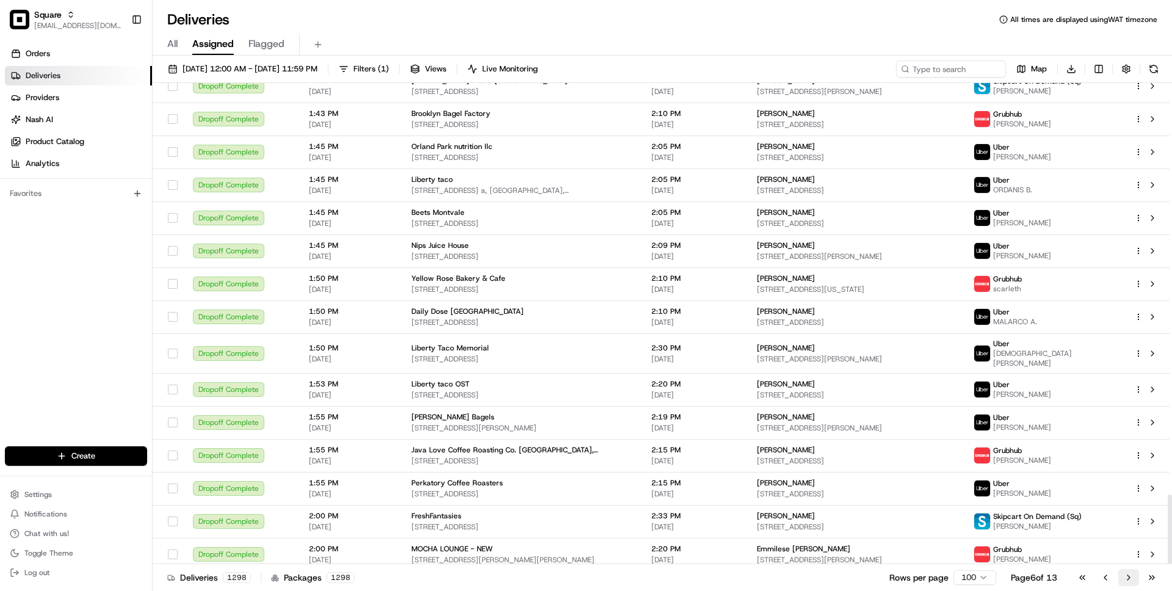
click at [1130, 577] on button "Go to next page" at bounding box center [1128, 577] width 21 height 17
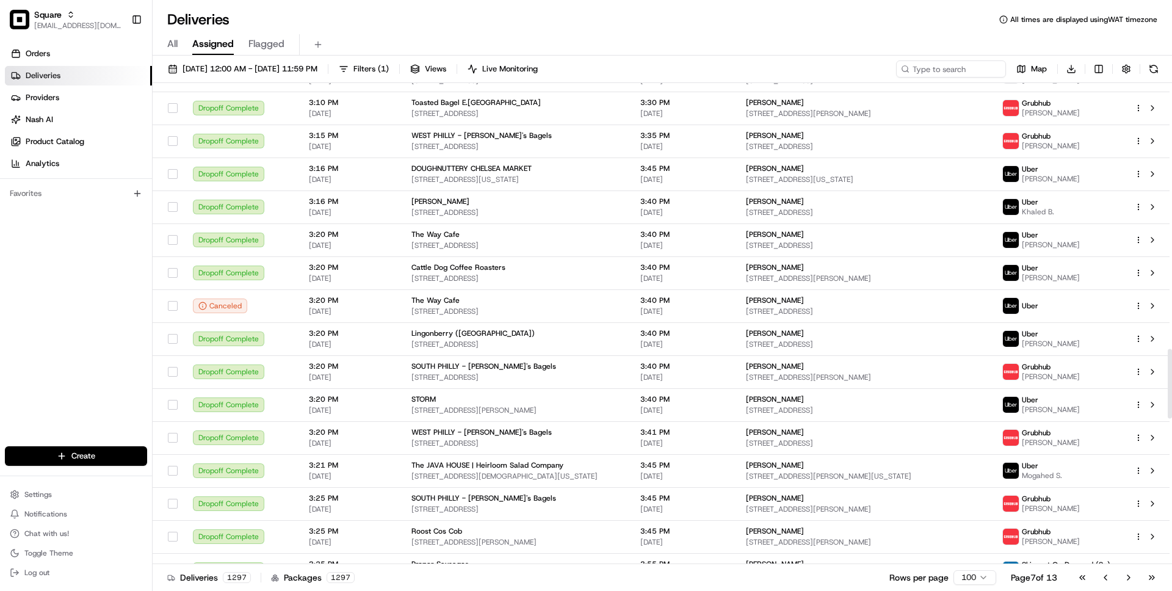
scroll to position [2849, 0]
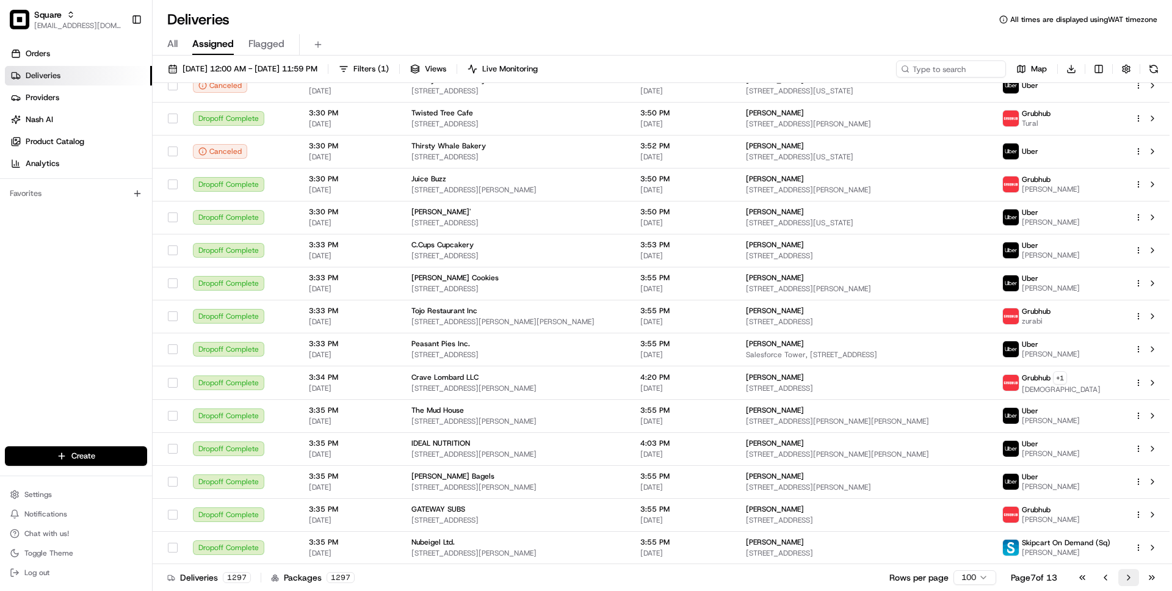
click at [1132, 574] on button "Go to next page" at bounding box center [1128, 577] width 21 height 17
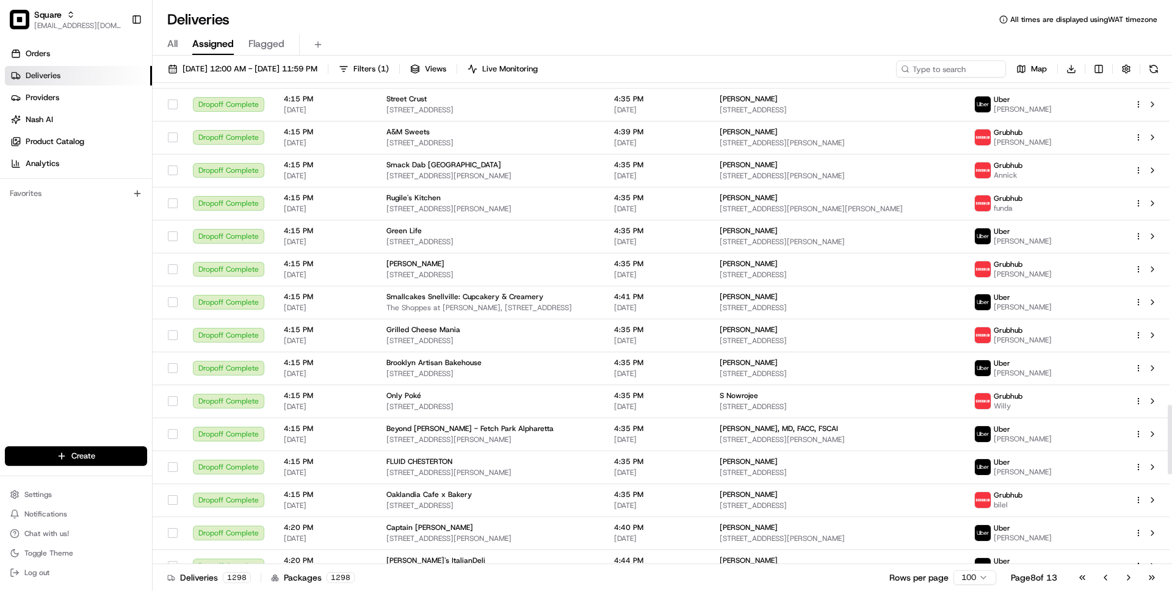
scroll to position [2840, 0]
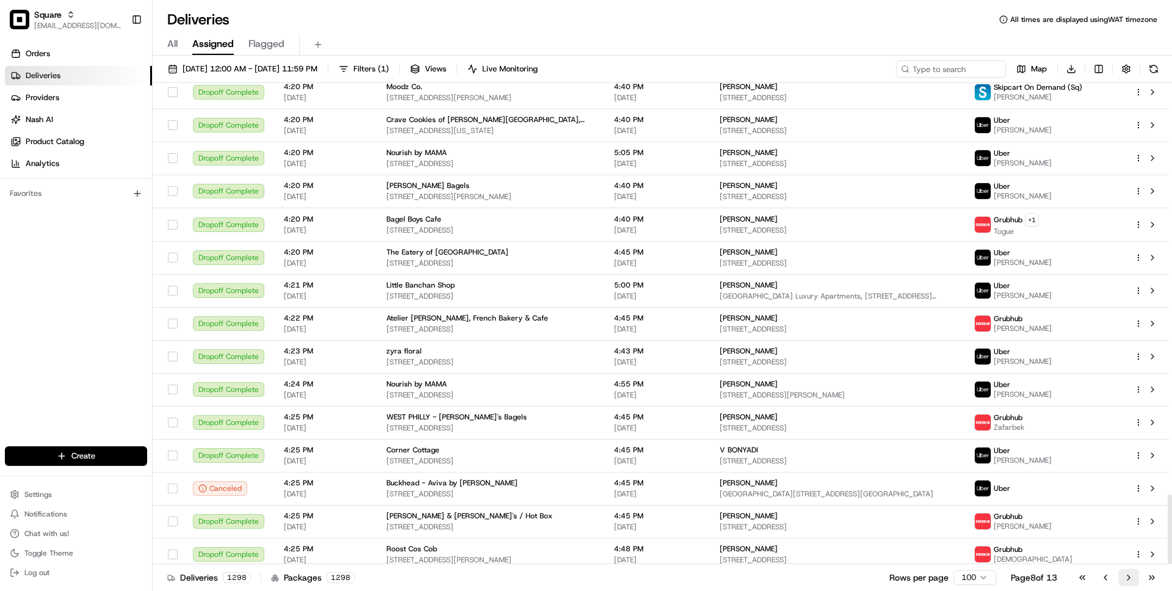
click at [1126, 577] on button "Go to next page" at bounding box center [1128, 577] width 21 height 17
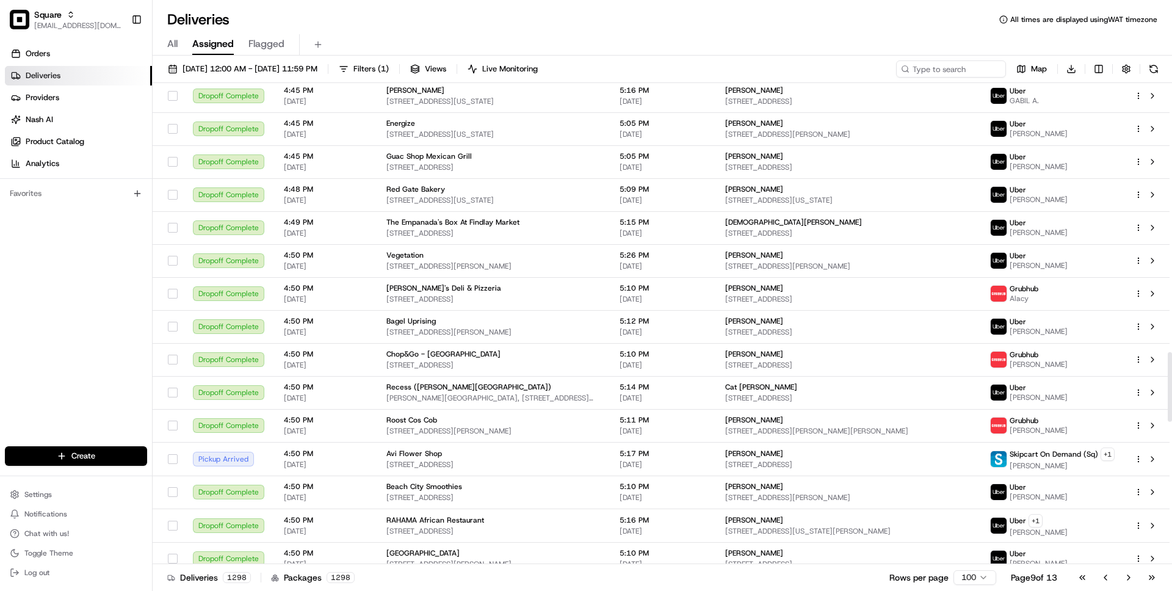
scroll to position [1959, 0]
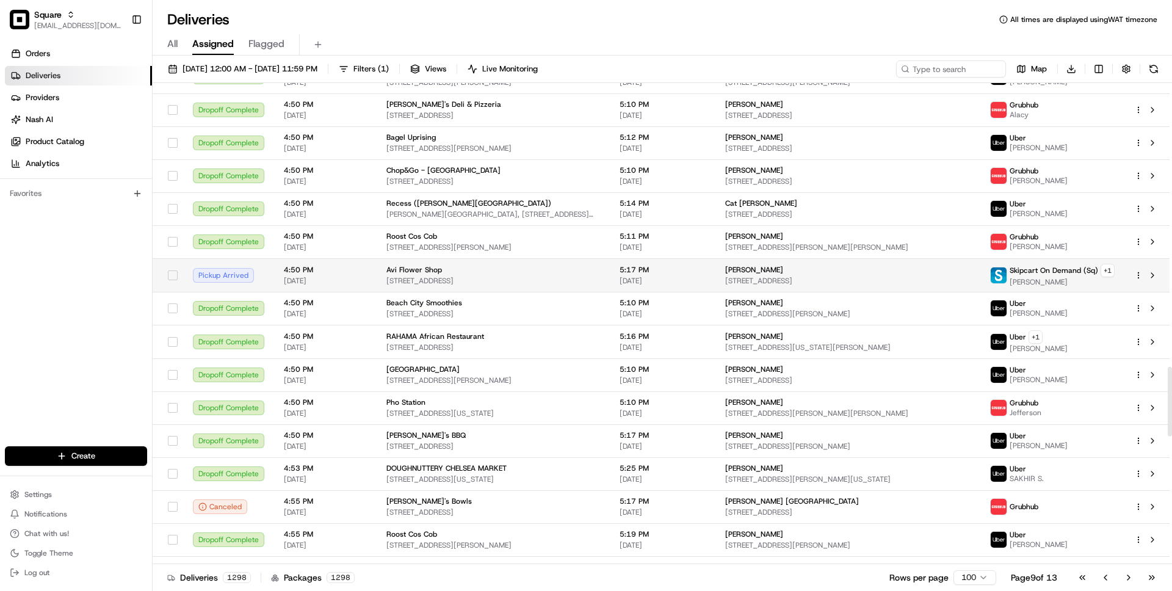
click at [354, 281] on span "[DATE]" at bounding box center [325, 281] width 83 height 10
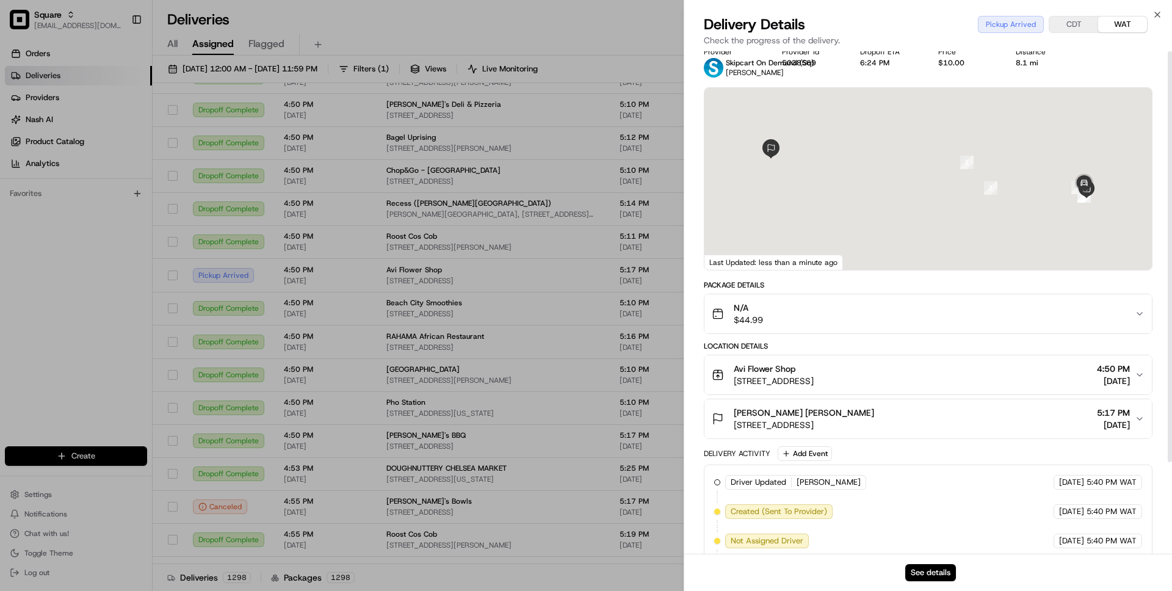
scroll to position [0, 0]
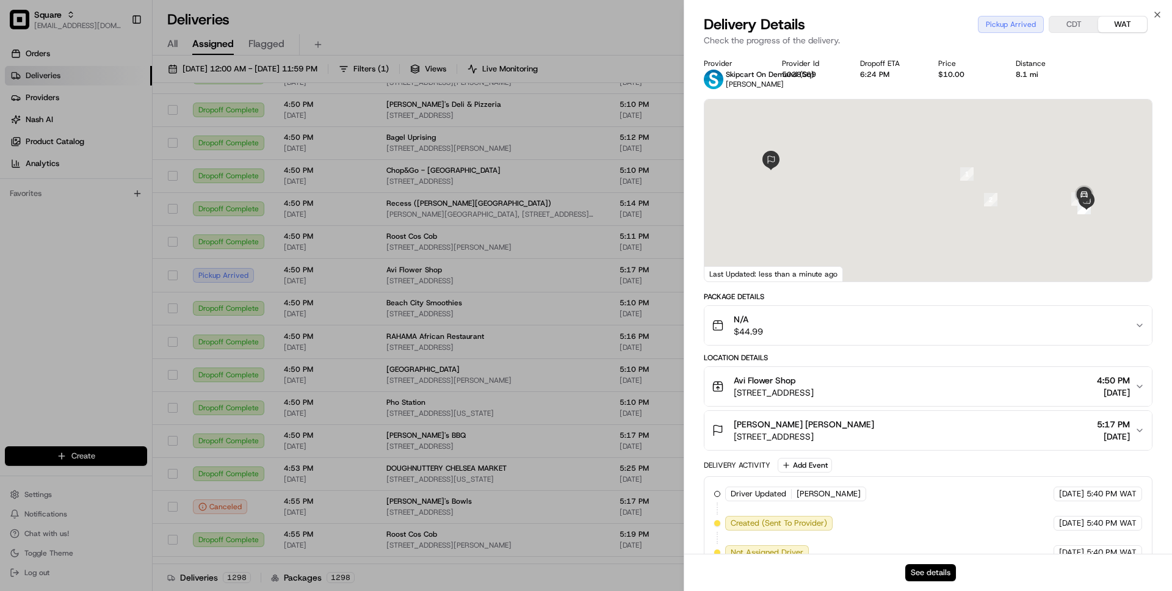
click at [932, 569] on button "See details" at bounding box center [930, 572] width 51 height 17
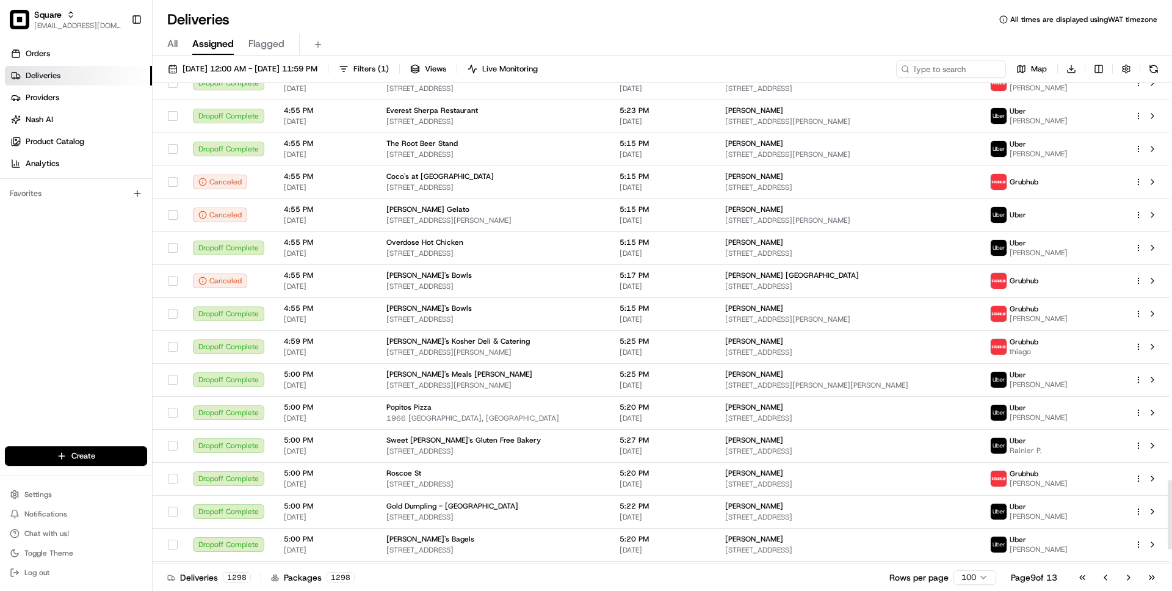
scroll to position [2841, 0]
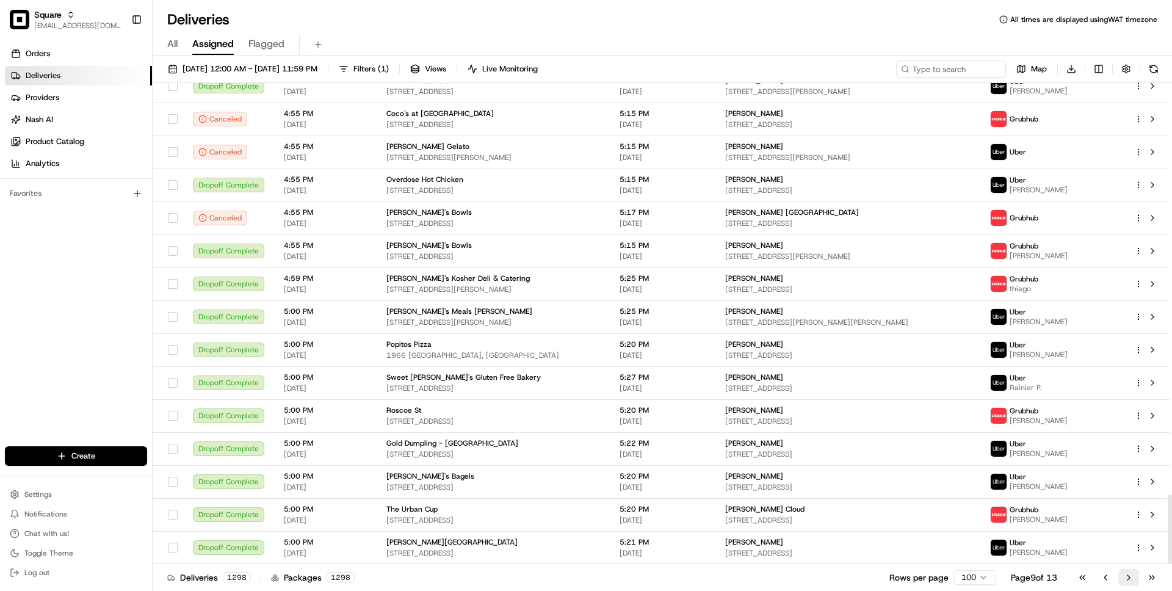
click at [1129, 576] on button "Go to next page" at bounding box center [1128, 577] width 21 height 17
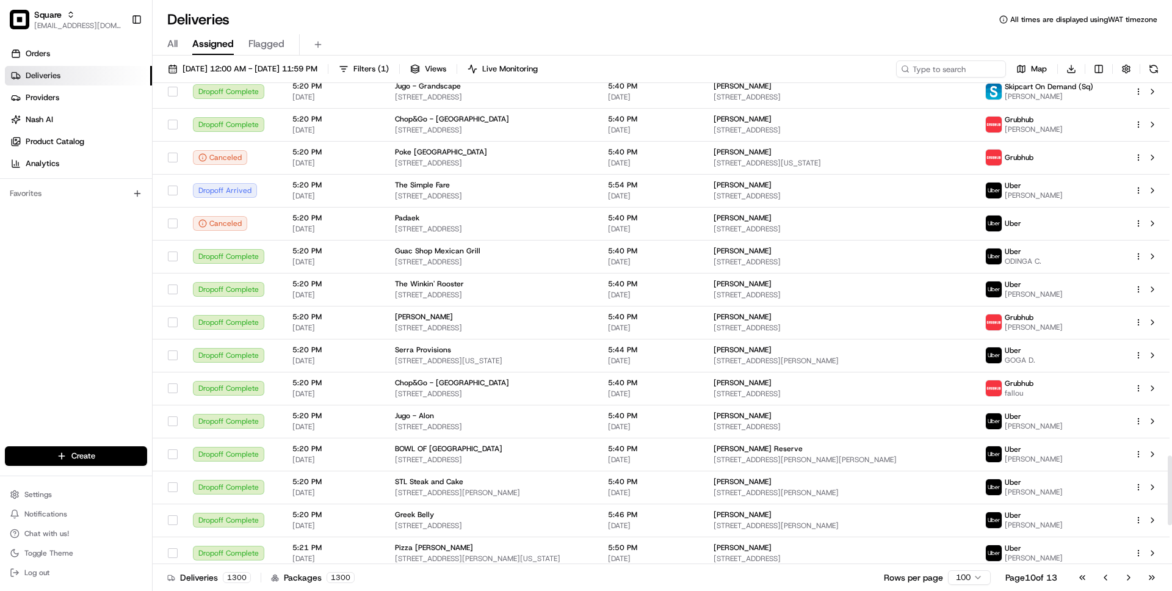
scroll to position [2846, 0]
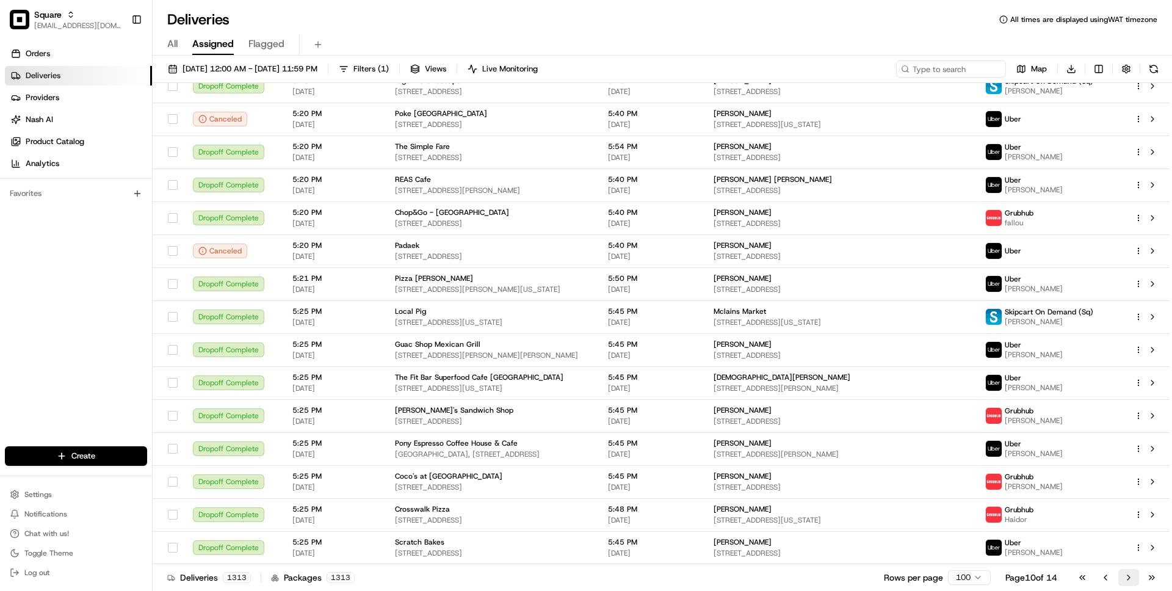
click at [1126, 580] on button "Go to next page" at bounding box center [1128, 577] width 21 height 17
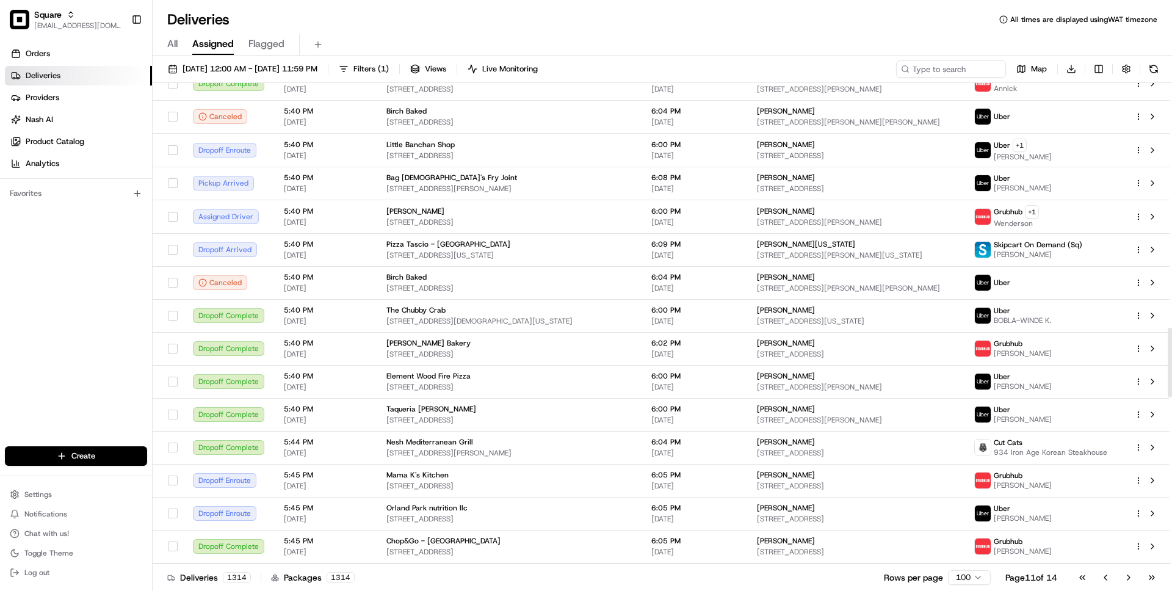
scroll to position [1694, 0]
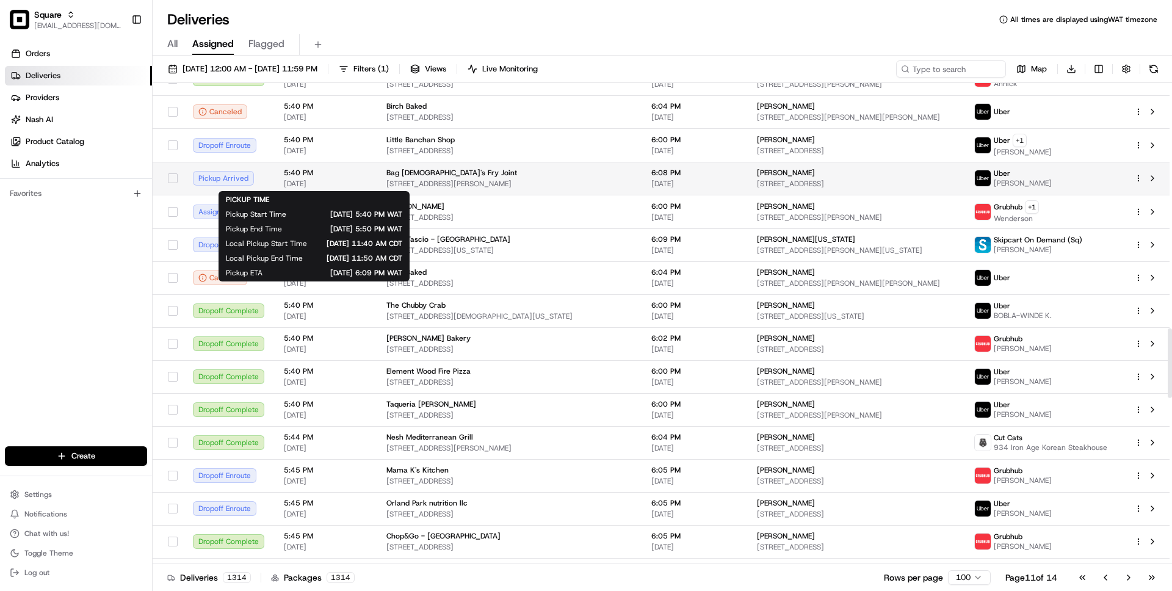
click at [337, 184] on span "[DATE]" at bounding box center [325, 184] width 83 height 10
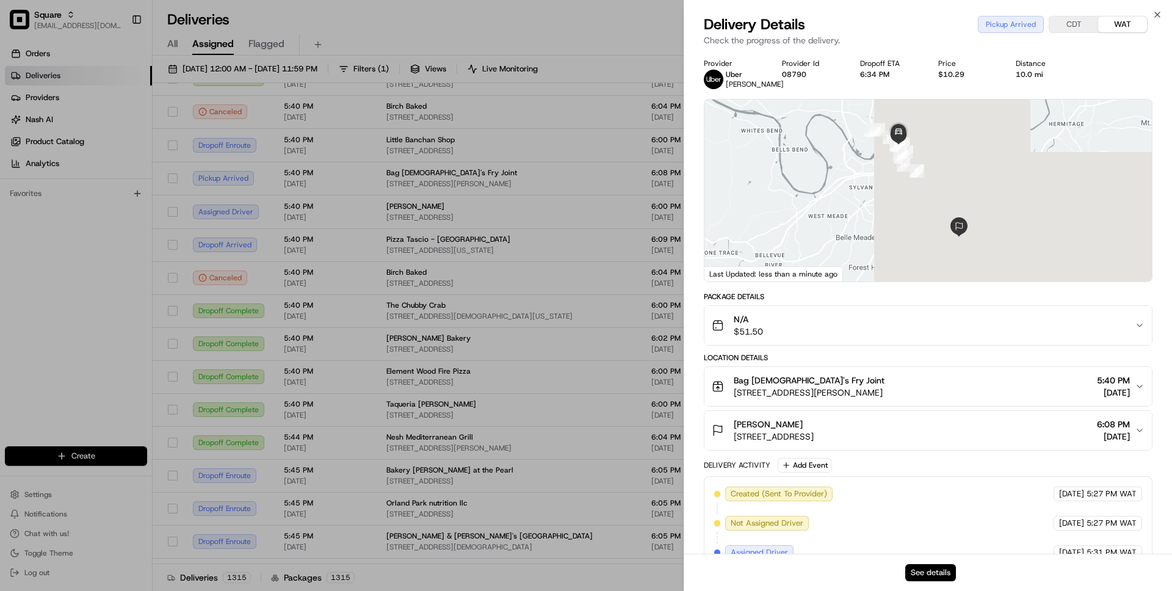
click at [920, 568] on button "See details" at bounding box center [930, 572] width 51 height 17
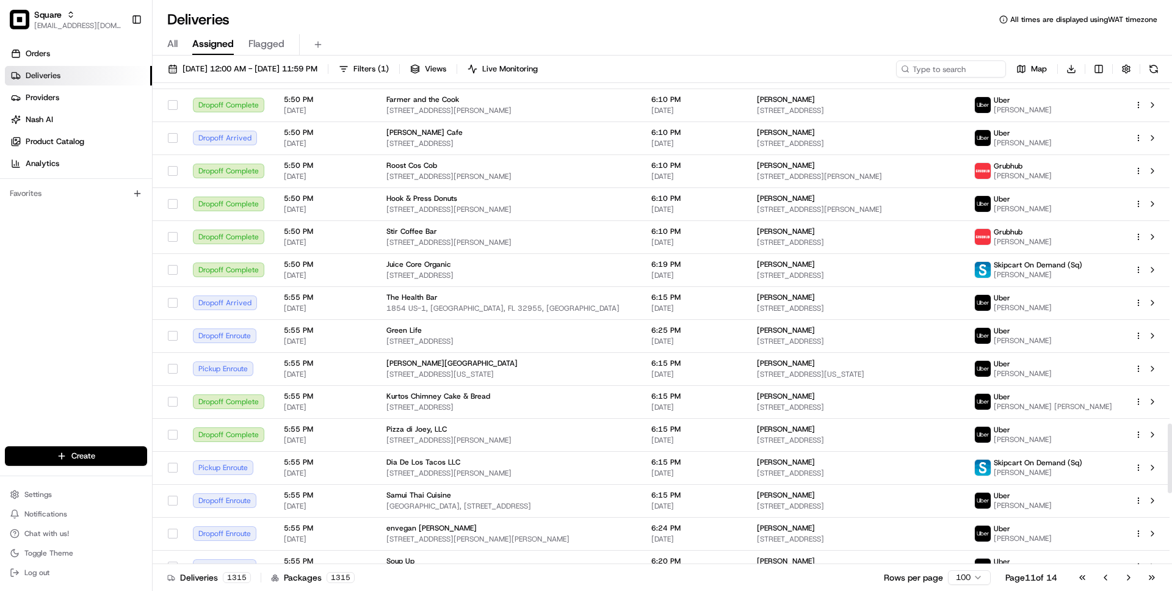
scroll to position [2368, 0]
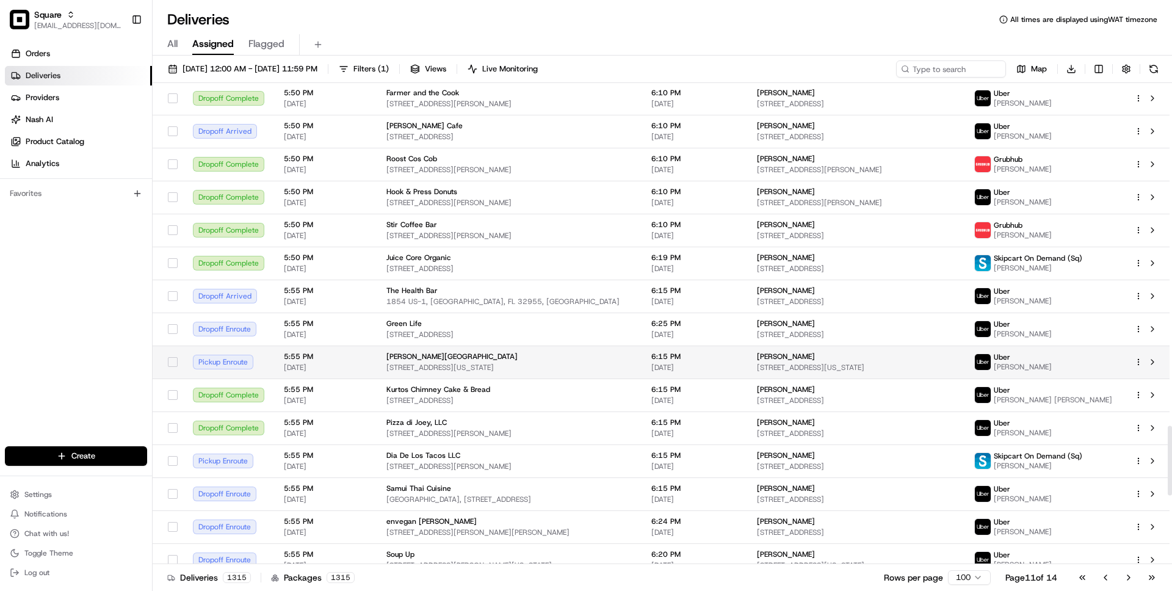
click at [377, 362] on td "La Fonda NYC 169 E 106th St, New York, NY 10029, USA" at bounding box center [509, 361] width 265 height 33
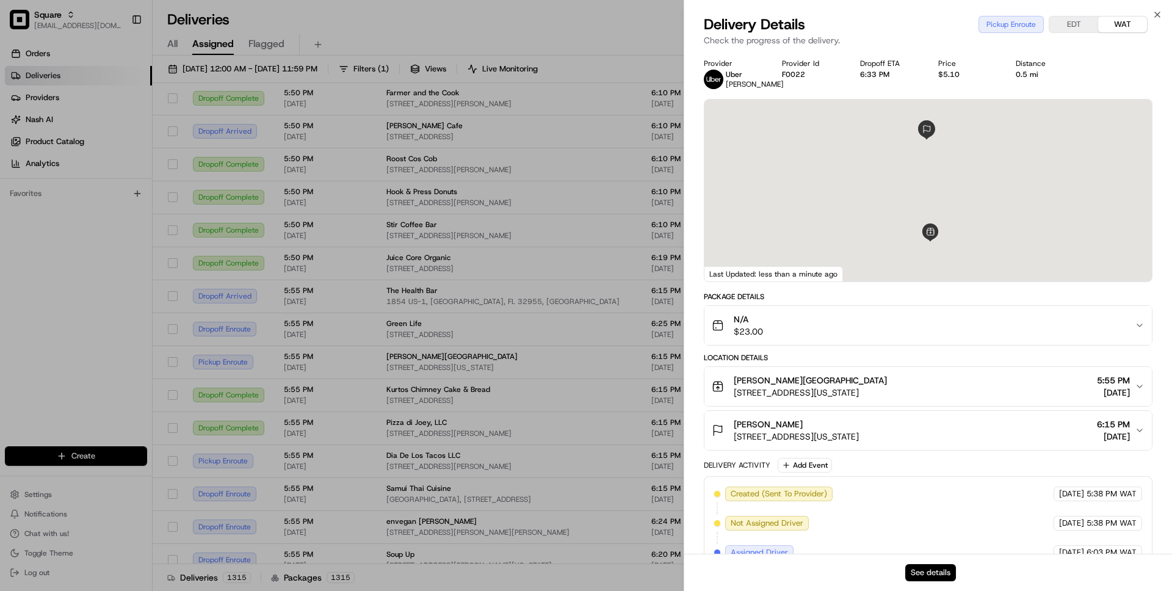
click at [925, 569] on button "See details" at bounding box center [930, 572] width 51 height 17
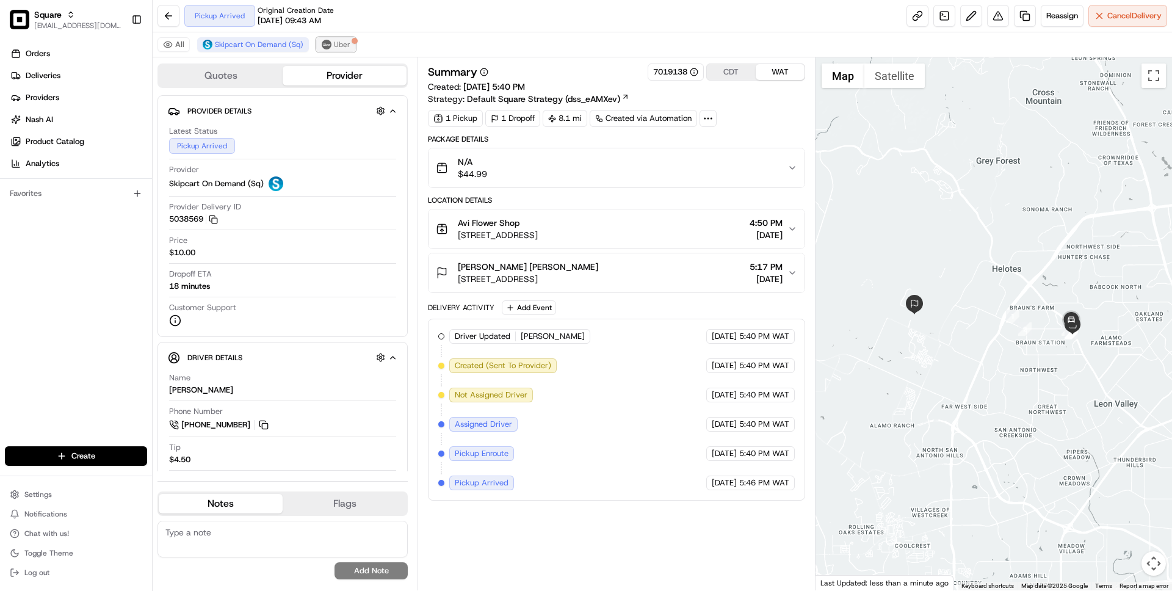
click at [342, 44] on span "Uber" at bounding box center [342, 45] width 16 height 10
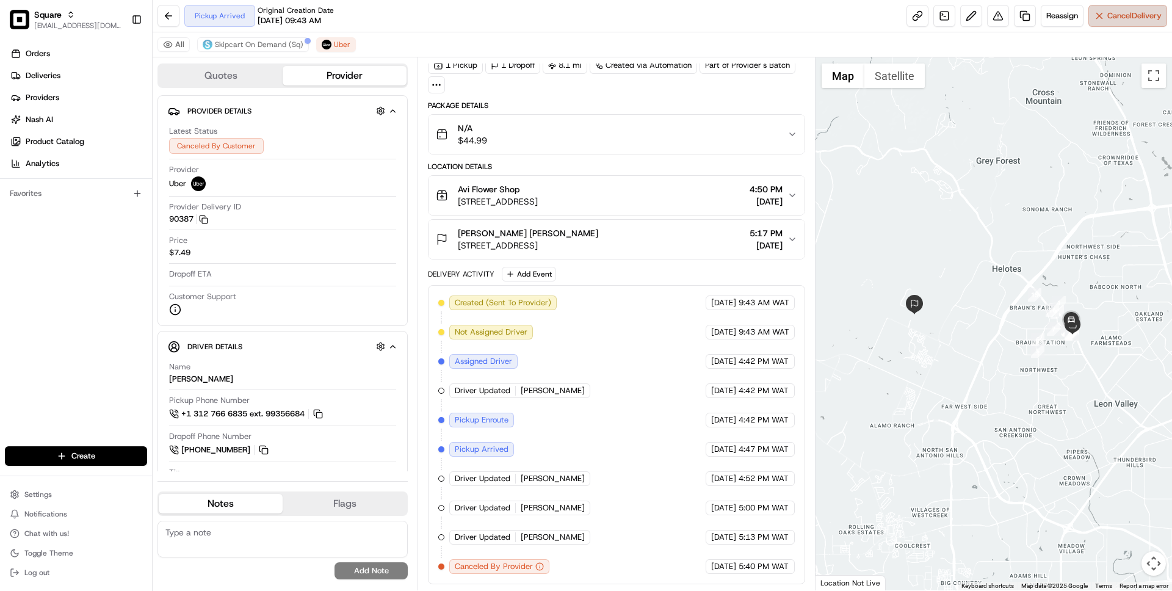
click at [1101, 21] on button "Cancel Delivery" at bounding box center [1127, 16] width 79 height 22
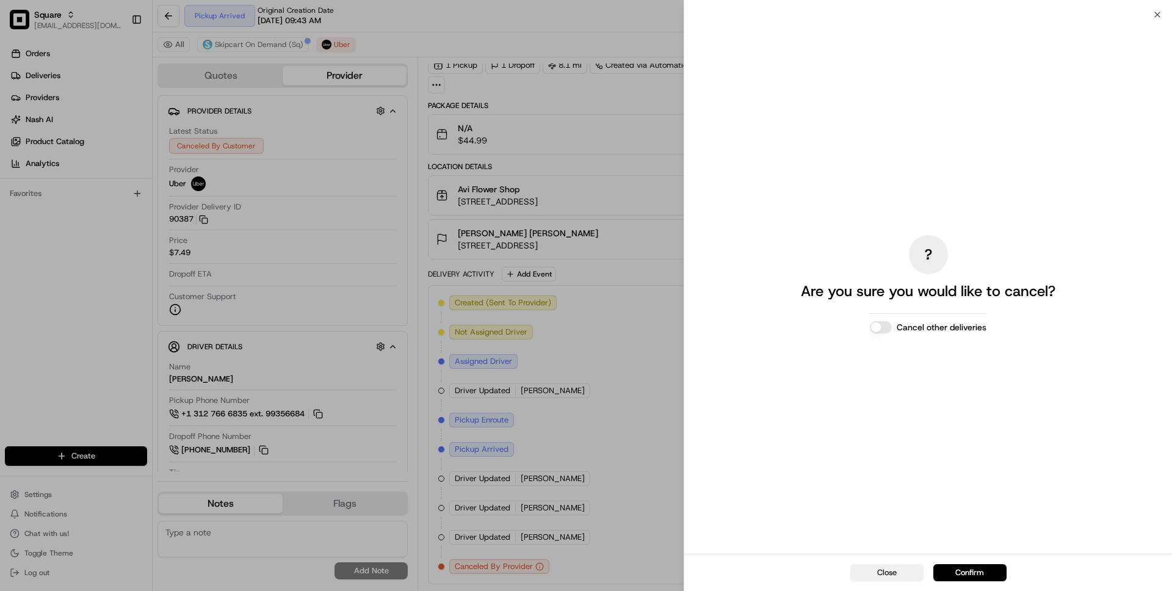
click at [881, 569] on button "Close" at bounding box center [886, 572] width 73 height 17
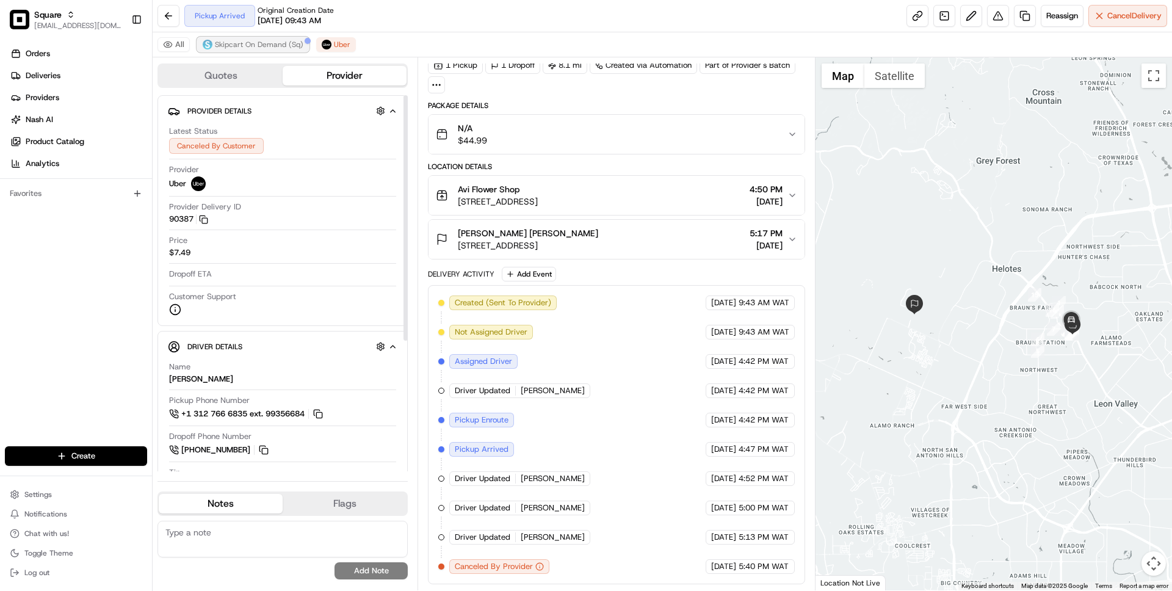
click at [256, 42] on span "Skipcart On Demand (Sq)" at bounding box center [259, 45] width 89 height 10
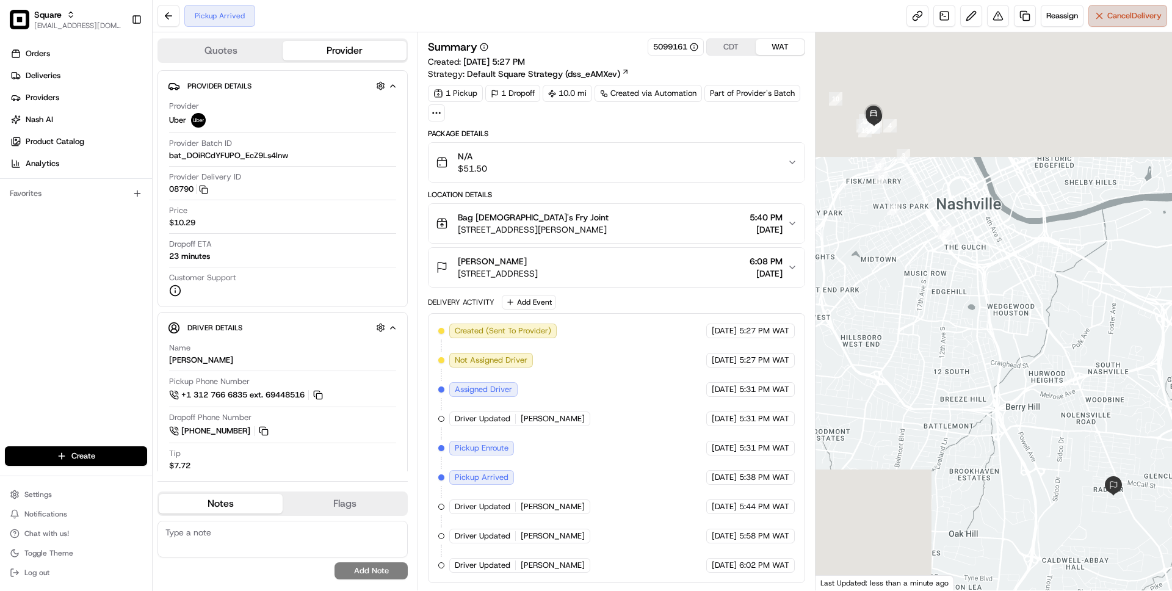
click at [1129, 18] on span "Cancel Delivery" at bounding box center [1134, 15] width 54 height 11
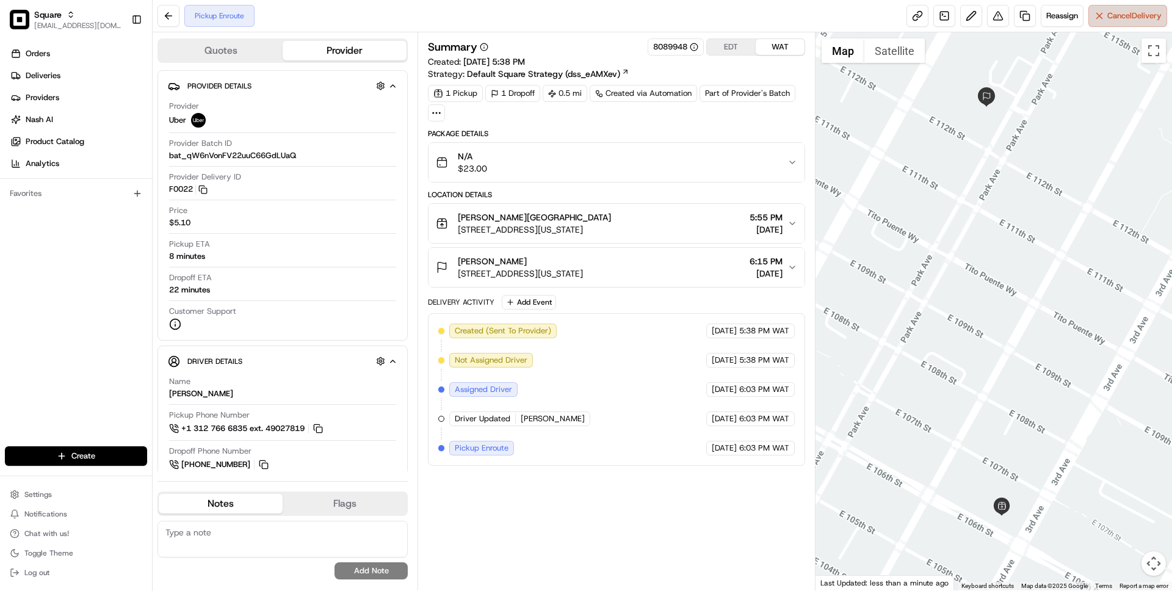
click at [1115, 13] on span "Cancel Delivery" at bounding box center [1134, 15] width 54 height 11
click at [1104, 15] on button "Cancel Delivery" at bounding box center [1127, 16] width 79 height 22
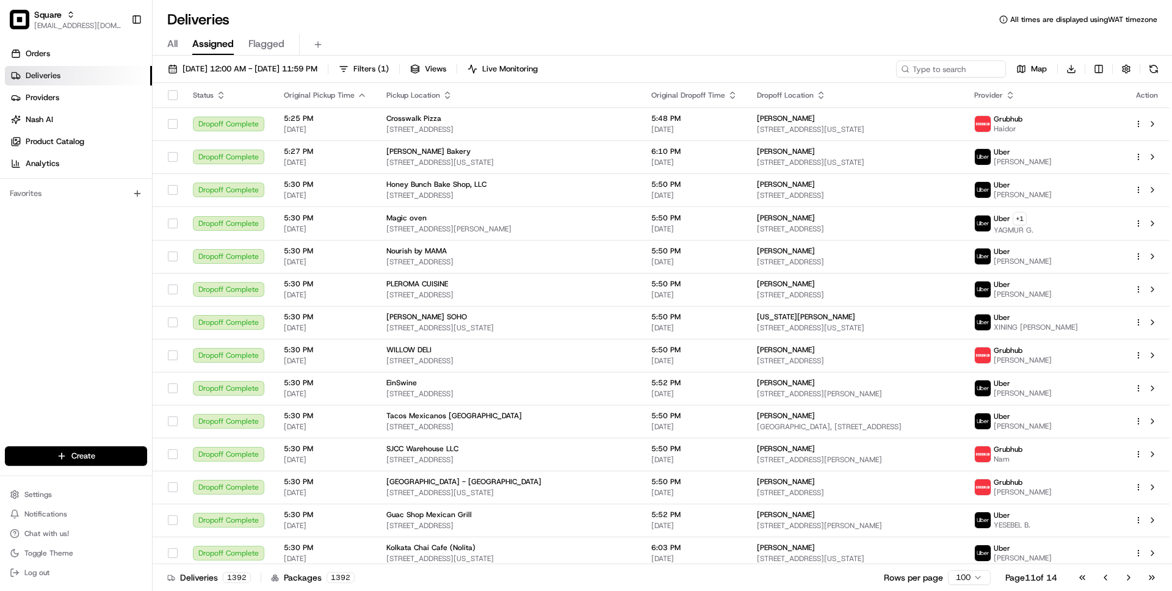
scroll to position [2370, 0]
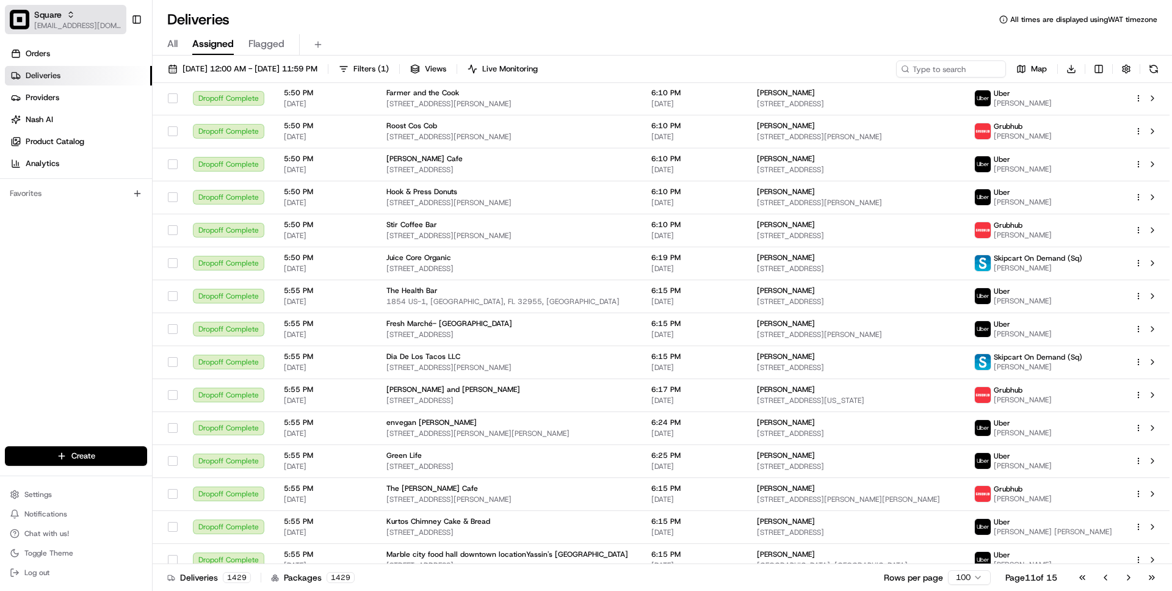
click at [51, 13] on span "Square" at bounding box center [47, 15] width 27 height 12
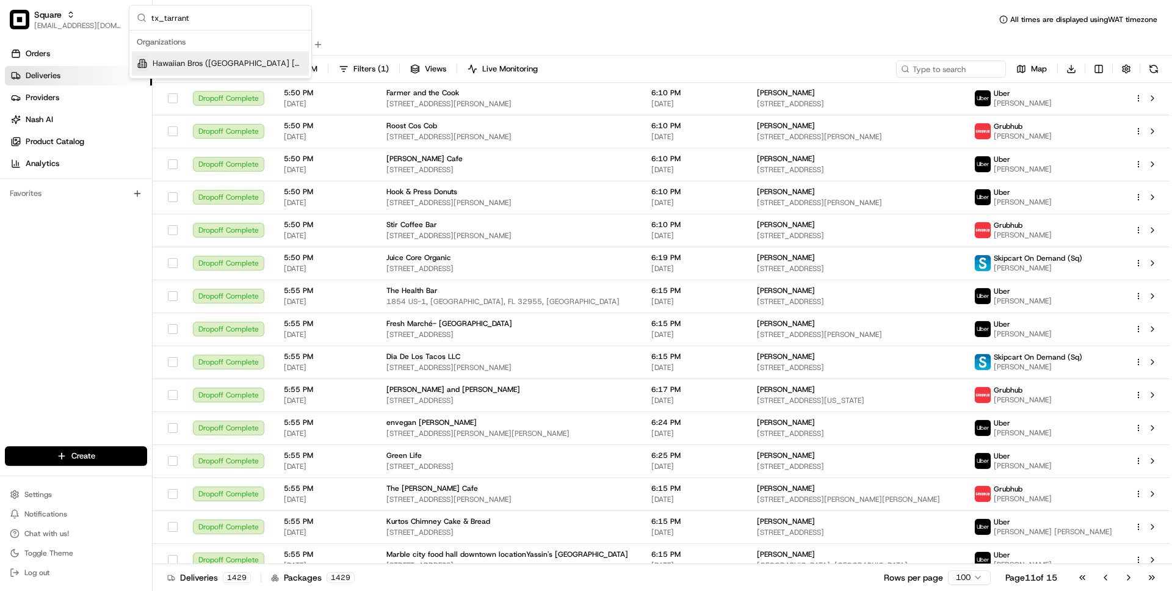
type input "tx_tarrant"
click at [210, 68] on span "Hawaiian Bros ([GEOGRAPHIC_DATA] [GEOGRAPHIC_DATA] Pkwy)" at bounding box center [228, 63] width 151 height 11
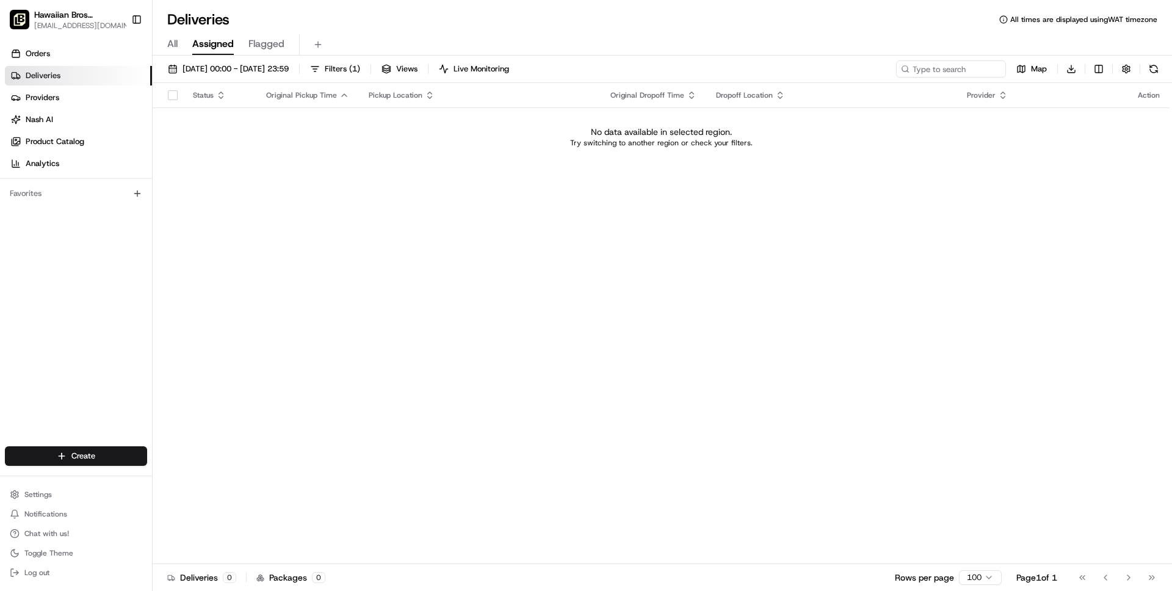
click at [38, 484] on div "Settings Notifications Chat with us! Toggle Theme Log out" at bounding box center [76, 533] width 152 height 105
click at [34, 491] on span "Settings" at bounding box center [37, 495] width 27 height 10
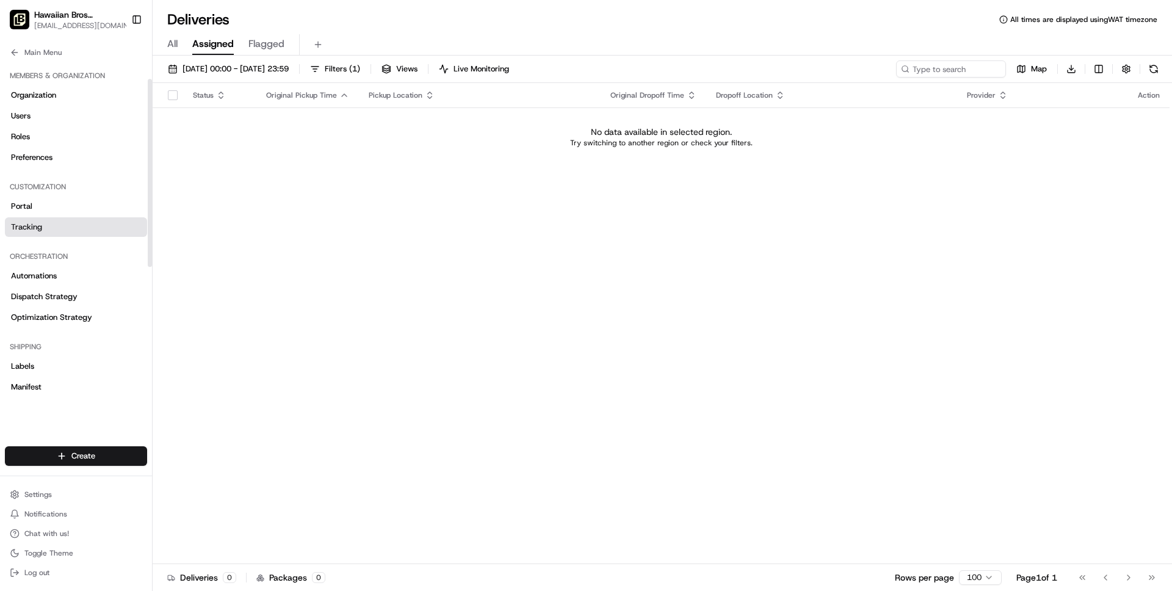
scroll to position [293, 0]
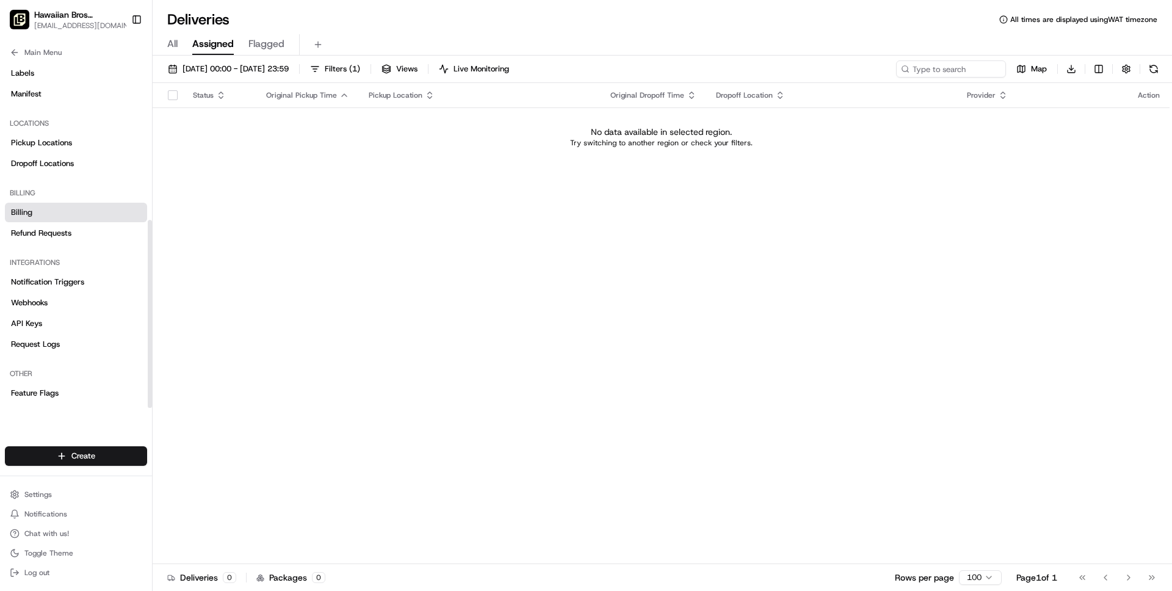
click at [37, 216] on link "Billing" at bounding box center [76, 213] width 142 height 20
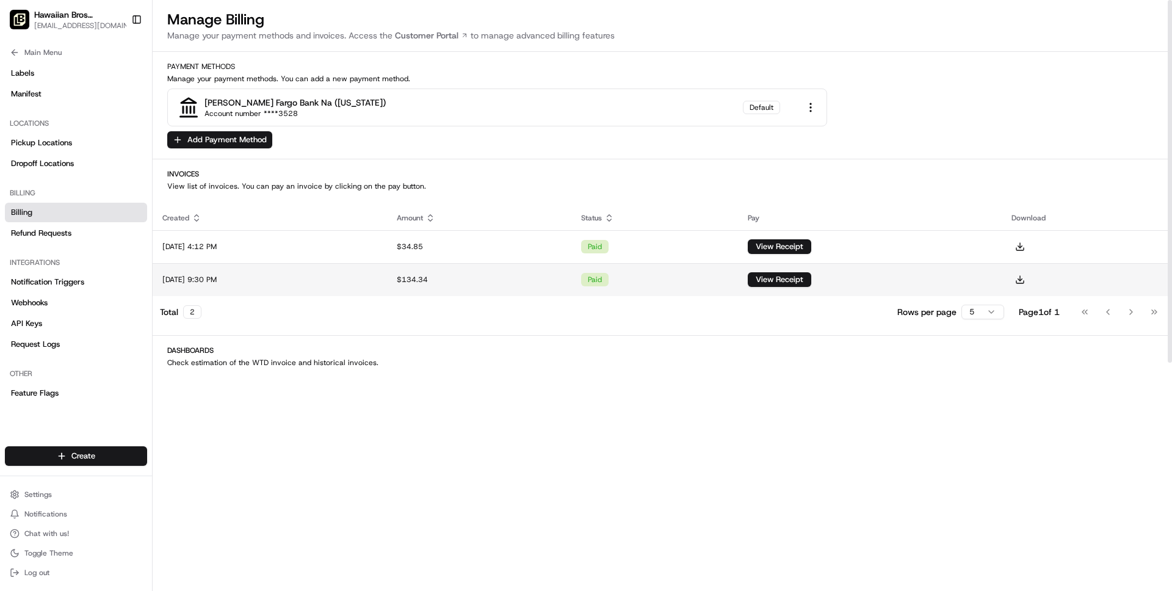
click at [387, 280] on td "[DATE] 9:30 PM" at bounding box center [270, 279] width 234 height 33
click at [1029, 282] on button at bounding box center [1019, 279] width 17 height 17
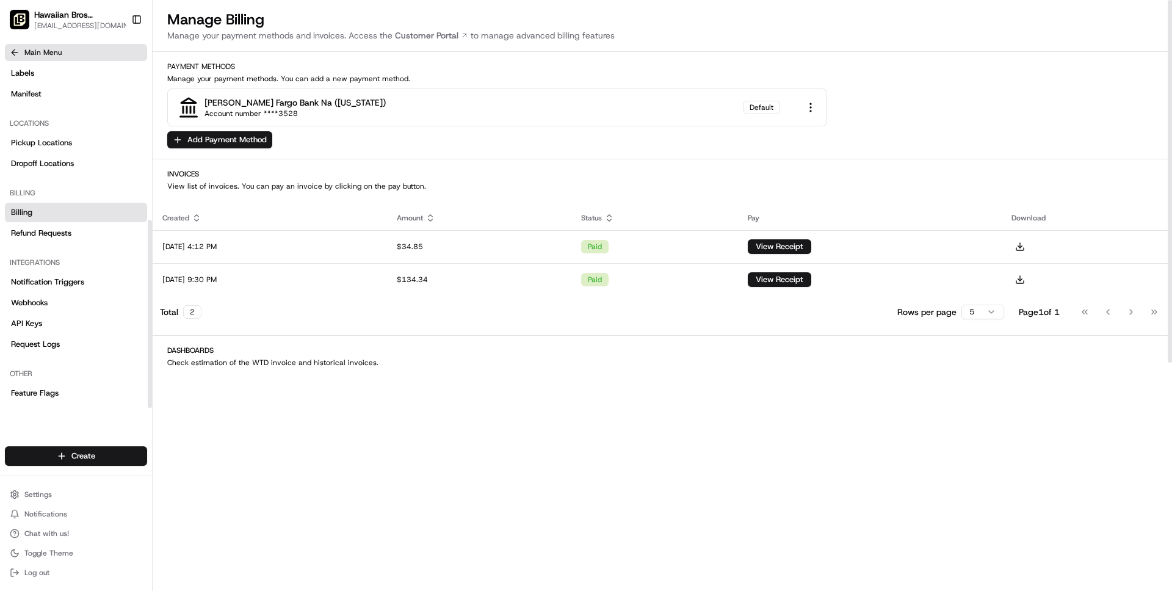
click at [50, 45] on button "Main Menu" at bounding box center [76, 52] width 142 height 17
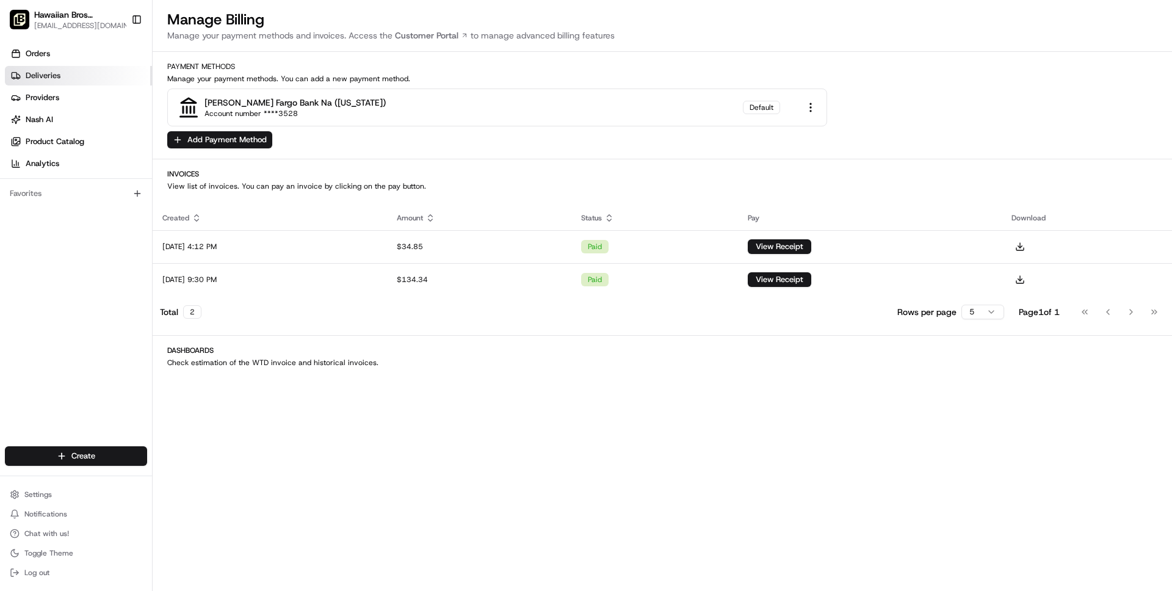
click at [40, 76] on span "Deliveries" at bounding box center [43, 75] width 35 height 11
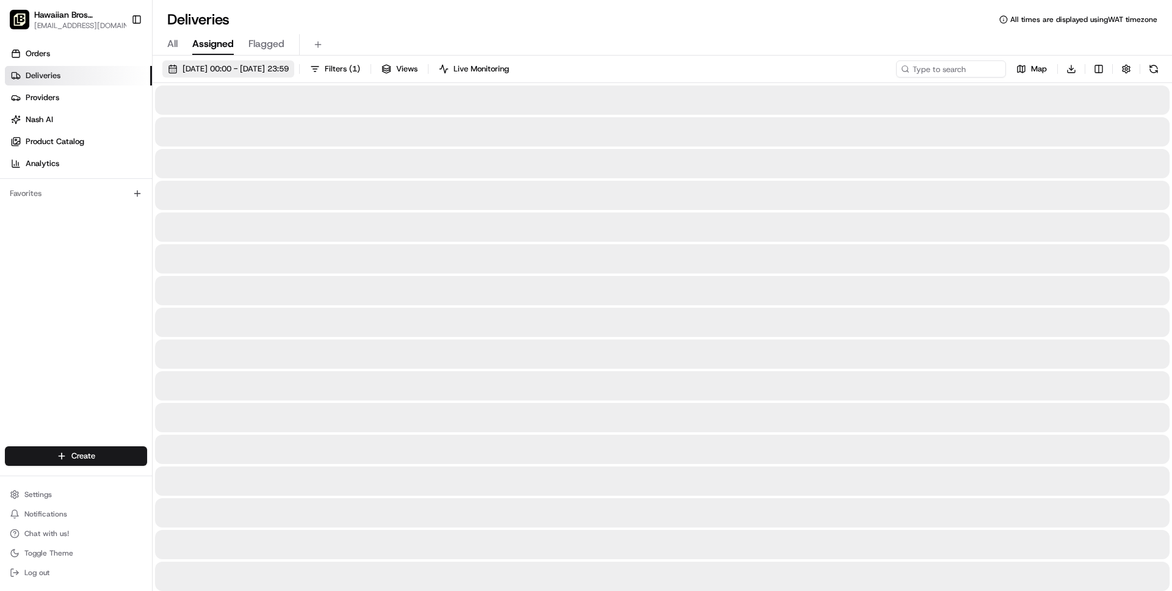
click at [239, 68] on span "[DATE] 00:00 - [DATE] 23:59" at bounding box center [236, 68] width 106 height 11
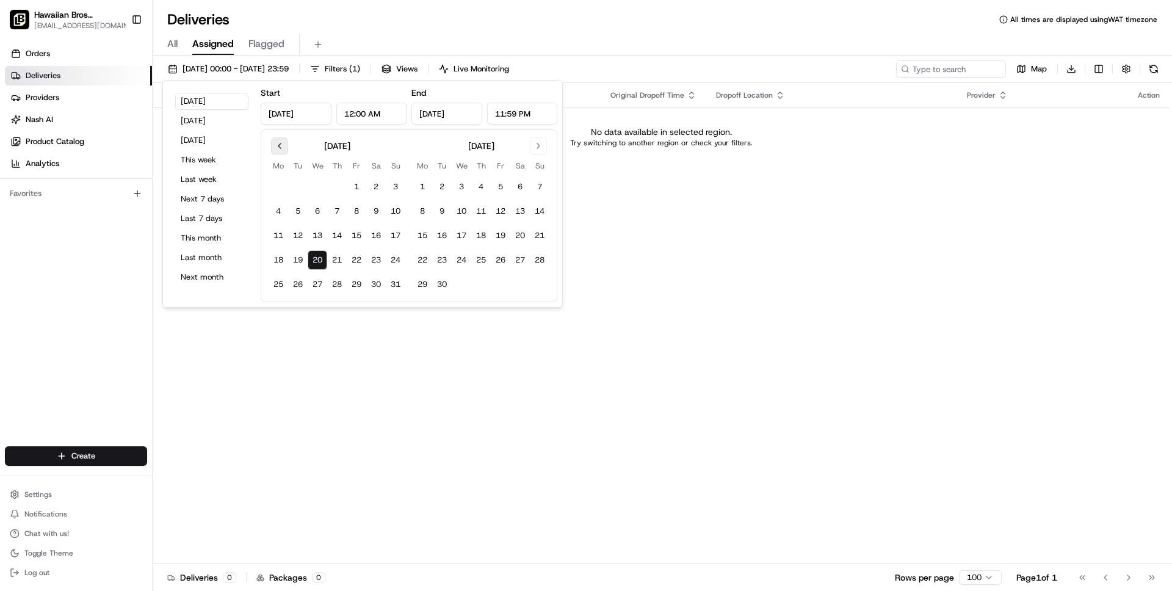
click at [278, 143] on button "Go to previous month" at bounding box center [279, 145] width 17 height 17
click at [280, 259] on button "21" at bounding box center [279, 260] width 20 height 20
type input "[DATE]"
click at [392, 255] on button "27" at bounding box center [396, 260] width 20 height 20
type input "[DATE]"
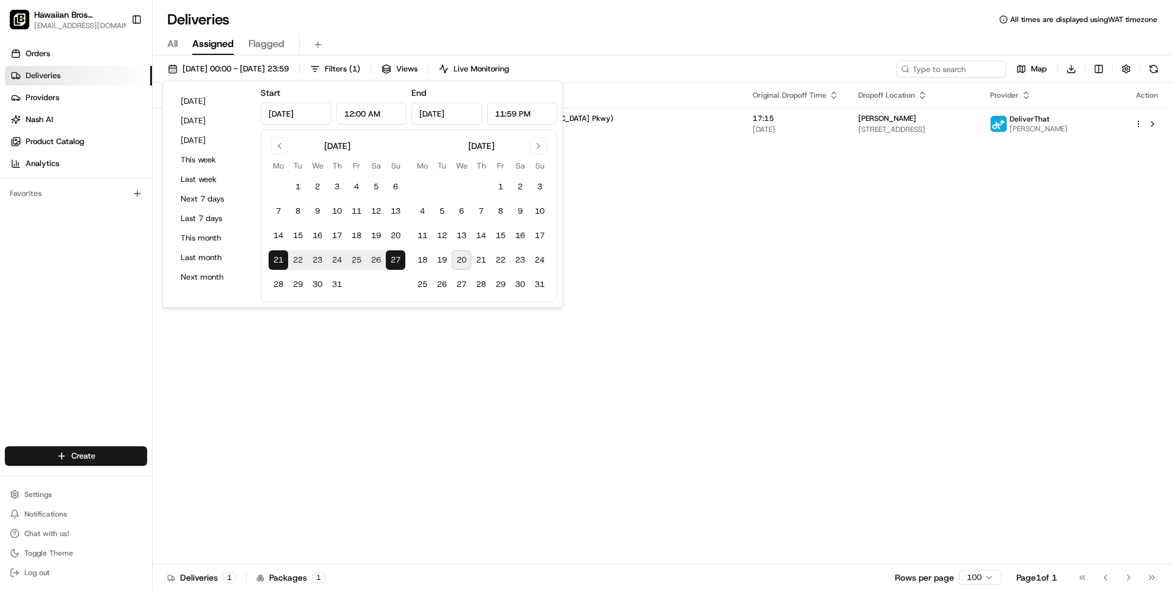
click at [598, 21] on div "Deliveries All times are displayed using WAT timezone" at bounding box center [662, 20] width 1019 height 20
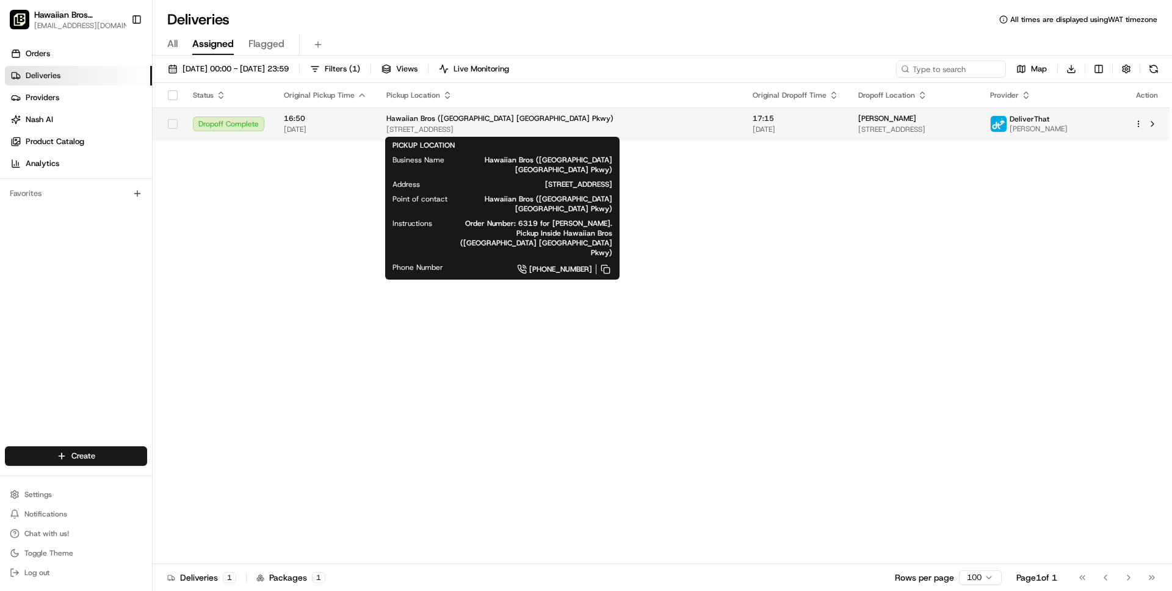
click at [507, 115] on span "Hawaiian Bros ([GEOGRAPHIC_DATA] [GEOGRAPHIC_DATA] Pkwy)" at bounding box center [499, 119] width 227 height 10
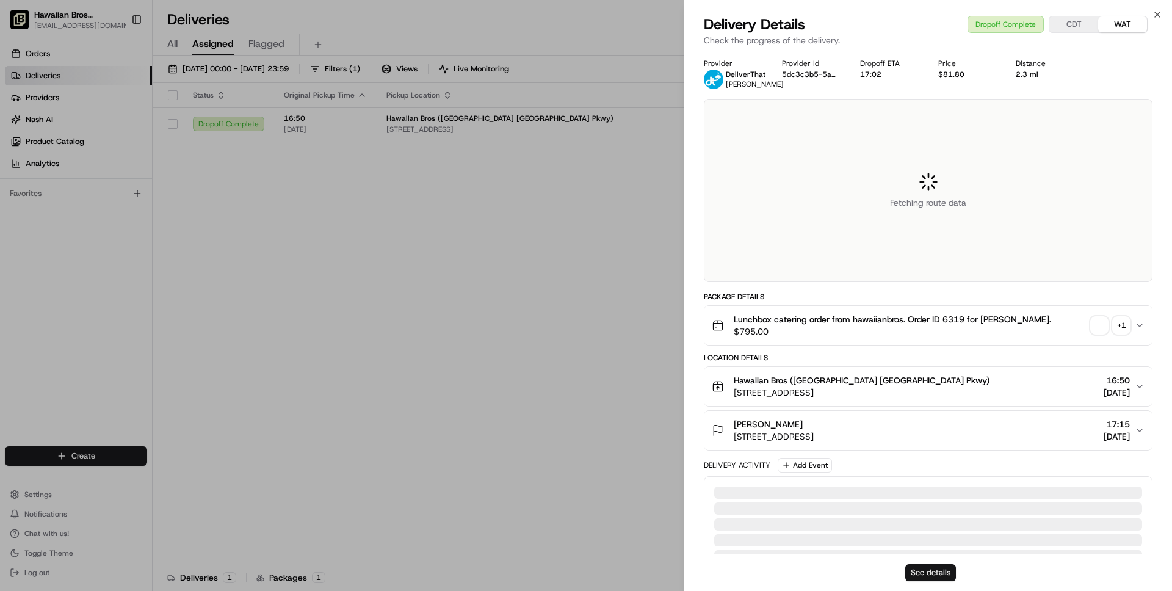
click at [928, 571] on button "See details" at bounding box center [930, 572] width 51 height 17
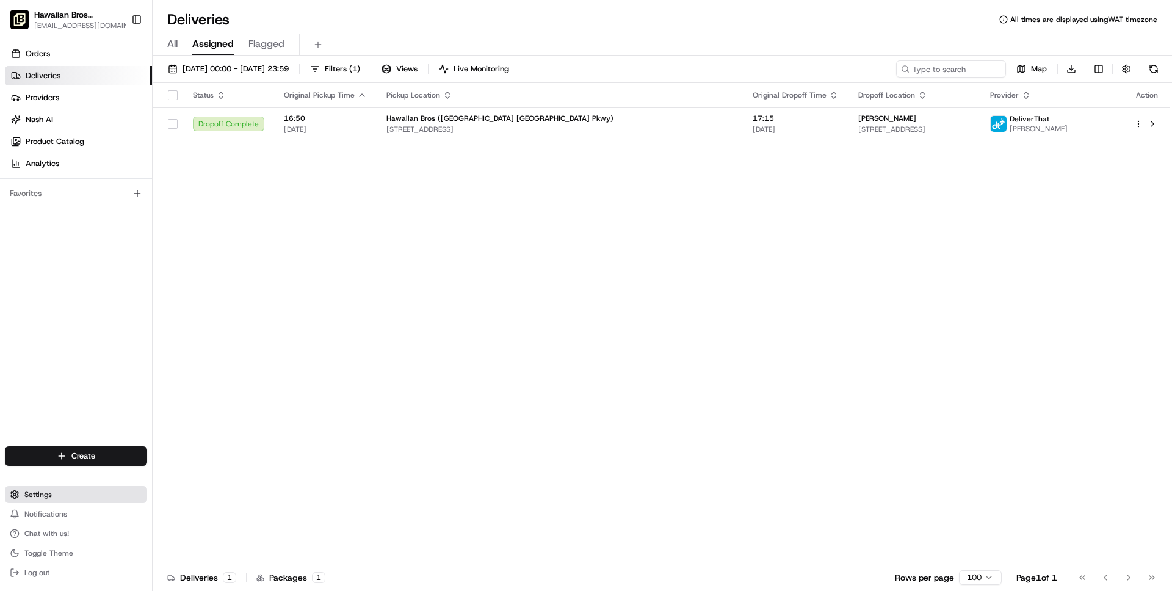
click at [35, 493] on span "Settings" at bounding box center [37, 495] width 27 height 10
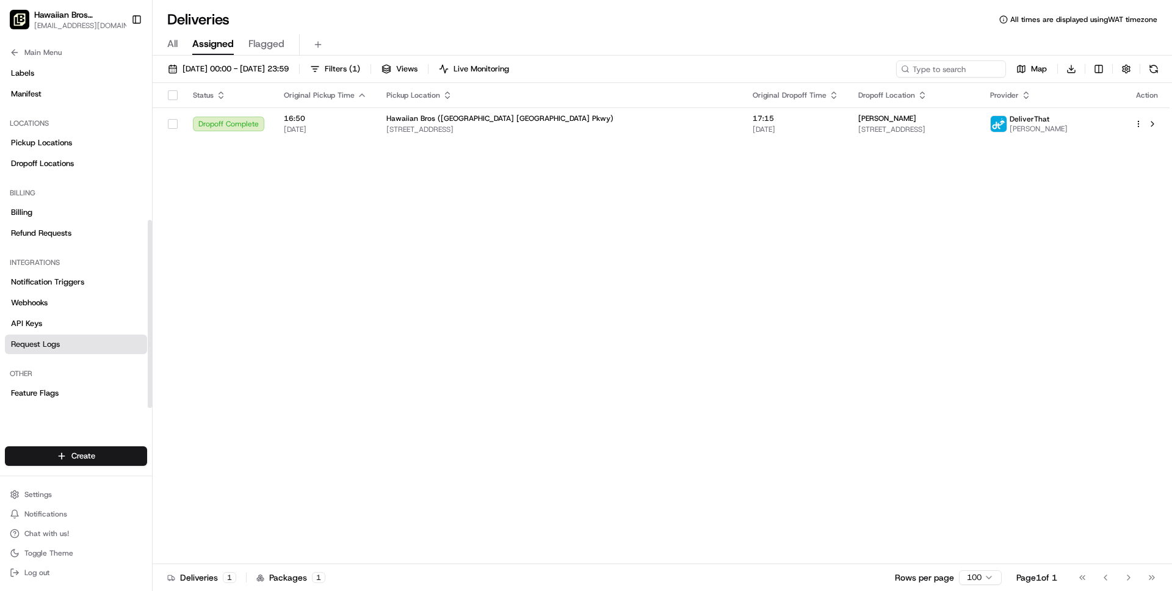
click at [31, 342] on span "Request Logs" at bounding box center [35, 344] width 49 height 11
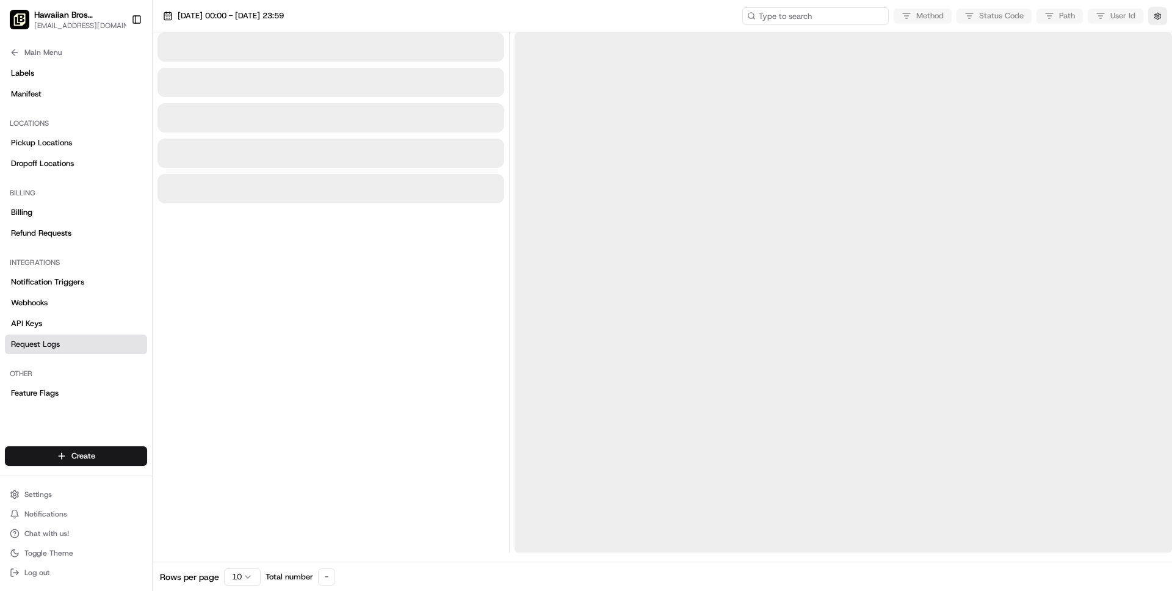
click at [826, 13] on input at bounding box center [815, 15] width 146 height 17
paste input "job_GwsY5TJcdXVTZYoitSpwBN"
type input "job_GwsY5TJcdXVTZYoitSpwBN"
click at [284, 21] on button "[DATE] 00:00 - [DATE] 23:59" at bounding box center [223, 15] width 132 height 17
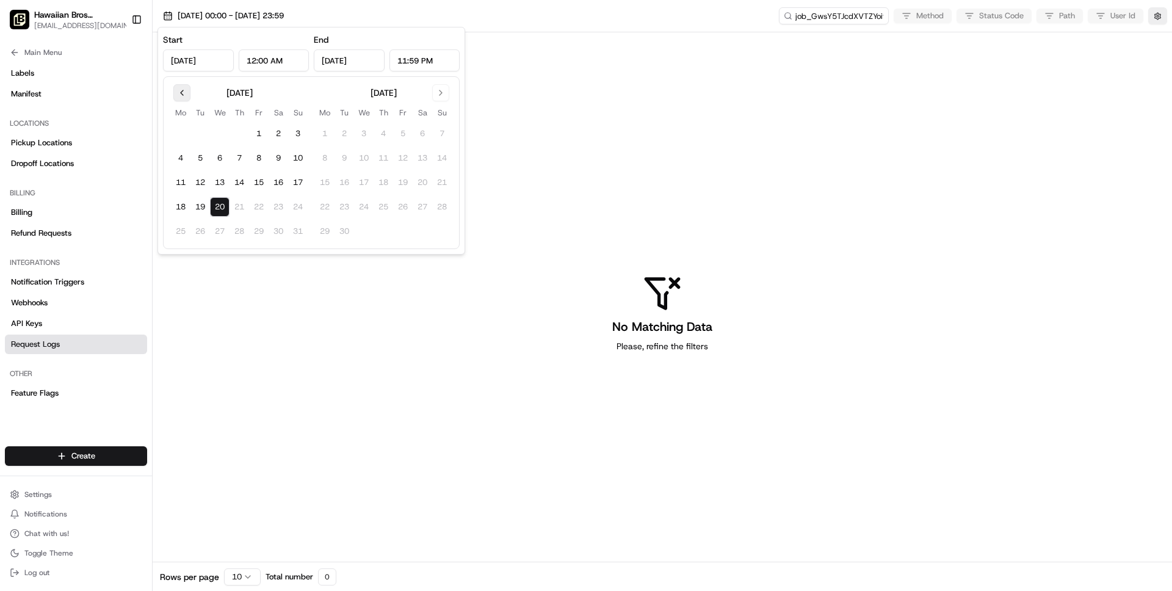
click at [186, 98] on button "Go to previous month" at bounding box center [181, 92] width 17 height 17
click at [239, 208] on button "24" at bounding box center [240, 207] width 20 height 20
type input "[DATE]"
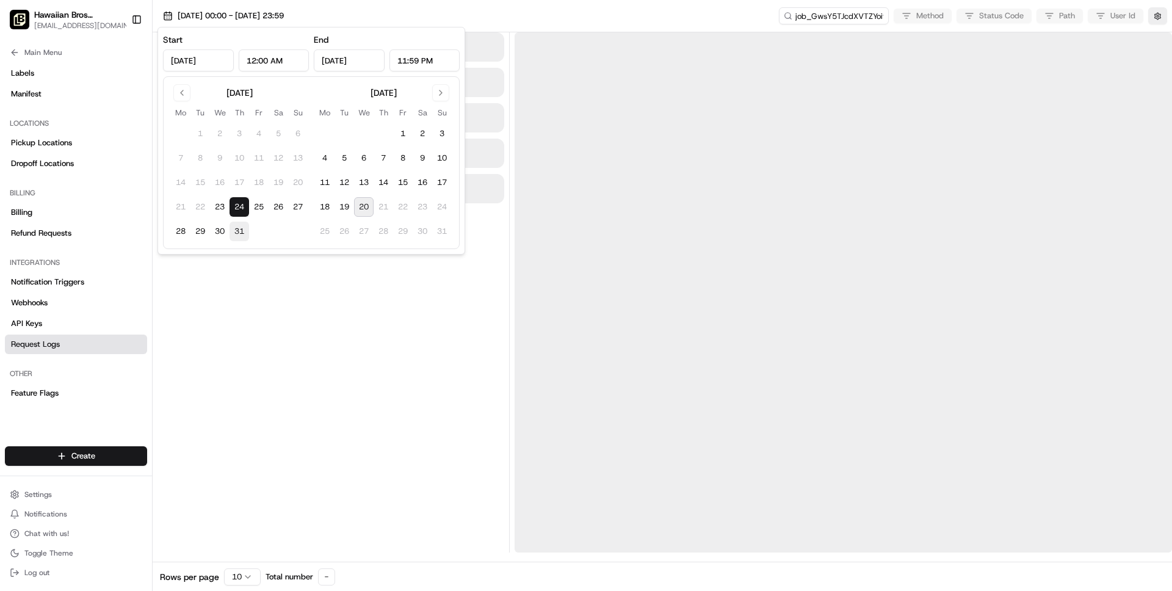
click at [239, 223] on button "31" at bounding box center [240, 232] width 20 height 20
type input "[DATE]"
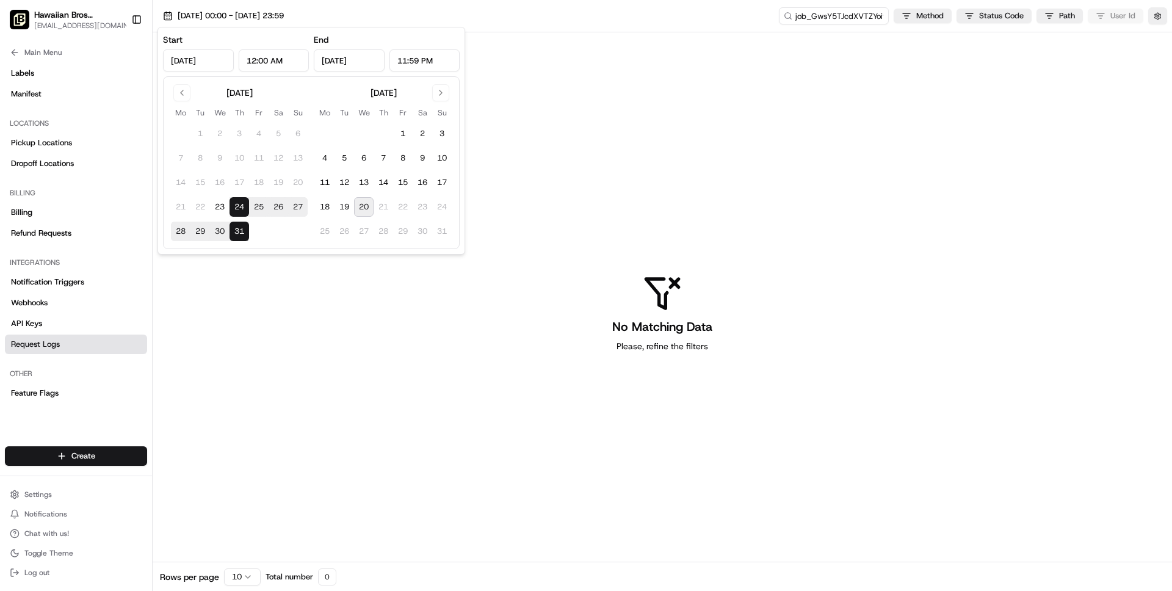
click at [311, 282] on div "No Matching Data Please, refine the filters" at bounding box center [662, 313] width 1019 height 562
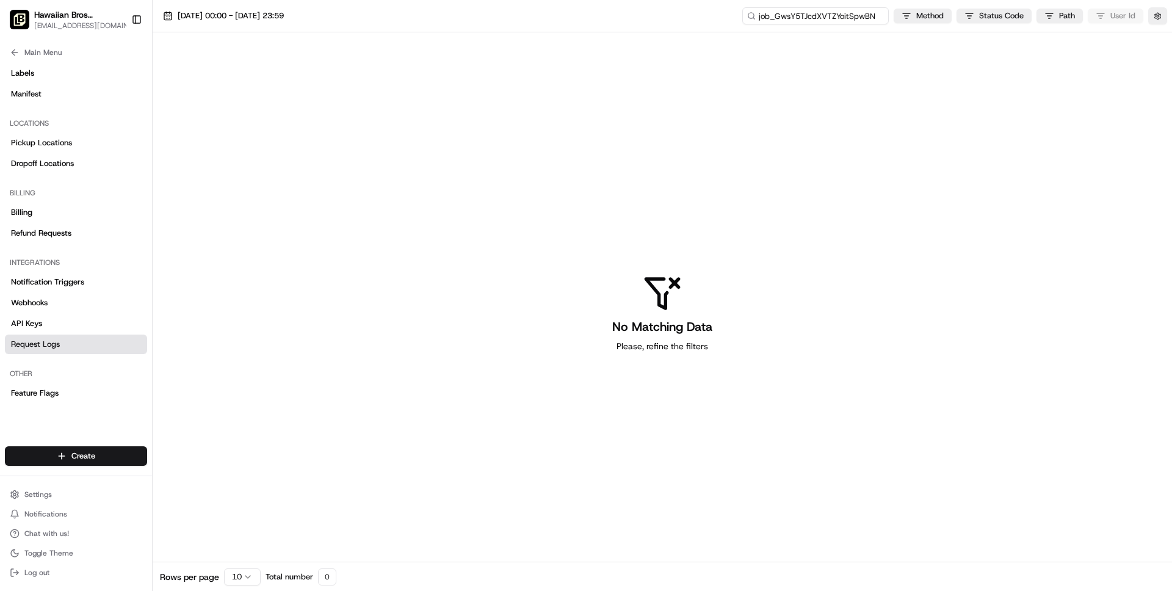
click at [830, 19] on input "job_GwsY5TJcdXVTZYoitSpwBN" at bounding box center [815, 15] width 146 height 17
click at [884, 15] on input "job_GwsY5TJcdXVTZYoitSpwBN" at bounding box center [815, 15] width 146 height 17
click at [913, 17] on html "Hawaiian Bros ([GEOGRAPHIC_DATA] [GEOGRAPHIC_DATA] Pkwy) [EMAIL_ADDRESS][DOMAIN…" at bounding box center [586, 295] width 1172 height 591
click at [927, 21] on html "Hawaiian Bros ([GEOGRAPHIC_DATA] [GEOGRAPHIC_DATA] Pkwy) [EMAIL_ADDRESS][DOMAIN…" at bounding box center [586, 295] width 1172 height 591
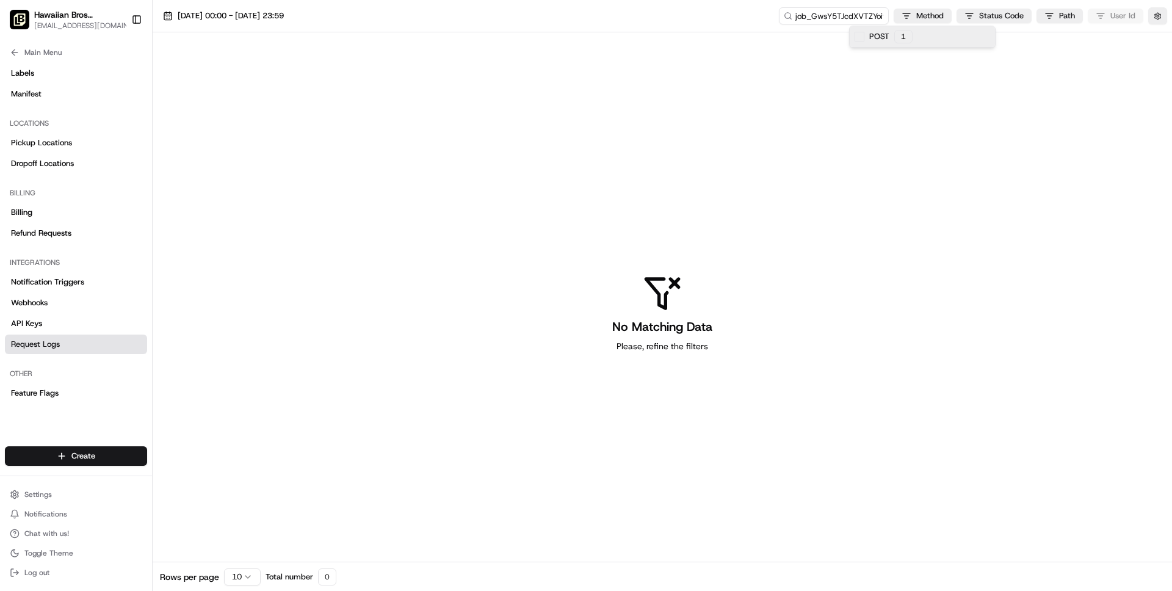
click at [912, 35] on div "POST 1" at bounding box center [922, 36] width 145 height 21
click at [847, 38] on icon at bounding box center [848, 37] width 10 height 10
click at [983, 16] on html "Hawaiian Bros ([GEOGRAPHIC_DATA] [GEOGRAPHIC_DATA] Pkwy) [EMAIL_ADDRESS][DOMAIN…" at bounding box center [586, 295] width 1172 height 591
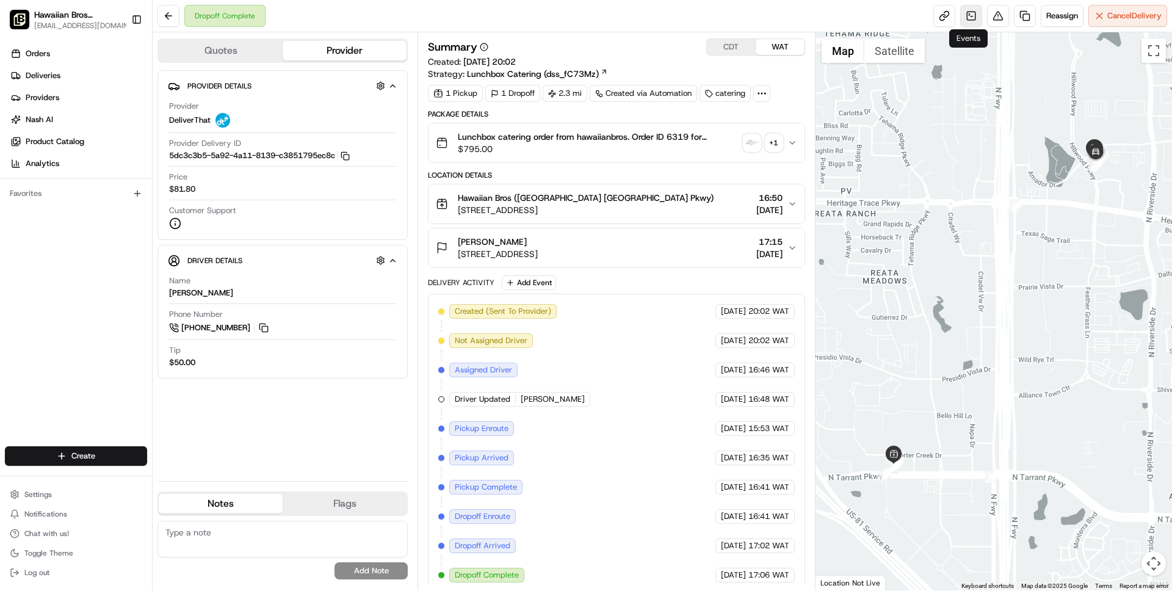
click at [967, 18] on link at bounding box center [971, 16] width 22 height 22
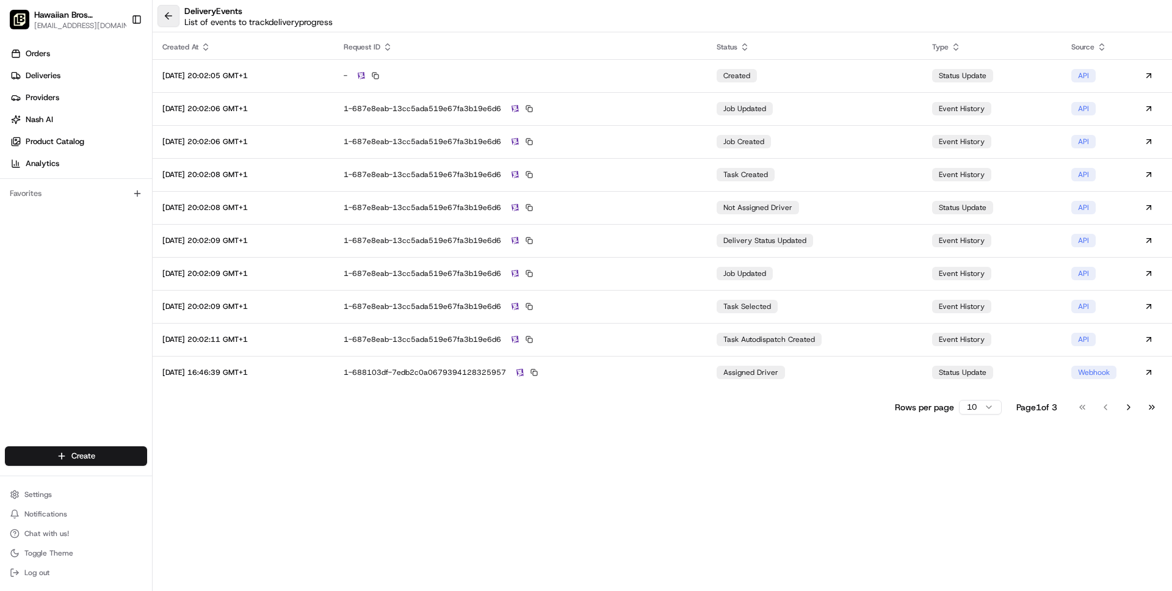
click at [173, 18] on button at bounding box center [168, 16] width 22 height 22
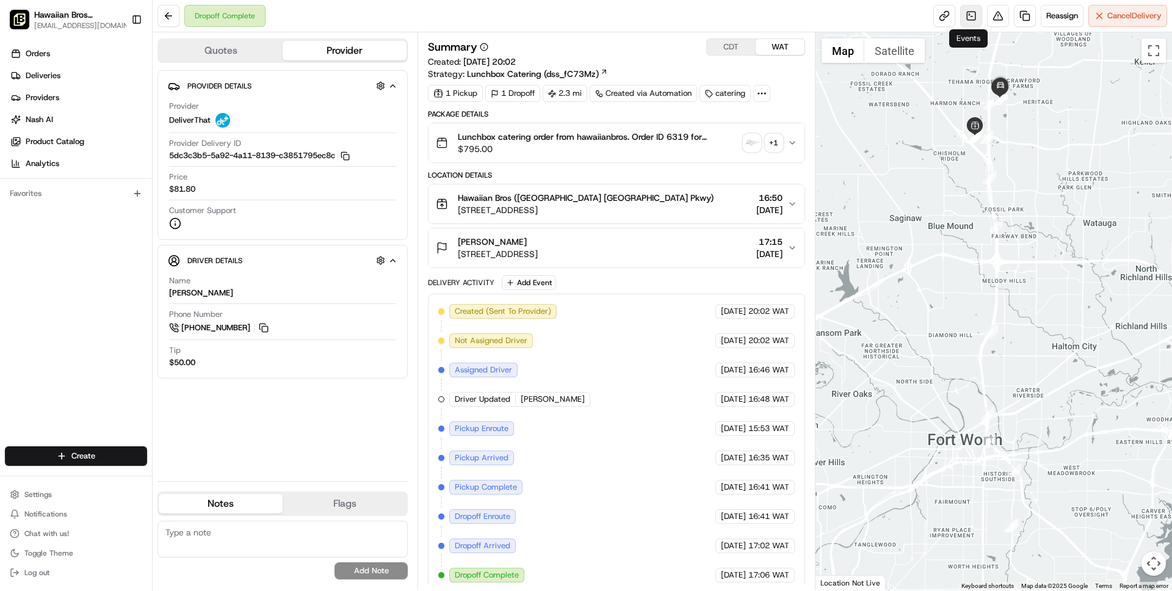
click at [971, 12] on link at bounding box center [971, 16] width 22 height 22
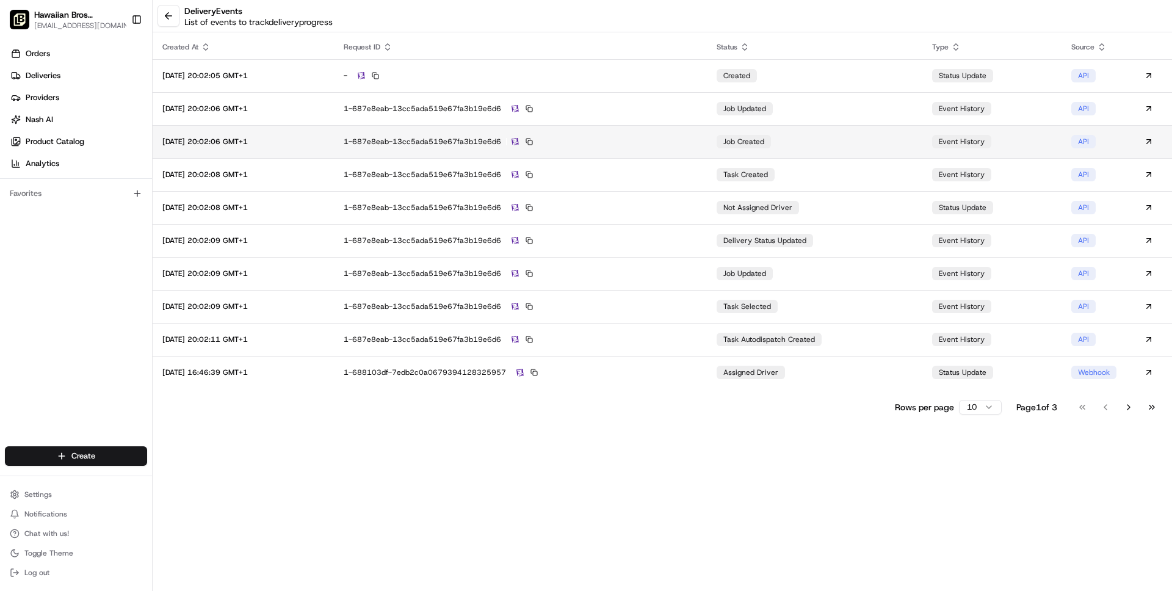
click at [678, 128] on td "1-687e8eab-13cc5ada519e67fa3b19e6d6" at bounding box center [520, 141] width 372 height 33
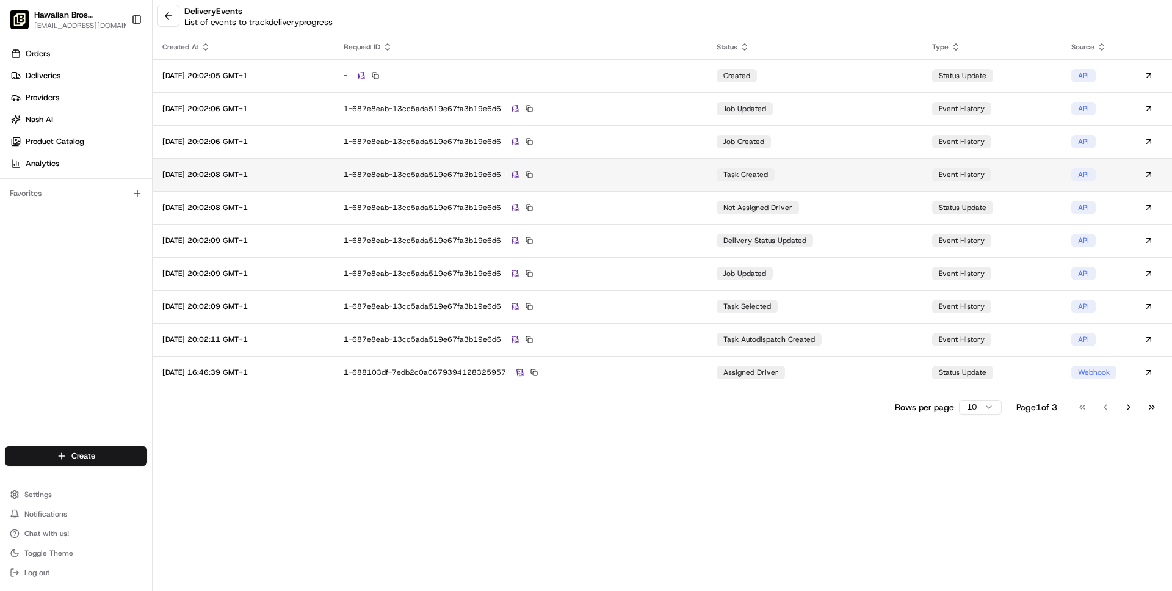
click at [646, 170] on div "1-687e8eab-13cc5ada519e67fa3b19e6d6" at bounding box center [520, 174] width 353 height 11
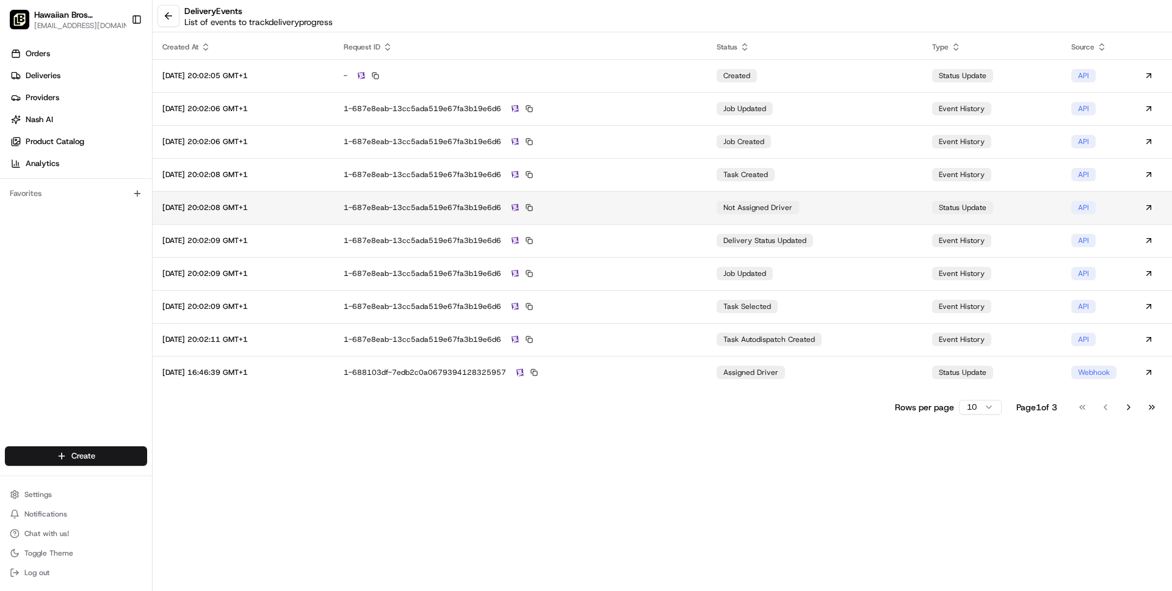
click at [612, 208] on div "1-687e8eab-13cc5ada519e67fa3b19e6d6" at bounding box center [520, 207] width 353 height 11
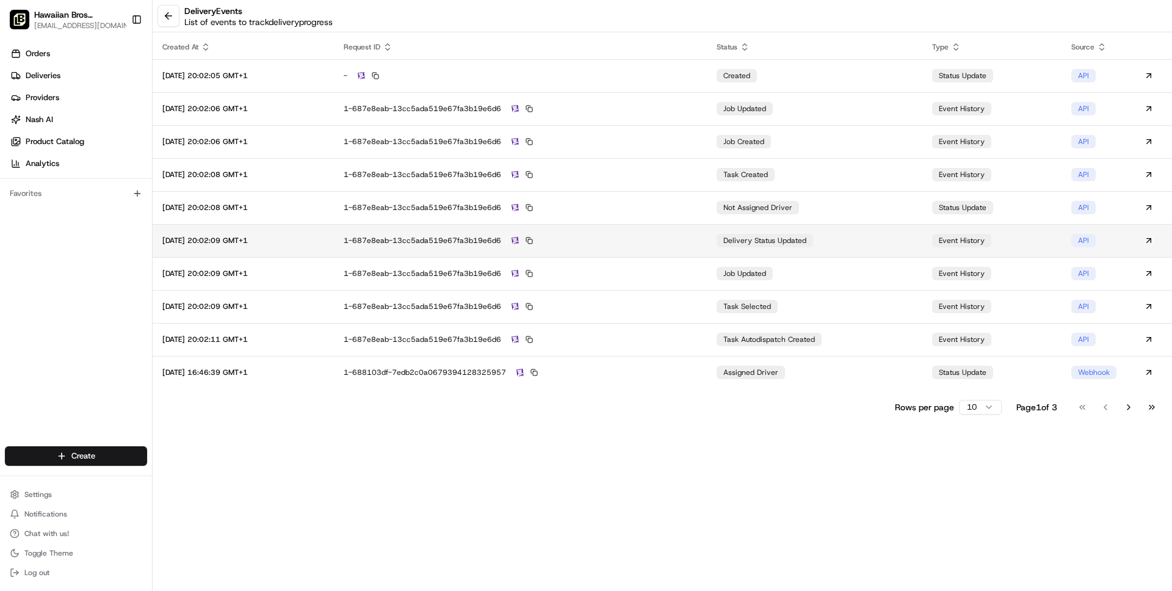
click at [616, 237] on div "1-687e8eab-13cc5ada519e67fa3b19e6d6" at bounding box center [520, 240] width 353 height 11
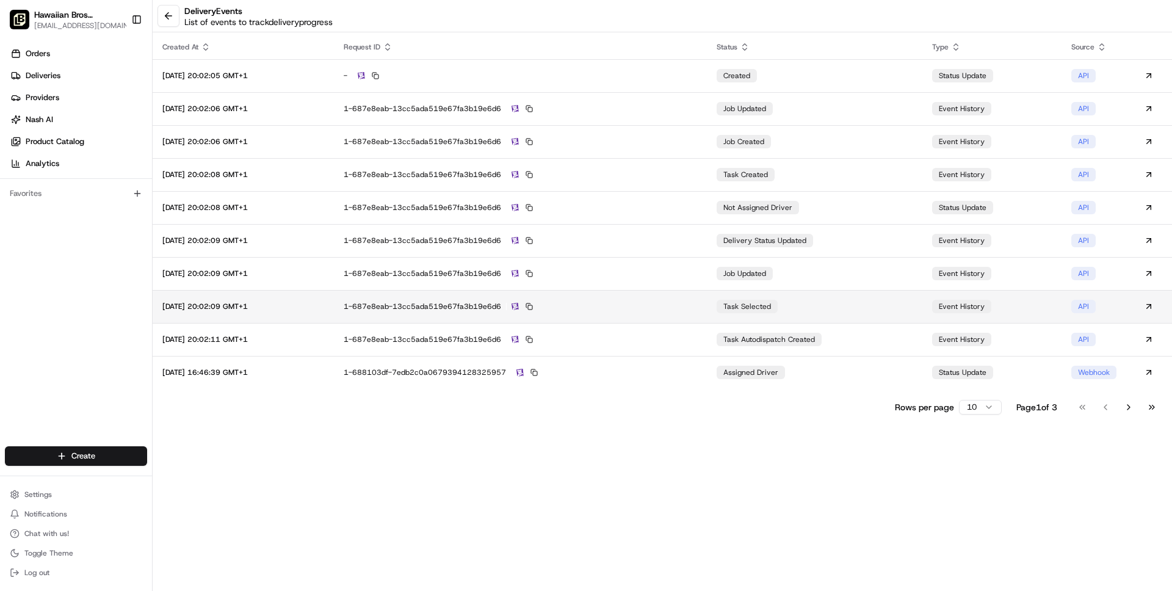
click at [639, 302] on div "1-687e8eab-13cc5ada519e67fa3b19e6d6" at bounding box center [520, 306] width 353 height 11
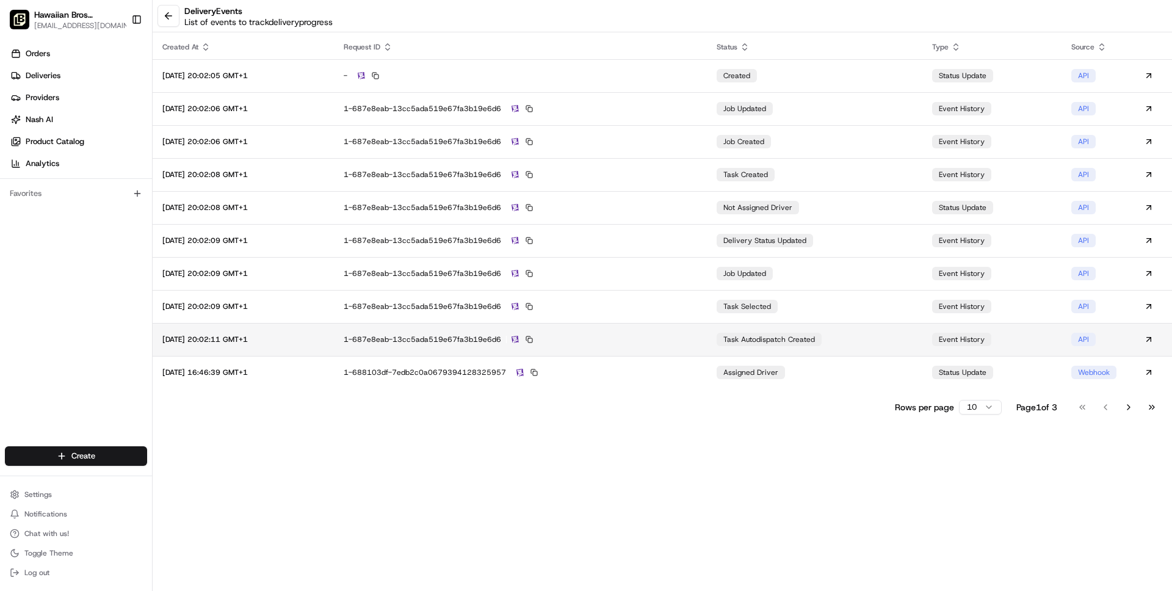
click at [642, 338] on div "1-687e8eab-13cc5ada519e67fa3b19e6d6" at bounding box center [520, 339] width 353 height 11
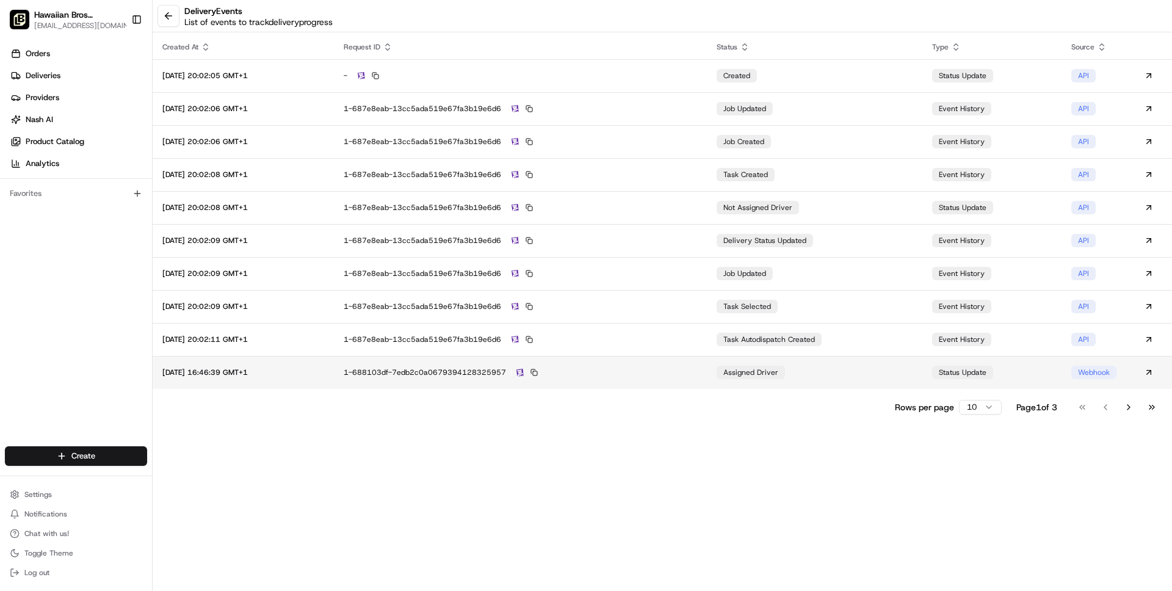
click at [654, 361] on td "1-688103df-7edb2c0a0679394128325957" at bounding box center [520, 372] width 372 height 33
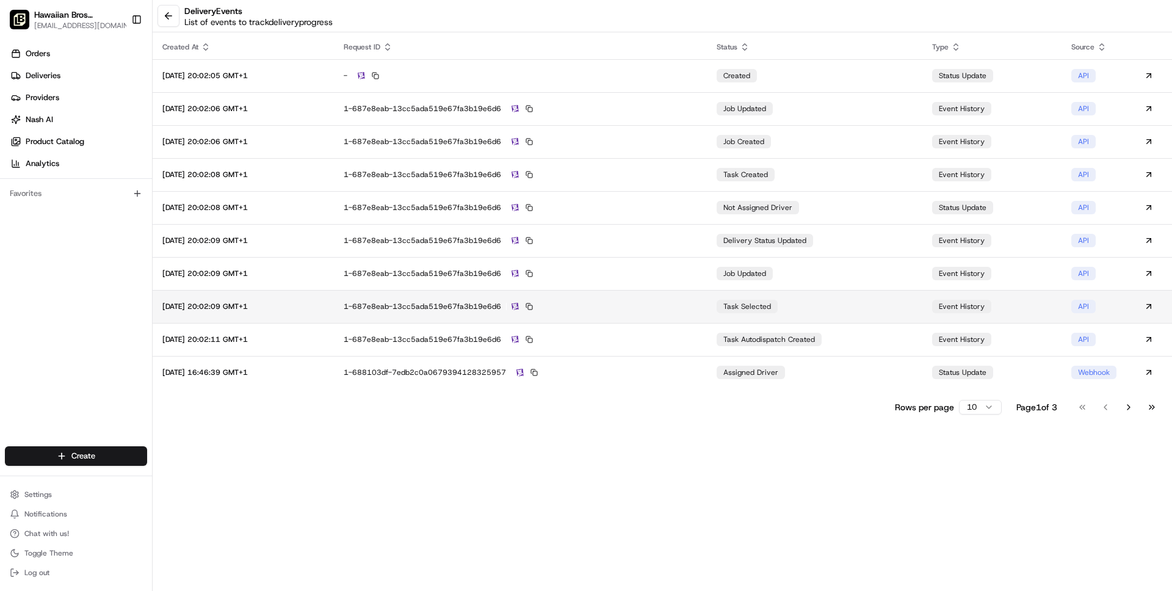
click at [638, 314] on td "1-687e8eab-13cc5ada519e67fa3b19e6d6" at bounding box center [520, 306] width 372 height 33
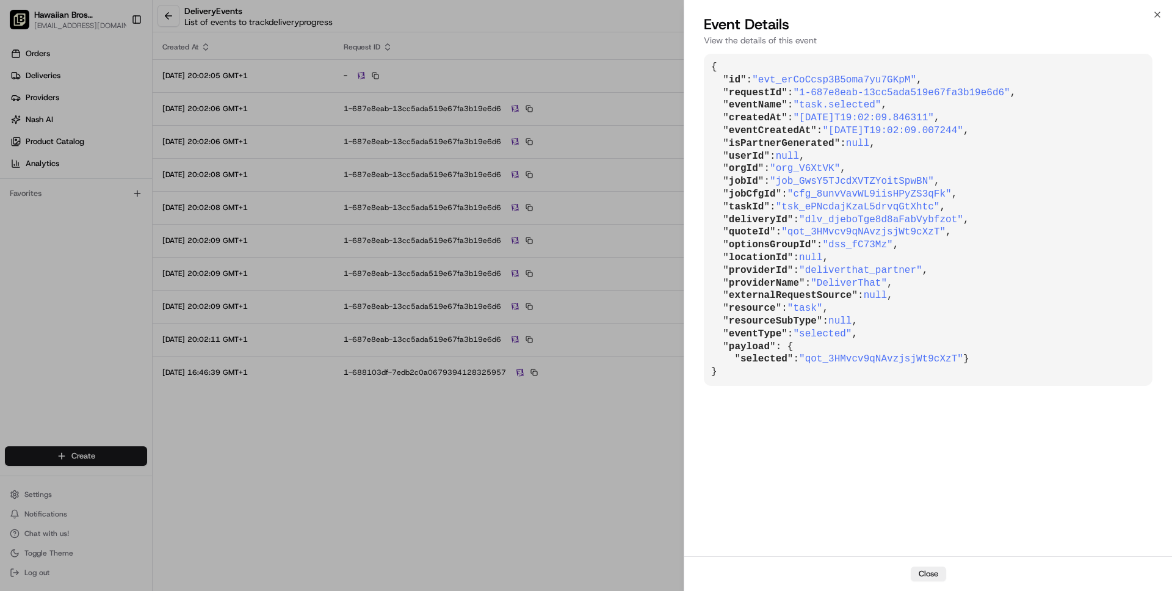
click at [866, 356] on span ""qot_3HMvcv9qNAvzjsjWt9cXzT"" at bounding box center [881, 358] width 164 height 11
copy span "qot_3HMvcv9qNAvzjsjWt9cXzT"
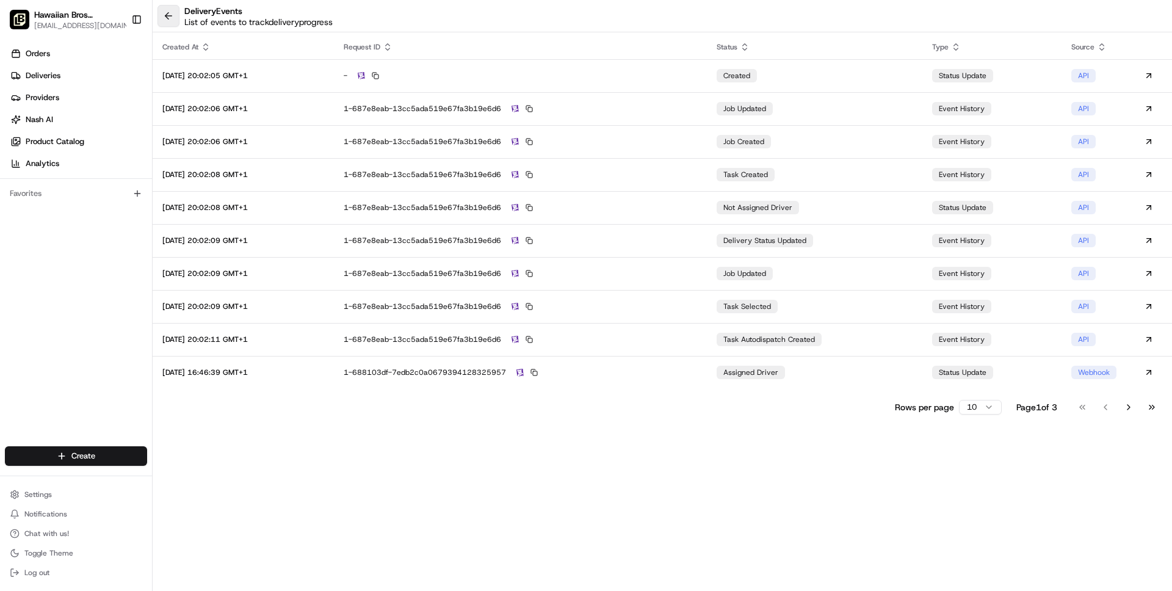
click at [177, 10] on button at bounding box center [168, 16] width 22 height 22
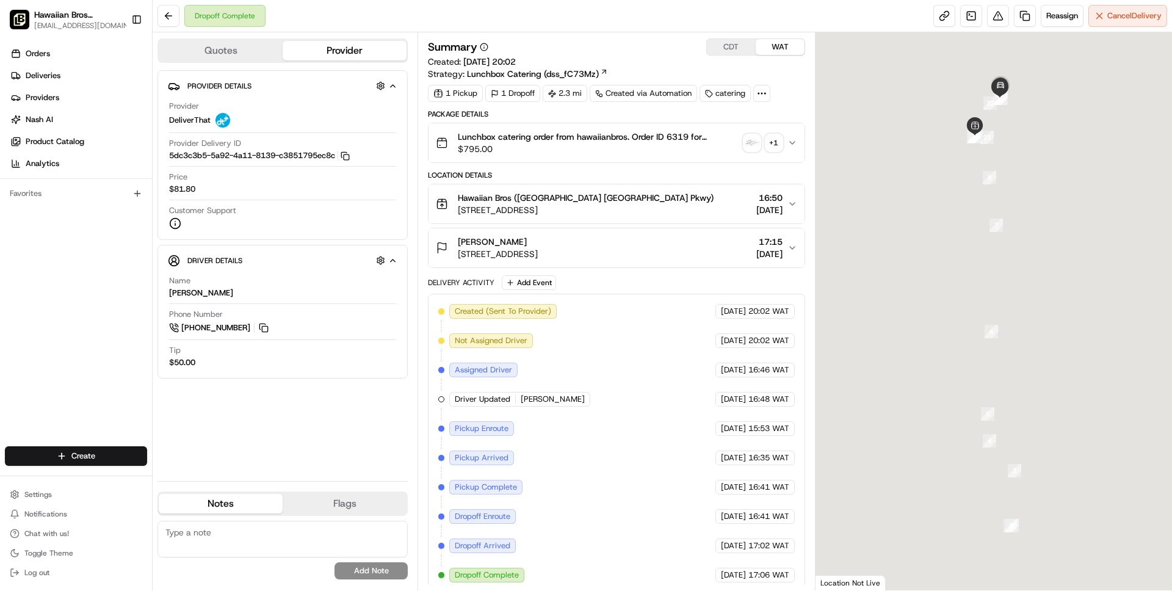
click at [606, 144] on span "$795.00" at bounding box center [598, 149] width 280 height 12
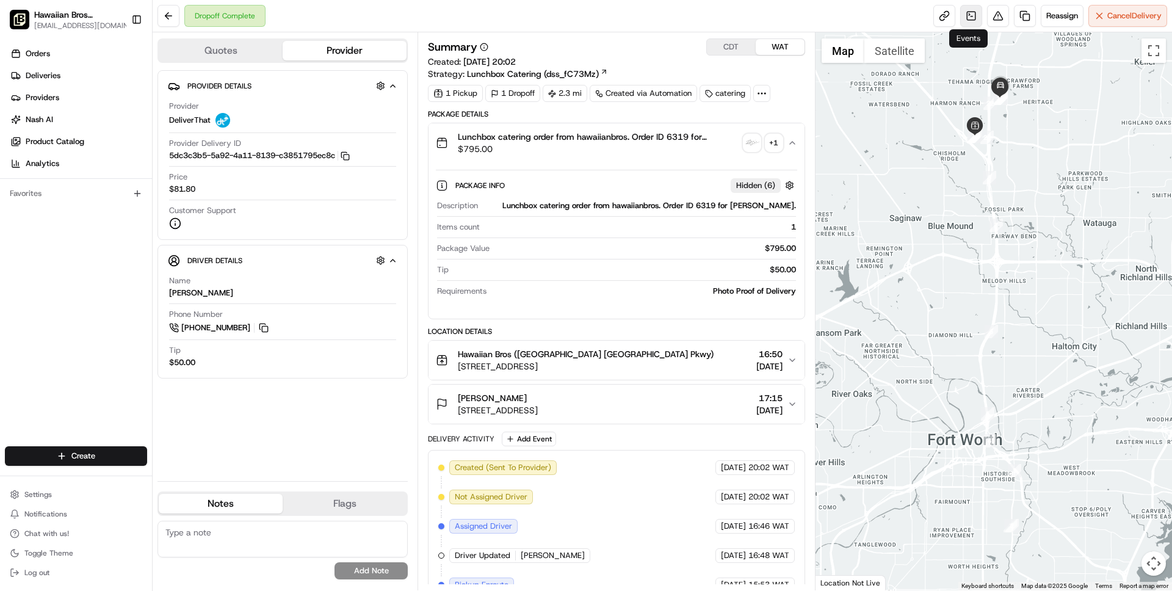
click at [965, 13] on link at bounding box center [971, 16] width 22 height 22
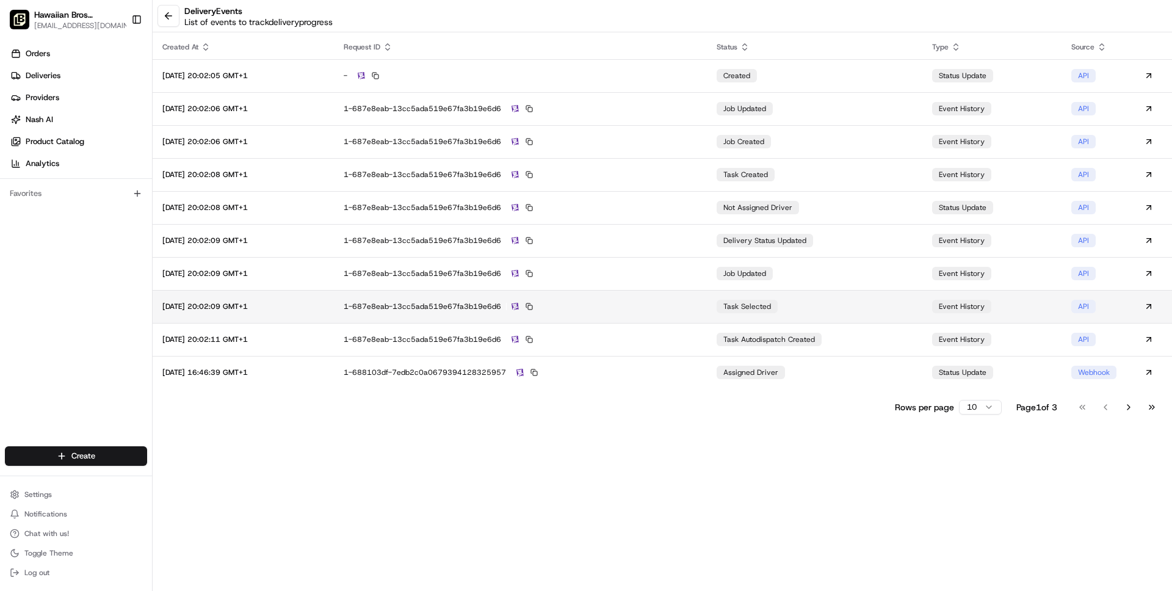
click at [706, 308] on td "1-687e8eab-13cc5ada519e67fa3b19e6d6" at bounding box center [520, 306] width 372 height 33
click at [173, 15] on button at bounding box center [168, 16] width 22 height 22
